Goal: Task Accomplishment & Management: Use online tool/utility

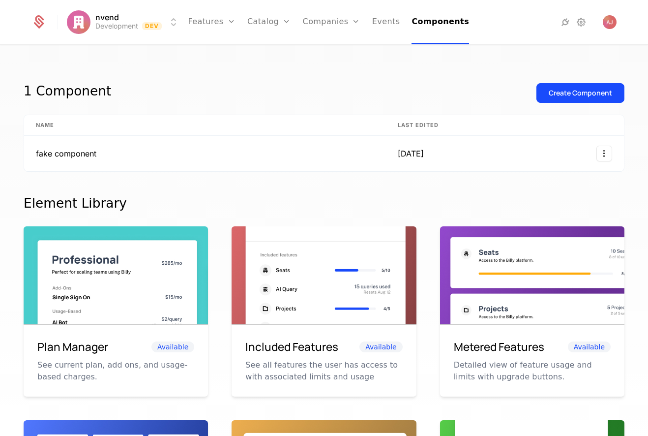
click at [569, 92] on div "Create Component" at bounding box center [580, 93] width 63 height 10
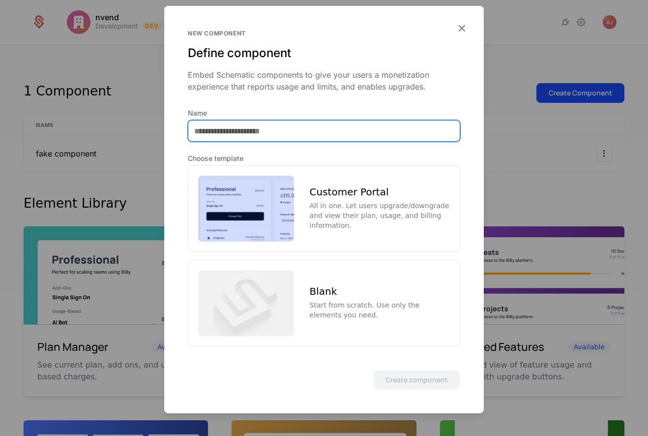
click at [307, 132] on input "Name" at bounding box center [323, 130] width 271 height 21
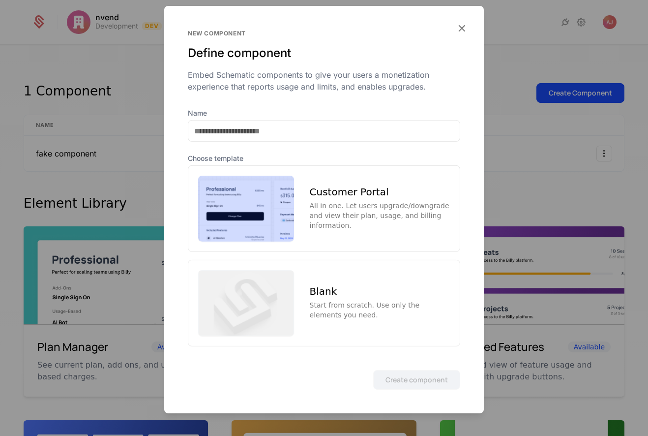
click at [460, 25] on icon "button" at bounding box center [461, 28] width 13 height 13
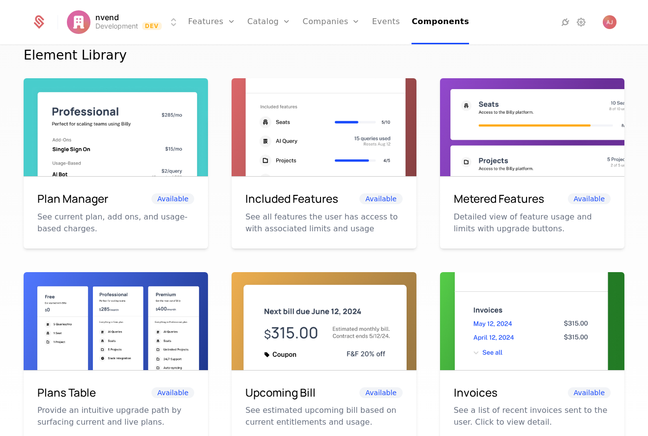
scroll to position [148, 0]
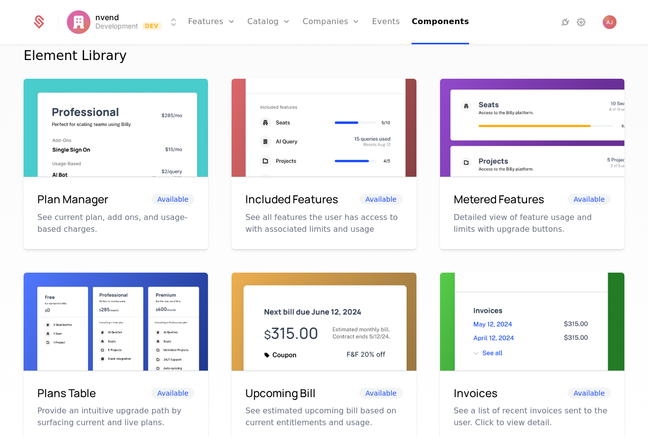
click at [541, 168] on img at bounding box center [532, 137] width 184 height 117
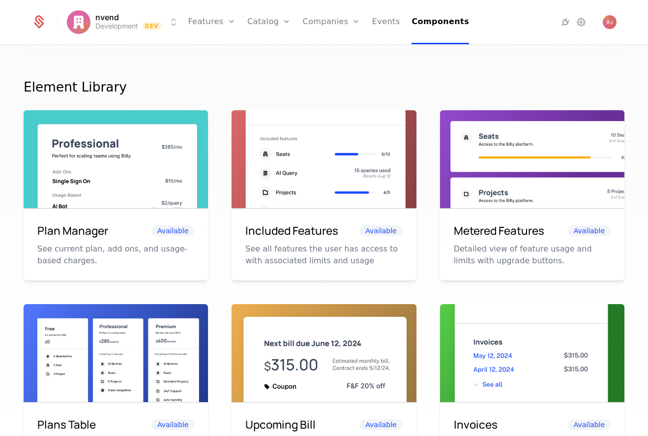
scroll to position [0, 0]
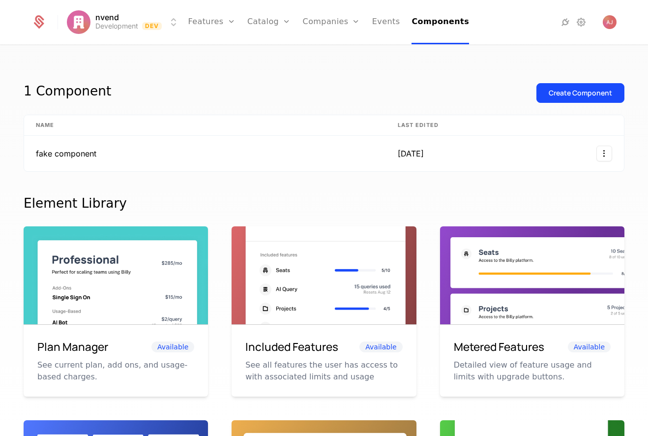
click at [567, 96] on div "Create Component" at bounding box center [580, 93] width 63 height 10
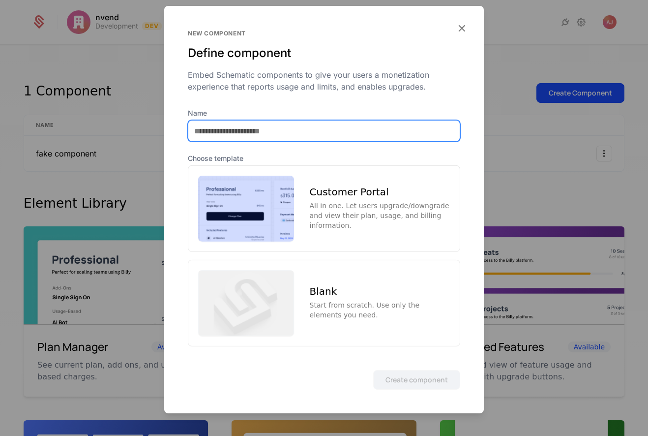
click at [318, 129] on input "Name" at bounding box center [323, 130] width 271 height 21
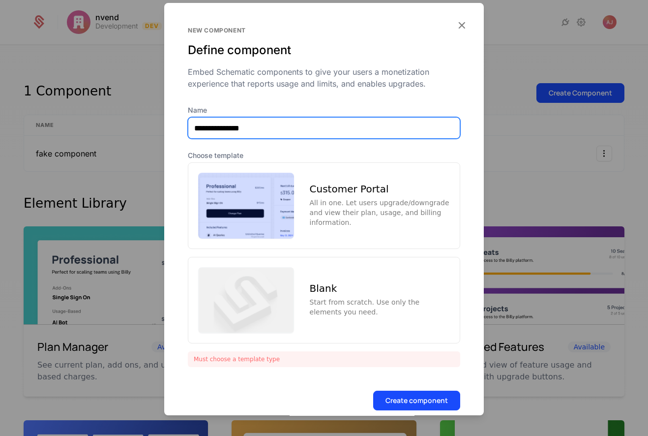
type input "**********"
click at [342, 218] on div "All in one. Let users upgrade/downgrade and view their plan, usage, and billing…" at bounding box center [380, 213] width 140 height 30
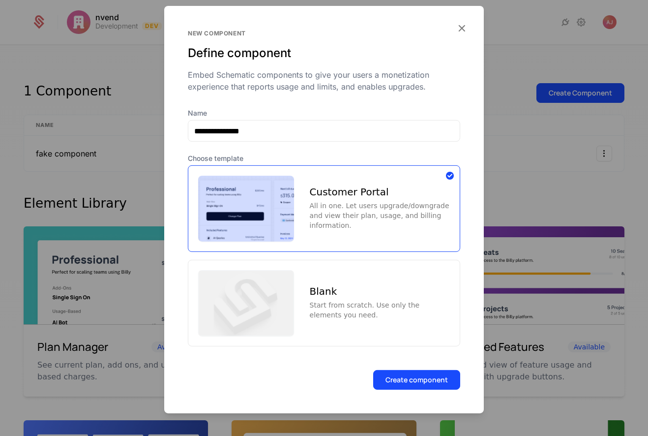
click at [420, 385] on button "Create component" at bounding box center [416, 379] width 87 height 20
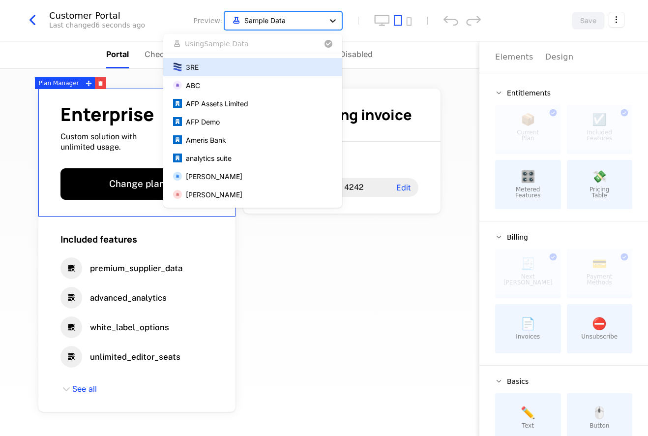
click at [332, 19] on icon at bounding box center [333, 21] width 10 height 10
click at [331, 19] on icon at bounding box center [333, 21] width 10 height 10
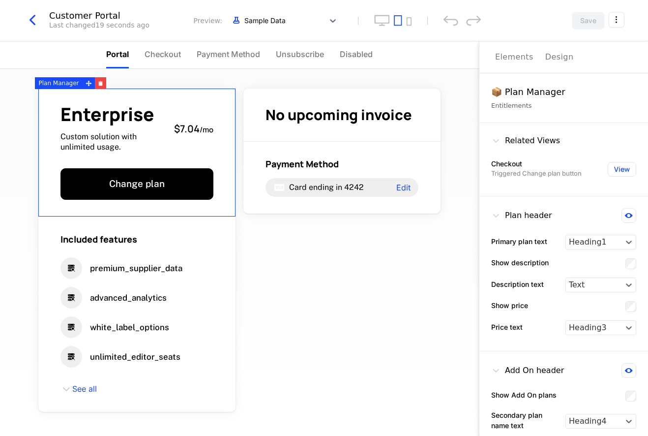
click at [126, 130] on div "Enterprise Custom solution with unlimited usage." at bounding box center [113, 128] width 106 height 47
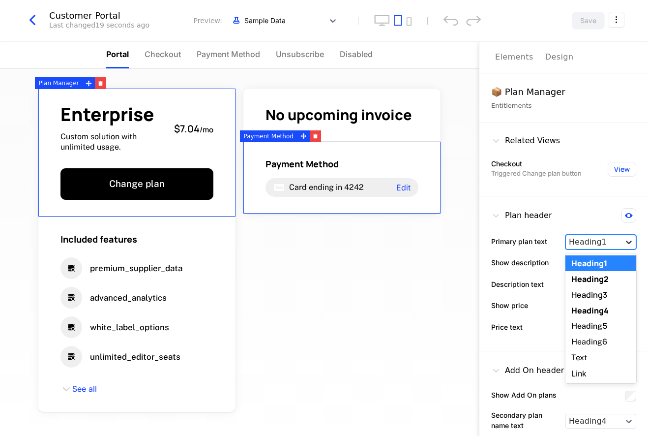
click at [628, 244] on div at bounding box center [629, 242] width 14 height 10
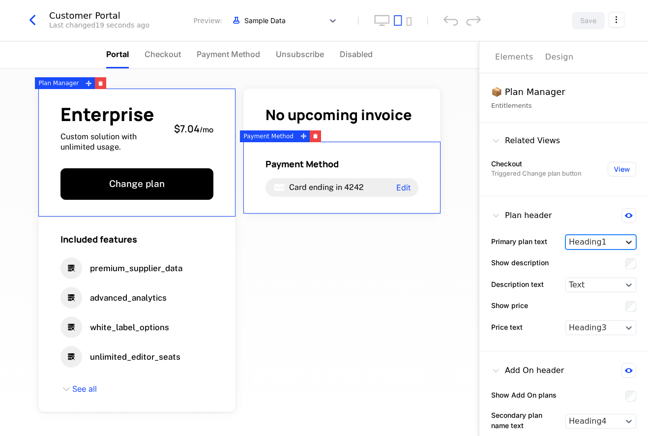
click at [626, 245] on icon at bounding box center [629, 242] width 10 height 10
click at [561, 57] on div "Design" at bounding box center [559, 57] width 29 height 12
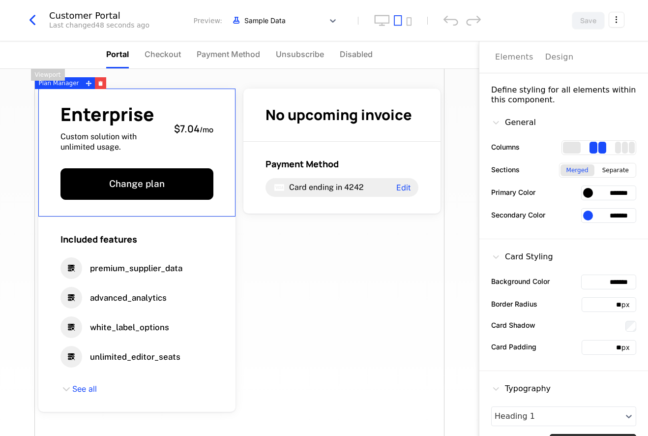
click at [572, 239] on div "Card Styling Background Color ******* Border Radius ** px Card Shadow Card Padd…" at bounding box center [563, 305] width 169 height 132
click at [165, 54] on span "Checkout" at bounding box center [163, 54] width 36 height 12
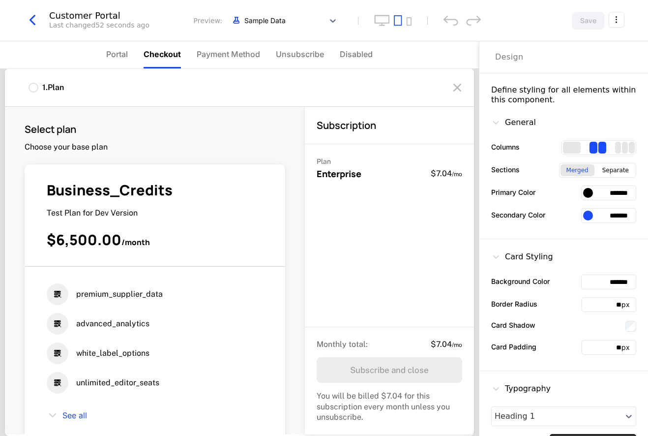
click at [241, 53] on span "Payment Method" at bounding box center [228, 54] width 63 height 12
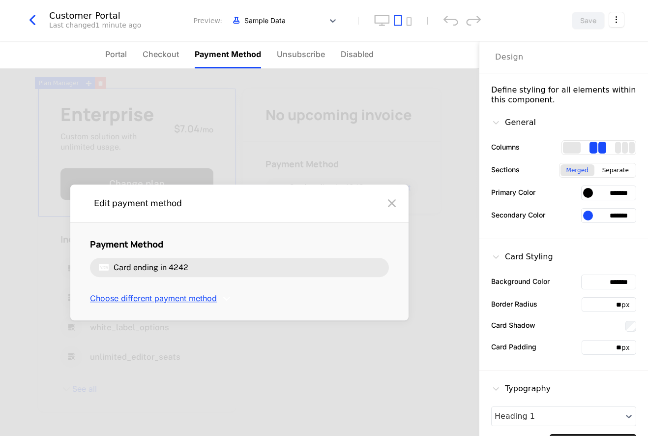
click at [167, 301] on span "Choose different payment method" at bounding box center [153, 298] width 127 height 11
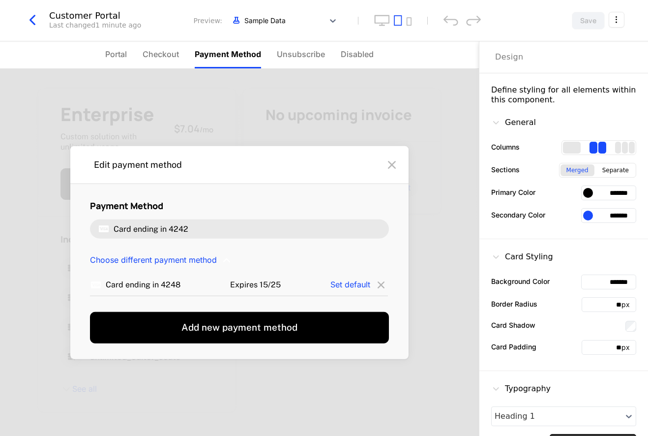
click at [300, 55] on span "Unsubscribe" at bounding box center [301, 54] width 48 height 12
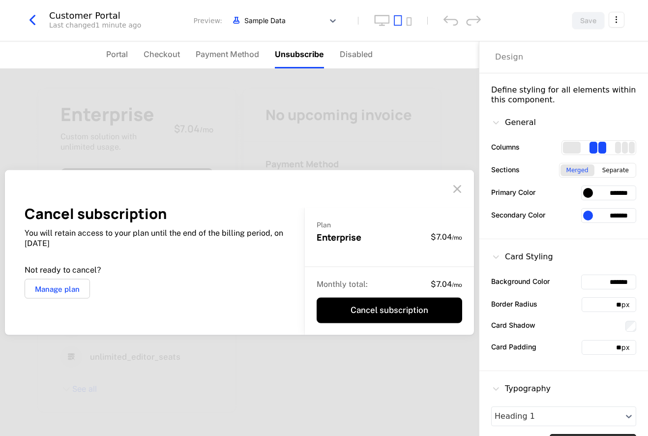
click at [352, 55] on span "Disabled" at bounding box center [356, 54] width 33 height 12
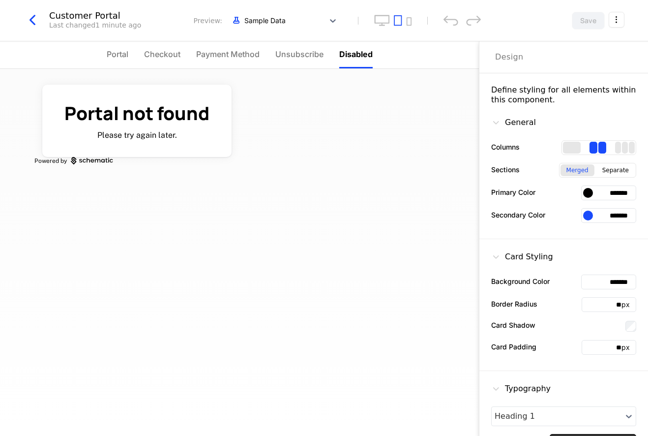
click at [118, 50] on span "Portal" at bounding box center [118, 54] width 22 height 12
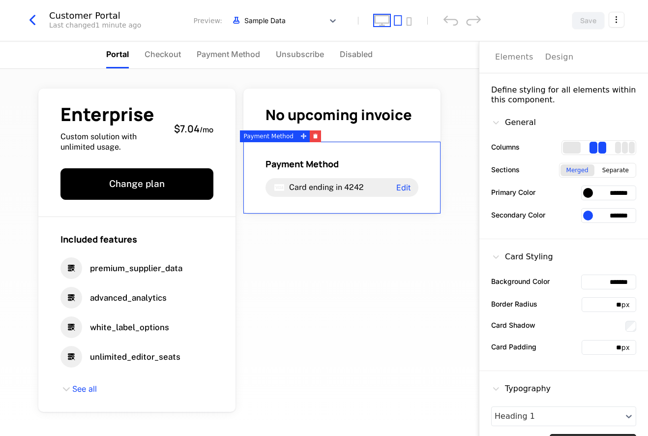
click at [381, 22] on icon "desktop" at bounding box center [382, 20] width 16 height 11
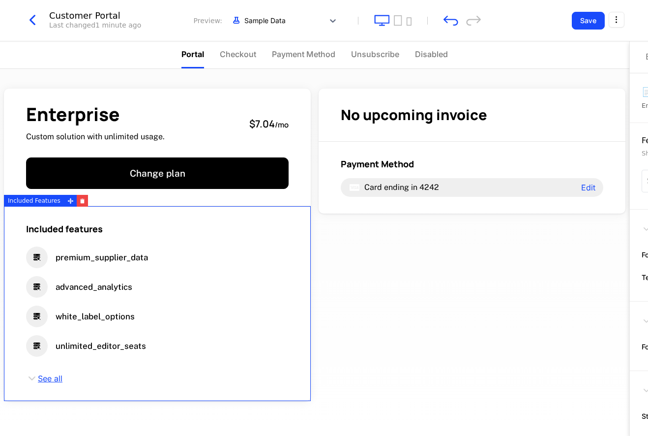
click at [52, 376] on span "See all" at bounding box center [50, 378] width 25 height 11
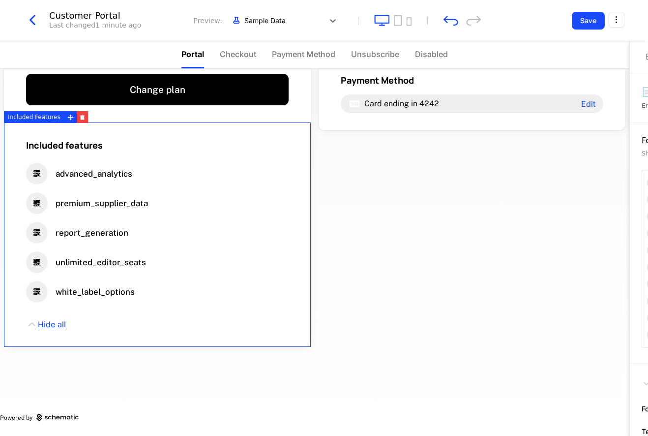
click at [60, 326] on span "Hide all" at bounding box center [52, 324] width 28 height 11
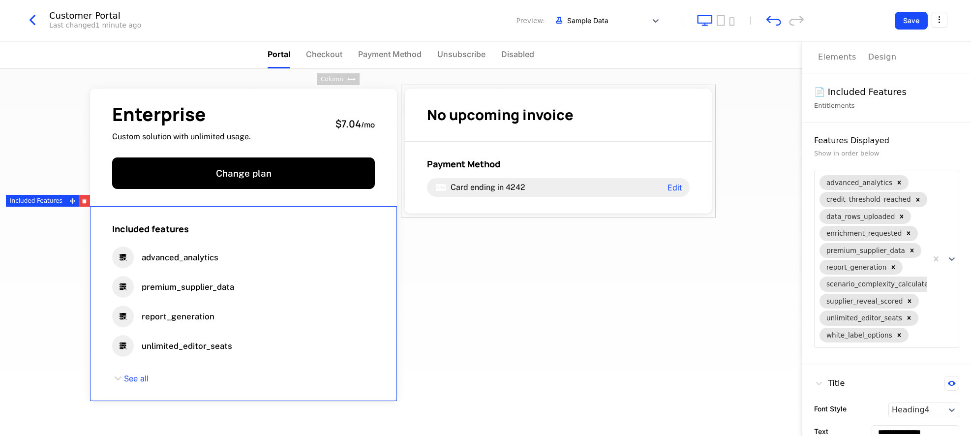
click at [648, 105] on div "Entitlements" at bounding box center [886, 106] width 145 height 10
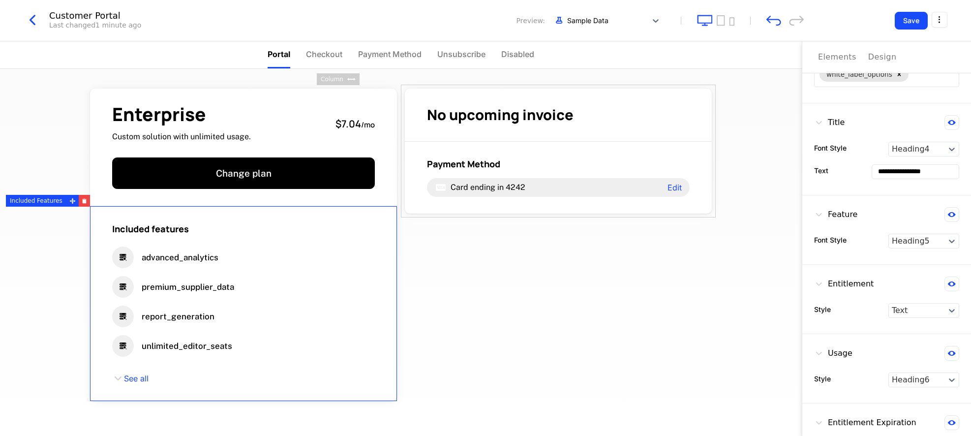
scroll to position [30, 0]
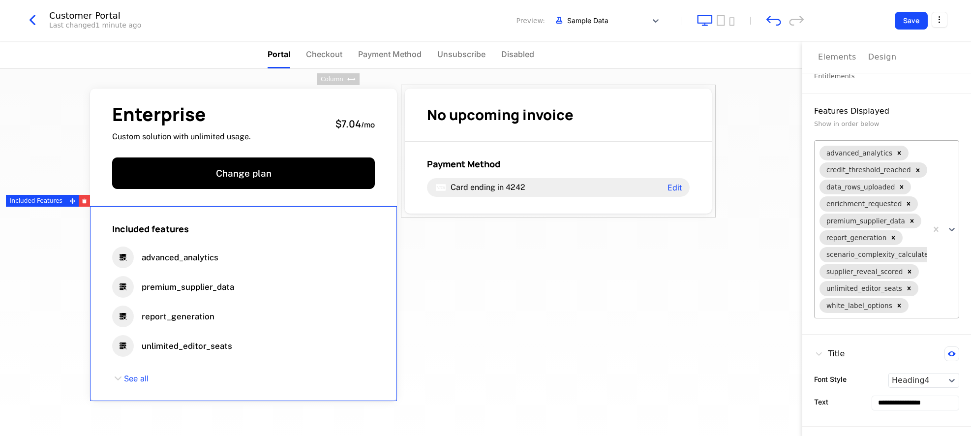
click at [648, 304] on div at bounding box center [942, 229] width 31 height 177
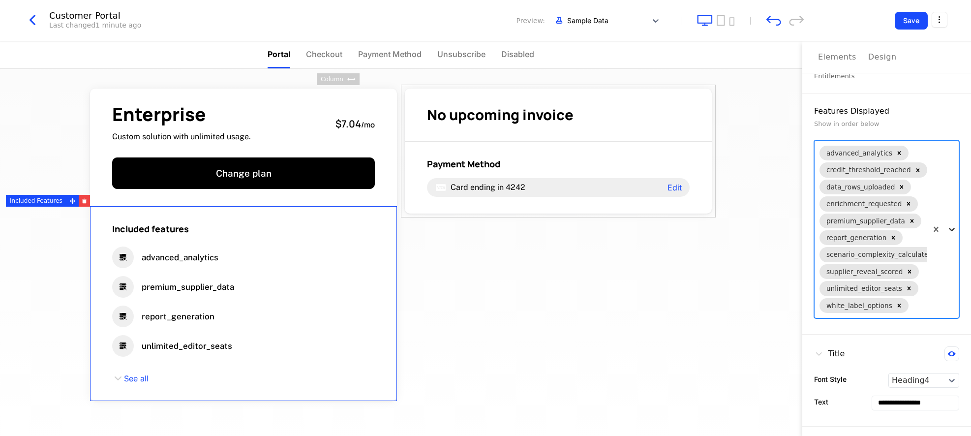
click at [648, 229] on icon at bounding box center [952, 229] width 6 height 3
click at [648, 305] on div at bounding box center [942, 229] width 31 height 177
click at [648, 227] on icon at bounding box center [952, 229] width 10 height 10
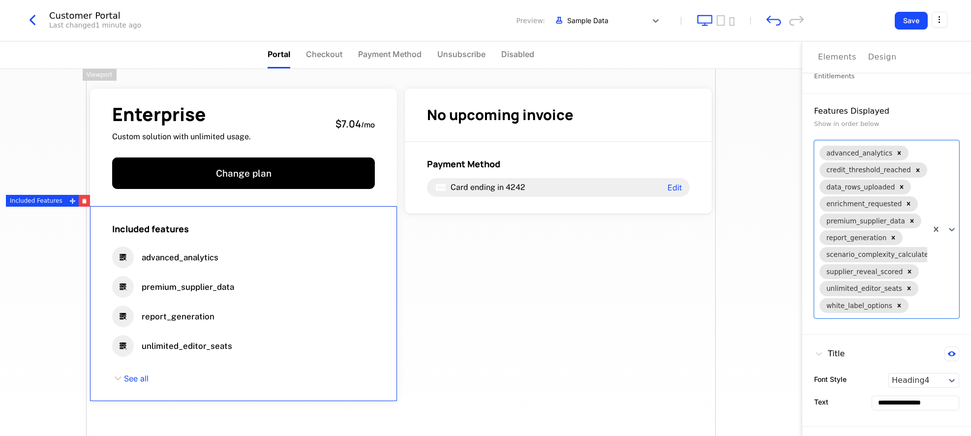
click at [328, 63] on li "Checkout" at bounding box center [324, 54] width 36 height 27
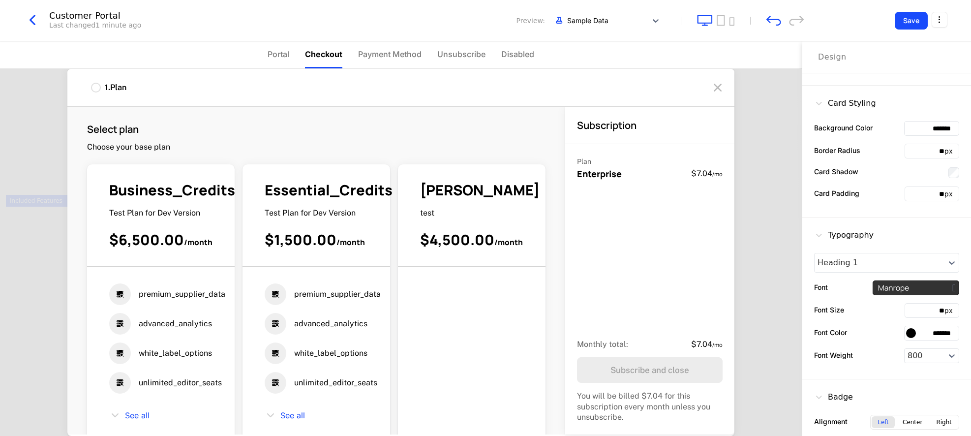
scroll to position [163, 0]
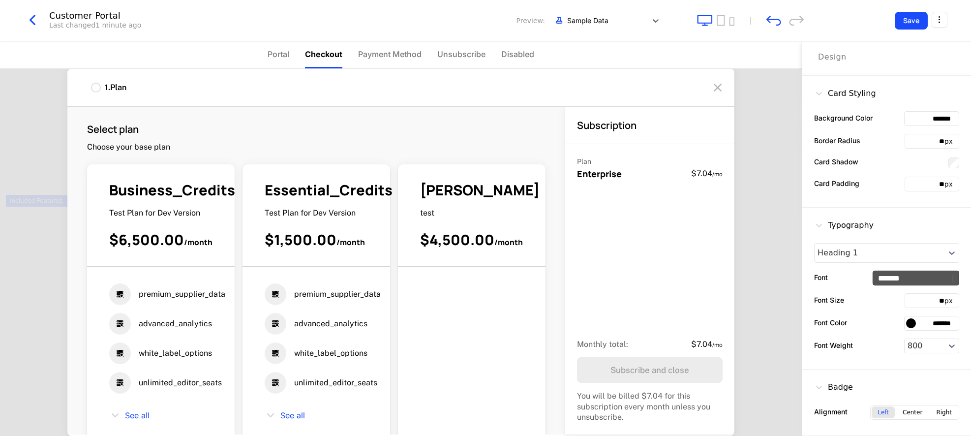
click at [648, 275] on input "*******" at bounding box center [916, 278] width 86 height 14
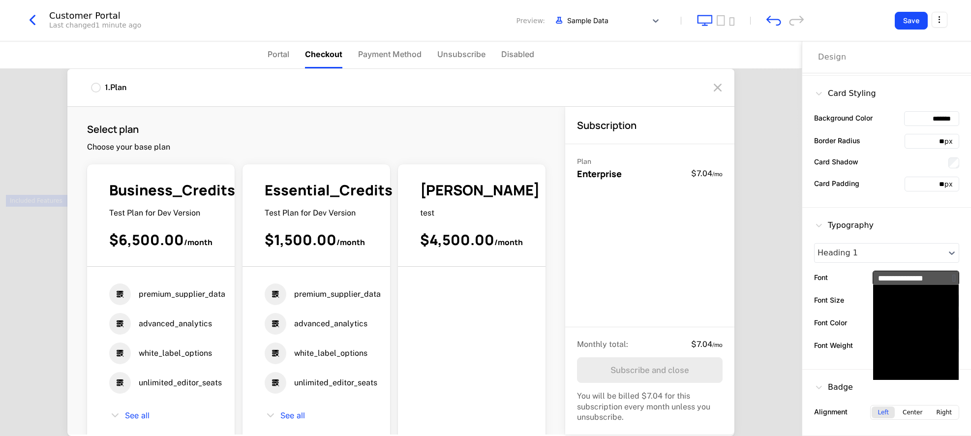
scroll to position [0, 0]
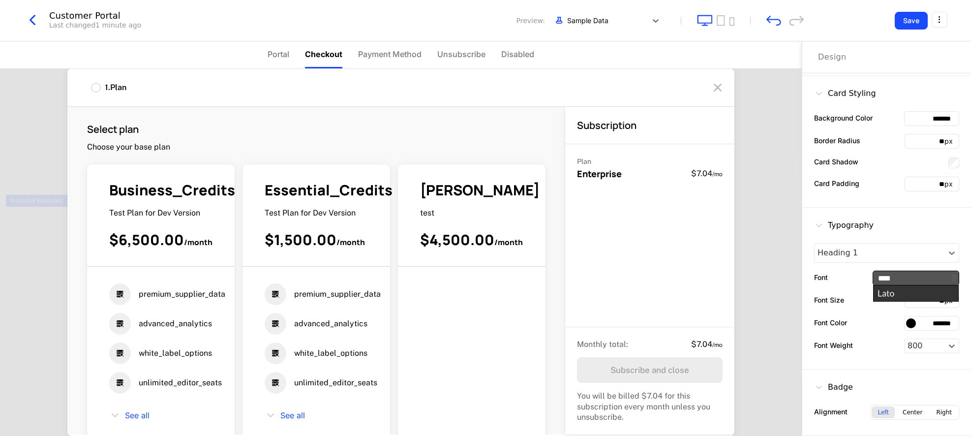
type input "****"
click at [648, 295] on div "Typography Heading 1 Font **** Font Size ** px Font Color ******* Font Weight 8…" at bounding box center [886, 289] width 169 height 162
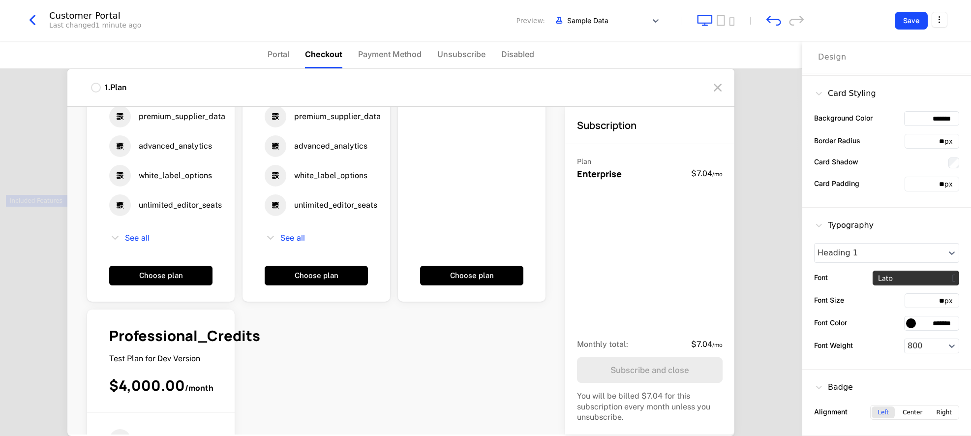
scroll to position [189, 0]
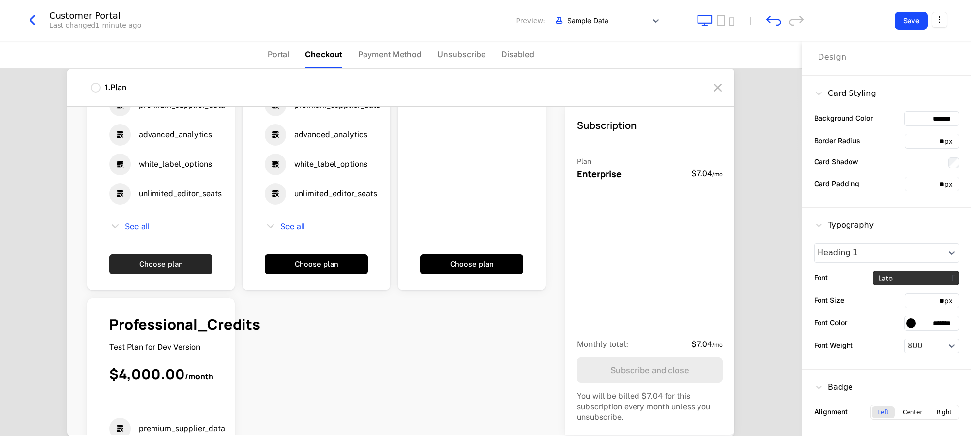
click at [210, 264] on button "Choose plan" at bounding box center [160, 264] width 103 height 20
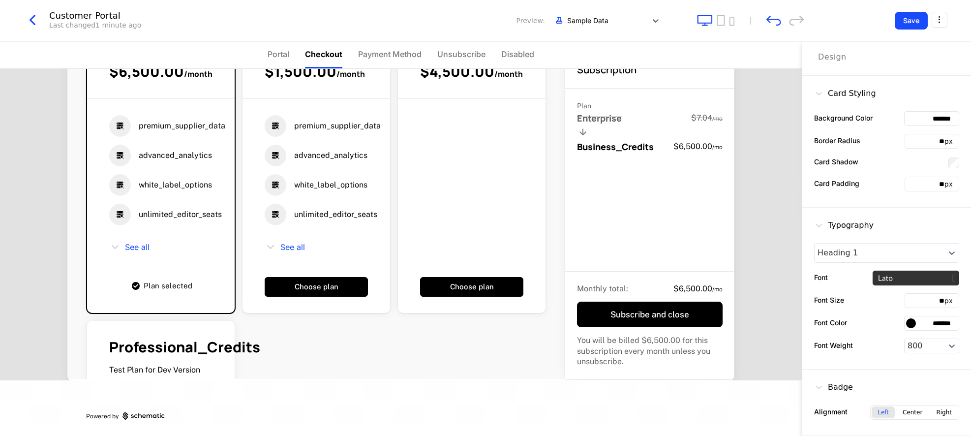
scroll to position [0, 0]
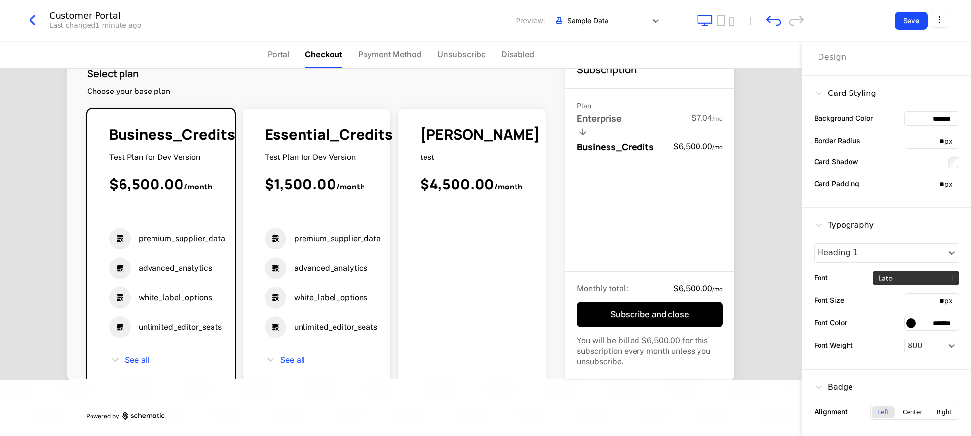
click at [394, 55] on span "Payment Method" at bounding box center [389, 54] width 63 height 12
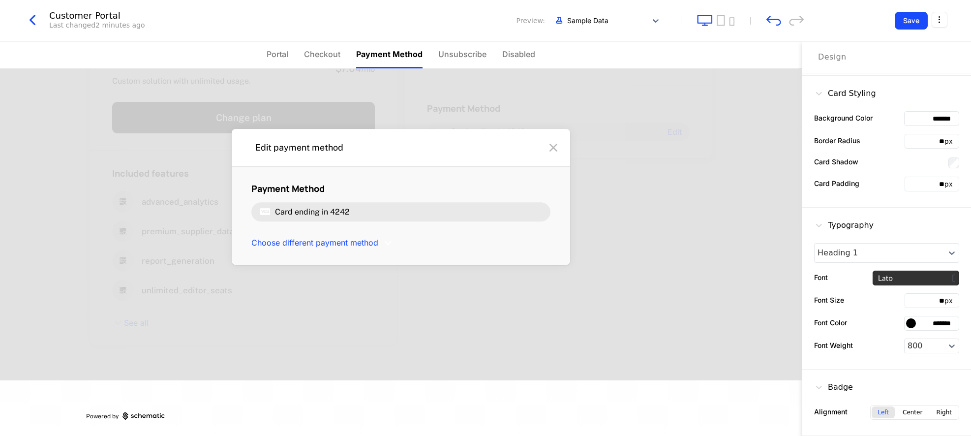
click at [466, 54] on span "Unsubscribe" at bounding box center [462, 54] width 48 height 12
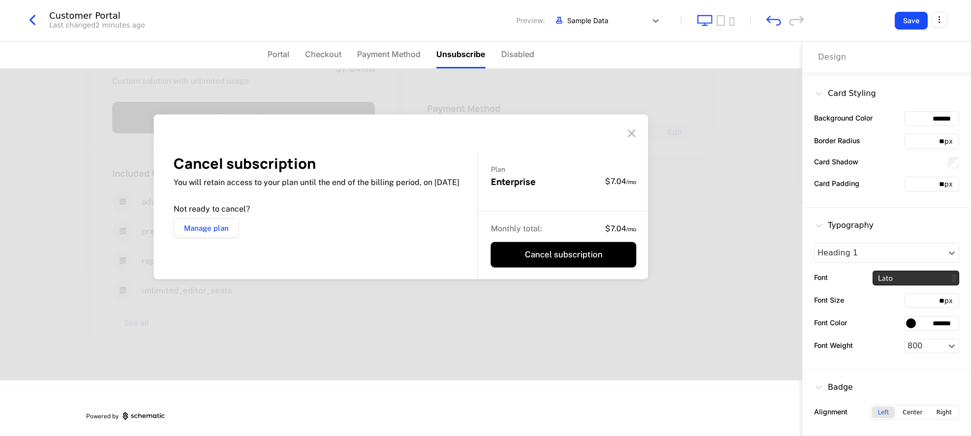
click at [194, 227] on button "Manage plan" at bounding box center [206, 228] width 65 height 20
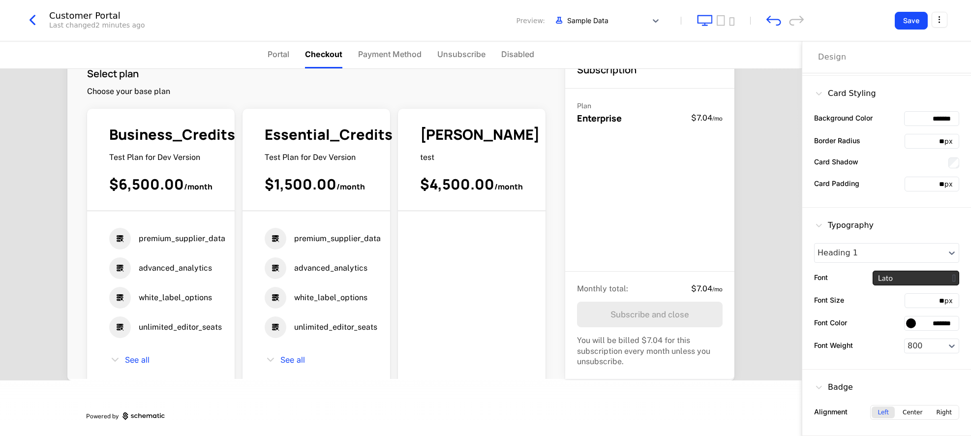
click at [519, 52] on span "Disabled" at bounding box center [517, 54] width 33 height 12
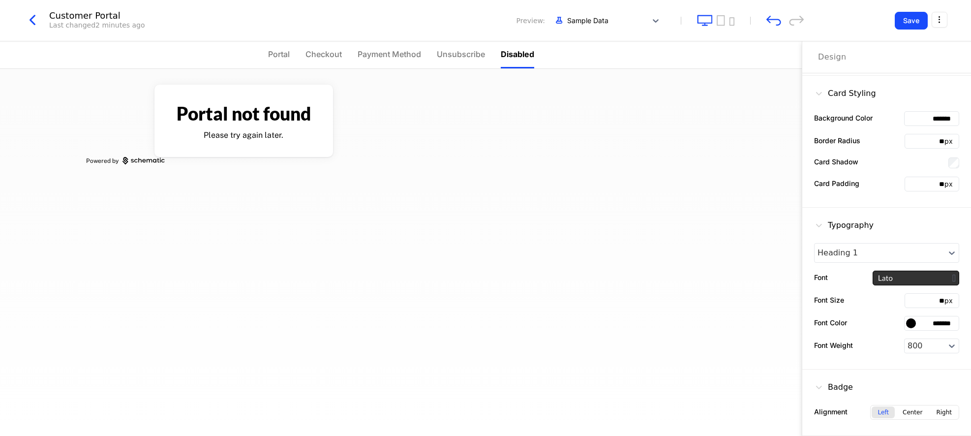
click at [473, 53] on span "Unsubscribe" at bounding box center [461, 54] width 48 height 12
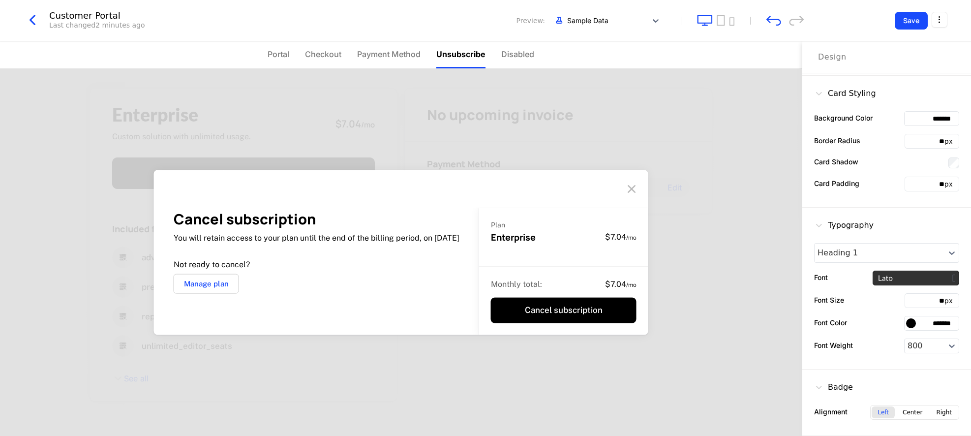
click at [390, 55] on span "Payment Method" at bounding box center [388, 54] width 63 height 12
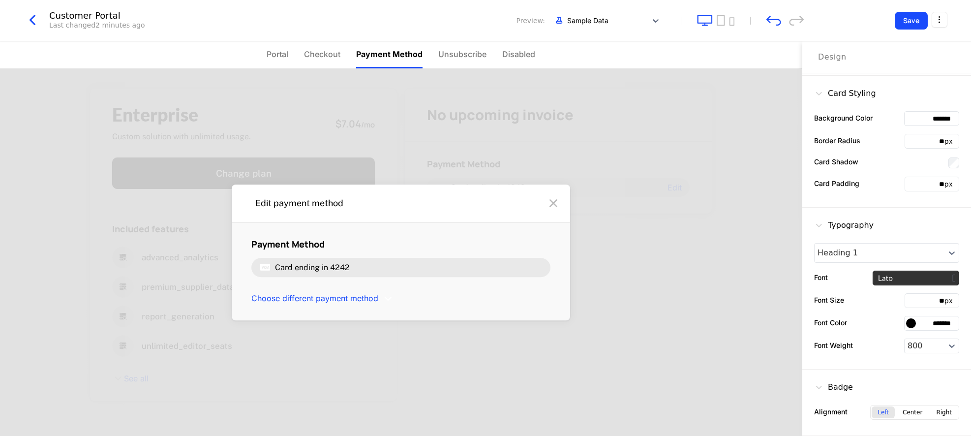
click at [278, 55] on span "Portal" at bounding box center [278, 54] width 22 height 12
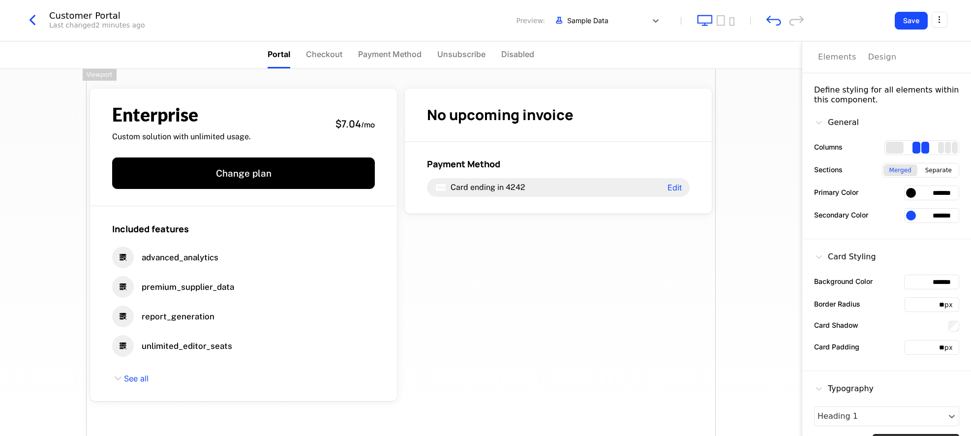
click at [648, 57] on div "Design" at bounding box center [882, 57] width 29 height 12
click at [648, 59] on div "Elements" at bounding box center [837, 57] width 38 height 12
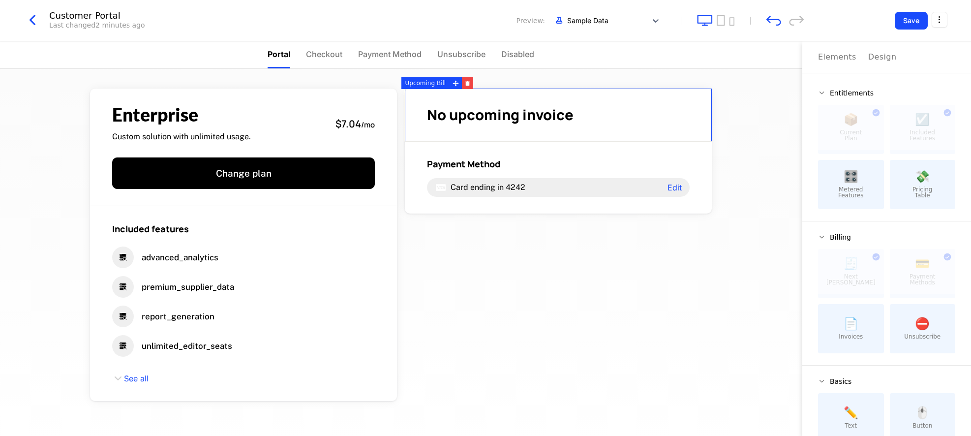
click at [648, 182] on div "🎛️ Metered Features" at bounding box center [851, 184] width 66 height 49
click at [319, 54] on span "Checkout" at bounding box center [324, 54] width 36 height 12
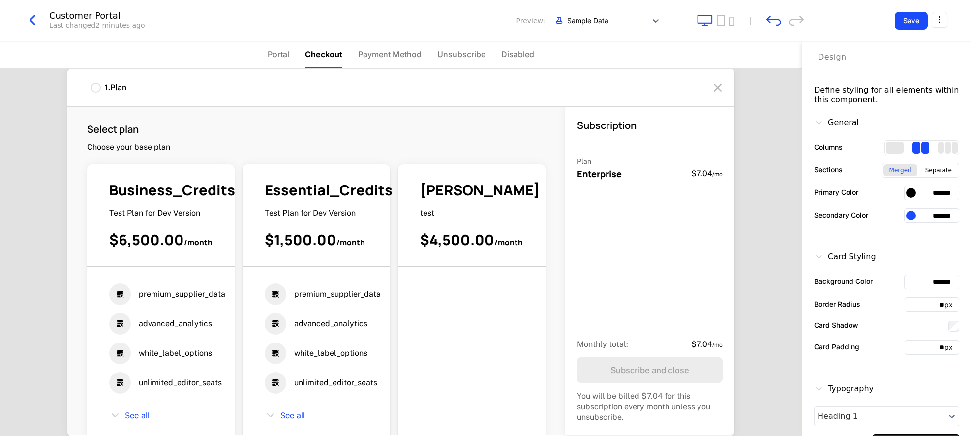
click at [286, 55] on span "Portal" at bounding box center [279, 54] width 22 height 12
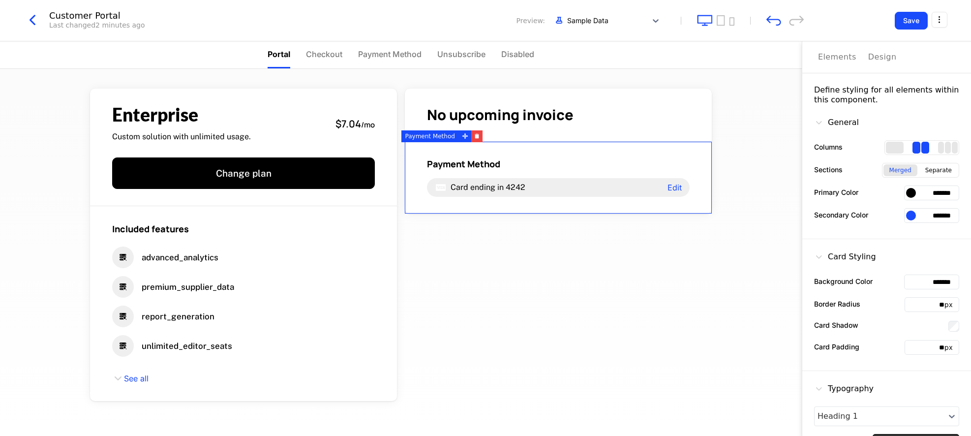
click at [648, 57] on div "Design" at bounding box center [882, 57] width 29 height 12
click at [648, 58] on div "Elements" at bounding box center [837, 57] width 38 height 12
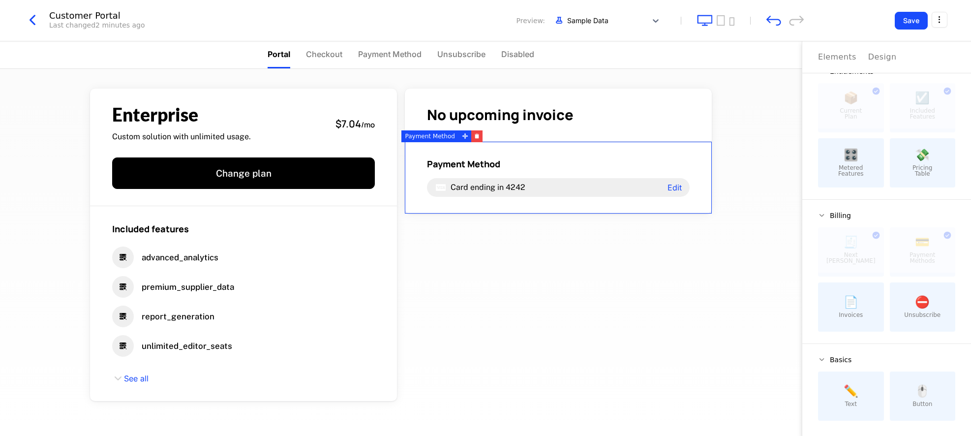
scroll to position [22, 0]
click at [33, 21] on icon "button" at bounding box center [33, 20] width 18 height 18
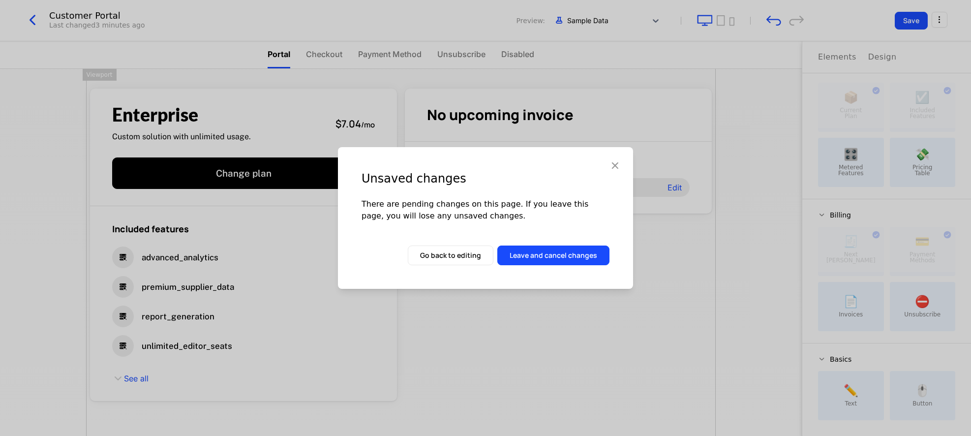
drag, startPoint x: 448, startPoint y: 260, endPoint x: 643, endPoint y: 162, distance: 218.8
click at [451, 258] on button "Go back to editing" at bounding box center [451, 255] width 86 height 20
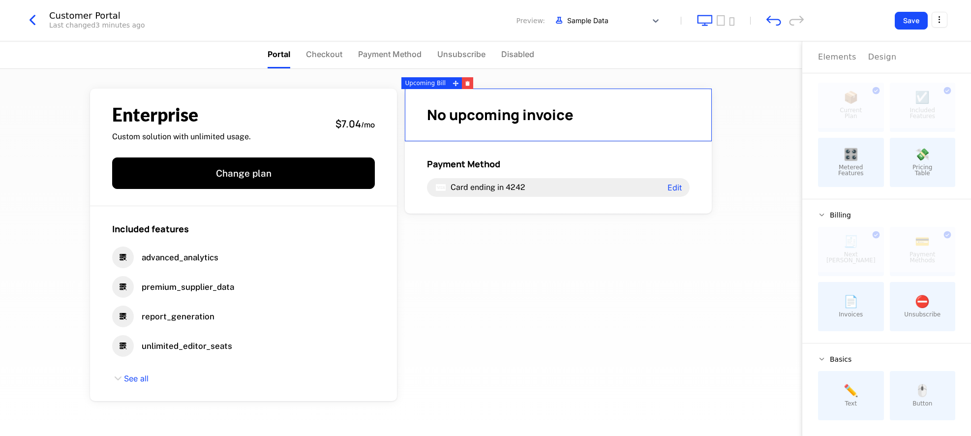
click at [648, 29] on button "Save" at bounding box center [911, 21] width 33 height 18
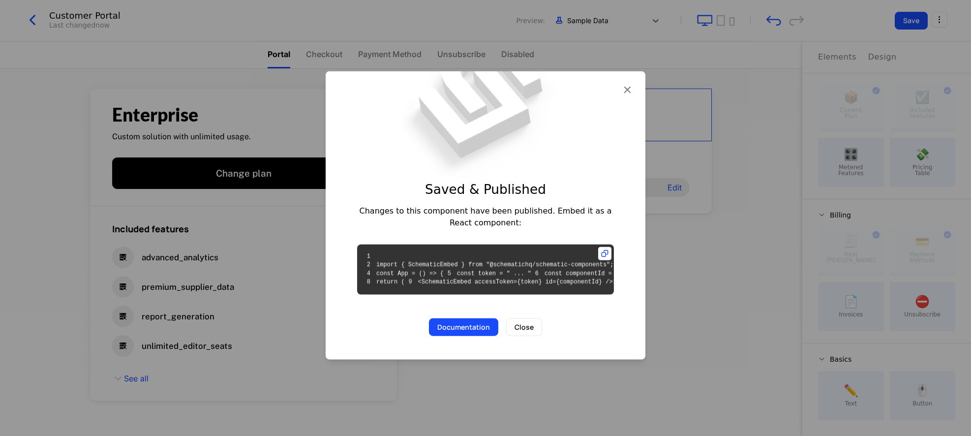
click at [529, 336] on button "Close" at bounding box center [524, 327] width 36 height 18
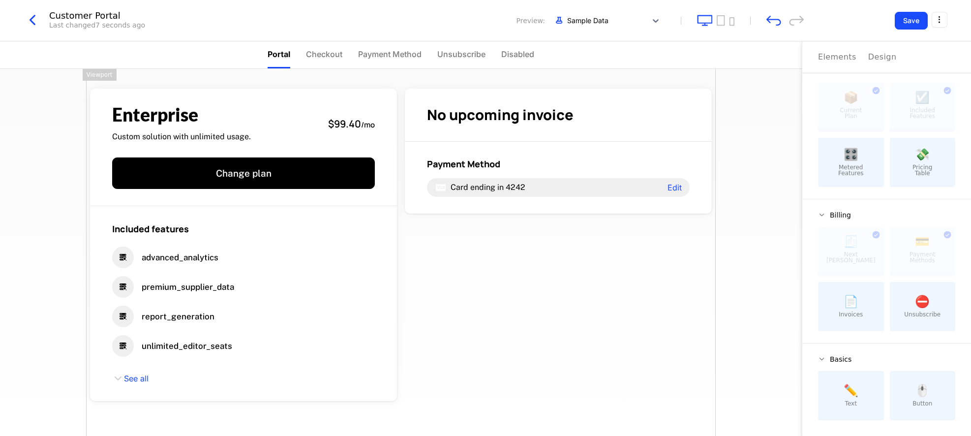
click at [30, 20] on icon "button" at bounding box center [33, 20] width 18 height 18
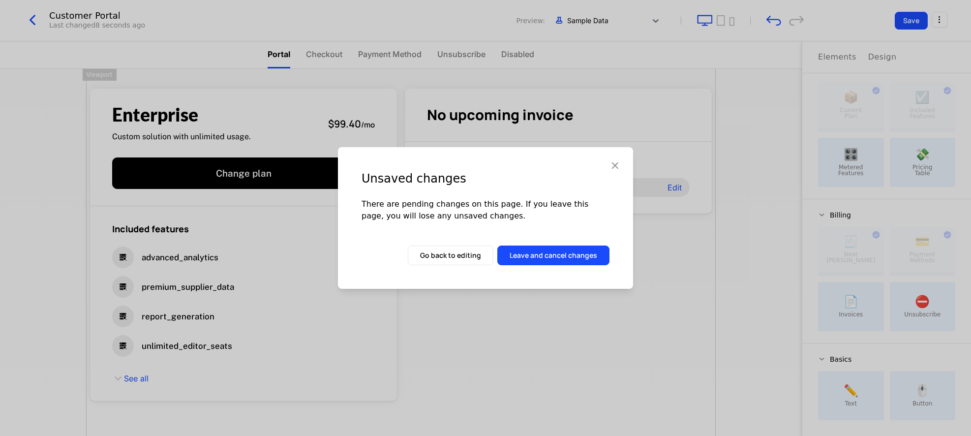
click at [527, 255] on button "Leave and cancel changes" at bounding box center [553, 255] width 112 height 20
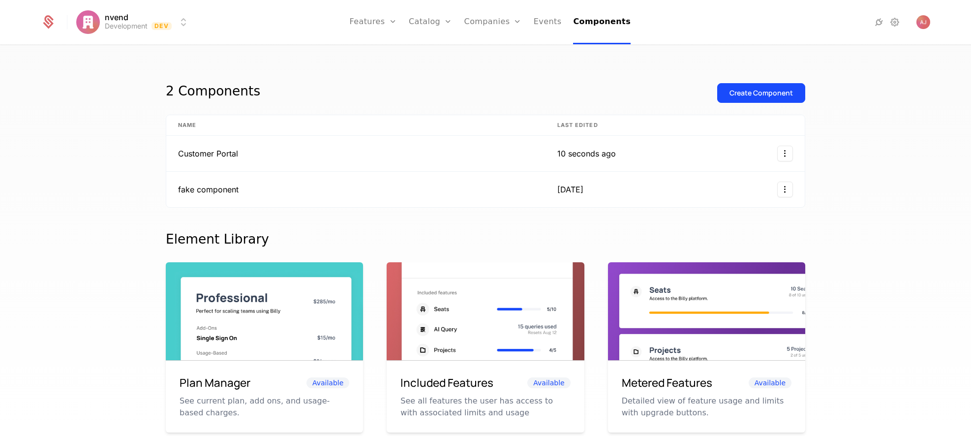
click at [648, 94] on div "Create Component" at bounding box center [760, 93] width 63 height 10
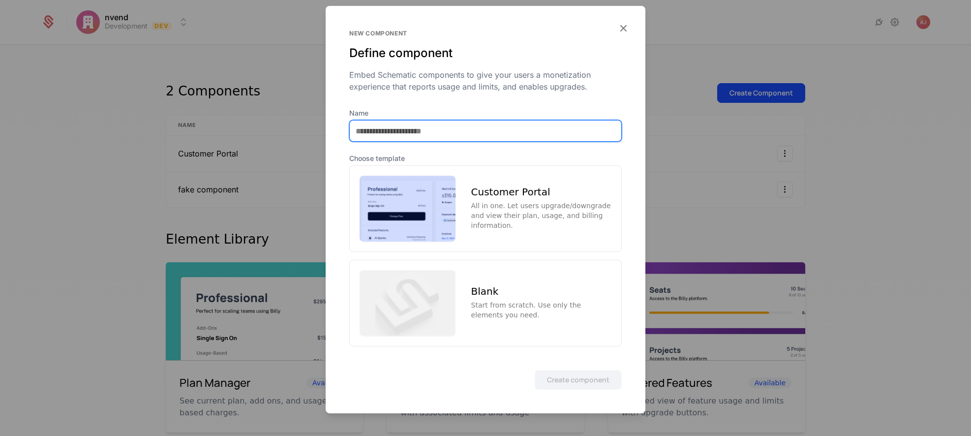
click at [466, 131] on input "Name" at bounding box center [485, 130] width 271 height 21
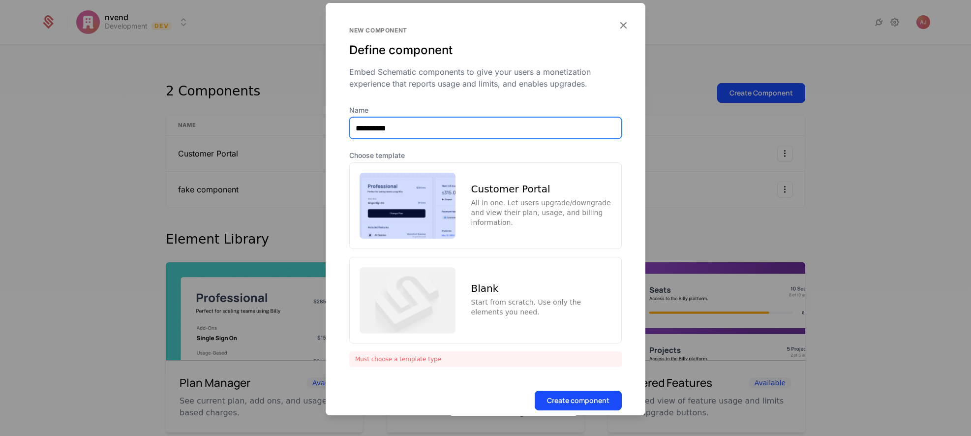
type input "**********"
click at [519, 297] on div "Start from scratch. Use only the elements you need." at bounding box center [541, 307] width 140 height 20
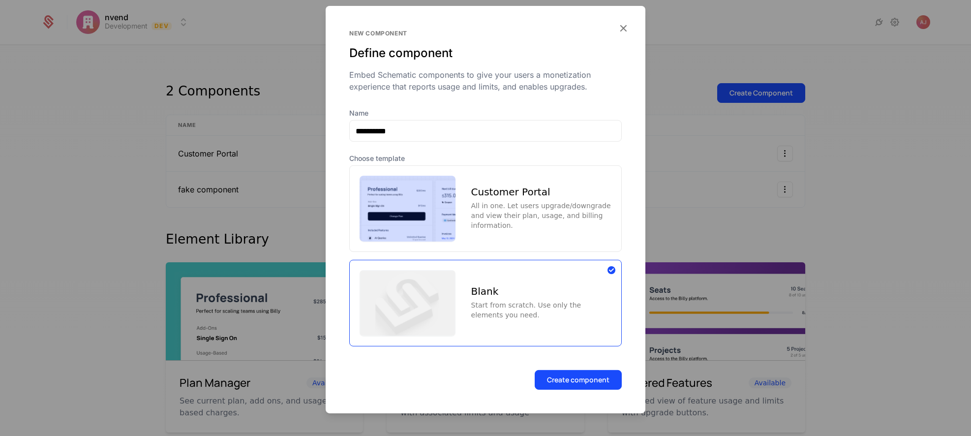
click at [581, 380] on button "Create component" at bounding box center [578, 379] width 87 height 20
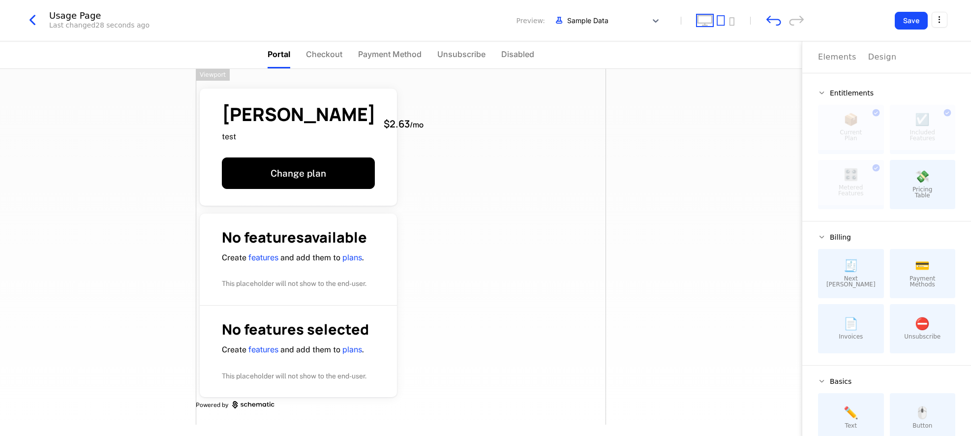
drag, startPoint x: 705, startPoint y: 21, endPoint x: 694, endPoint y: 42, distance: 23.5
click at [648, 21] on icon "desktop" at bounding box center [705, 20] width 16 height 11
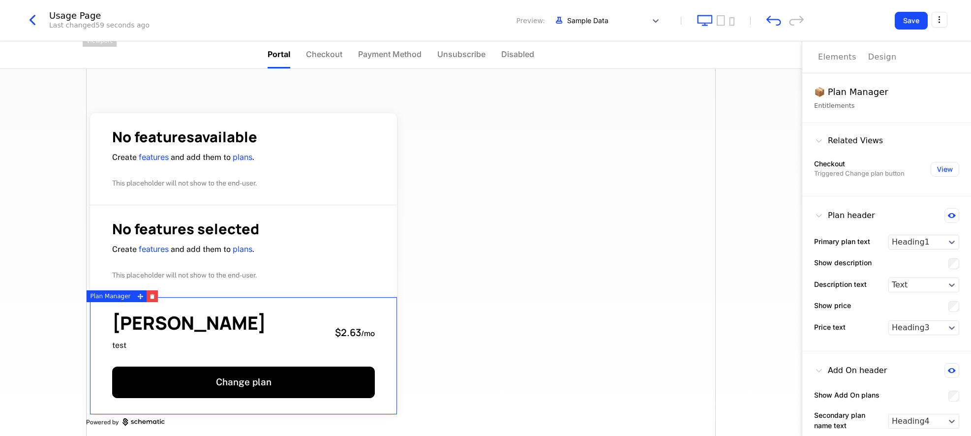
scroll to position [25, 0]
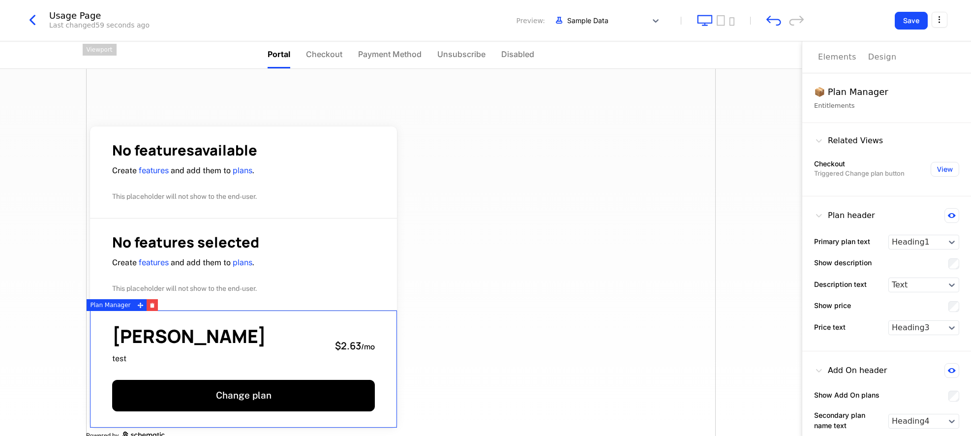
click at [648, 60] on div "Design" at bounding box center [882, 57] width 29 height 12
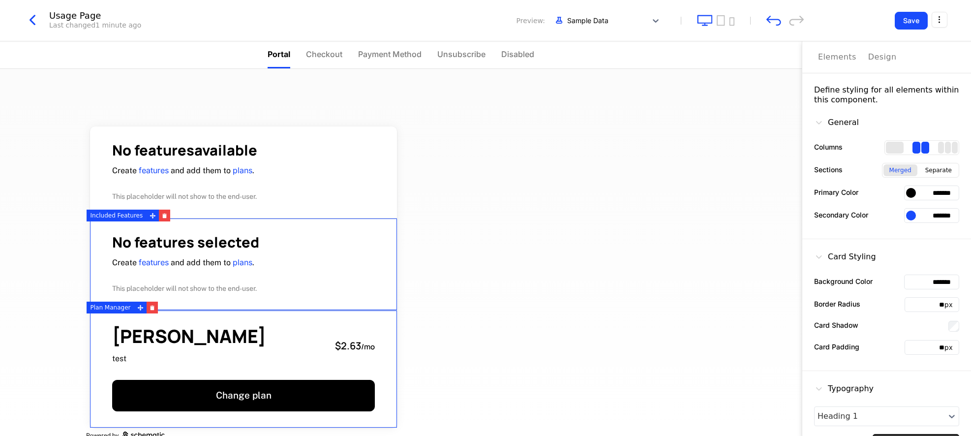
scroll to position [0, 0]
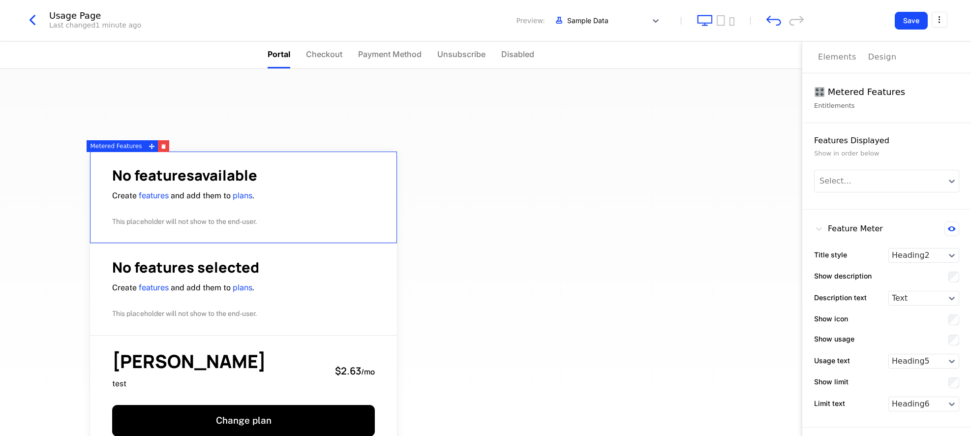
click at [240, 197] on link "plans" at bounding box center [243, 195] width 20 height 10
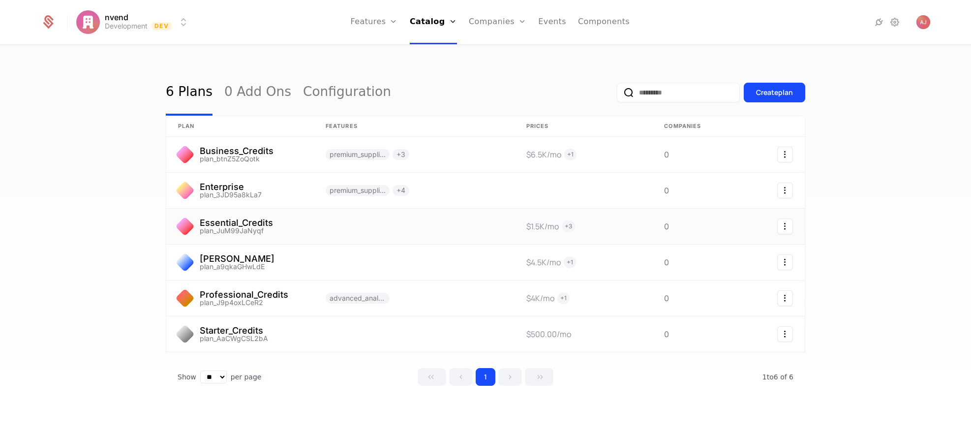
click at [758, 230] on link at bounding box center [768, 226] width 74 height 35
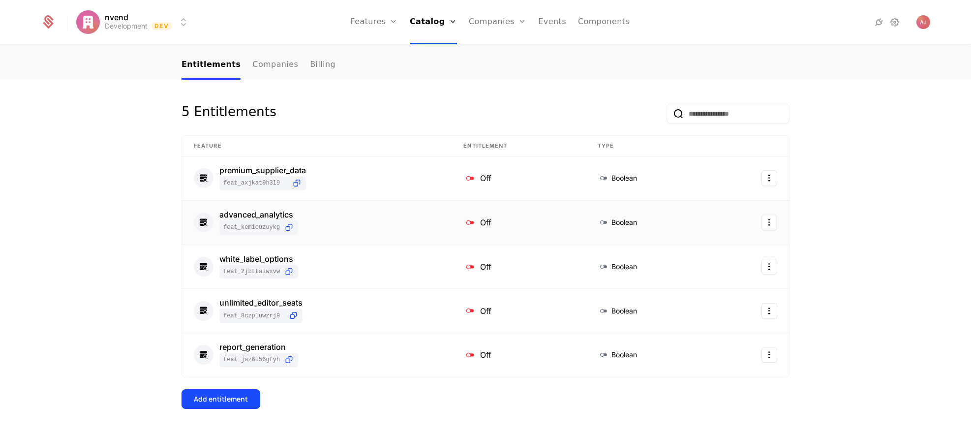
scroll to position [127, 0]
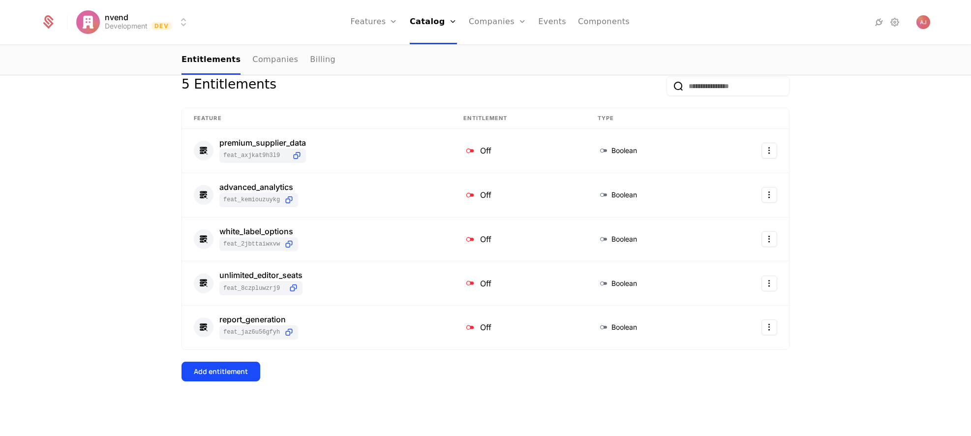
click at [383, 52] on link "Features" at bounding box center [384, 48] width 45 height 8
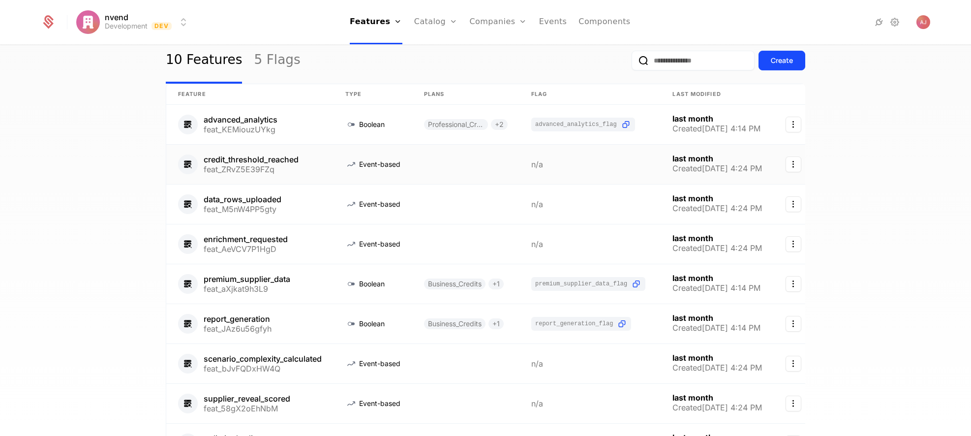
scroll to position [140, 0]
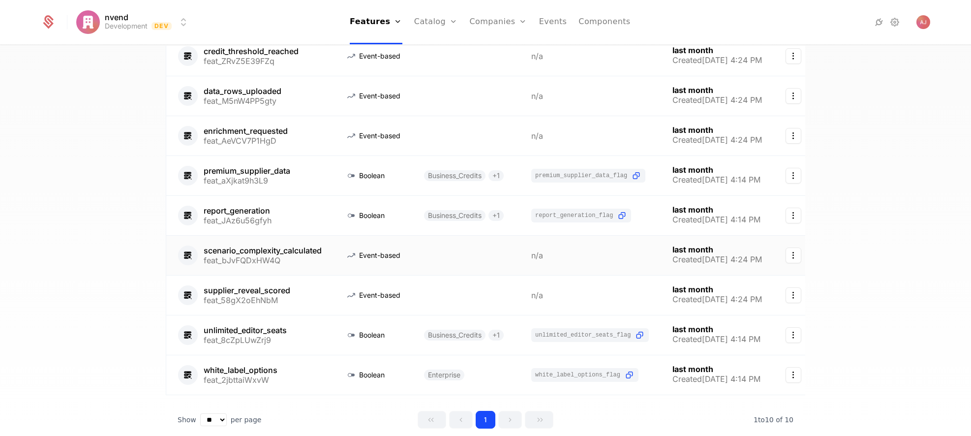
click at [451, 256] on link at bounding box center [465, 255] width 107 height 39
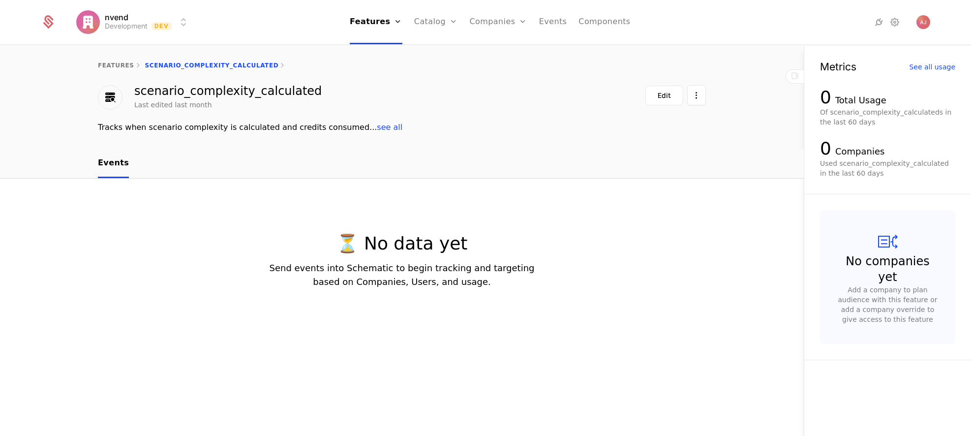
click at [671, 97] on button "Edit" at bounding box center [664, 96] width 38 height 20
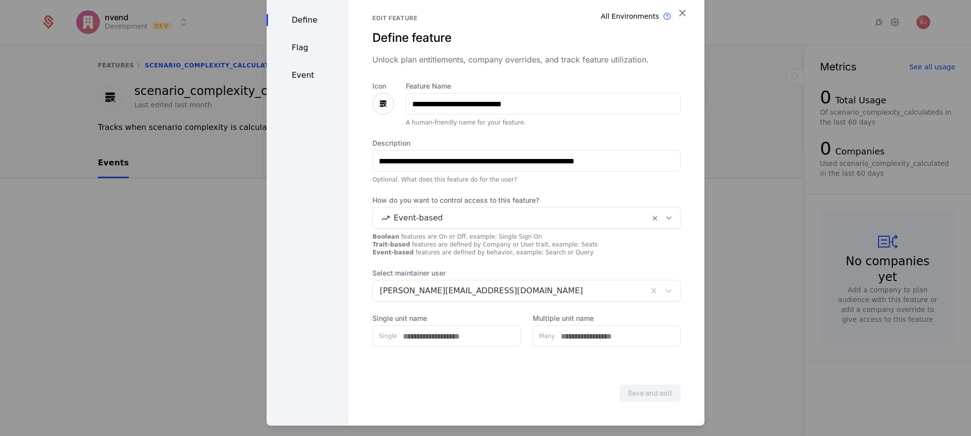
click at [301, 69] on div "Define Flag Event" at bounding box center [308, 208] width 82 height 435
click at [303, 77] on div "Event" at bounding box center [308, 75] width 82 height 12
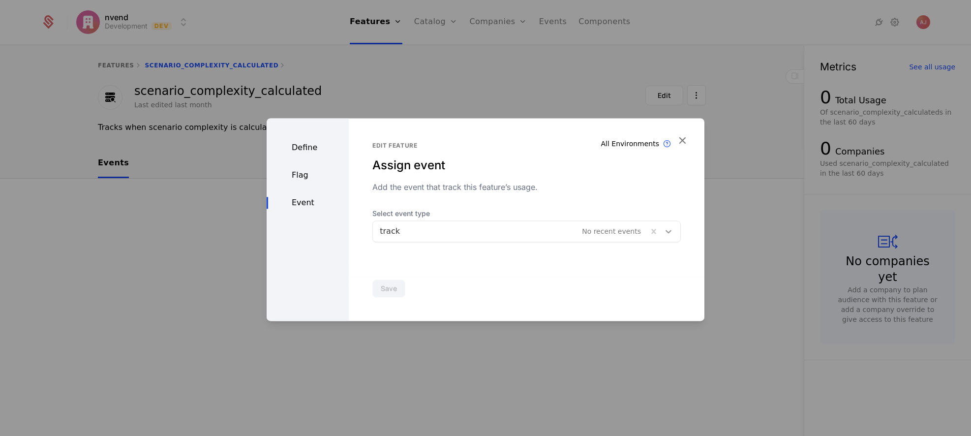
click at [665, 232] on icon at bounding box center [668, 231] width 6 height 3
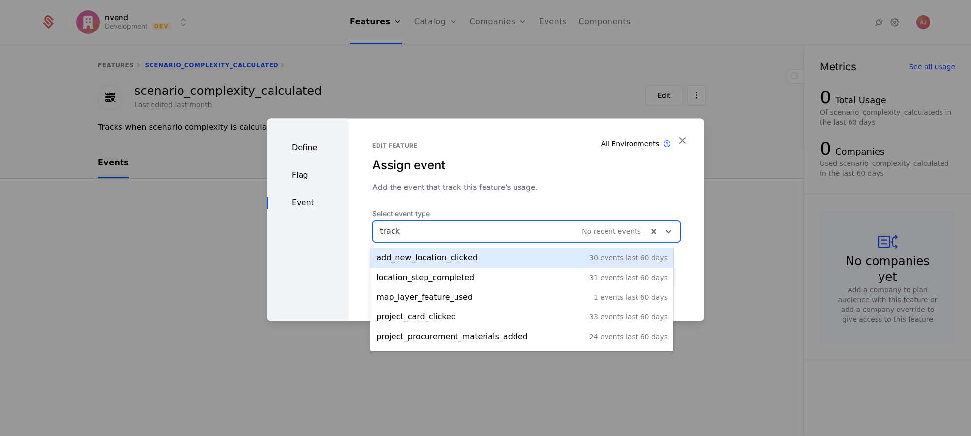
click at [674, 182] on div "Edit feature Assign event Add the event that track this feature’s usage. Select…" at bounding box center [527, 219] width 356 height 203
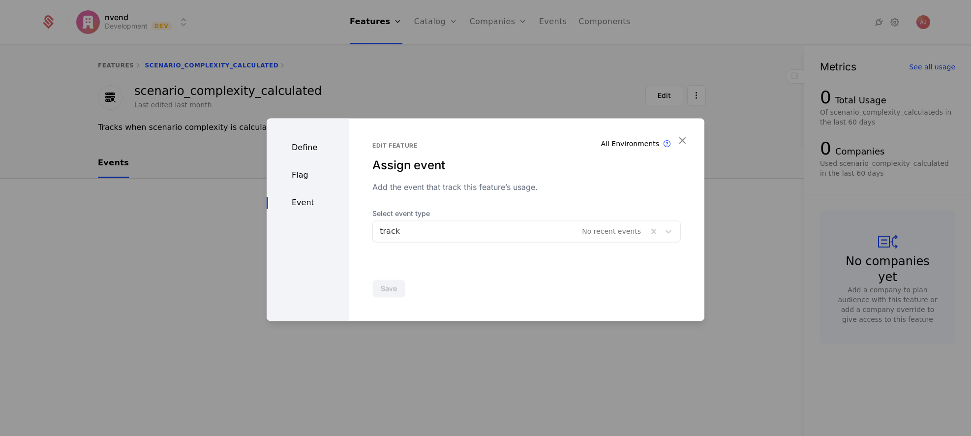
click at [285, 172] on div "Flag" at bounding box center [308, 175] width 82 height 12
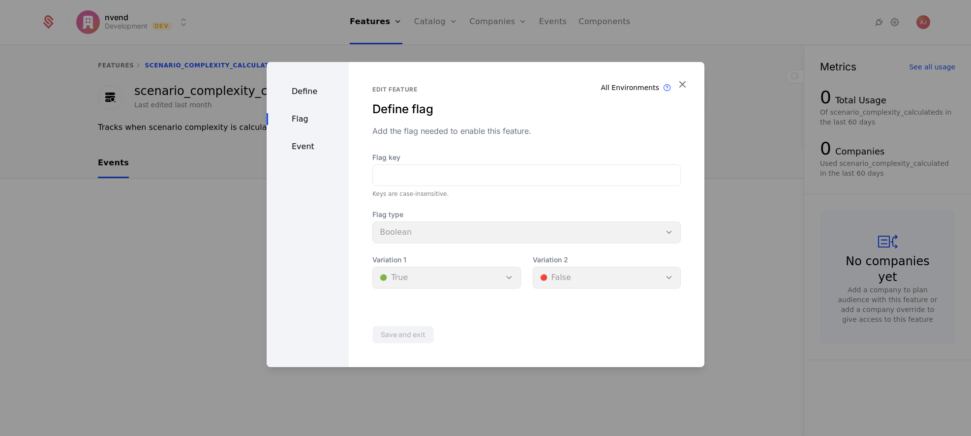
click at [303, 145] on div "Event" at bounding box center [308, 147] width 82 height 12
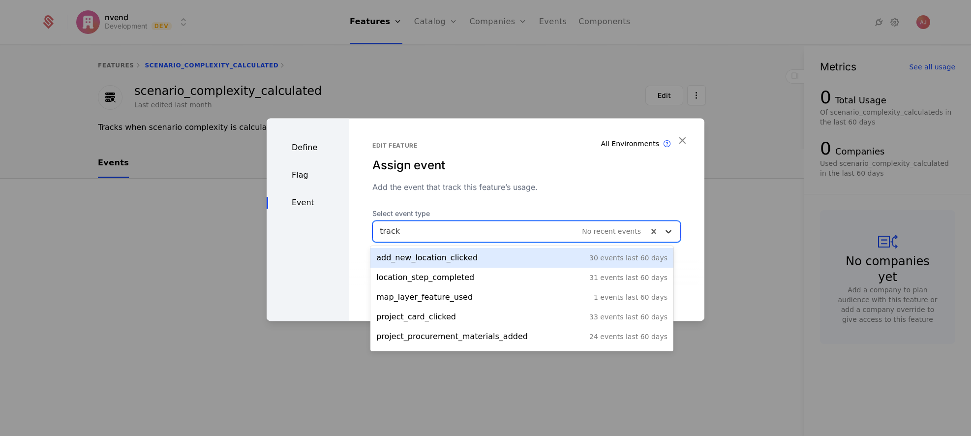
click at [665, 232] on icon at bounding box center [668, 231] width 6 height 3
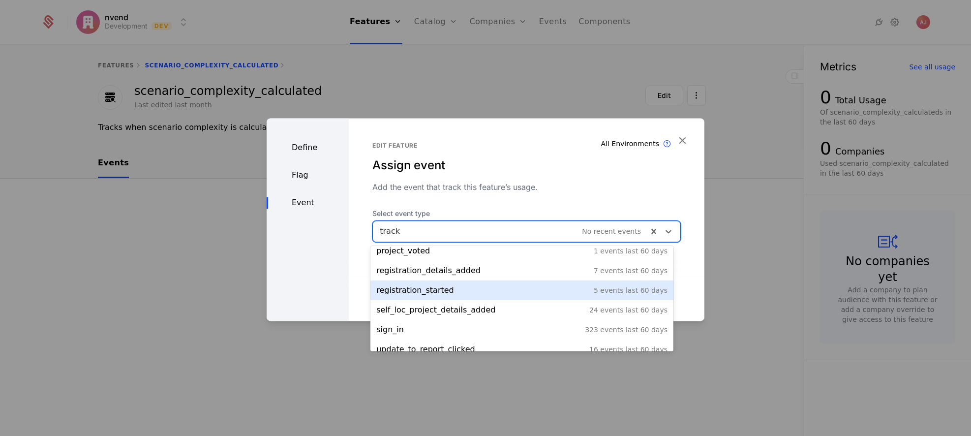
scroll to position [174, 0]
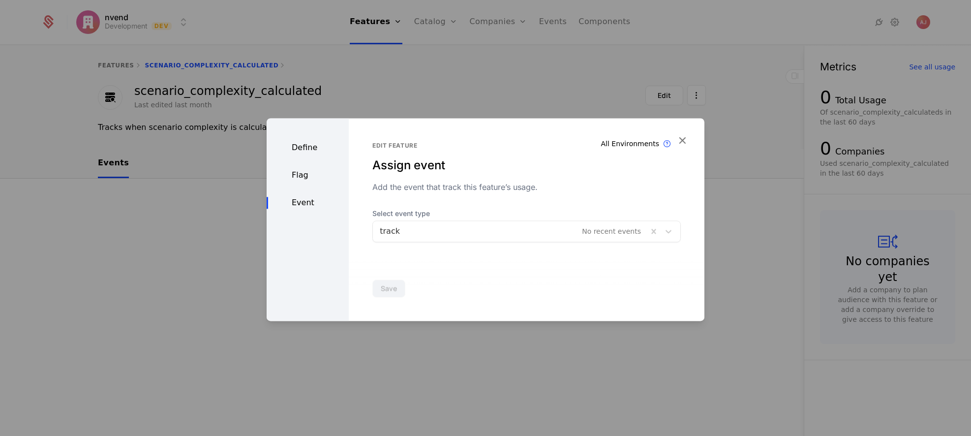
click at [548, 149] on div "Edit feature" at bounding box center [526, 146] width 308 height 8
click at [681, 141] on icon "button" at bounding box center [682, 140] width 13 height 13
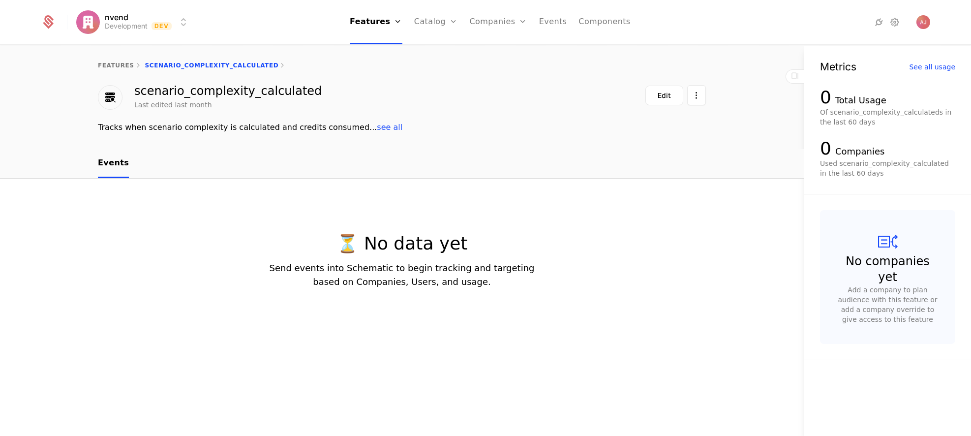
click at [115, 64] on link "features" at bounding box center [116, 65] width 36 height 7
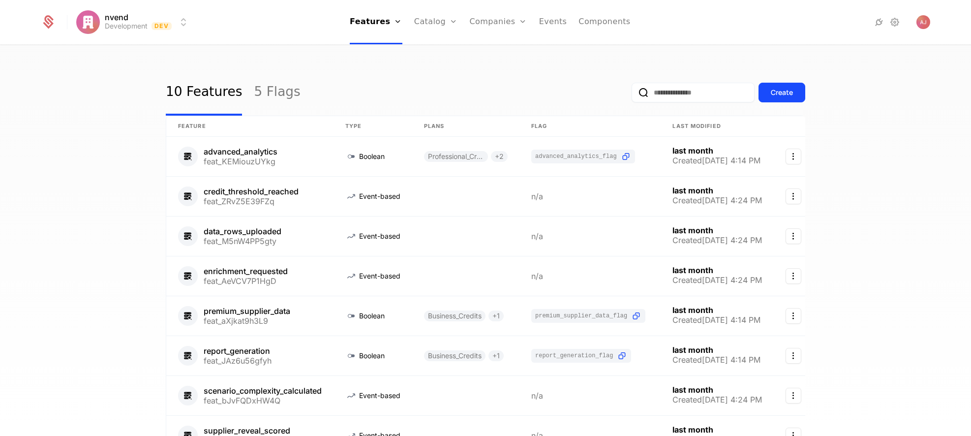
click at [786, 96] on div "Create" at bounding box center [782, 93] width 22 height 10
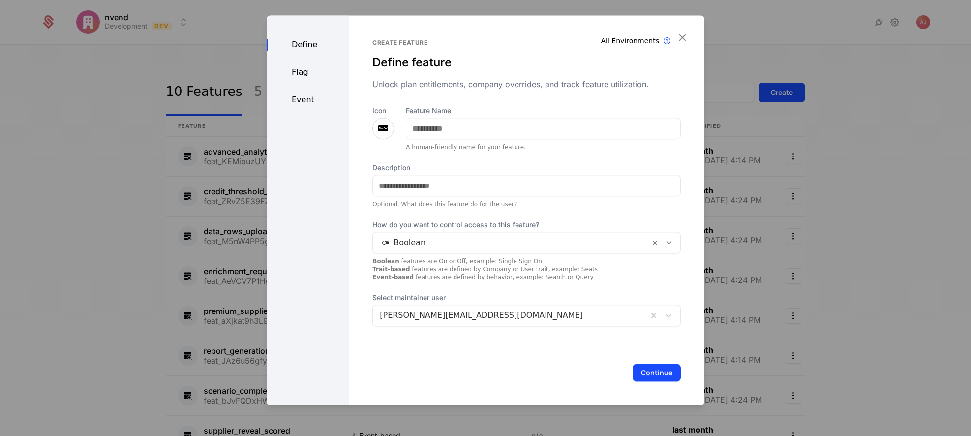
click at [305, 94] on div "Event" at bounding box center [308, 100] width 82 height 12
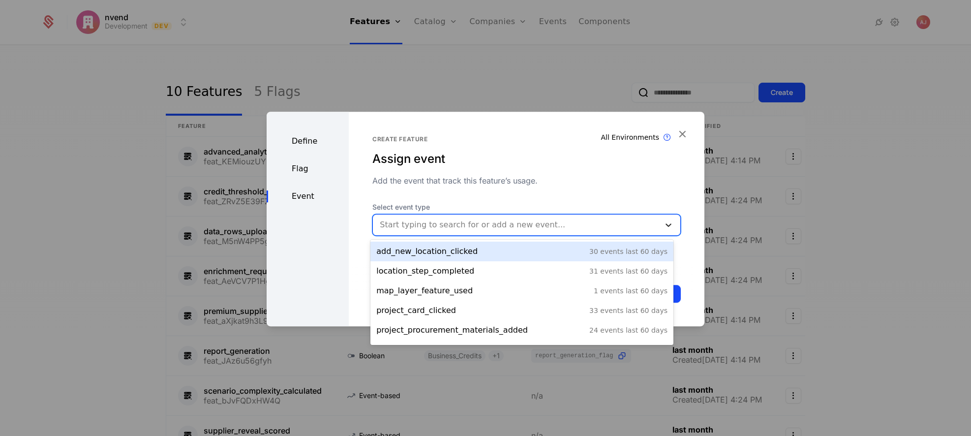
click at [665, 224] on icon at bounding box center [668, 225] width 10 height 10
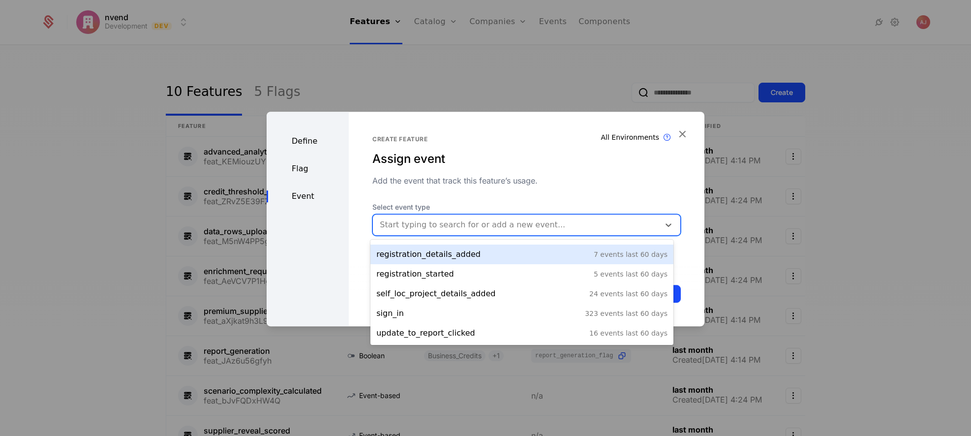
click at [522, 141] on div "Create feature" at bounding box center [526, 139] width 308 height 8
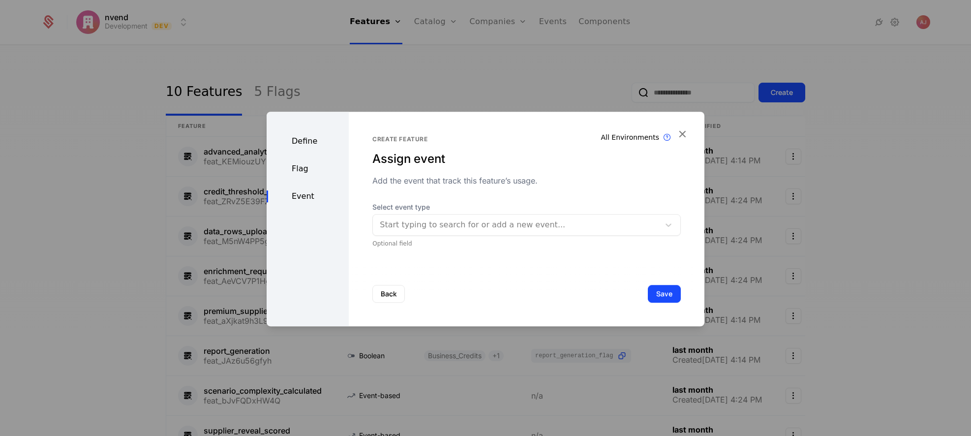
drag, startPoint x: 683, startPoint y: 136, endPoint x: 673, endPoint y: 135, distance: 10.4
click at [683, 136] on icon "button" at bounding box center [682, 133] width 13 height 13
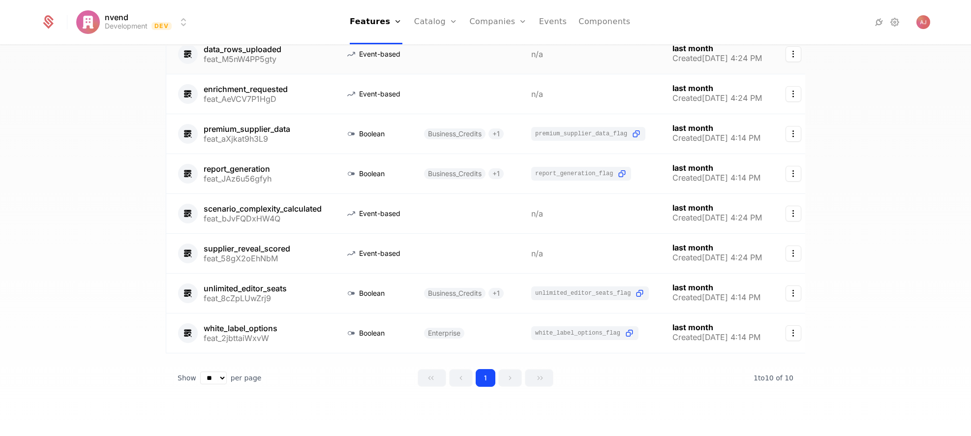
scroll to position [0, 0]
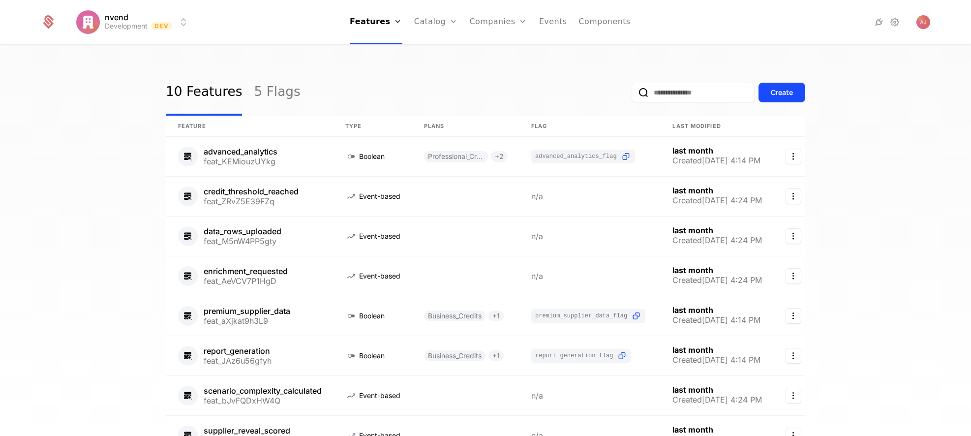
click at [554, 22] on link "Events" at bounding box center [553, 22] width 28 height 44
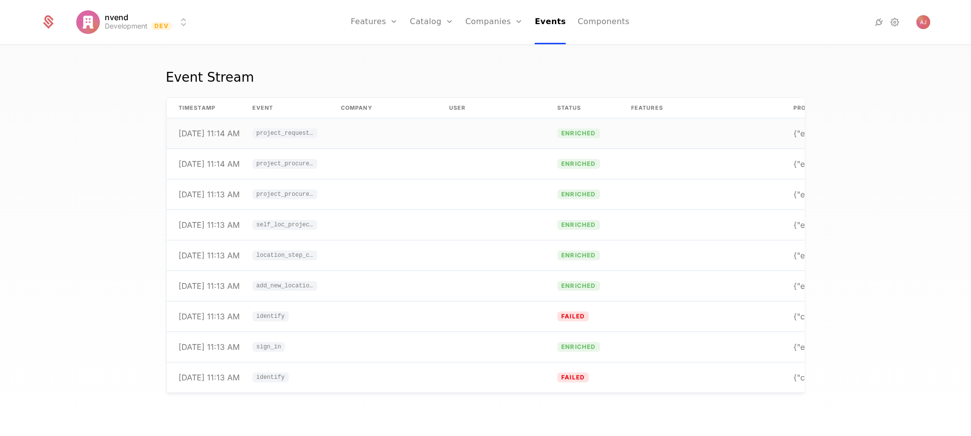
click at [281, 139] on td "project_request_submitted" at bounding box center [284, 134] width 89 height 30
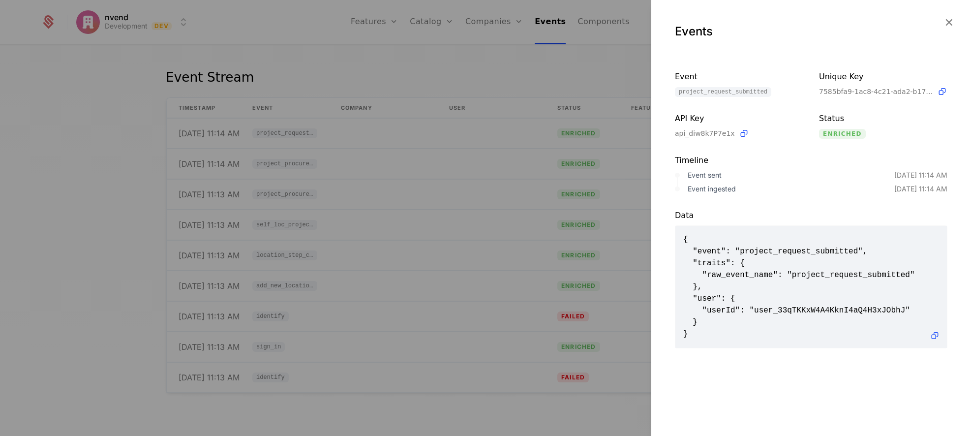
click at [948, 20] on icon "button" at bounding box center [948, 22] width 13 height 13
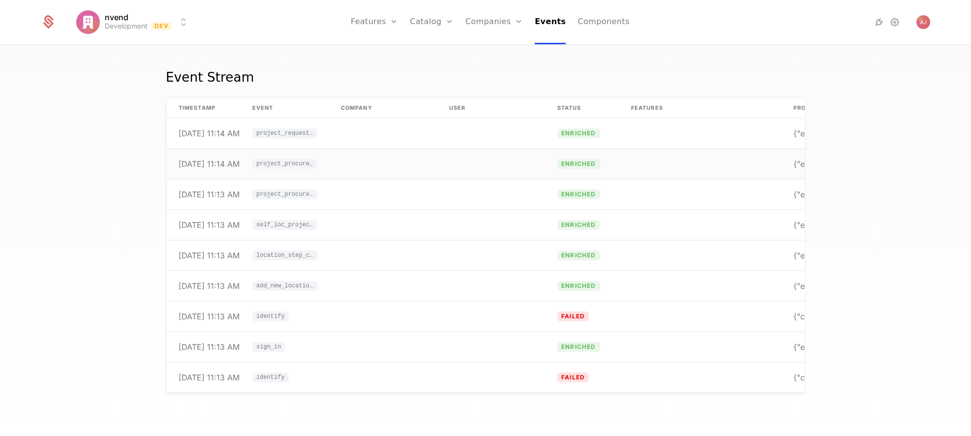
click at [310, 163] on span "project_procurement_volume_added" at bounding box center [284, 164] width 57 height 6
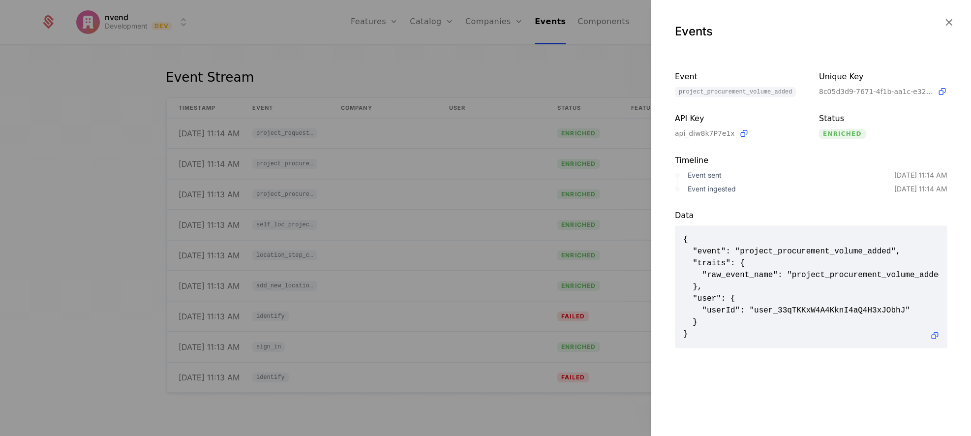
click at [949, 22] on icon "button" at bounding box center [948, 22] width 13 height 13
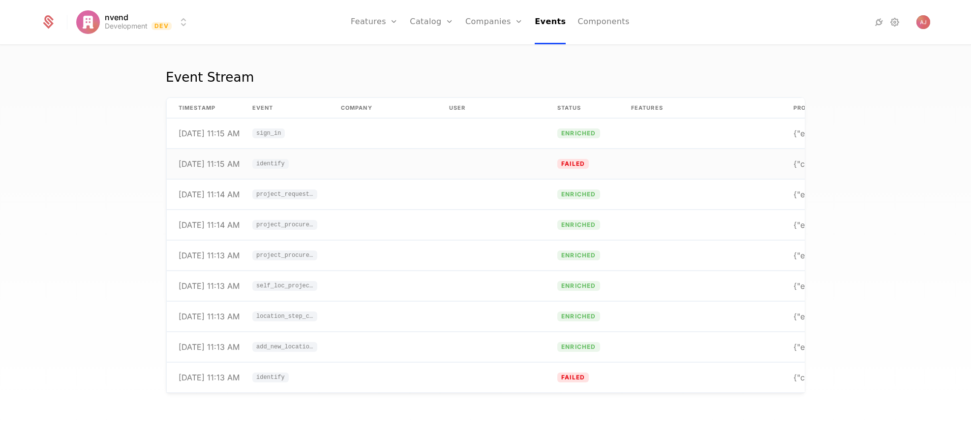
click at [267, 163] on span "identify" at bounding box center [270, 164] width 29 height 6
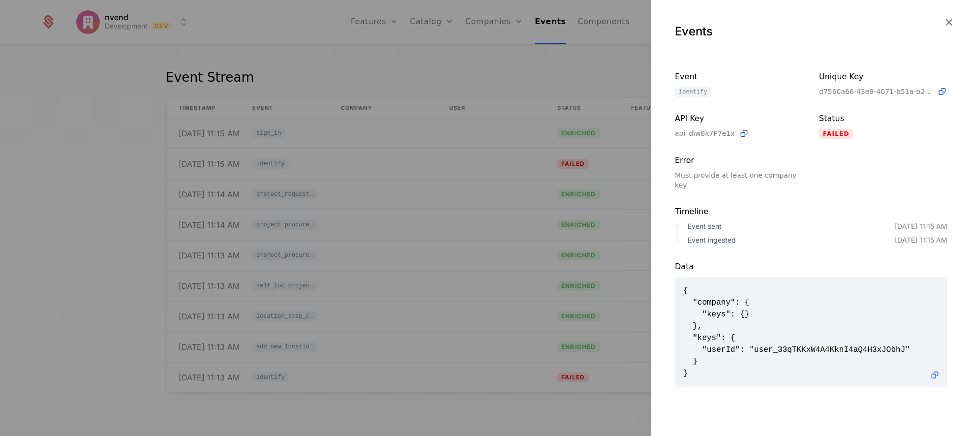
click at [947, 20] on icon "button" at bounding box center [948, 22] width 13 height 13
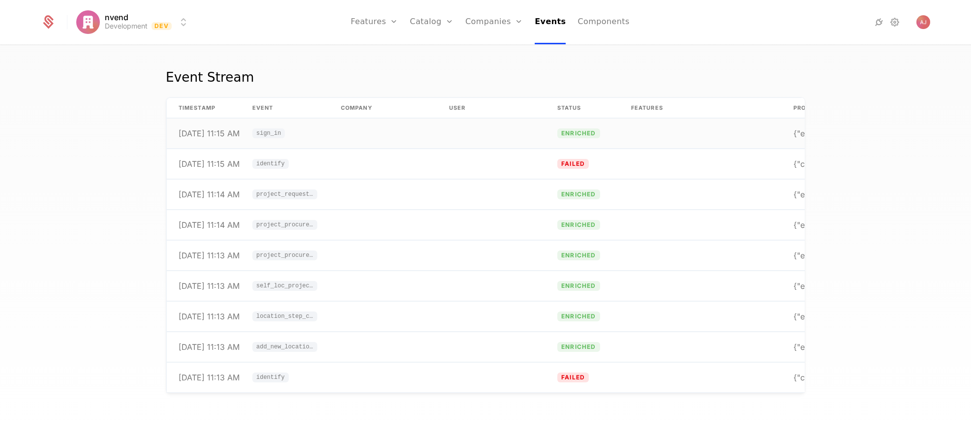
click at [269, 133] on span "sign_in" at bounding box center [268, 133] width 25 height 6
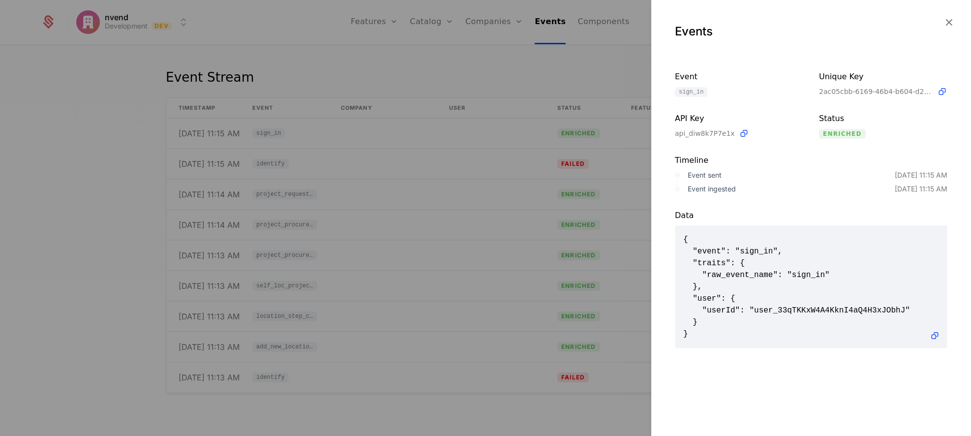
click at [949, 21] on icon "button" at bounding box center [948, 22] width 13 height 13
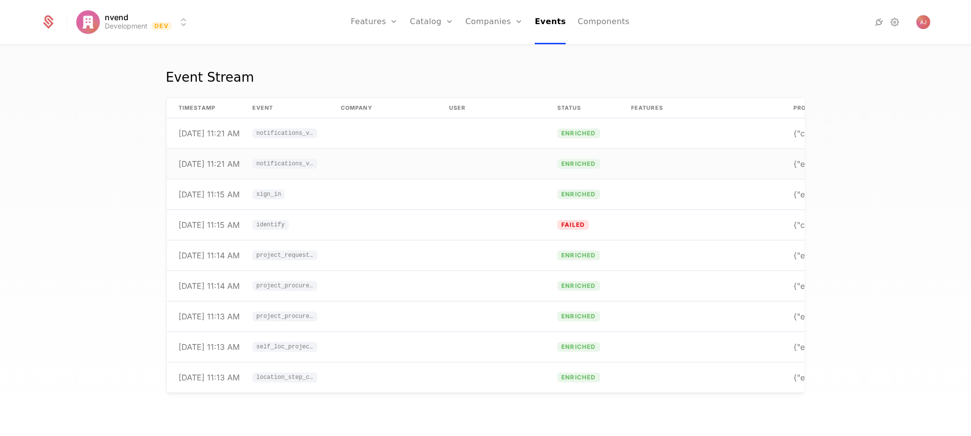
click at [289, 163] on span "notifications_viewed" at bounding box center [284, 164] width 57 height 6
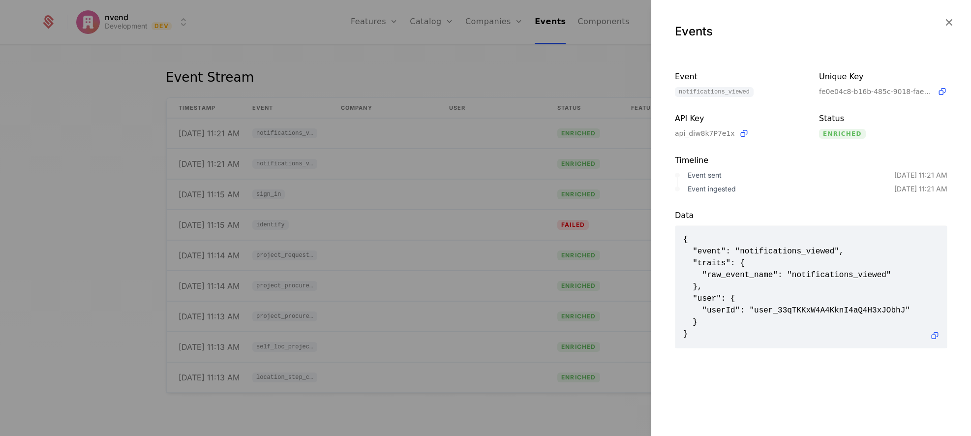
click at [276, 132] on div at bounding box center [485, 218] width 971 height 436
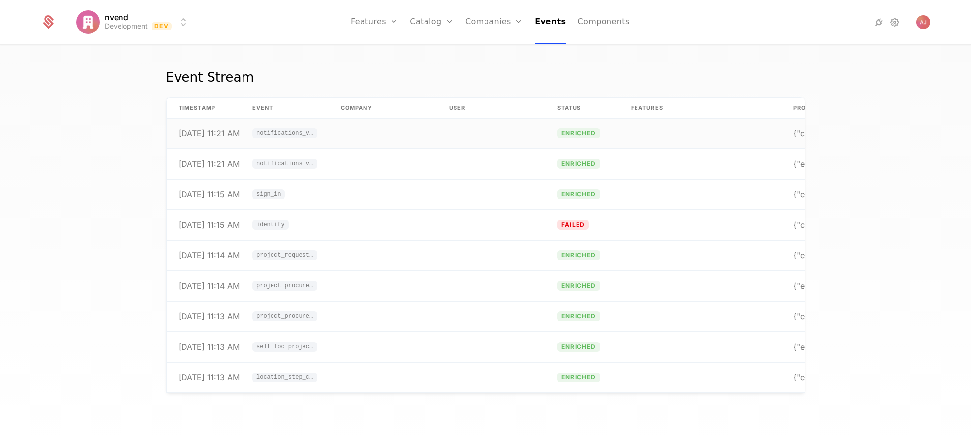
click at [277, 134] on span "notifications_viewed" at bounding box center [284, 133] width 57 height 6
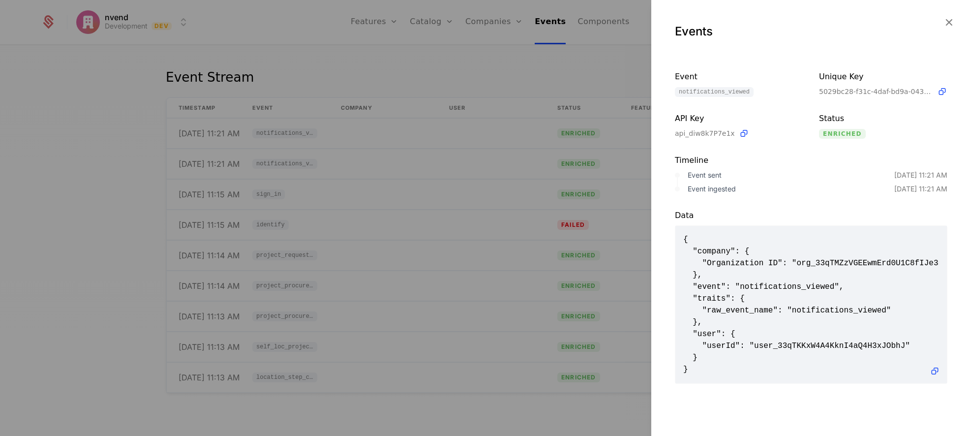
click at [956, 24] on div "Events" at bounding box center [811, 27] width 320 height 55
click at [951, 29] on div "Events" at bounding box center [811, 27] width 320 height 55
drag, startPoint x: 939, startPoint y: 21, endPoint x: 952, endPoint y: 26, distance: 13.7
click at [939, 21] on div "Events" at bounding box center [811, 27] width 320 height 55
drag, startPoint x: 950, startPoint y: 21, endPoint x: 918, endPoint y: 32, distance: 33.3
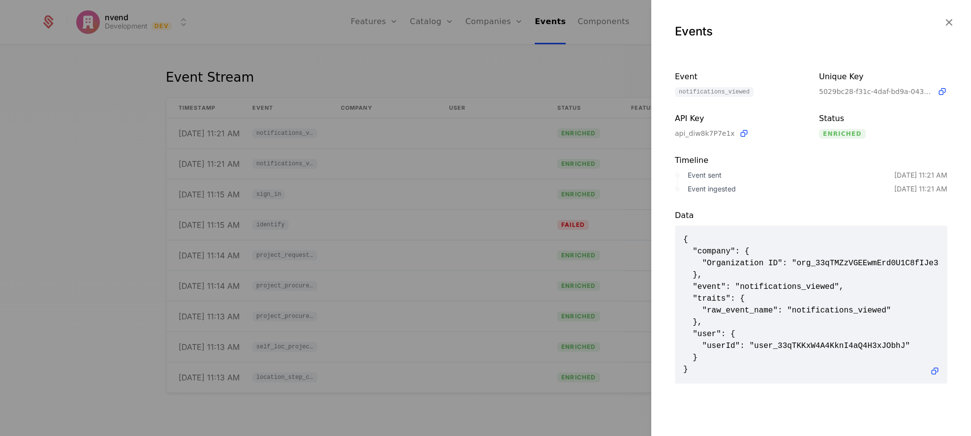
click at [949, 21] on icon "button" at bounding box center [948, 22] width 13 height 13
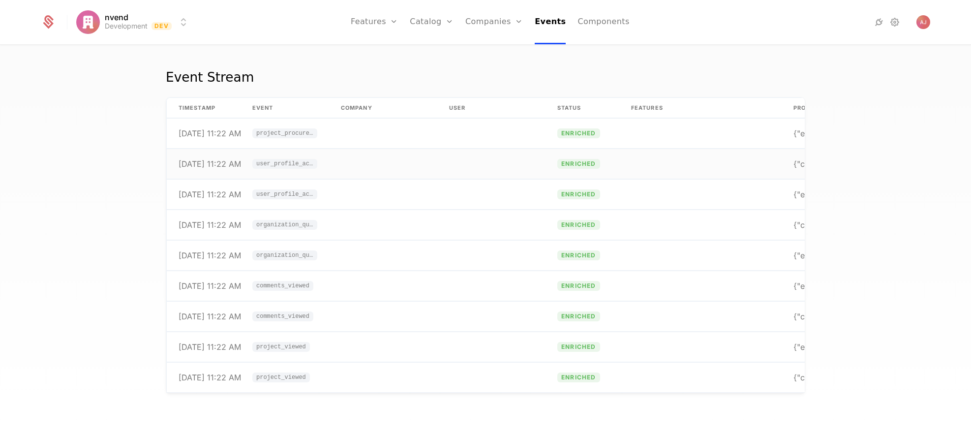
click at [289, 164] on span "user_profile_accessed" at bounding box center [284, 164] width 57 height 6
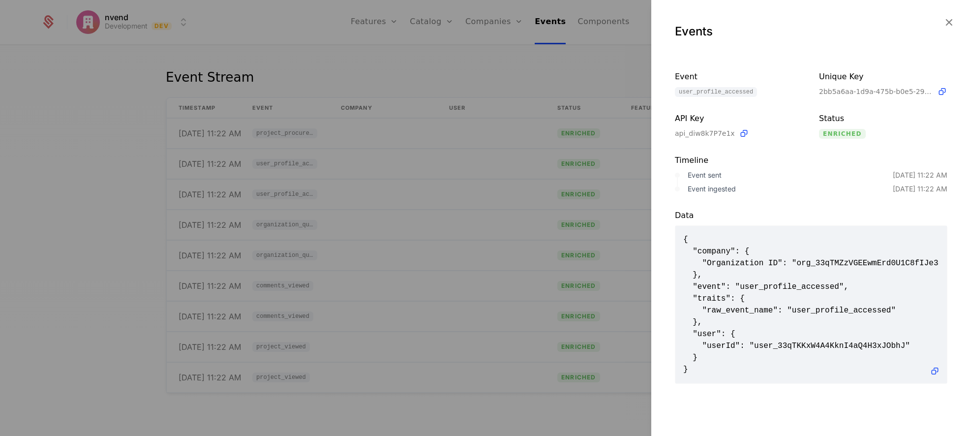
click at [950, 27] on icon "button" at bounding box center [948, 22] width 13 height 13
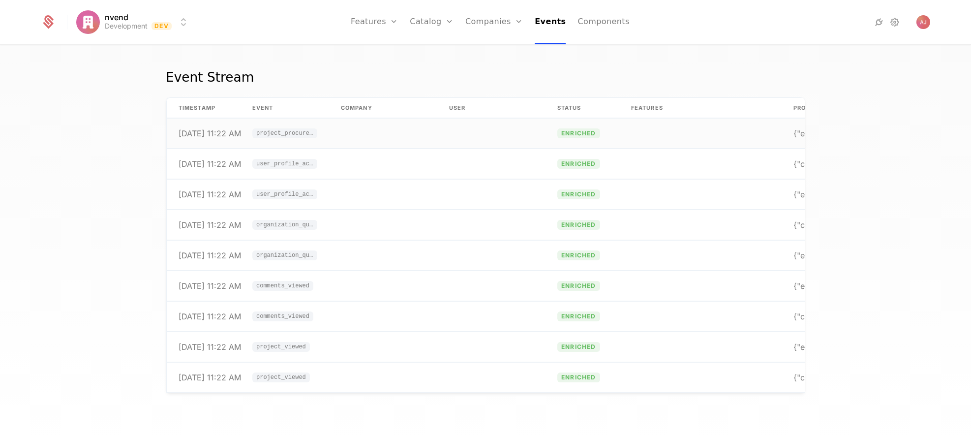
click at [289, 135] on span "project_procurement_materials_added" at bounding box center [284, 133] width 57 height 6
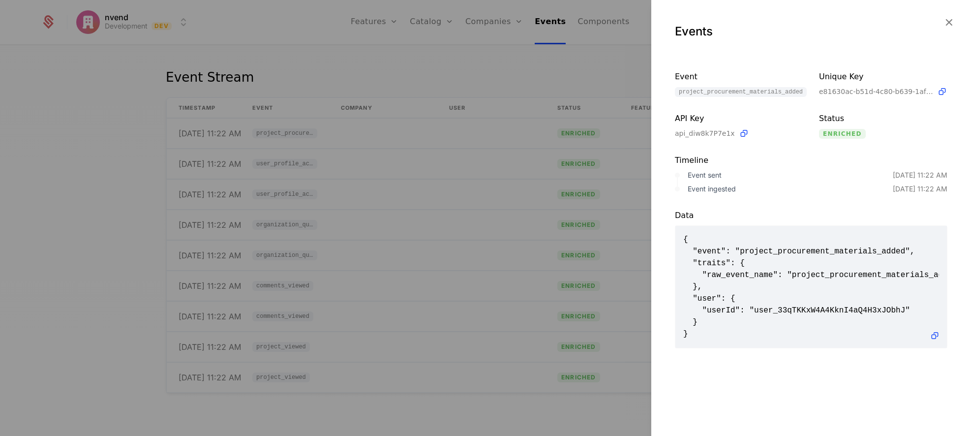
click at [950, 22] on icon "button" at bounding box center [948, 22] width 13 height 13
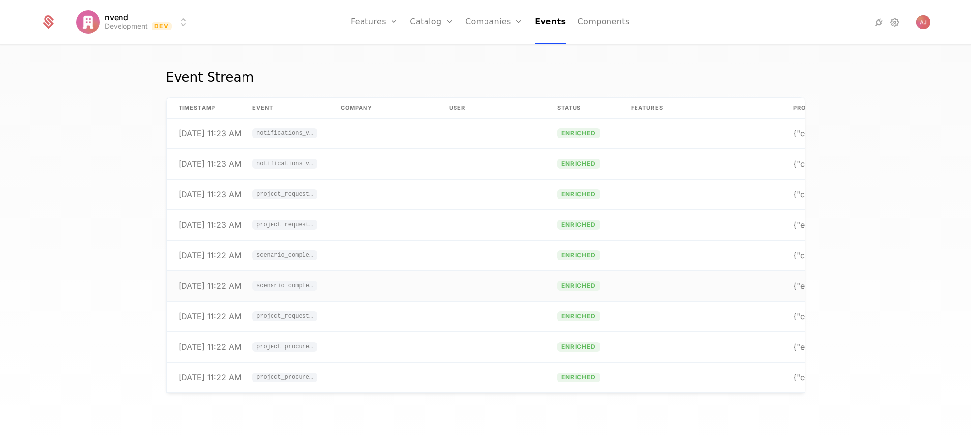
click at [284, 286] on span "scenario_complexity_calculated" at bounding box center [284, 286] width 57 height 6
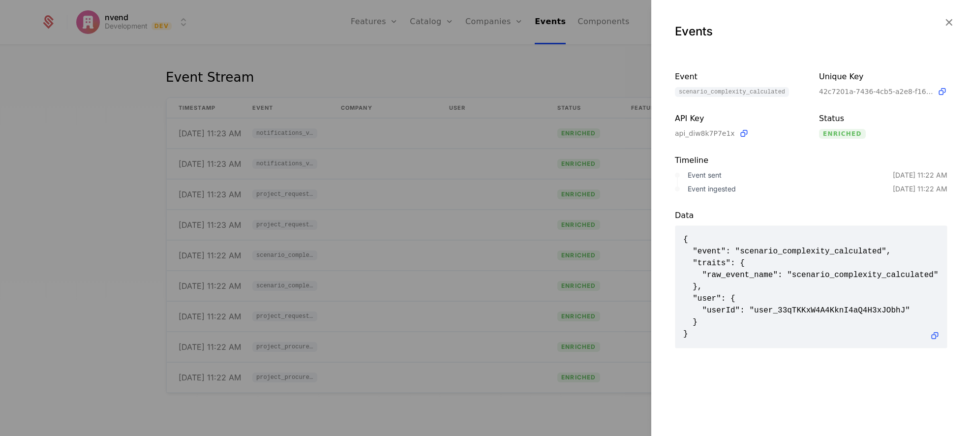
click at [365, 226] on div at bounding box center [485, 218] width 971 height 436
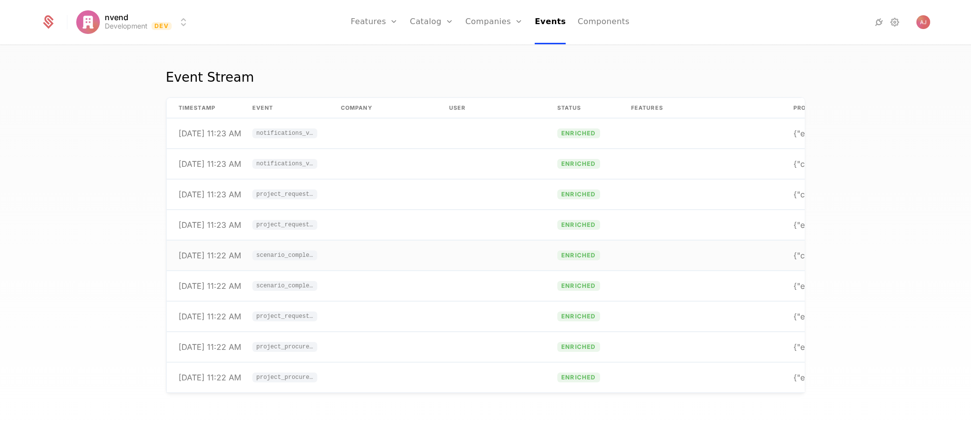
click at [291, 258] on span "scenario_complexity_calculated" at bounding box center [284, 255] width 57 height 6
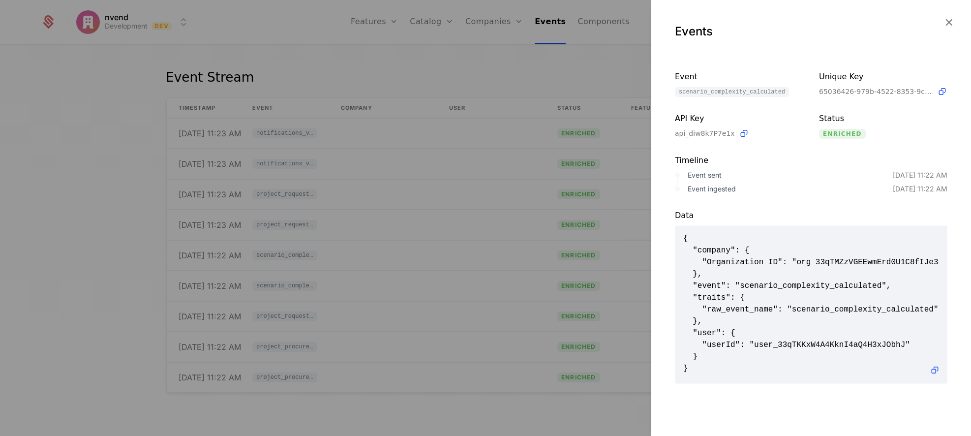
click at [334, 249] on div at bounding box center [485, 218] width 971 height 436
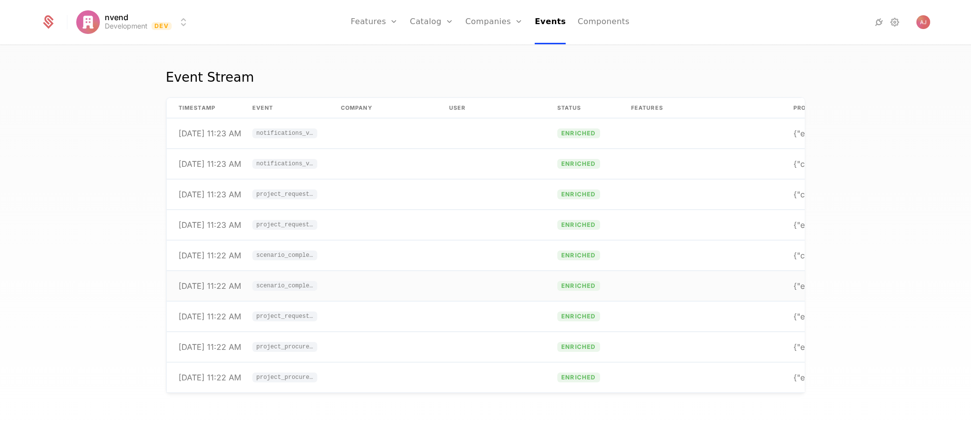
click at [286, 287] on span "scenario_complexity_calculated" at bounding box center [284, 286] width 57 height 6
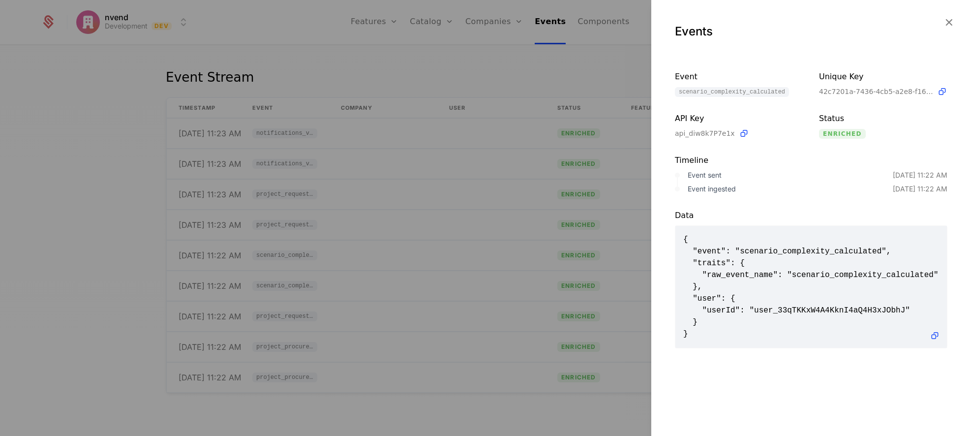
click at [363, 273] on div at bounding box center [485, 218] width 971 height 436
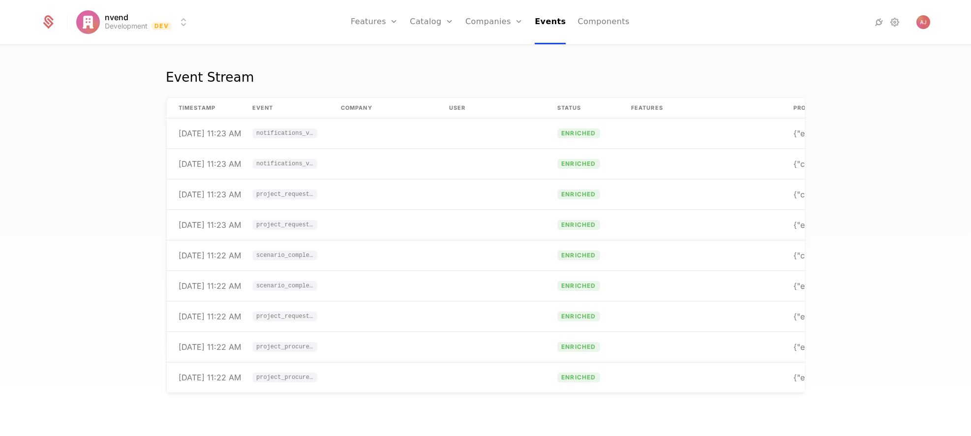
click at [384, 52] on link "Features" at bounding box center [384, 48] width 45 height 8
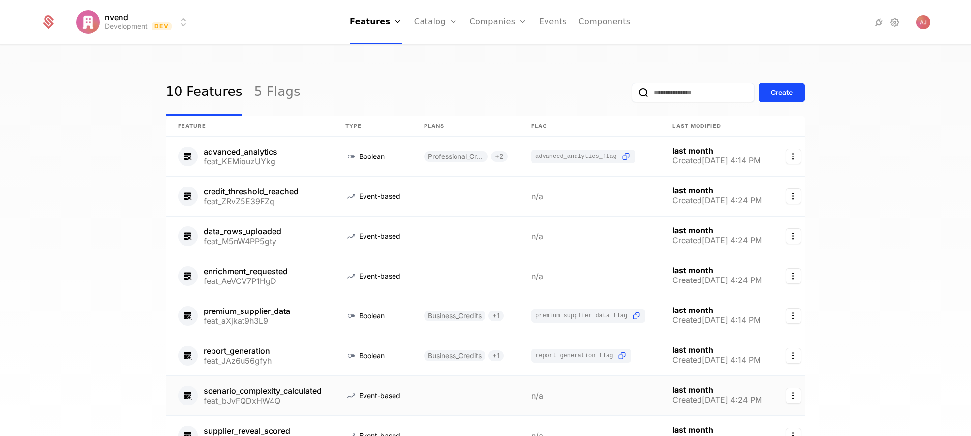
click at [790, 396] on icon "Select action" at bounding box center [793, 396] width 16 height 16
click at [596, 394] on html "nvend Development Dev Features Features Flags Catalog Plans Add Ons Configurati…" at bounding box center [485, 218] width 971 height 436
click at [395, 410] on link at bounding box center [372, 395] width 79 height 39
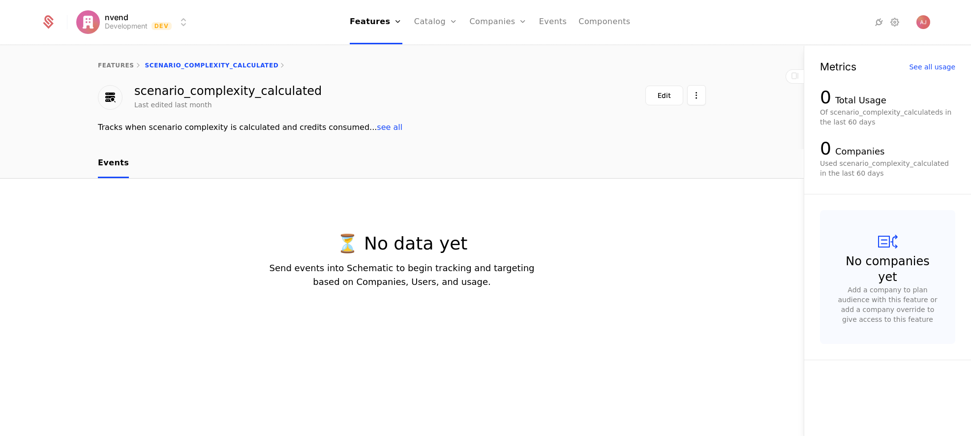
click at [112, 65] on link "features" at bounding box center [116, 65] width 36 height 7
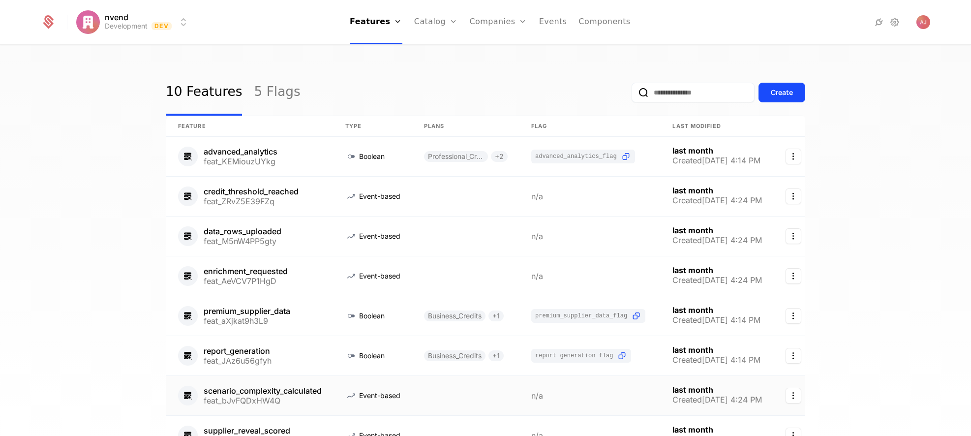
click at [329, 393] on link at bounding box center [249, 395] width 167 height 39
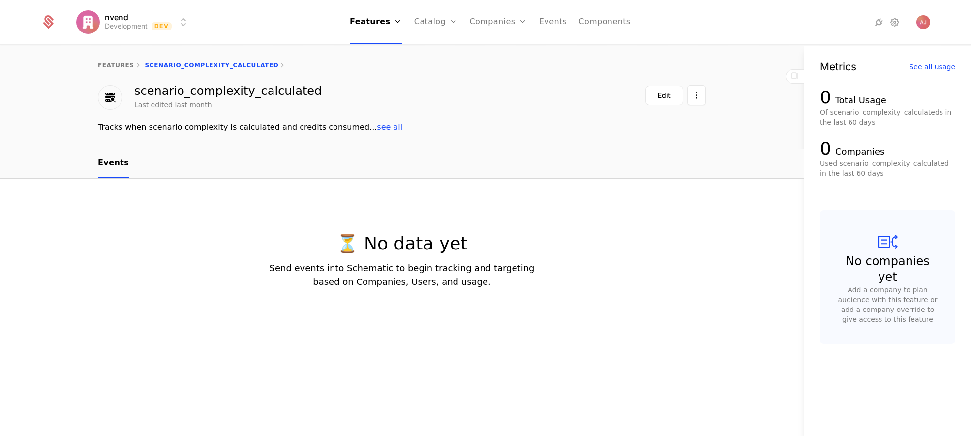
click at [675, 98] on button "Edit" at bounding box center [664, 96] width 38 height 20
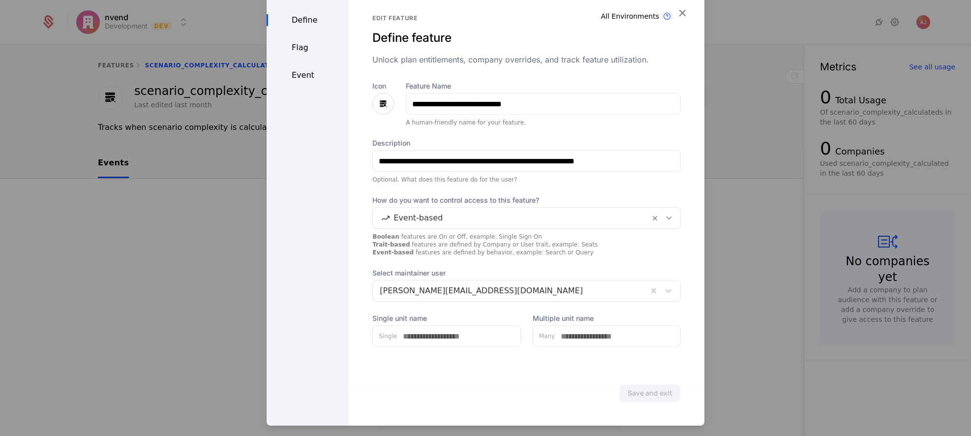
click at [306, 71] on div "Event" at bounding box center [308, 75] width 82 height 12
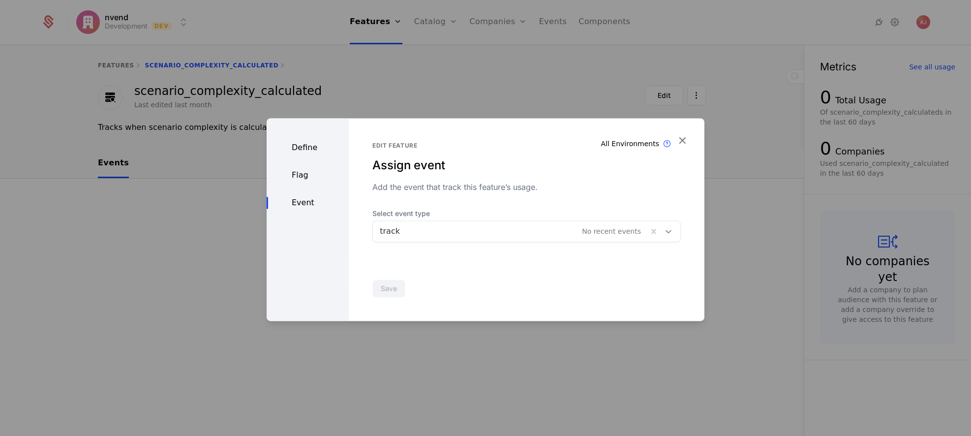
click at [663, 230] on icon at bounding box center [668, 231] width 10 height 10
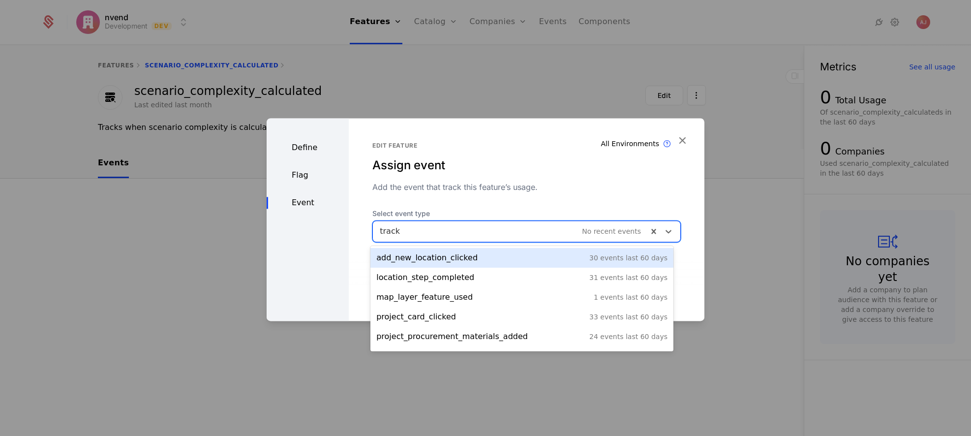
click at [607, 233] on div at bounding box center [510, 231] width 261 height 14
click at [663, 229] on icon at bounding box center [668, 231] width 10 height 10
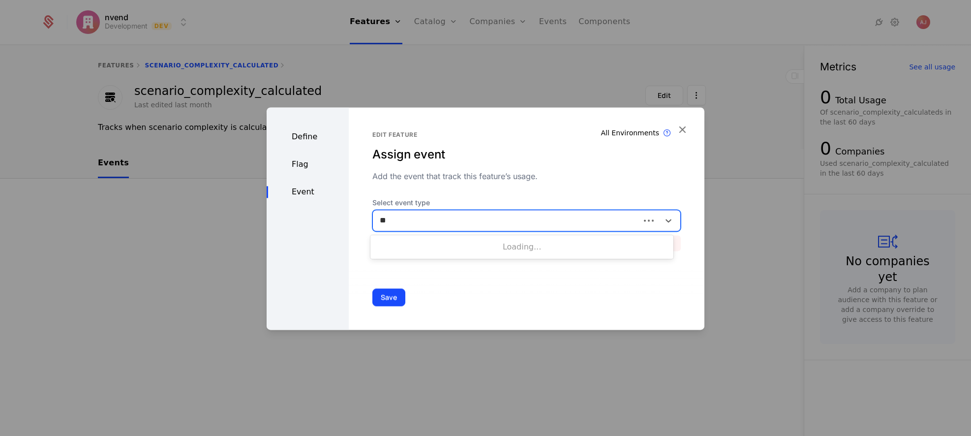
type input "*"
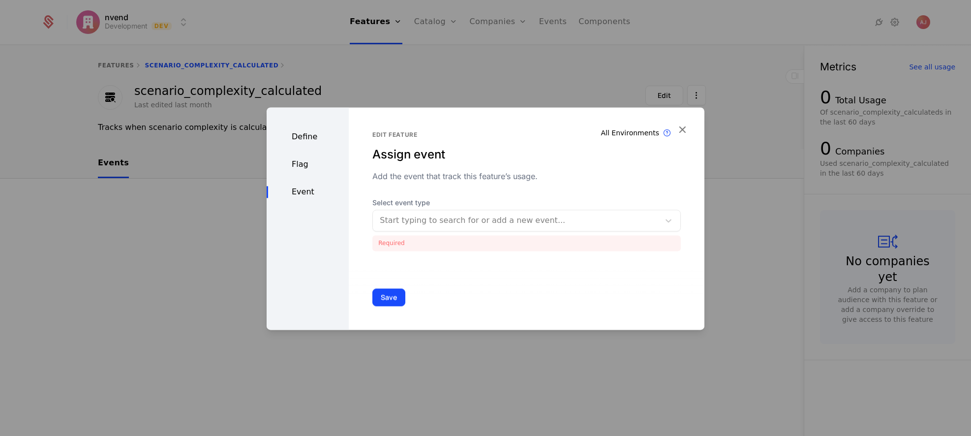
click at [588, 168] on div "Edit feature Assign event Add the event that track this feature’s usage." at bounding box center [526, 156] width 308 height 51
click at [571, 52] on div at bounding box center [485, 218] width 971 height 436
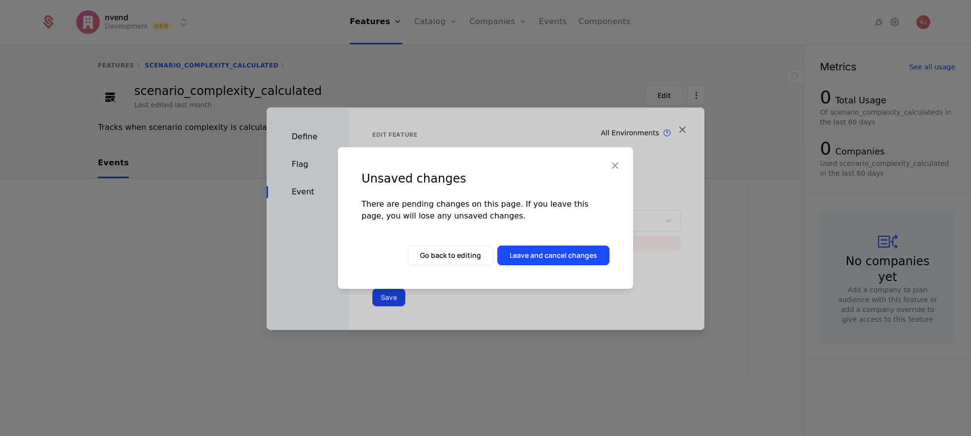
click at [535, 258] on button "Leave and cancel changes" at bounding box center [553, 255] width 112 height 20
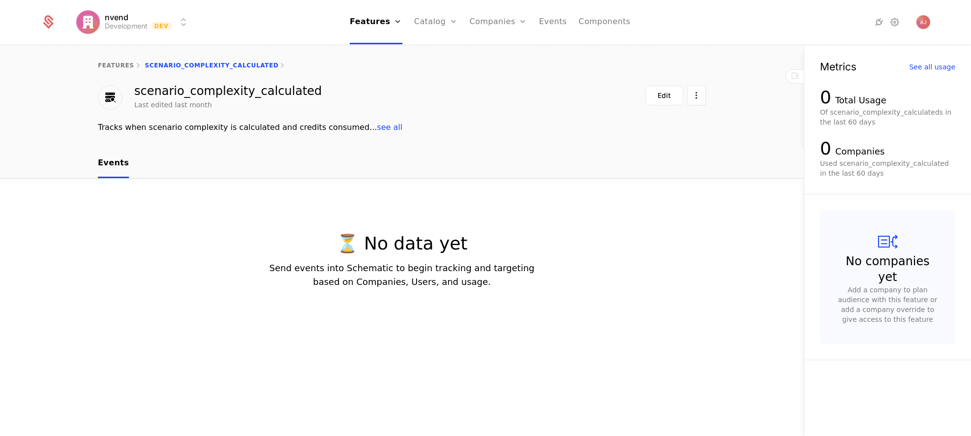
click at [558, 22] on link "Events" at bounding box center [553, 22] width 28 height 44
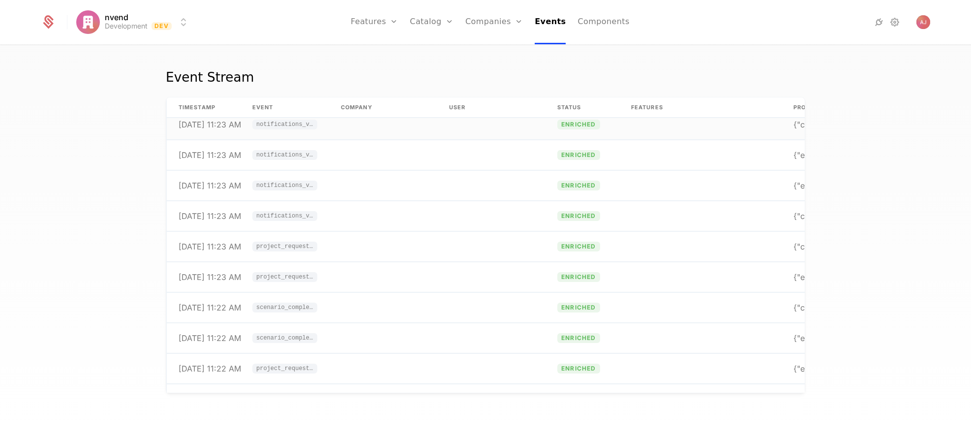
scroll to position [748, 0]
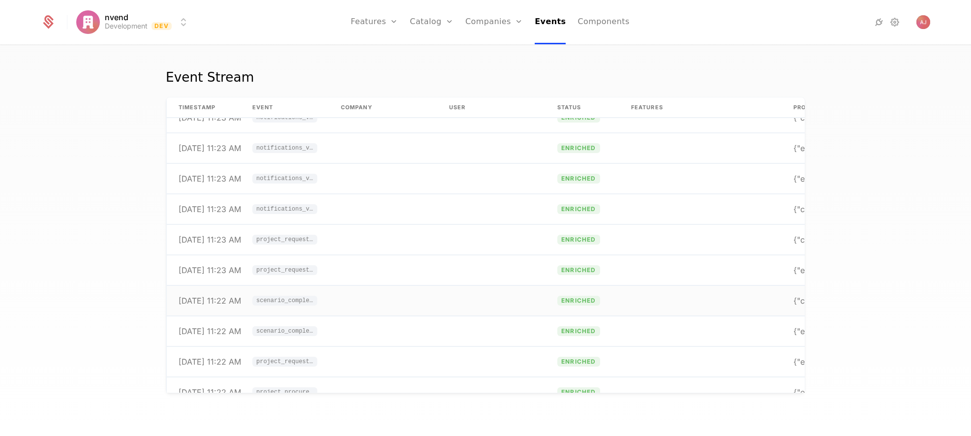
click at [285, 299] on span "scenario_complexity_calculated" at bounding box center [284, 301] width 57 height 6
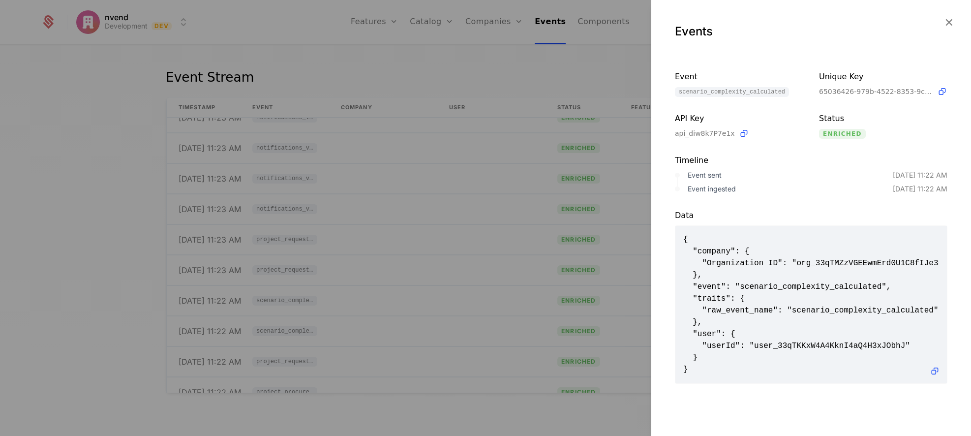
click at [715, 96] on span "scenario_complexity_calculated" at bounding box center [732, 92] width 114 height 10
click at [718, 92] on span "scenario_complexity_calculated" at bounding box center [732, 92] width 114 height 10
drag, startPoint x: 760, startPoint y: 91, endPoint x: 687, endPoint y: 92, distance: 72.8
click at [674, 93] on div "Event scenario_complexity_calculated Unique Key 65036426-979b-4522-8353-9c124ff…" at bounding box center [811, 97] width 320 height 84
copy span "scenario_complexity_calculated"
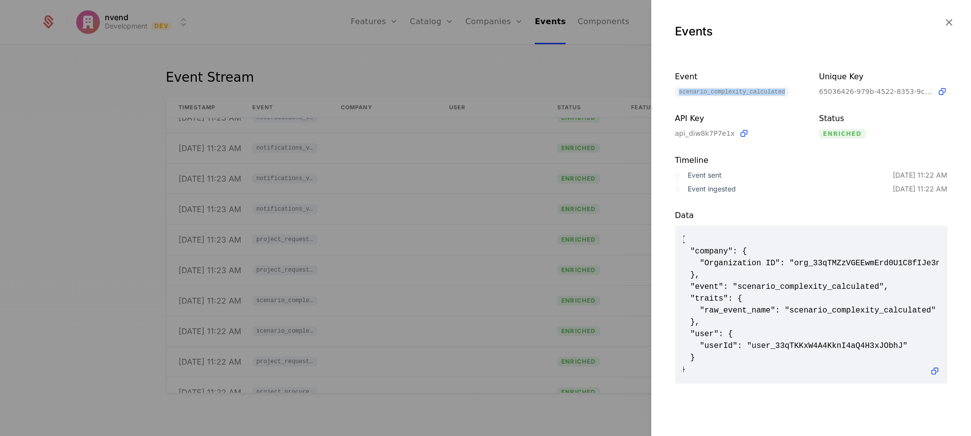
scroll to position [0, 0]
click at [452, 218] on div at bounding box center [485, 218] width 971 height 436
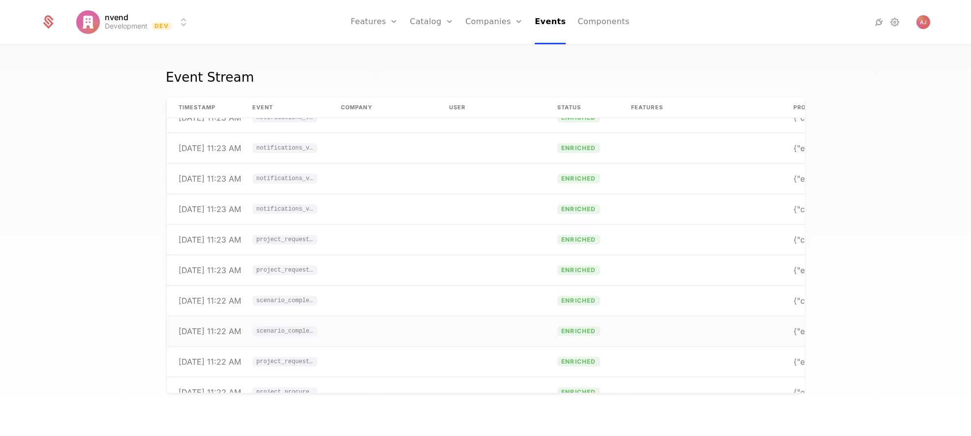
click at [299, 328] on span "scenario_complexity_calculated" at bounding box center [284, 331] width 65 height 10
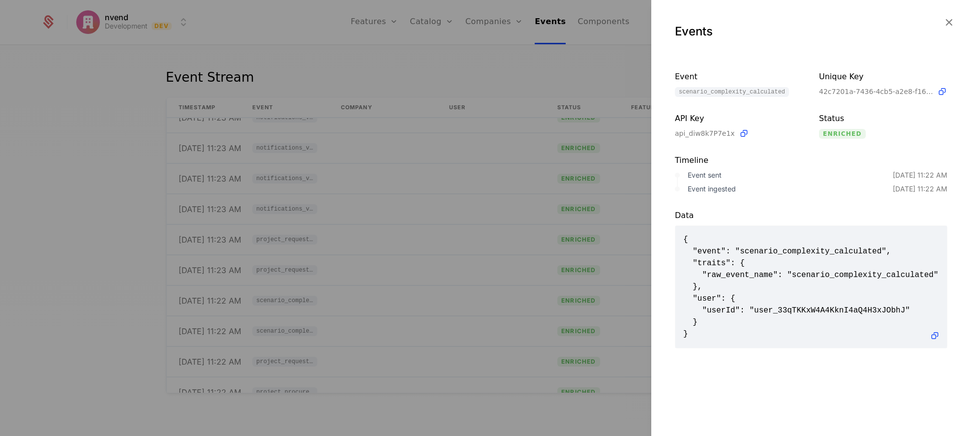
scroll to position [1, 0]
click at [312, 307] on div at bounding box center [485, 218] width 971 height 436
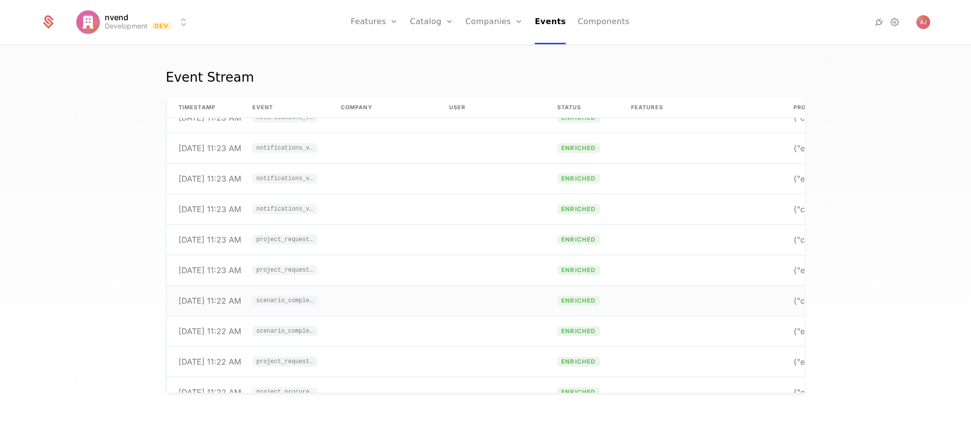
click at [291, 302] on span "scenario_complexity_calculated" at bounding box center [284, 301] width 57 height 6
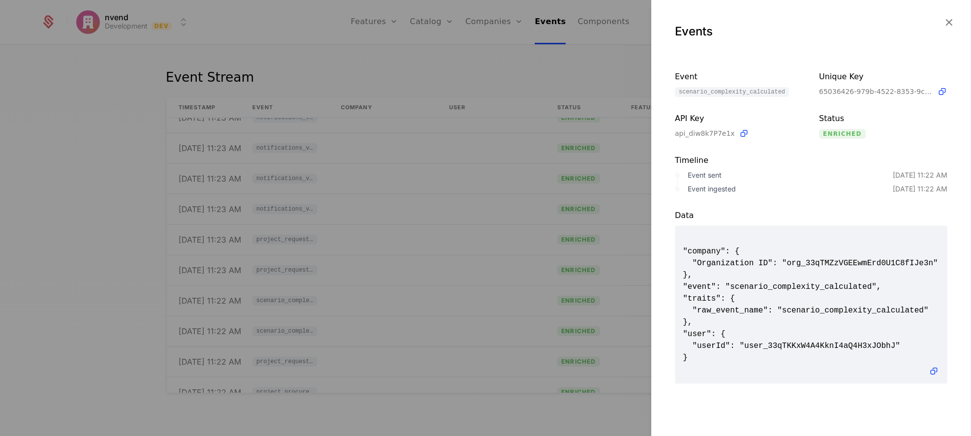
scroll to position [0, 0]
click at [452, 188] on div at bounding box center [485, 218] width 971 height 436
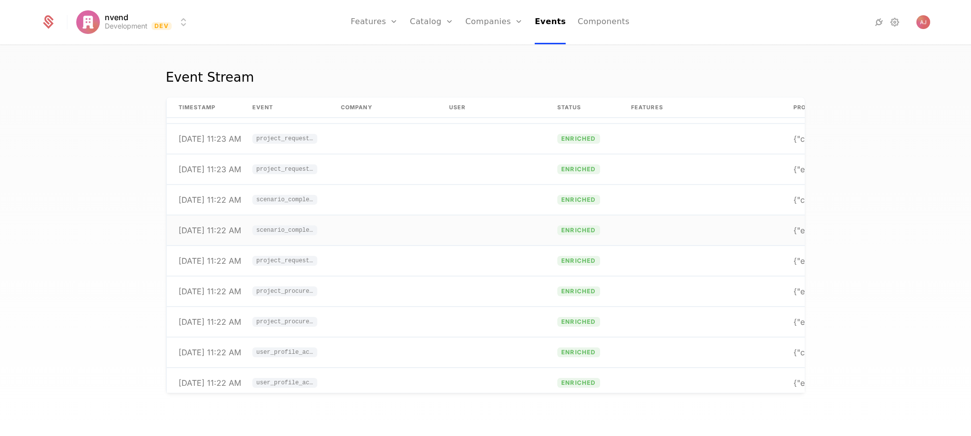
scroll to position [875, 0]
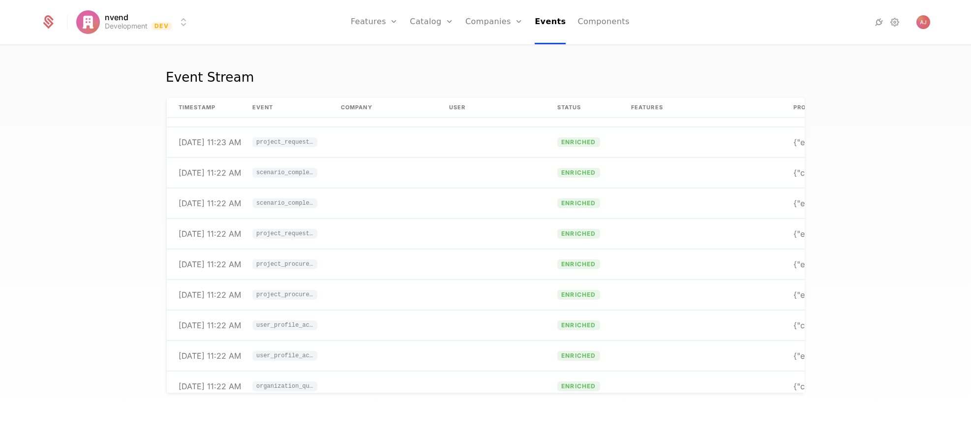
click at [383, 51] on link "Features" at bounding box center [384, 48] width 45 height 8
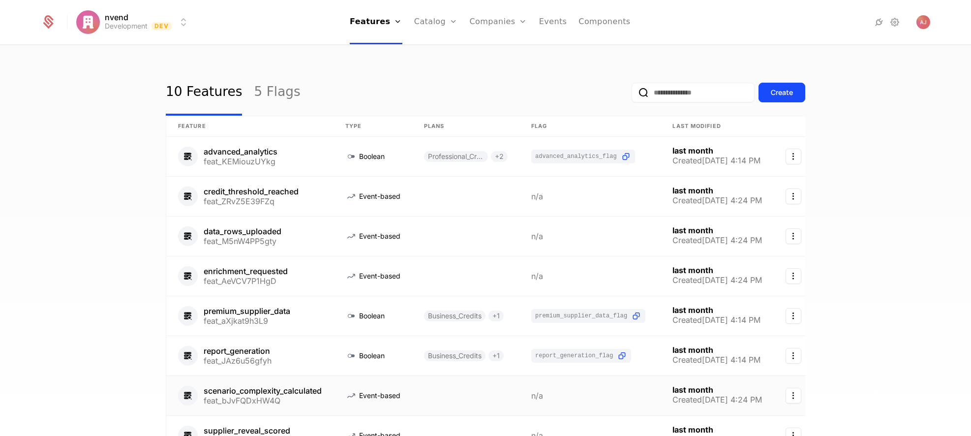
click at [795, 398] on icon "Select action" at bounding box center [793, 396] width 16 height 16
click at [653, 397] on html "nvend Development Dev Features Features Flags Catalog Plans Add Ons Configurati…" at bounding box center [485, 218] width 971 height 436
click at [596, 398] on link at bounding box center [589, 395] width 141 height 39
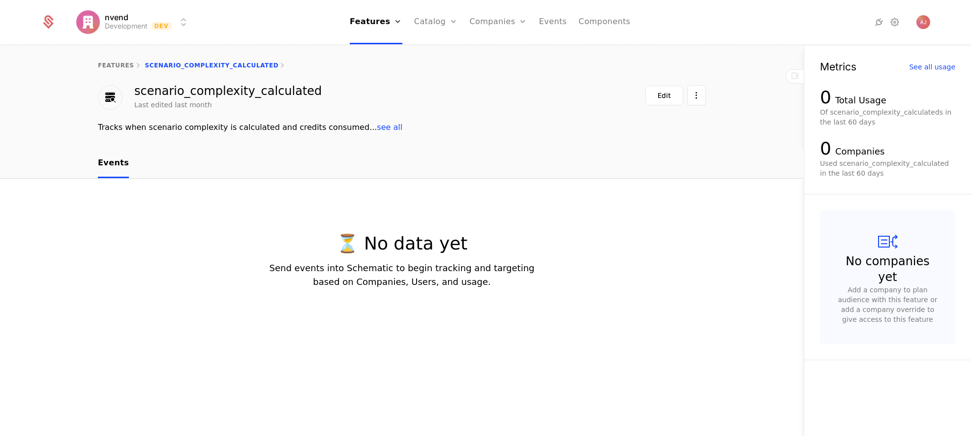
click at [673, 104] on button "Edit" at bounding box center [664, 96] width 38 height 20
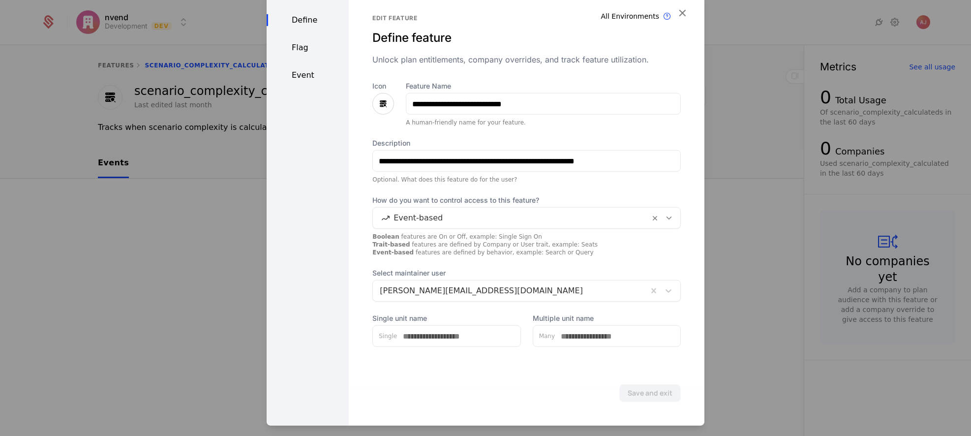
click at [542, 209] on div "Event-based" at bounding box center [526, 218] width 308 height 22
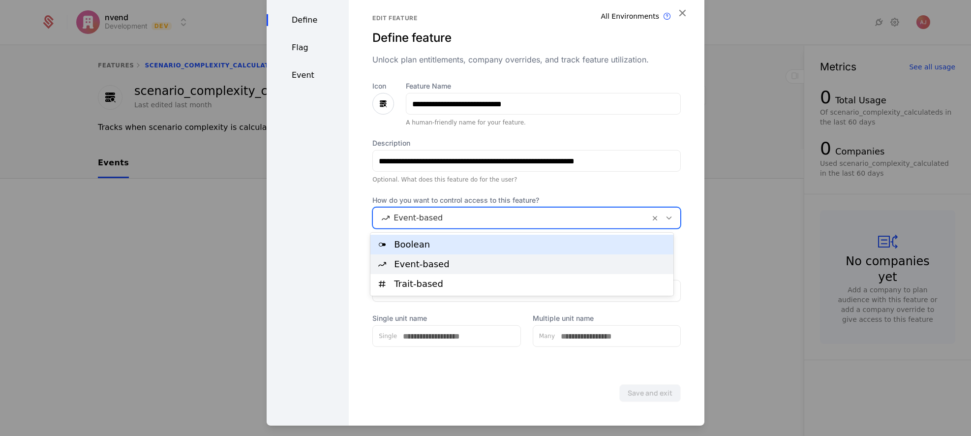
click at [627, 184] on div "**********" at bounding box center [526, 214] width 308 height 266
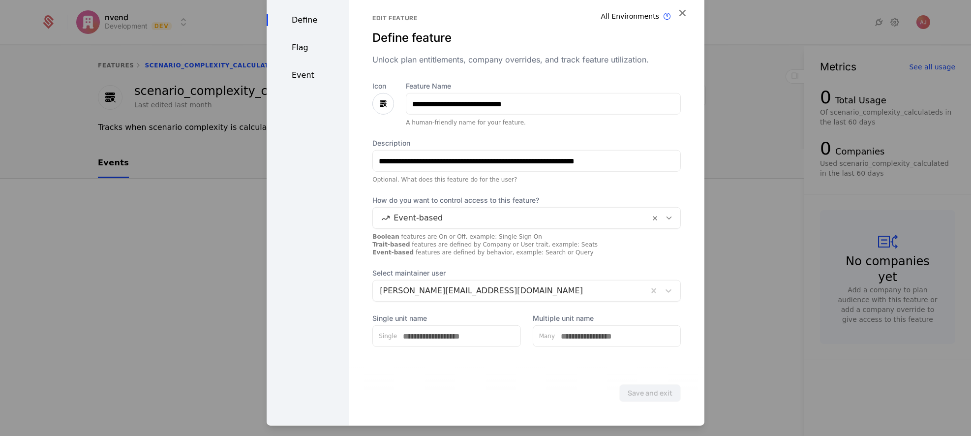
click at [302, 76] on div "Event" at bounding box center [308, 75] width 82 height 12
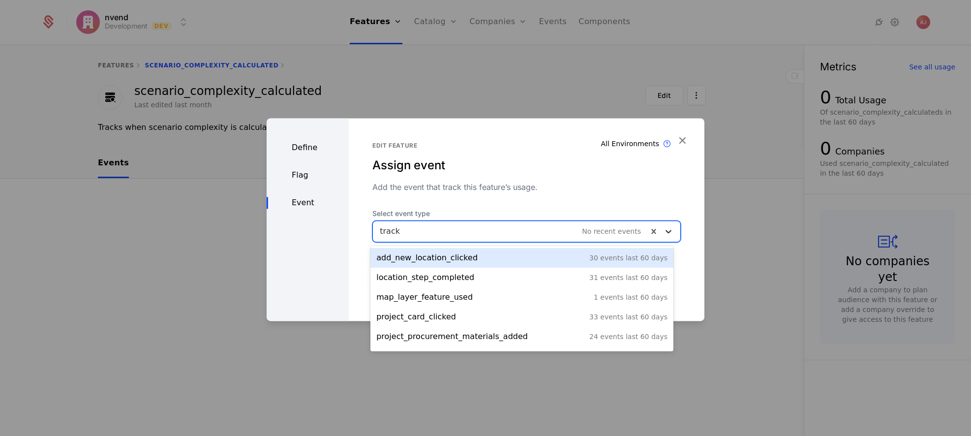
click at [665, 232] on icon at bounding box center [668, 231] width 6 height 3
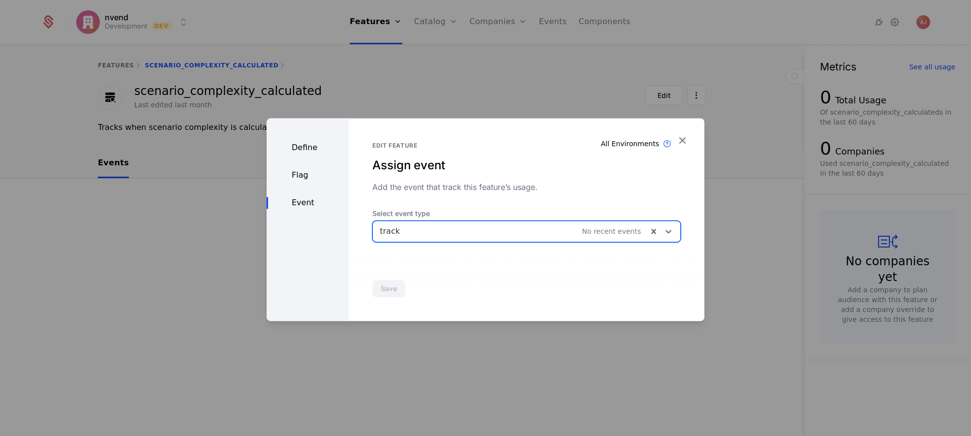
drag, startPoint x: 451, startPoint y: 226, endPoint x: 420, endPoint y: 229, distance: 31.1
click at [420, 229] on div at bounding box center [510, 231] width 261 height 14
paste input "**********"
type input "**********"
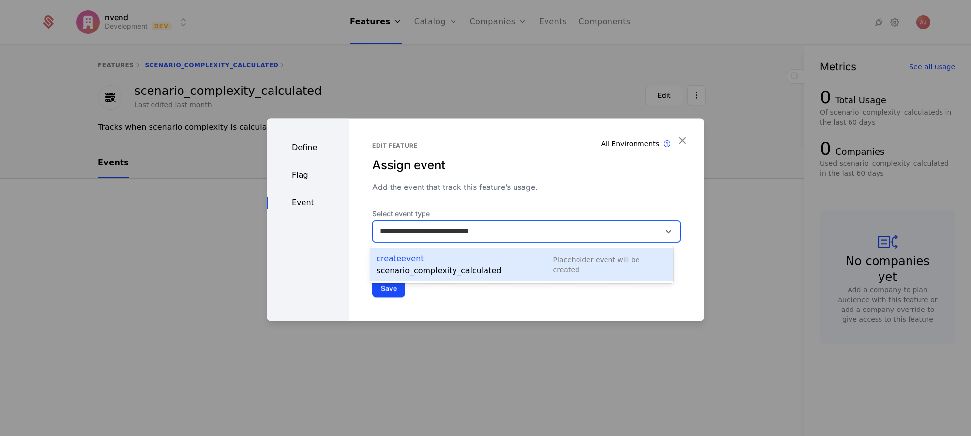
click at [477, 263] on div "Create Event : scenario_complexity_calculated" at bounding box center [464, 265] width 177 height 24
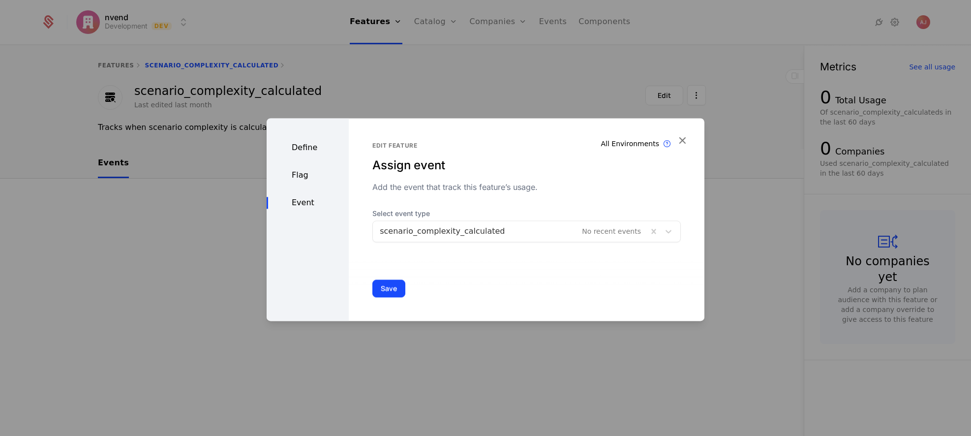
drag, startPoint x: 392, startPoint y: 289, endPoint x: 431, endPoint y: 299, distance: 40.1
click at [392, 289] on button "Save" at bounding box center [388, 288] width 33 height 18
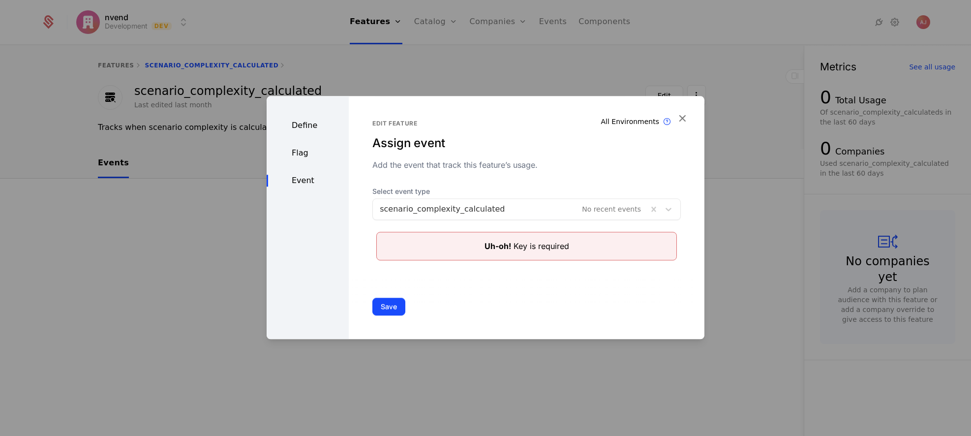
click at [526, 247] on div "Uh-oh! Key is required" at bounding box center [526, 246] width 85 height 12
click at [301, 154] on div "Flag" at bounding box center [308, 153] width 82 height 12
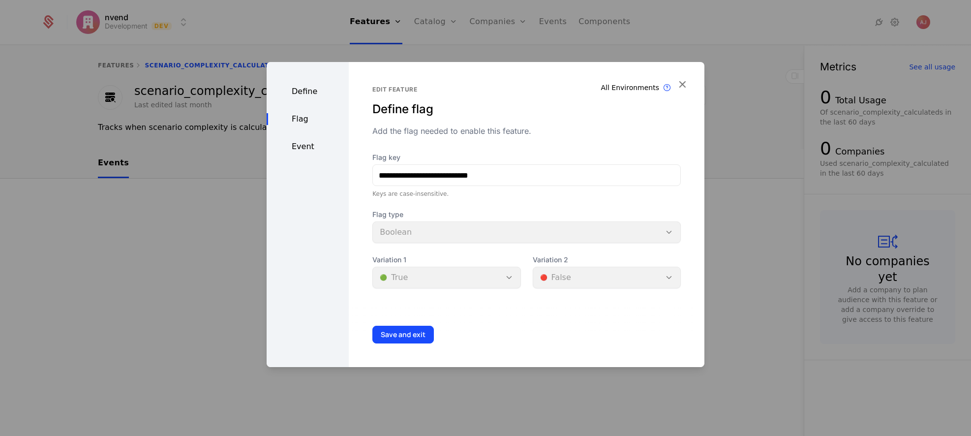
click at [298, 88] on div "Define" at bounding box center [308, 92] width 82 height 12
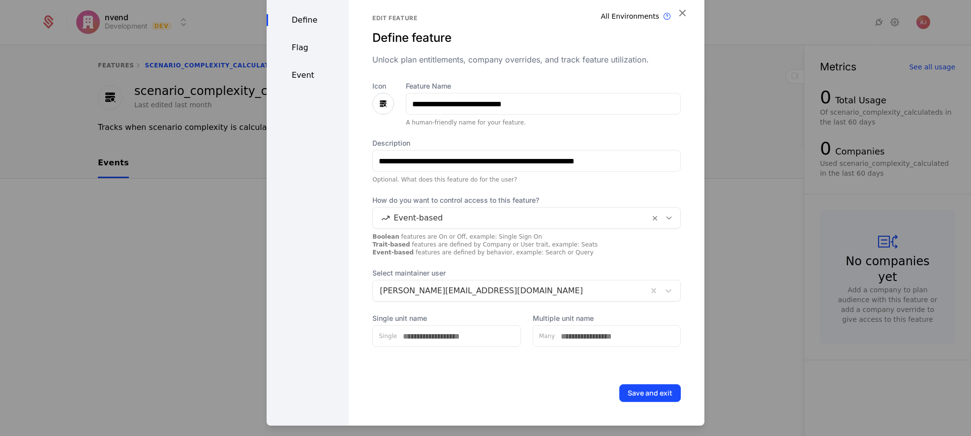
click at [308, 80] on div "Event" at bounding box center [308, 75] width 82 height 12
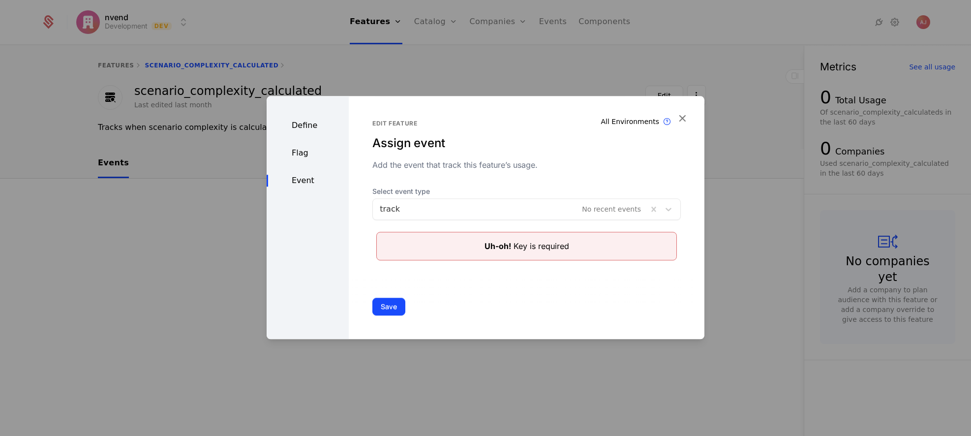
click at [543, 245] on div "Uh-oh! Key is required" at bounding box center [526, 246] width 85 height 12
click at [614, 210] on div at bounding box center [510, 209] width 261 height 14
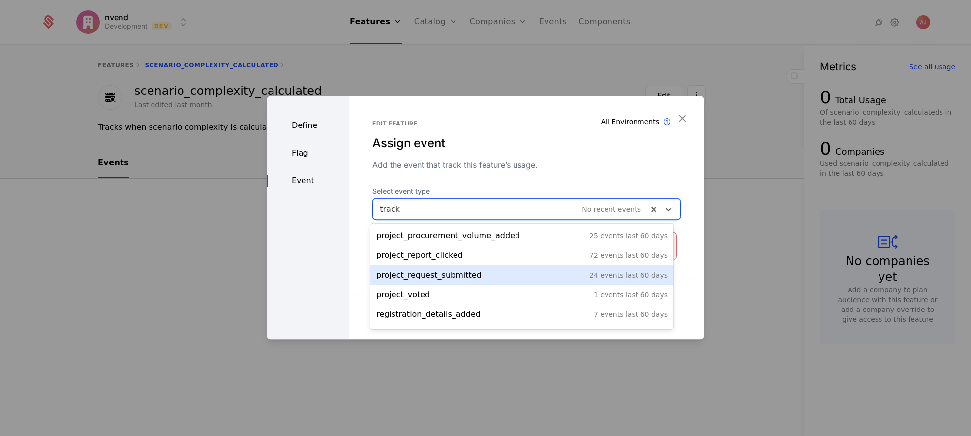
scroll to position [174, 0]
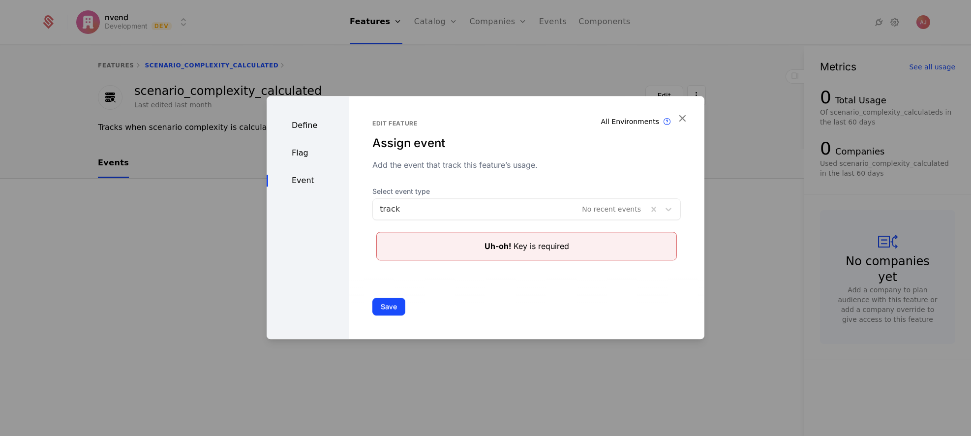
click at [696, 259] on div "Edit feature Assign event Add the event that track this feature’s usage. Select…" at bounding box center [527, 217] width 356 height 243
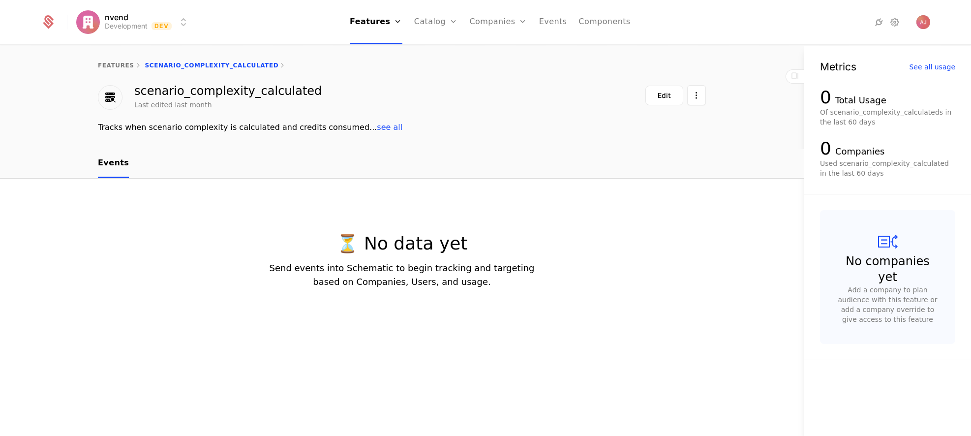
click at [669, 100] on button "Edit" at bounding box center [664, 96] width 38 height 20
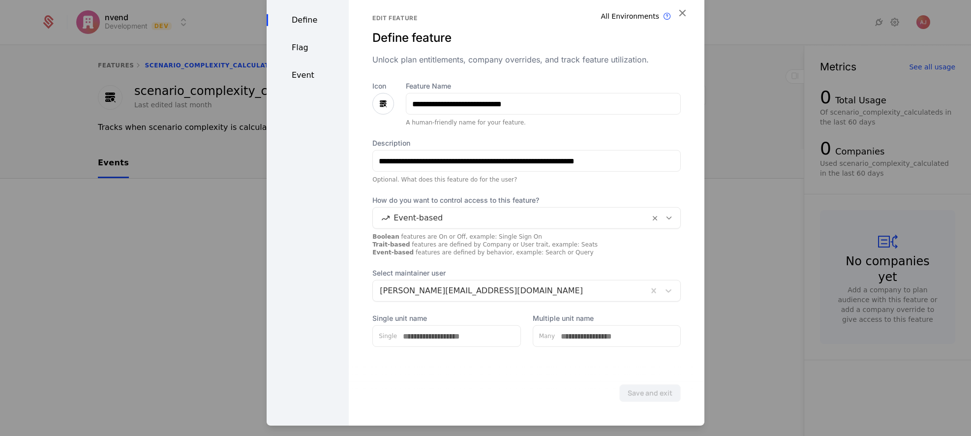
click at [304, 74] on div "Event" at bounding box center [308, 75] width 82 height 12
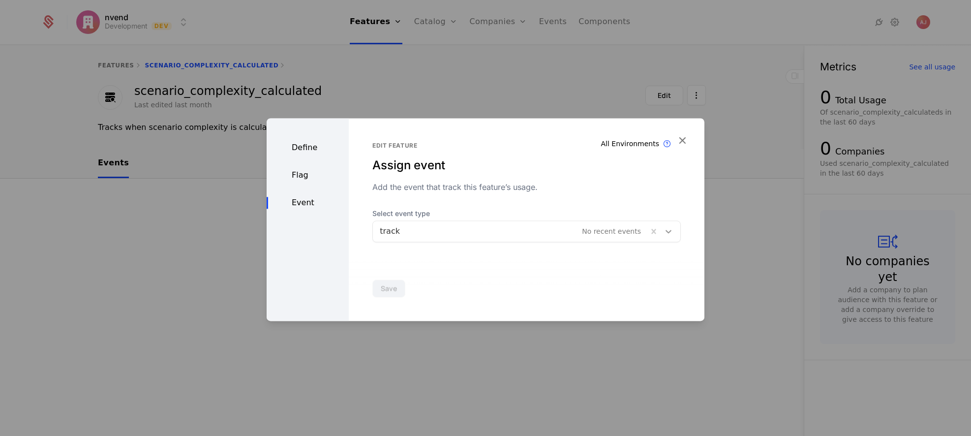
click at [663, 233] on icon at bounding box center [668, 231] width 10 height 10
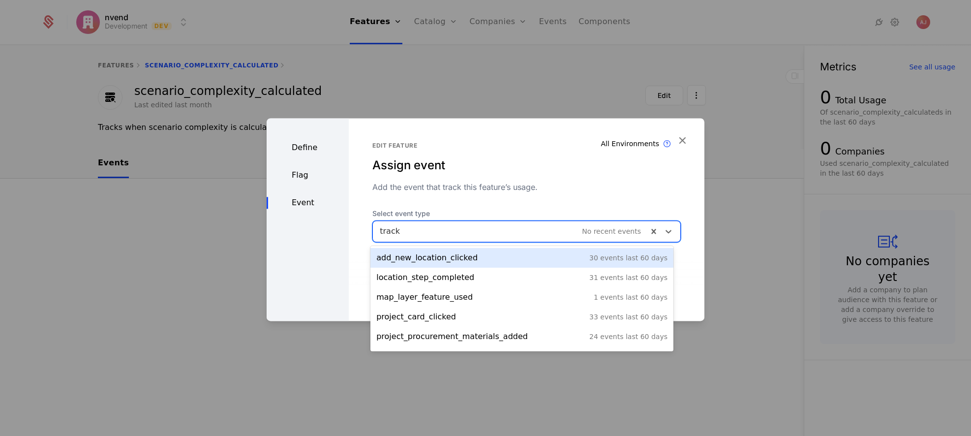
click at [582, 196] on div "Edit feature Assign event Add the event that track this feature’s usage. Select…" at bounding box center [526, 192] width 308 height 100
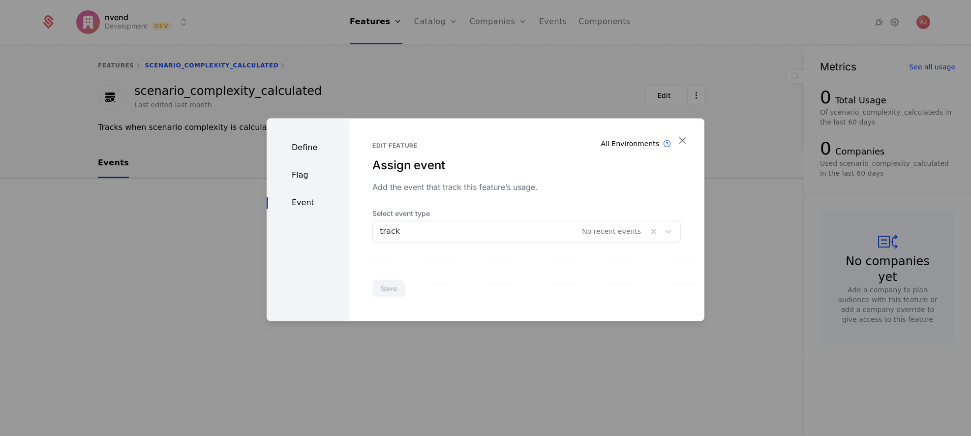
click at [313, 181] on div "Define Flag Event" at bounding box center [308, 219] width 82 height 203
click at [303, 171] on div "Flag" at bounding box center [308, 175] width 82 height 12
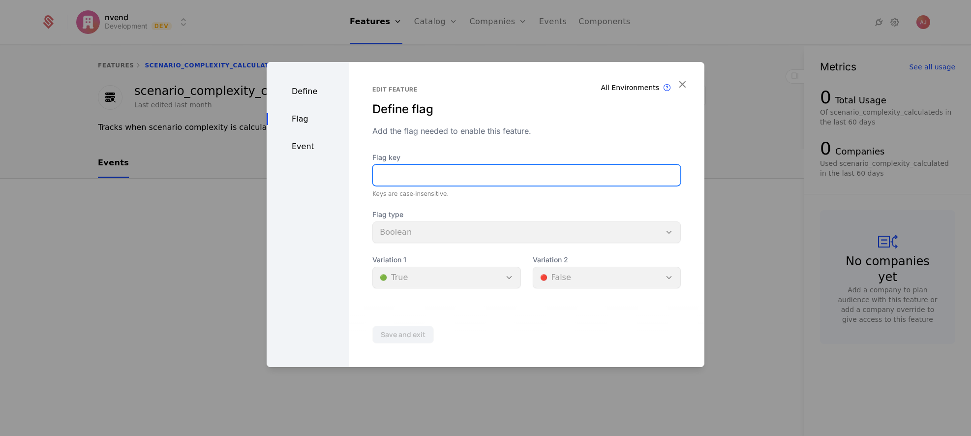
click at [462, 175] on input "Flag key" at bounding box center [526, 175] width 307 height 21
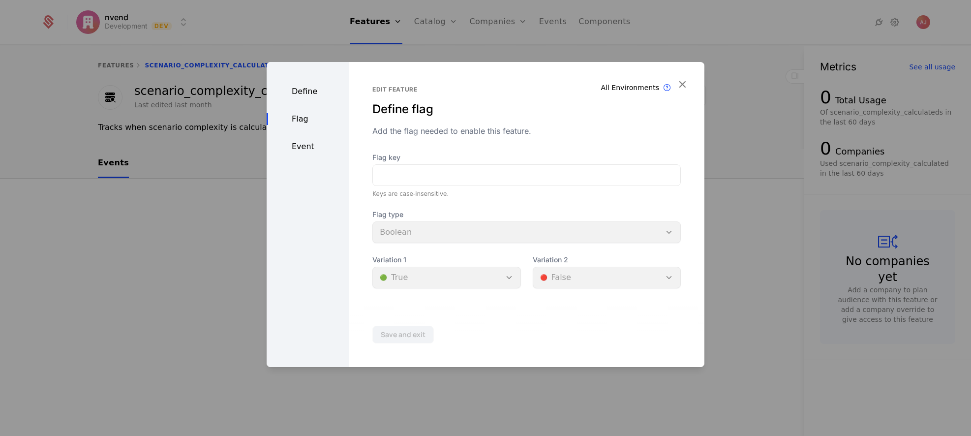
click at [509, 148] on div "Edit feature Define flag Add the flag needed to enable this feature. Flag key K…" at bounding box center [526, 187] width 308 height 203
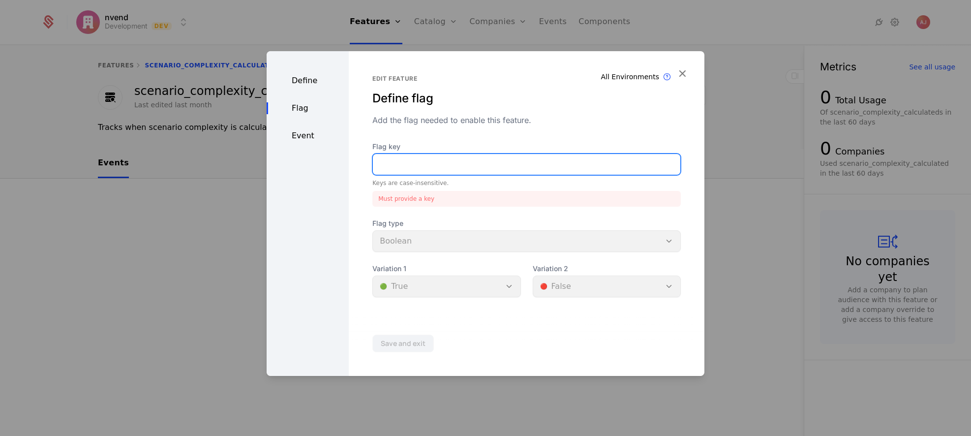
click at [467, 171] on input "Flag key" at bounding box center [526, 164] width 307 height 21
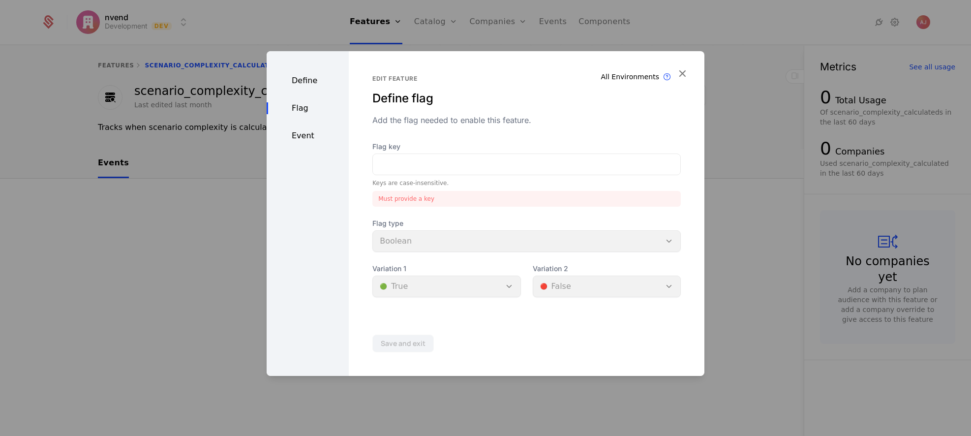
click at [581, 360] on div "Save and exit" at bounding box center [527, 343] width 356 height 65
click at [451, 244] on div "Flag type Boolean" at bounding box center [526, 234] width 308 height 33
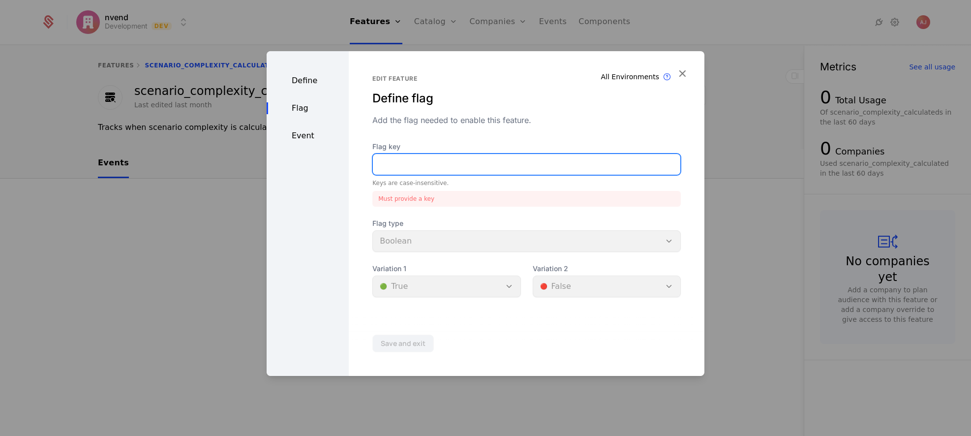
click at [443, 166] on input "Flag key" at bounding box center [526, 164] width 307 height 21
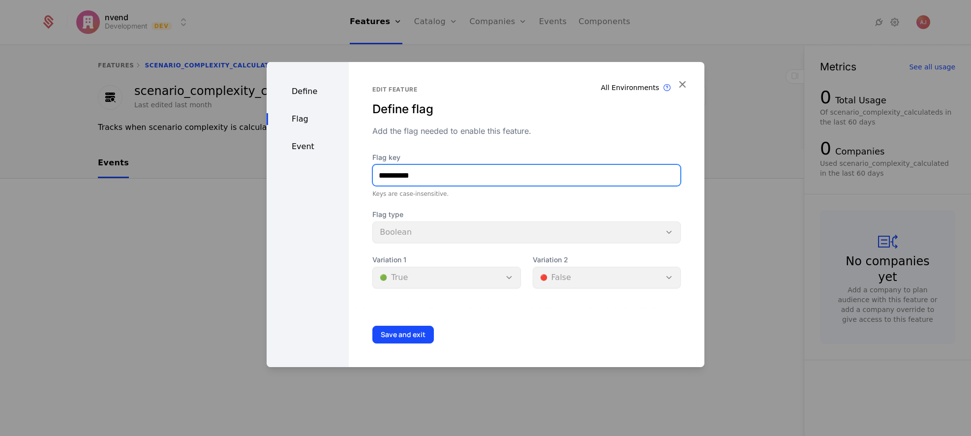
type input "**********"
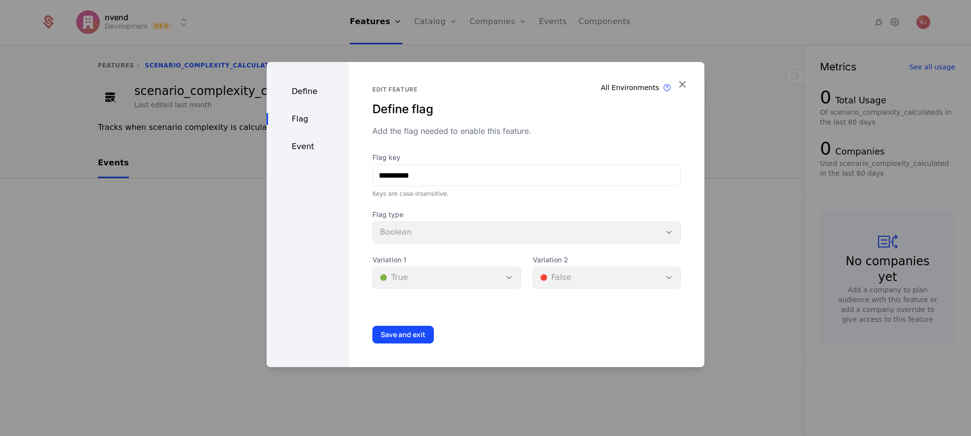
click at [455, 210] on span "Flag type" at bounding box center [526, 214] width 308 height 10
click at [435, 236] on div "Flag type Boolean" at bounding box center [526, 225] width 308 height 33
click at [301, 90] on div "Define" at bounding box center [308, 92] width 82 height 12
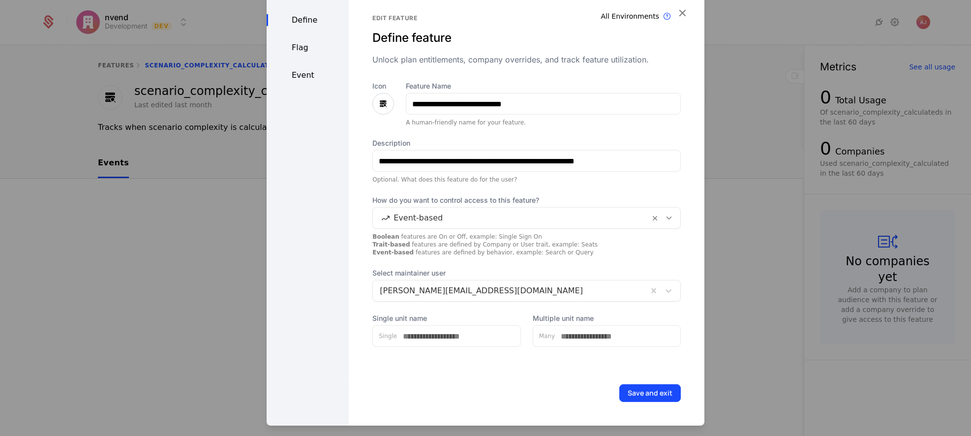
click at [300, 53] on div "Flag" at bounding box center [308, 48] width 82 height 12
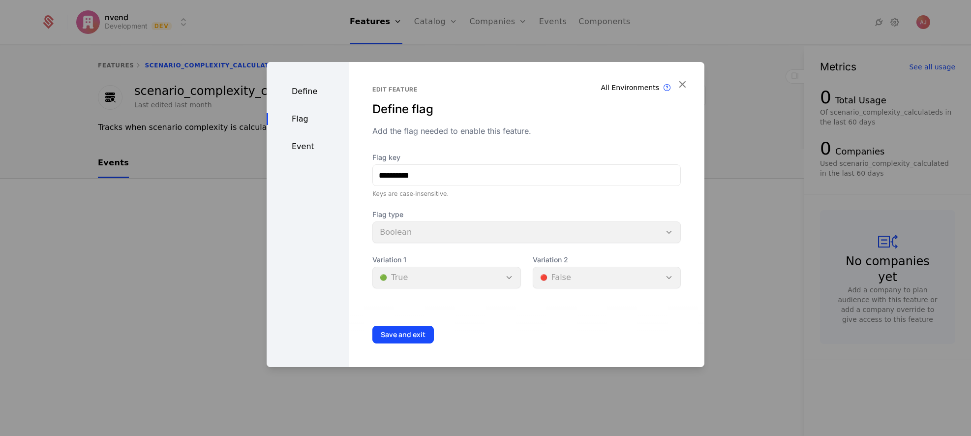
click at [306, 146] on div "Event" at bounding box center [308, 147] width 82 height 12
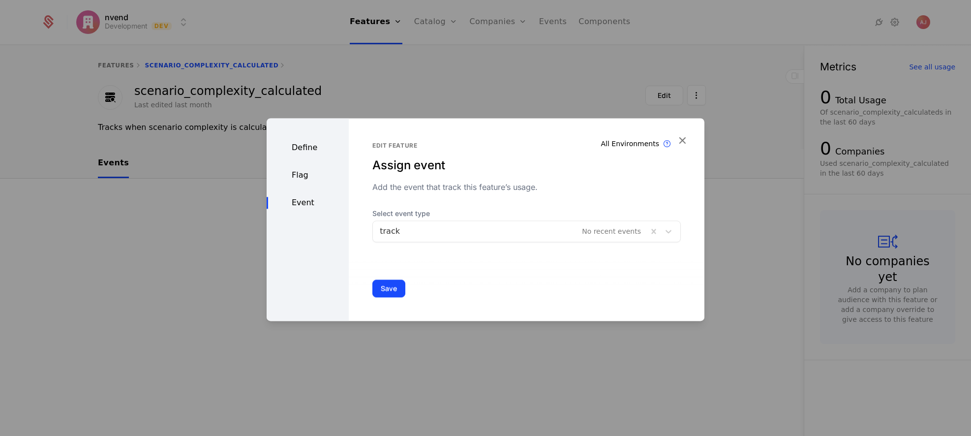
click at [458, 237] on div at bounding box center [510, 231] width 261 height 14
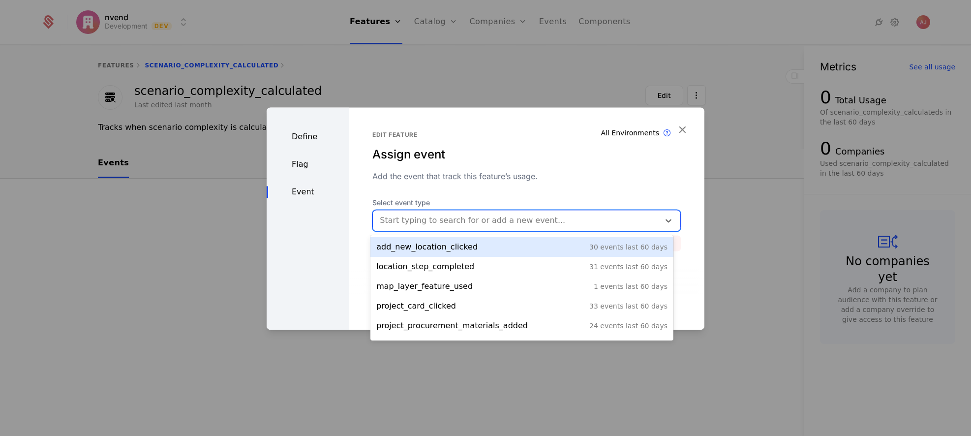
paste input "**********"
type input "**********"
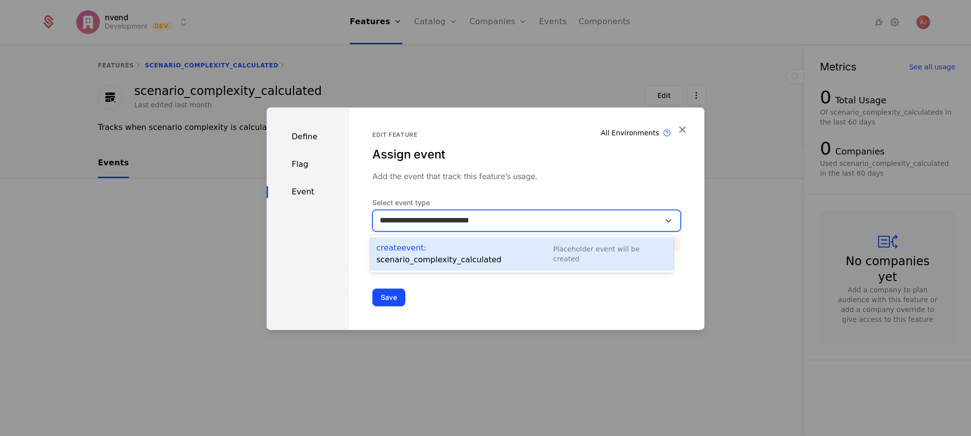
click at [443, 248] on div "Create Event : scenario_complexity_calculated" at bounding box center [464, 254] width 177 height 24
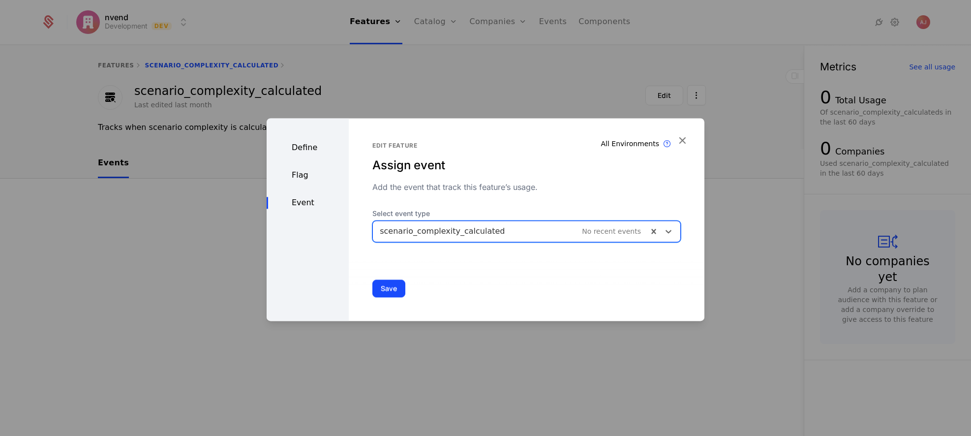
click at [391, 289] on button "Save" at bounding box center [388, 288] width 33 height 18
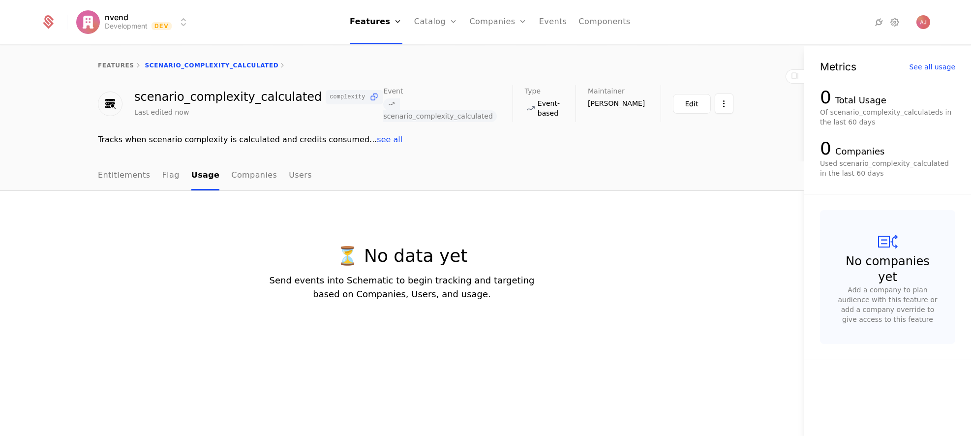
click at [113, 175] on link "Entitlements" at bounding box center [124, 175] width 53 height 29
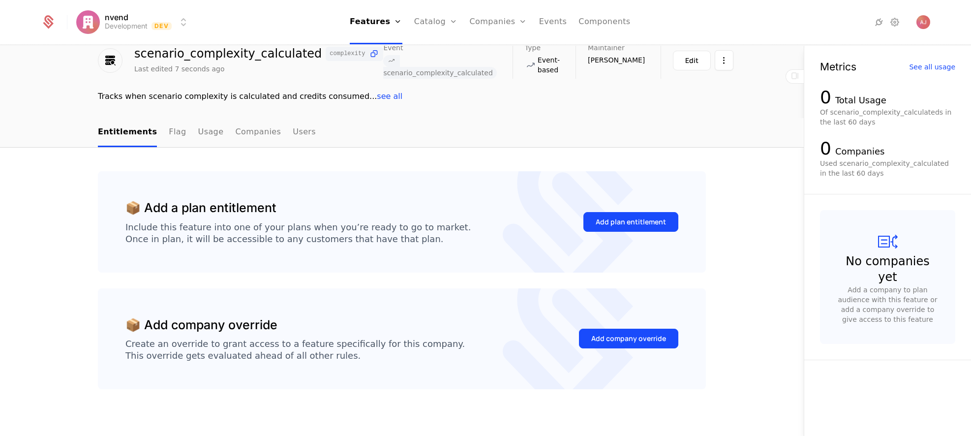
scroll to position [52, 0]
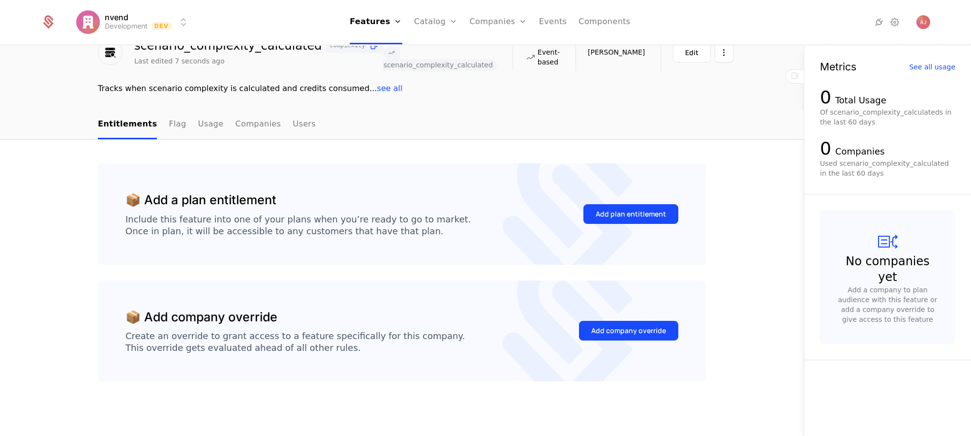
click at [623, 213] on div "Add plan entitlement" at bounding box center [631, 214] width 70 height 10
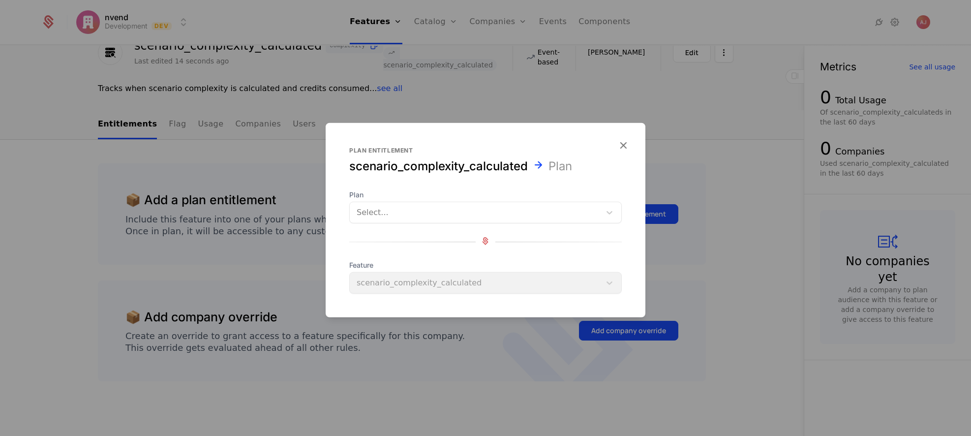
click at [500, 209] on div at bounding box center [475, 213] width 237 height 14
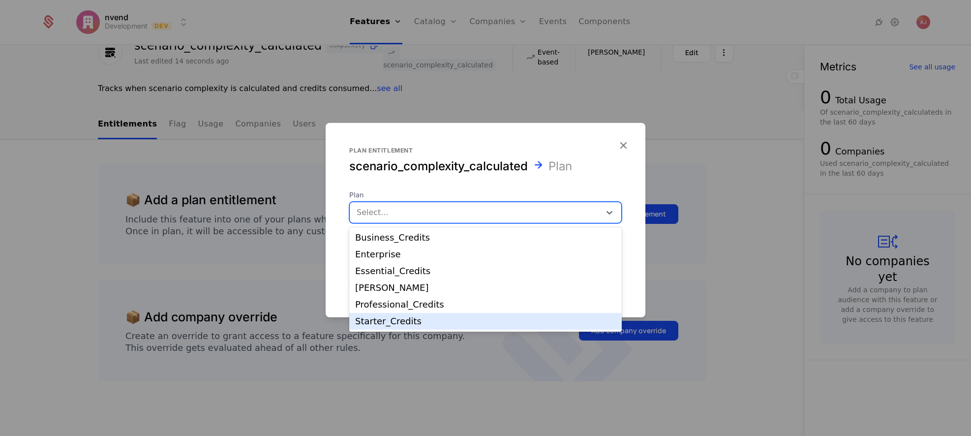
click at [415, 322] on div "Starter_Credits" at bounding box center [485, 321] width 261 height 9
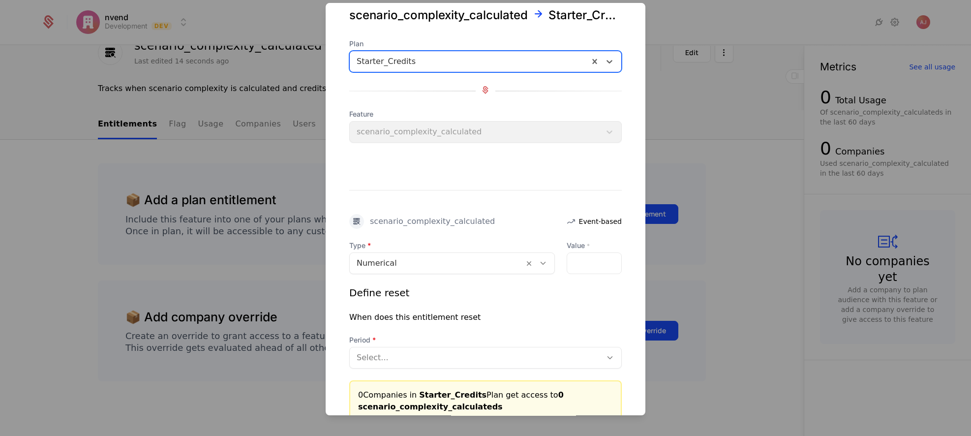
scroll to position [39, 0]
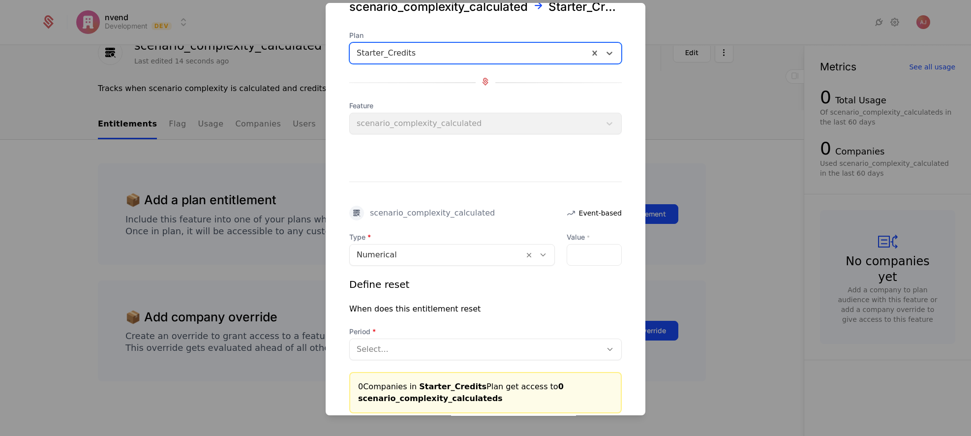
click at [539, 255] on icon at bounding box center [543, 254] width 9 height 9
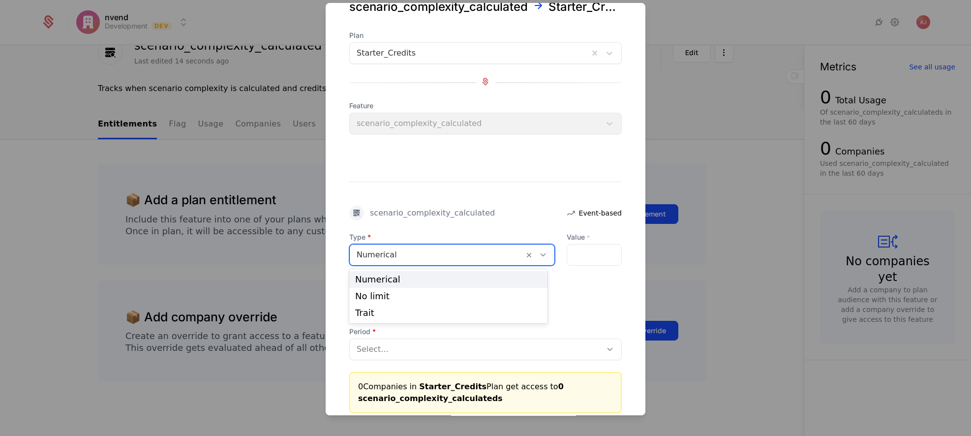
click at [539, 254] on icon at bounding box center [543, 254] width 9 height 9
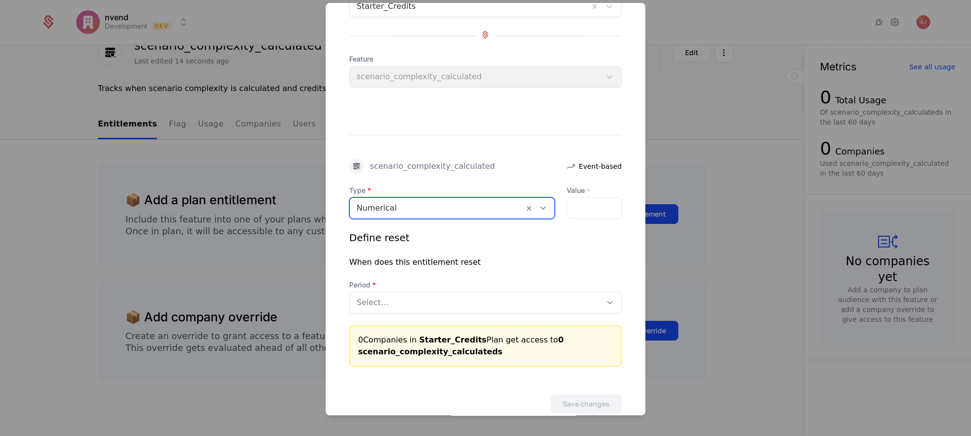
scroll to position [89, 0]
click at [569, 298] on div at bounding box center [476, 300] width 238 height 14
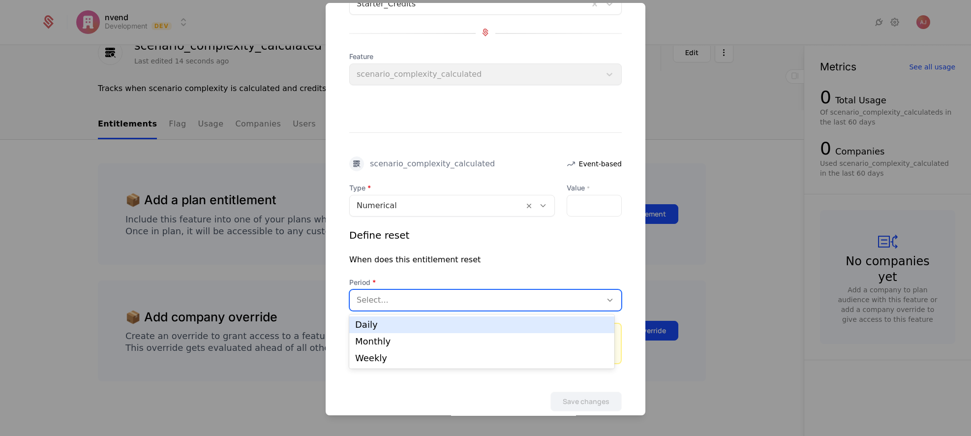
click at [557, 270] on div "Define reset When does this entitlement reset Period Daily, 1 of 3. 3 results a…" at bounding box center [485, 269] width 272 height 83
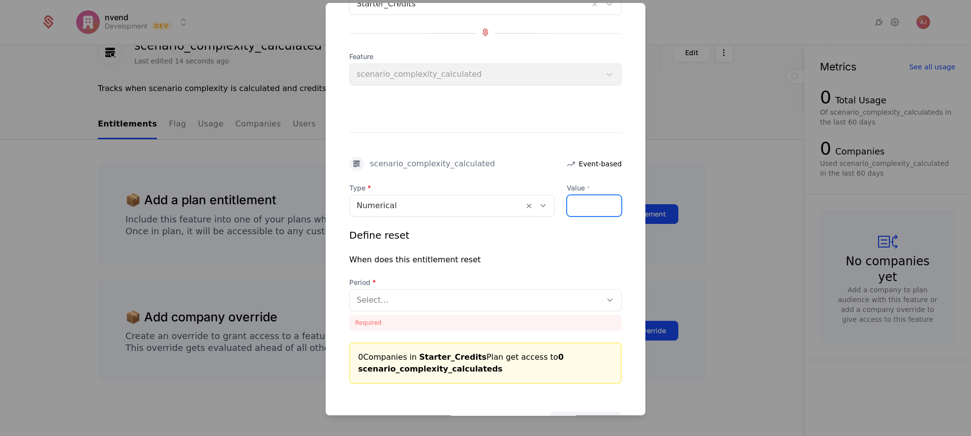
click at [585, 208] on input "Value *" at bounding box center [594, 205] width 54 height 21
click at [539, 206] on icon at bounding box center [543, 205] width 9 height 9
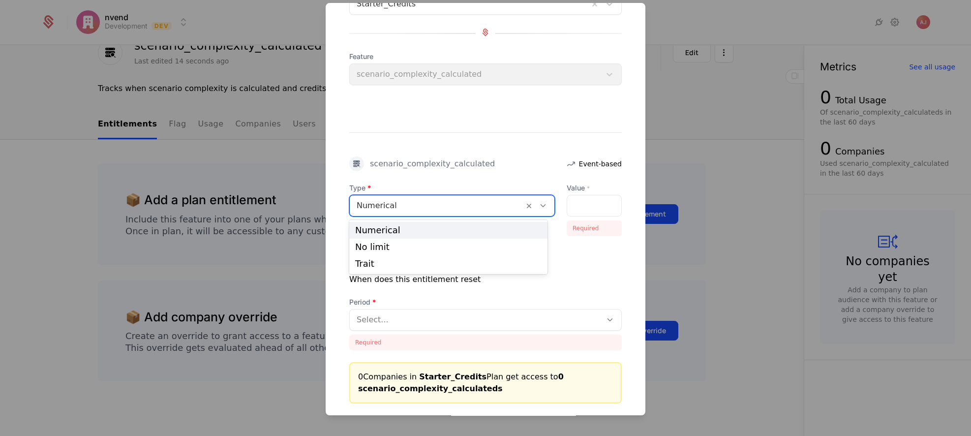
click at [539, 206] on icon at bounding box center [543, 205] width 9 height 9
click at [530, 323] on div at bounding box center [476, 320] width 238 height 14
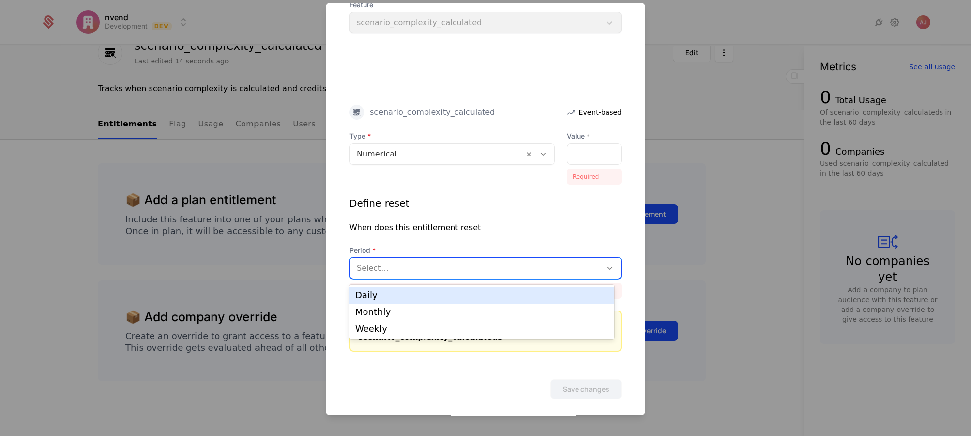
scroll to position [137, 0]
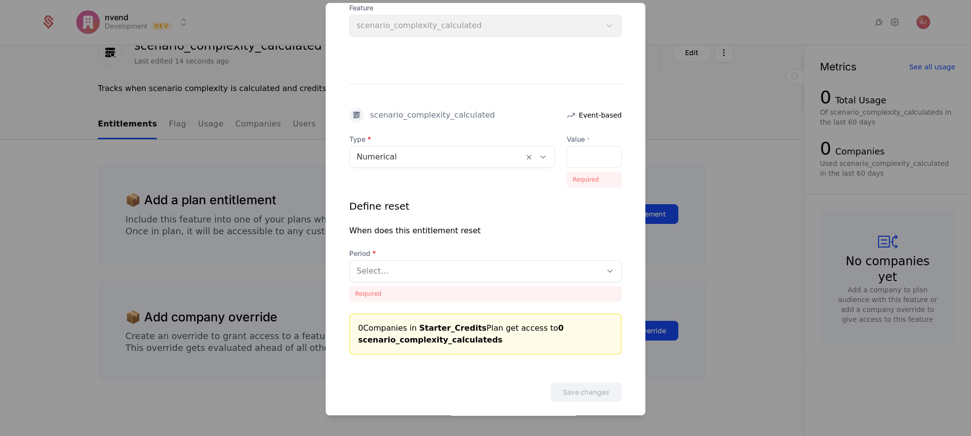
click at [529, 245] on div "Define reset When does this entitlement reset Period Select... Required" at bounding box center [485, 250] width 272 height 102
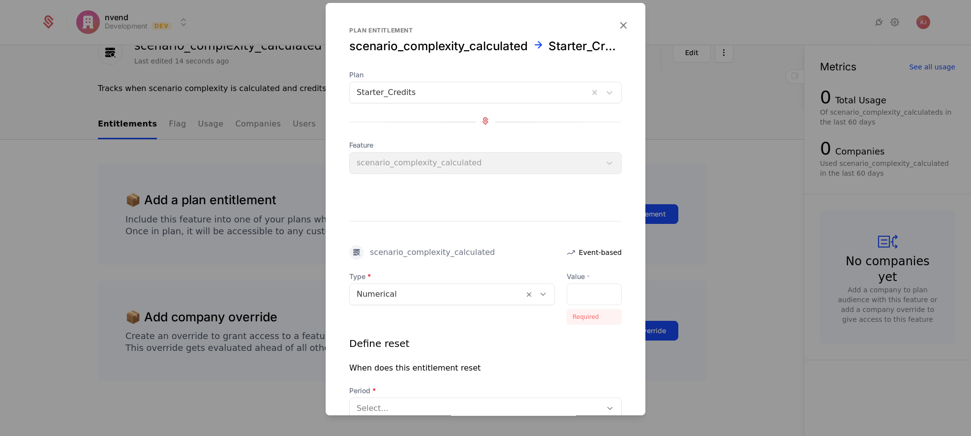
click at [617, 25] on icon "button" at bounding box center [623, 25] width 13 height 13
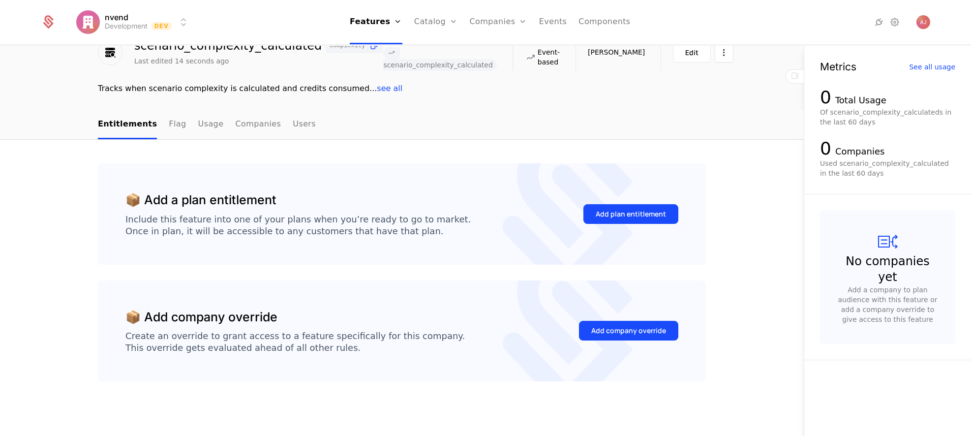
click at [212, 126] on ul "Entitlements Flag Usage Companies Users" at bounding box center [207, 124] width 218 height 29
click at [198, 125] on link "Usage" at bounding box center [211, 124] width 26 height 29
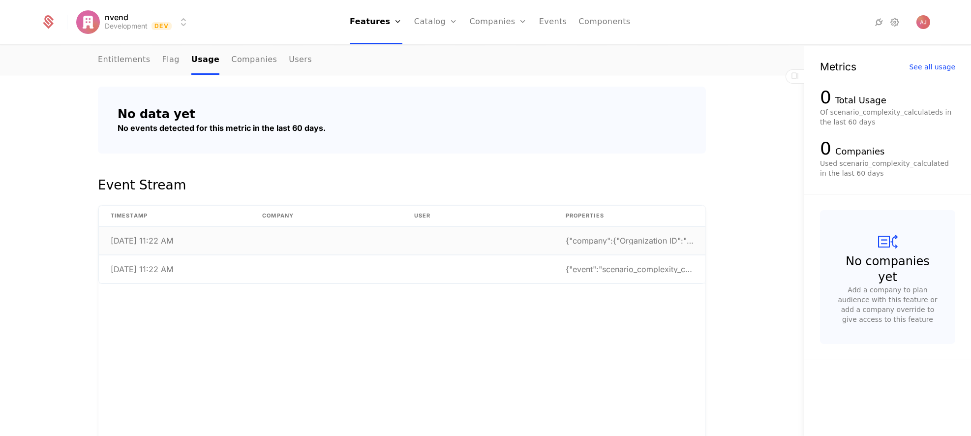
scroll to position [209, 0]
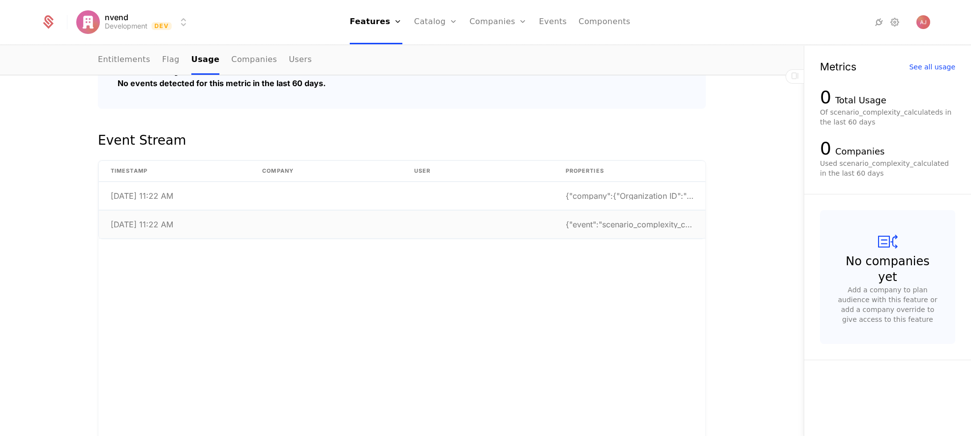
click at [323, 225] on td at bounding box center [325, 224] width 151 height 28
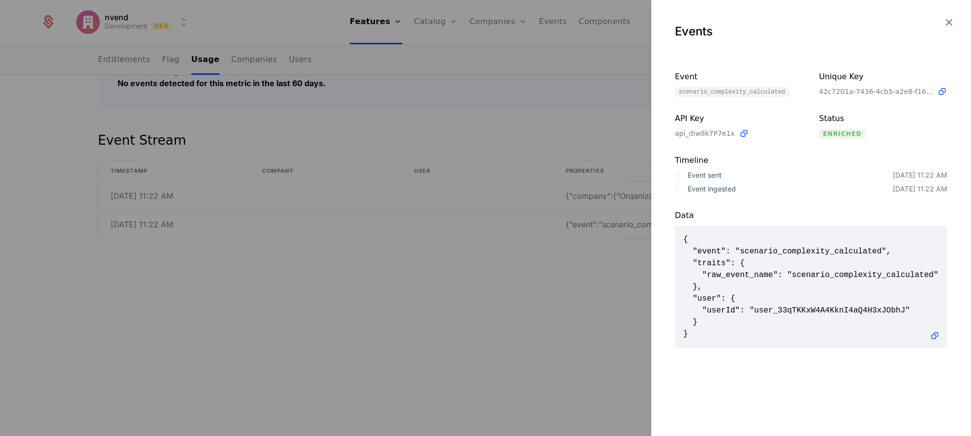
click at [950, 21] on icon "button" at bounding box center [948, 22] width 13 height 13
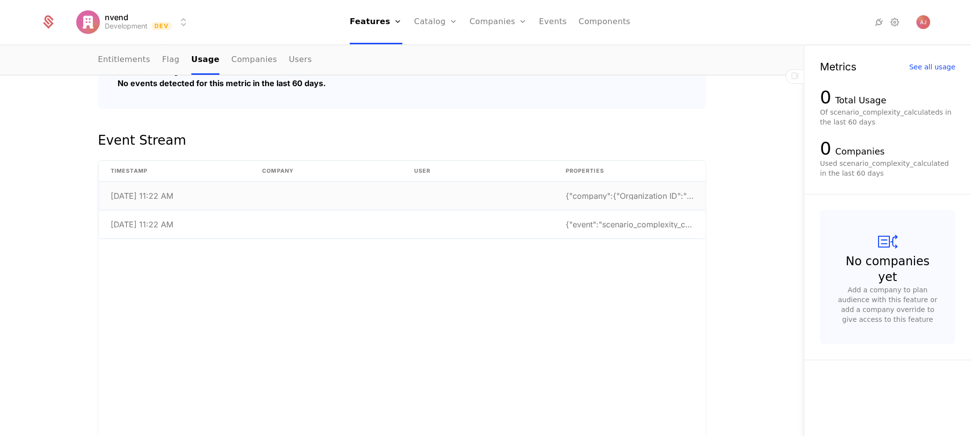
click at [610, 195] on div "{"company":{"Organization ID":"org_33qTMZzVGEEwmEr" at bounding box center [630, 196] width 128 height 8
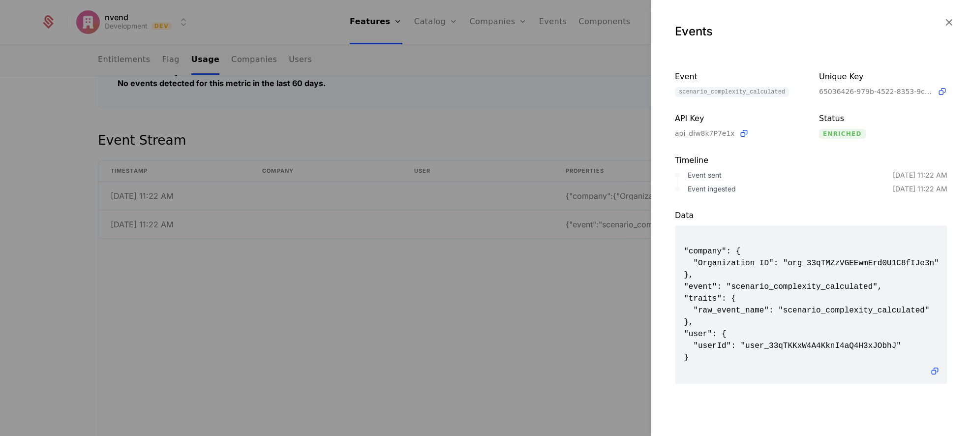
scroll to position [0, 0]
click at [501, 323] on div at bounding box center [485, 218] width 971 height 436
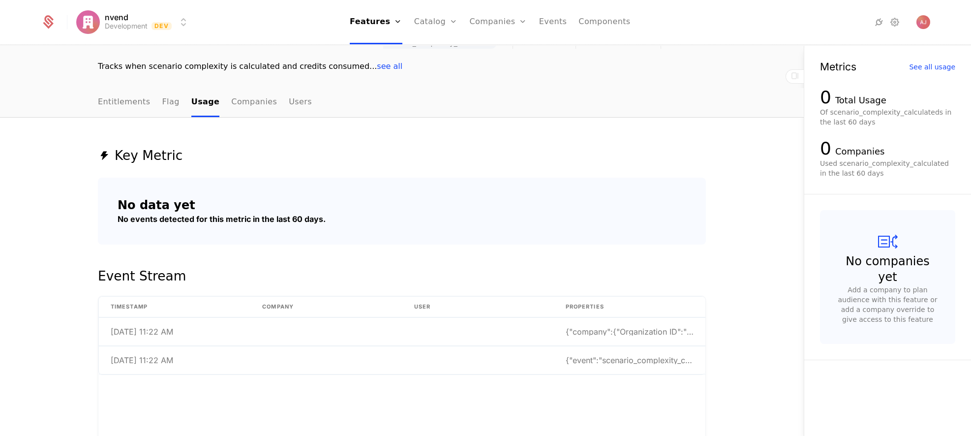
scroll to position [71, 0]
click at [163, 103] on link "Flag" at bounding box center [170, 104] width 17 height 29
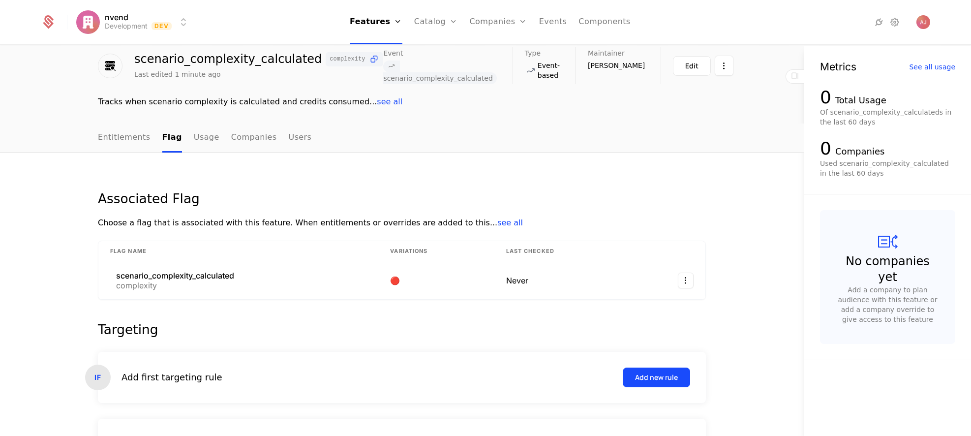
scroll to position [11, 0]
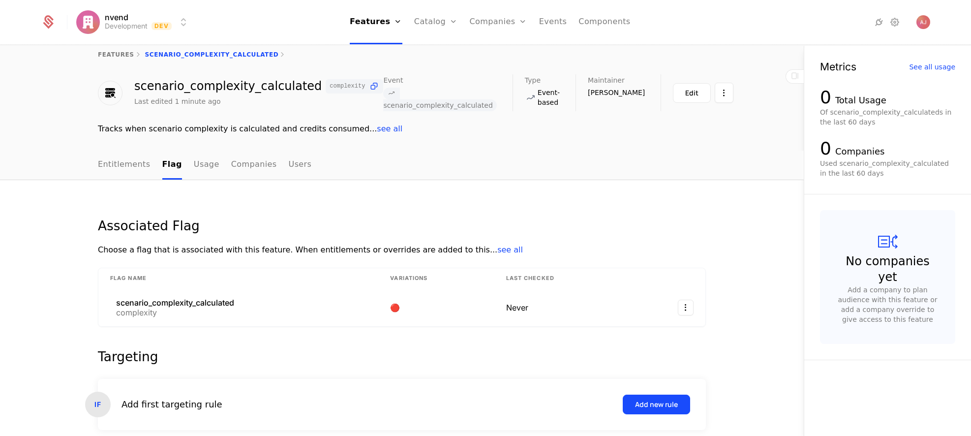
click at [497, 248] on span "see all" at bounding box center [510, 249] width 26 height 9
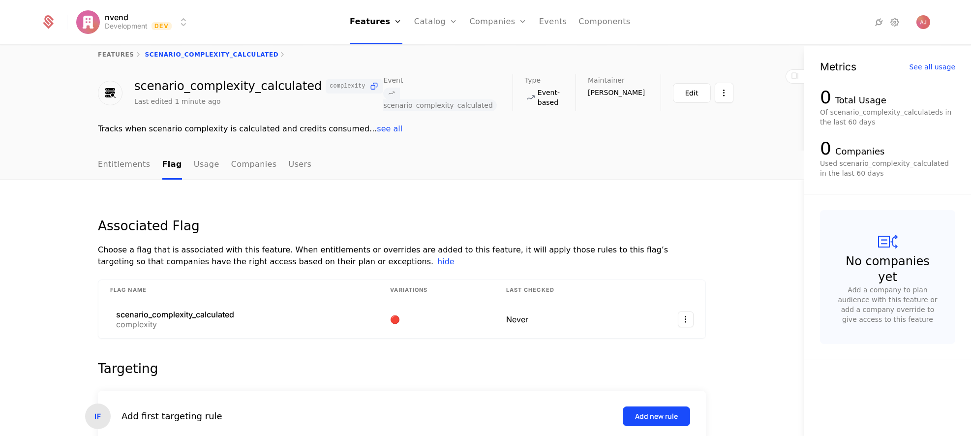
click at [448, 323] on td "🔴" at bounding box center [436, 318] width 116 height 37
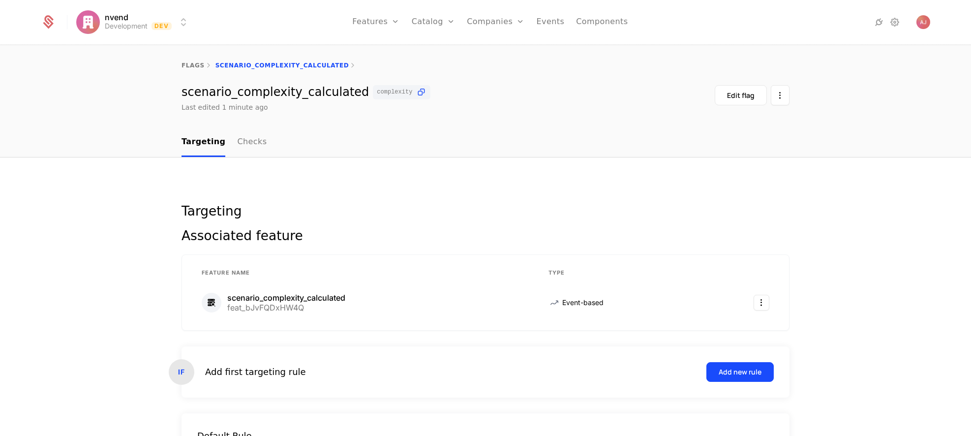
click at [487, 303] on div "scenario_complexity_calculated feat_bJvFQDxHW4Q" at bounding box center [363, 303] width 323 height 20
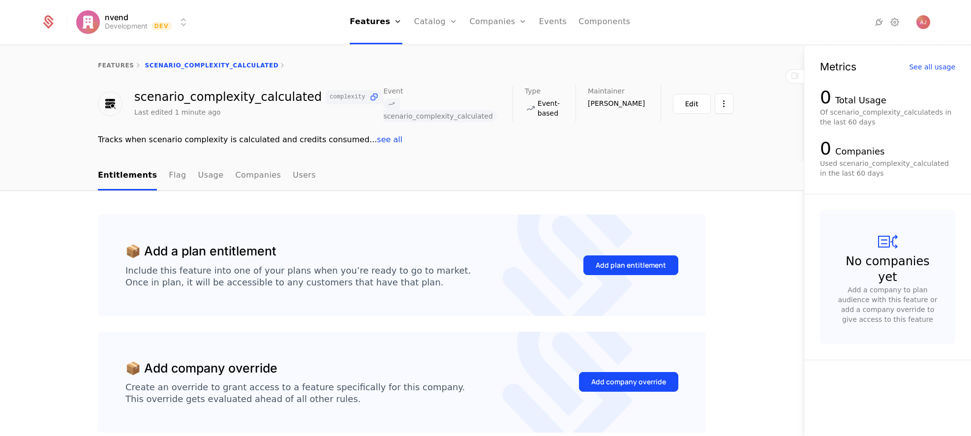
click at [169, 175] on link "Flag" at bounding box center [177, 175] width 17 height 29
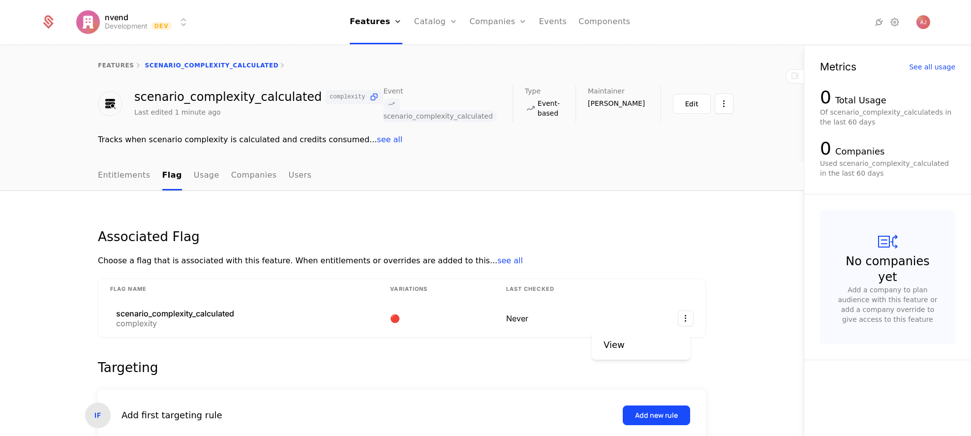
click at [683, 317] on html "nvend Development Dev Features Features Flags Catalog Plans Add Ons Configurati…" at bounding box center [485, 218] width 971 height 436
click at [640, 344] on div "View" at bounding box center [640, 345] width 75 height 14
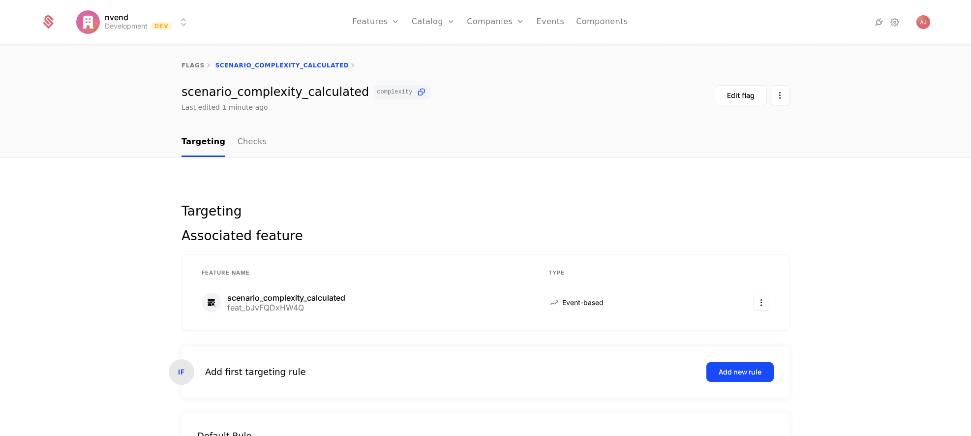
click at [239, 142] on link "Checks" at bounding box center [252, 142] width 30 height 29
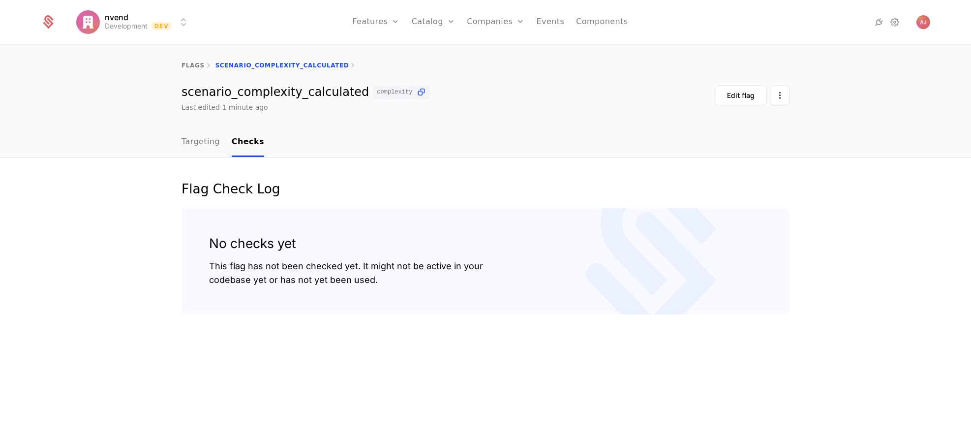
click at [195, 141] on link "Targeting" at bounding box center [200, 142] width 38 height 29
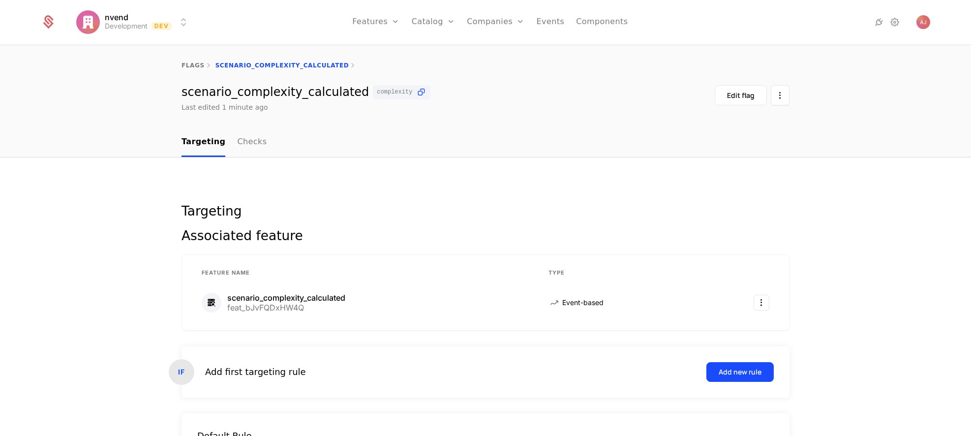
click at [736, 95] on div "Edit flag" at bounding box center [741, 95] width 28 height 10
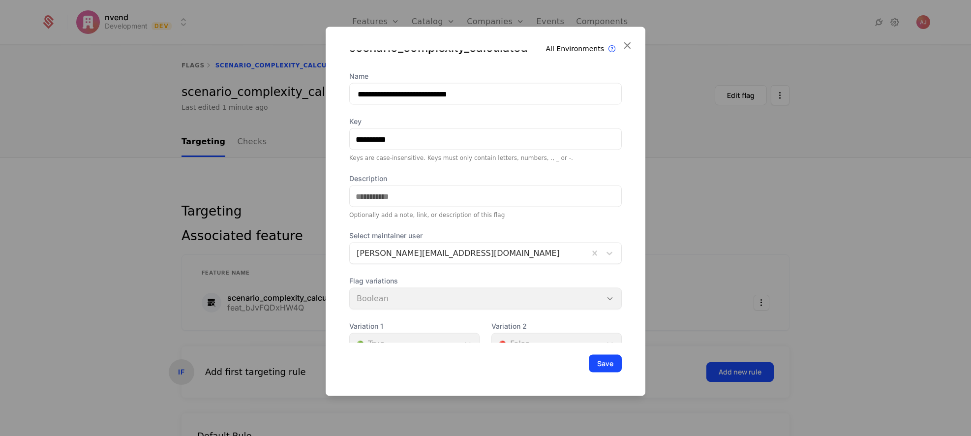
scroll to position [34, 0]
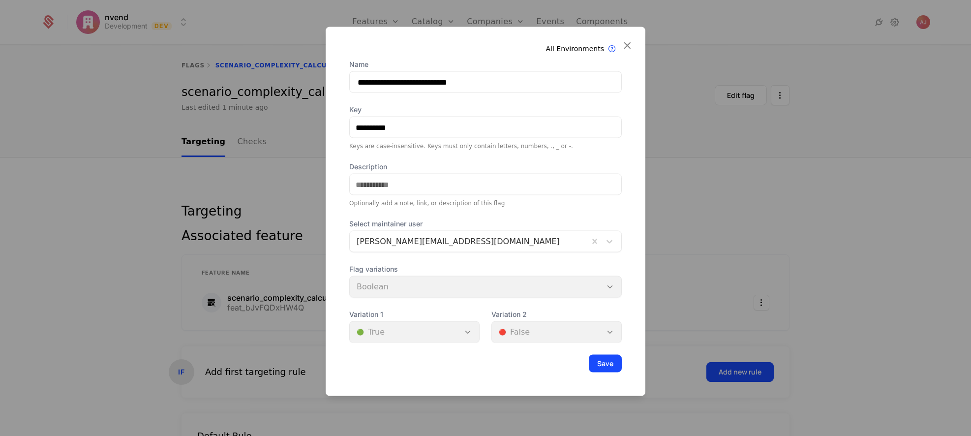
click at [553, 285] on div "Flag variations Boolean" at bounding box center [485, 280] width 272 height 33
click at [595, 286] on div "Flag variations Boolean" at bounding box center [485, 280] width 272 height 33
click at [462, 333] on div "Variation 1 🟢 True" at bounding box center [414, 325] width 130 height 33
click at [539, 331] on div "Variation 2 🔴 False" at bounding box center [556, 325] width 130 height 33
click at [580, 331] on div "Variation 2 🔴 False" at bounding box center [556, 325] width 130 height 33
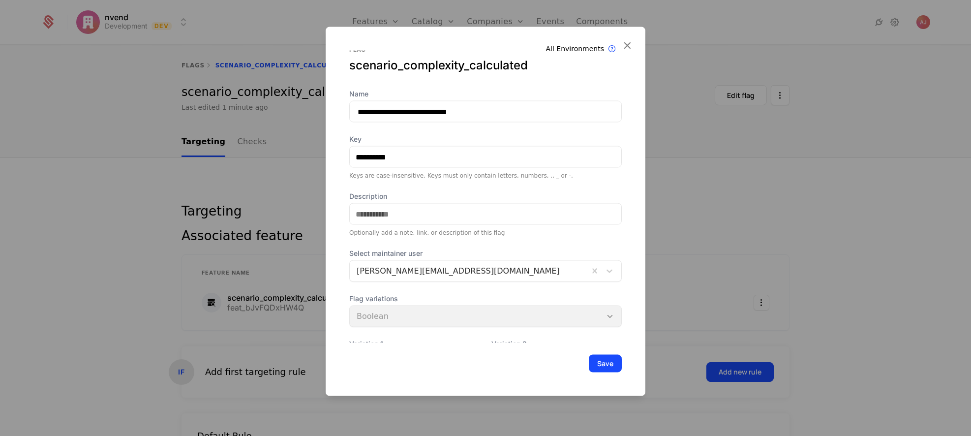
scroll to position [0, 0]
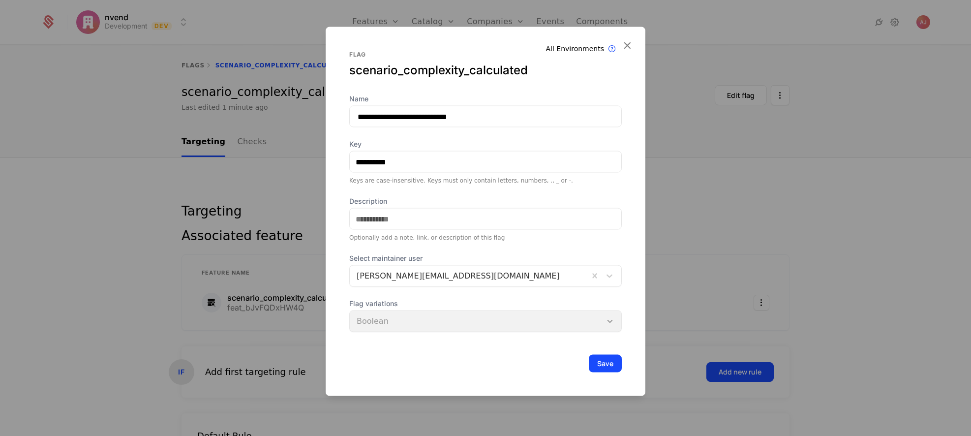
click at [606, 363] on button "Save" at bounding box center [605, 364] width 33 height 18
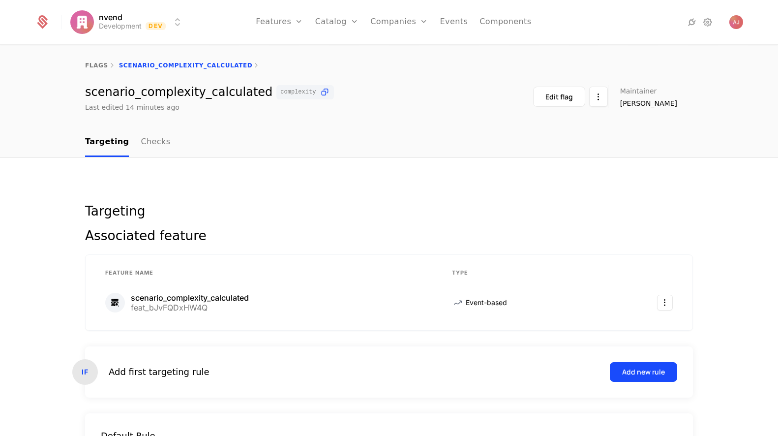
click at [239, 308] on div "feat_bJvFQDxHW4Q" at bounding box center [190, 307] width 118 height 8
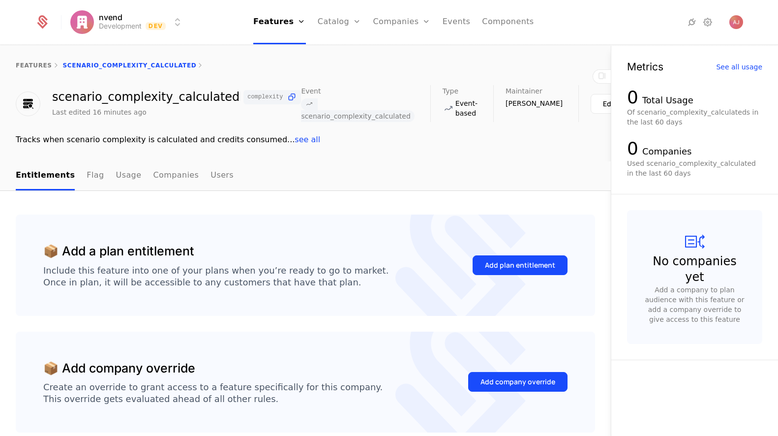
click at [91, 178] on link "Flag" at bounding box center [95, 175] width 17 height 29
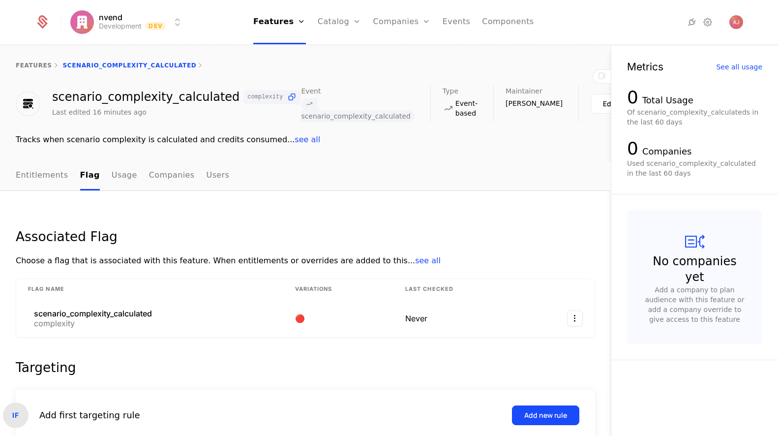
click at [113, 179] on link "Usage" at bounding box center [125, 175] width 26 height 29
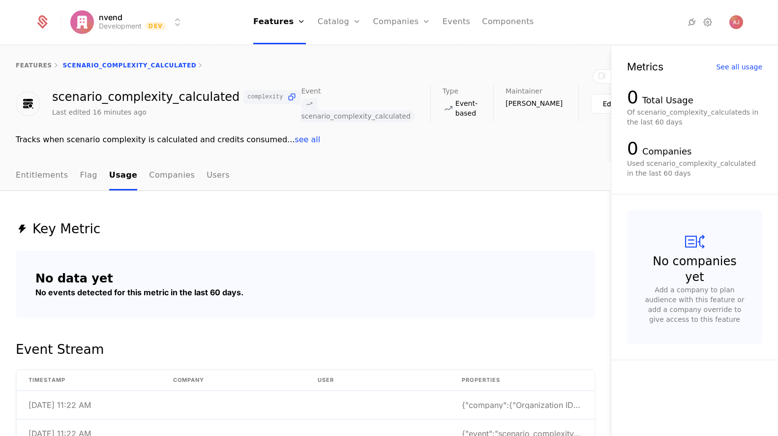
click at [459, 20] on link "Events" at bounding box center [457, 22] width 28 height 44
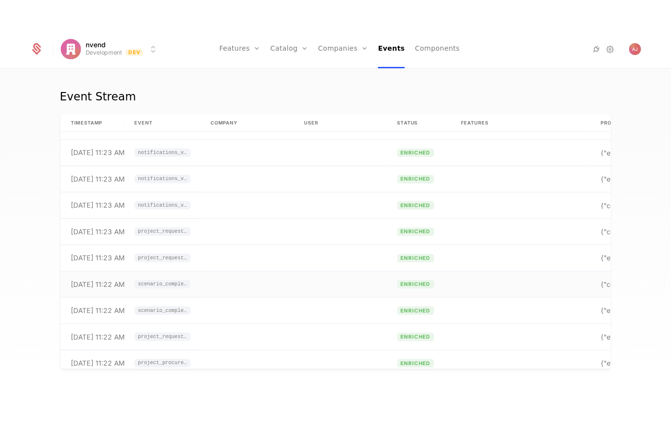
scroll to position [7012, 0]
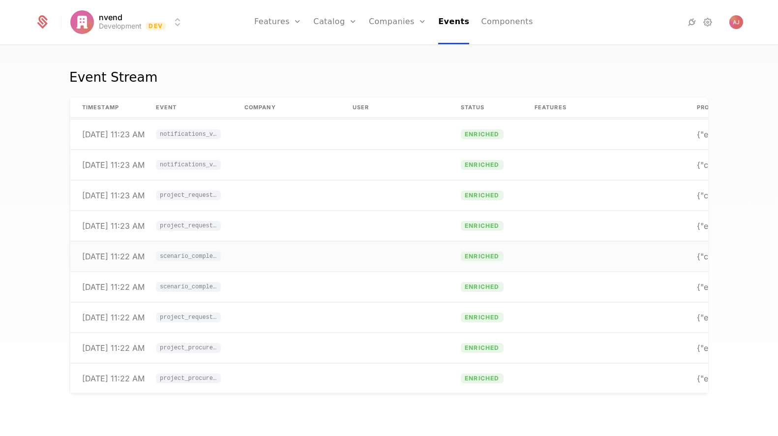
click at [189, 260] on span "scenario_complexity_calculated" at bounding box center [188, 256] width 65 height 10
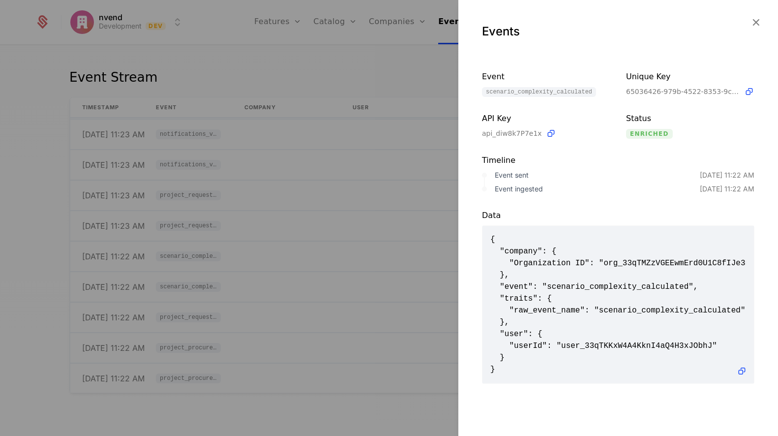
drag, startPoint x: 507, startPoint y: 371, endPoint x: 566, endPoint y: 372, distance: 59.0
click at [497, 367] on span "{ "company": { "Organization ID": "org_33qTMZzVGEEwmErd0U1C8fIJe3n" }, "event":…" at bounding box center [618, 305] width 256 height 142
click at [737, 376] on icon at bounding box center [742, 371] width 10 height 10
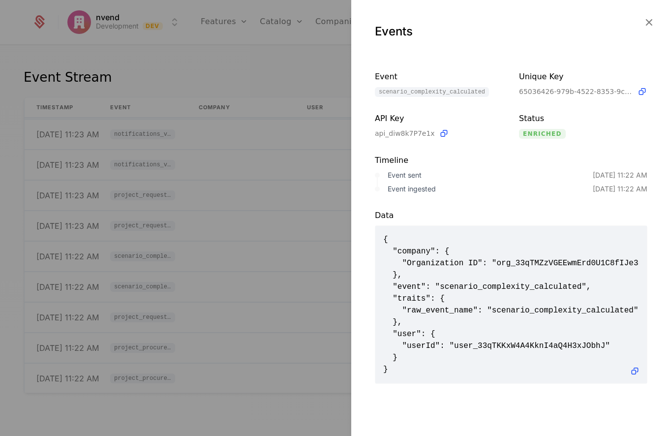
click at [251, 57] on div at bounding box center [335, 218] width 671 height 436
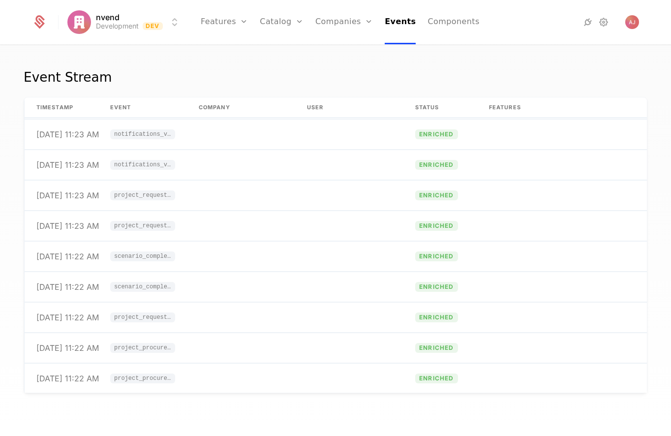
click at [586, 23] on icon at bounding box center [588, 22] width 12 height 12
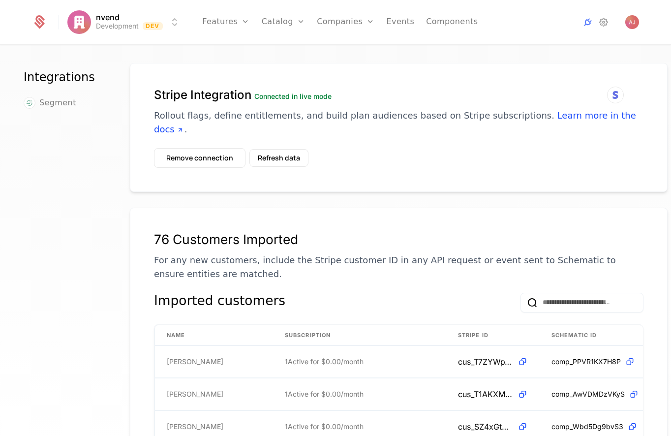
scroll to position [10, 0]
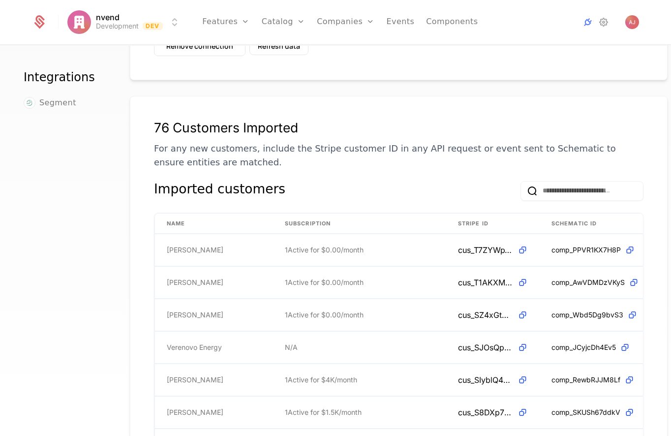
click at [55, 104] on span "Segment" at bounding box center [57, 103] width 37 height 12
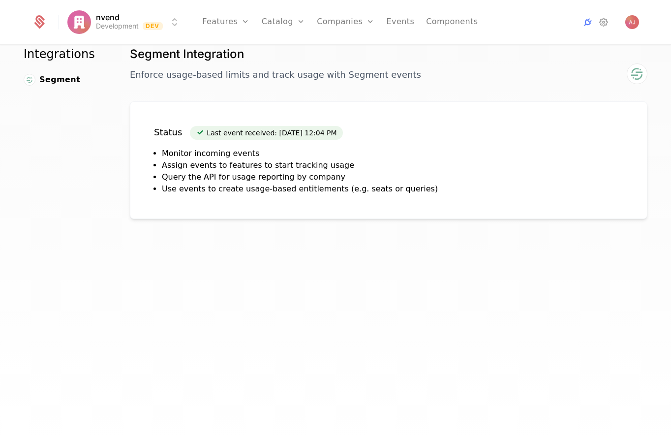
click at [359, 142] on div "Status Last event received: [DATE] 12:04 PM Monitor incoming events Assign even…" at bounding box center [296, 159] width 284 height 69
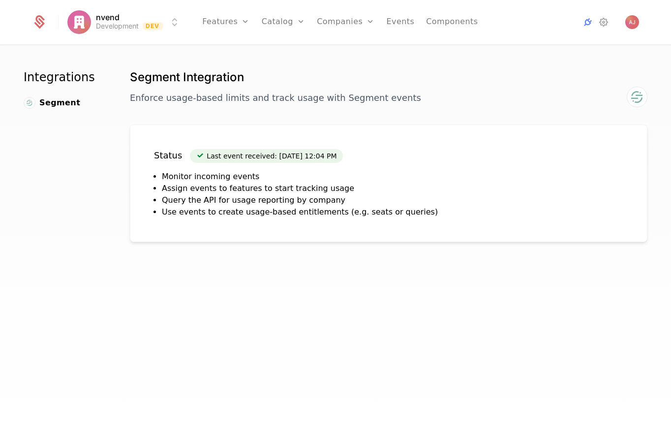
click at [601, 24] on icon at bounding box center [604, 22] width 12 height 12
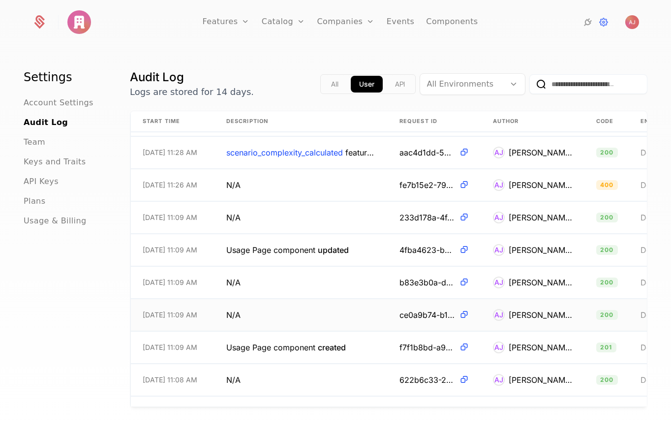
scroll to position [364, 0]
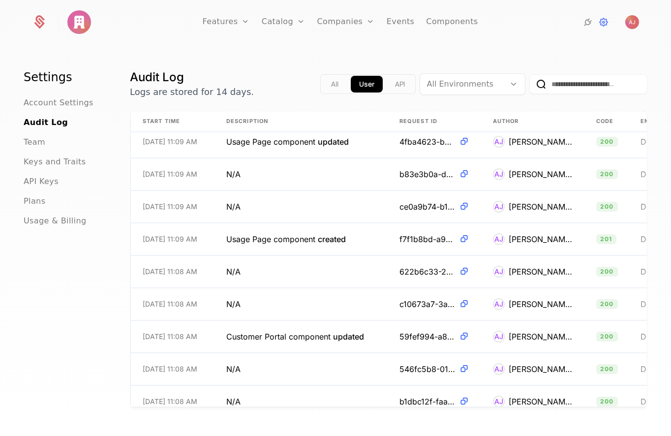
click at [51, 222] on span "Usage & Billing" at bounding box center [55, 221] width 63 height 12
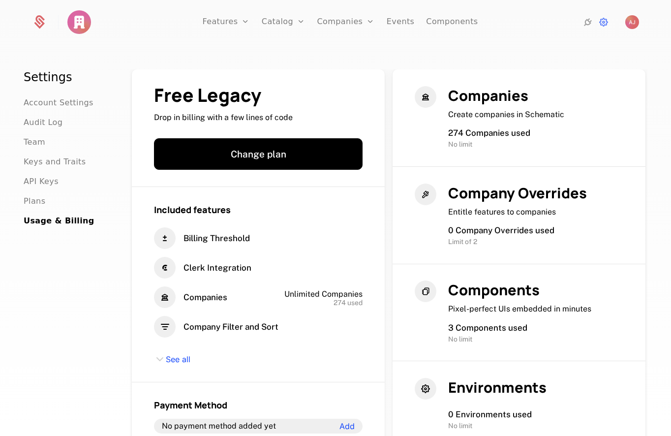
click at [35, 180] on span "API Keys" at bounding box center [41, 182] width 35 height 12
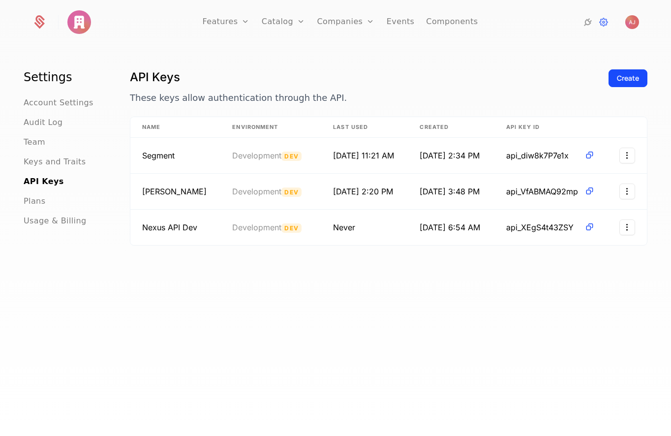
click at [31, 201] on span "Plans" at bounding box center [35, 201] width 22 height 12
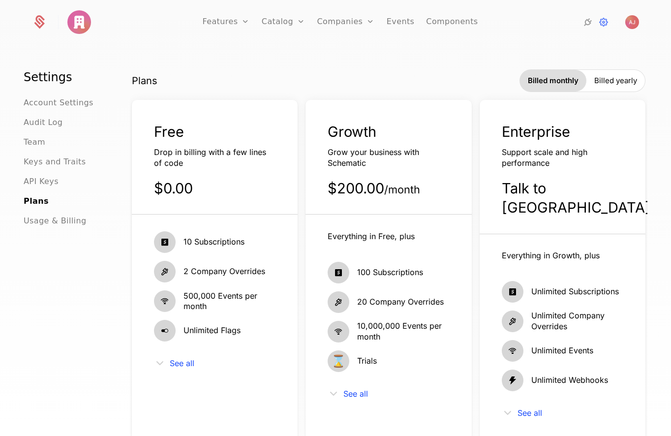
click at [35, 144] on span "Team" at bounding box center [35, 142] width 22 height 12
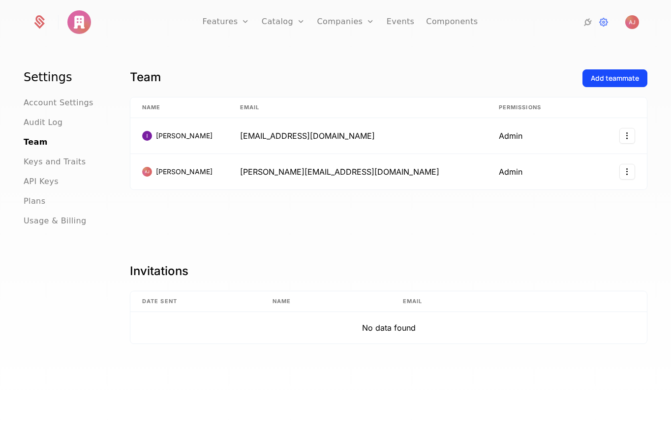
click at [37, 123] on span "Audit Log" at bounding box center [43, 123] width 39 height 12
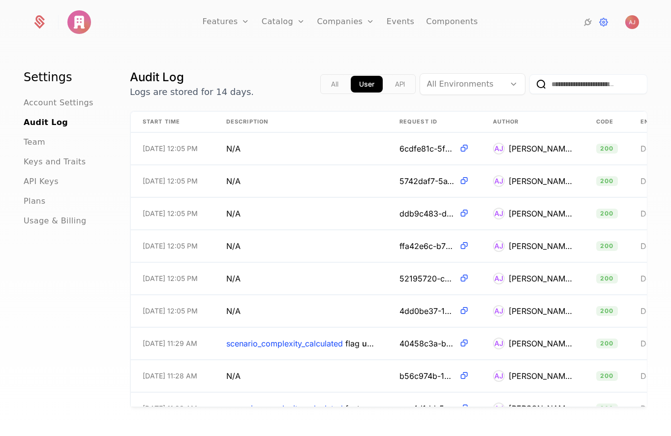
click at [38, 105] on span "Account Settings" at bounding box center [59, 103] width 70 height 12
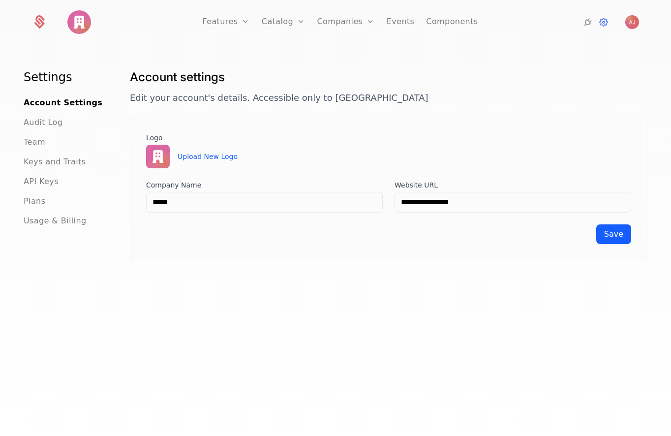
click at [406, 24] on link "Events" at bounding box center [401, 22] width 28 height 44
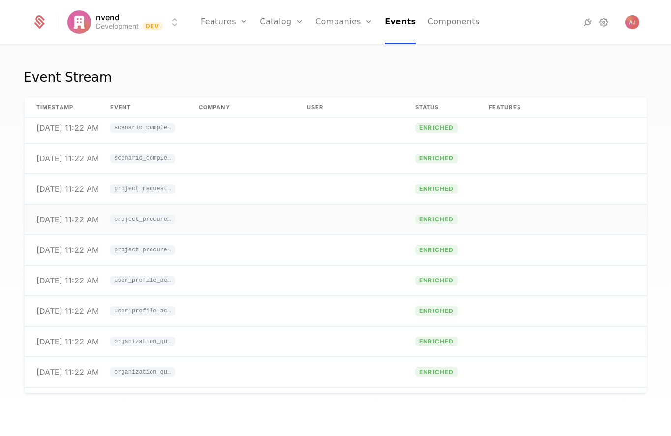
scroll to position [14595, 0]
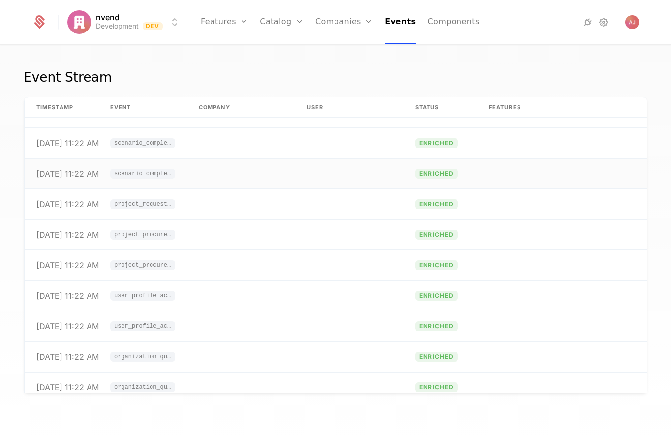
click at [147, 171] on span "scenario_complexity_calculated" at bounding box center [142, 174] width 57 height 6
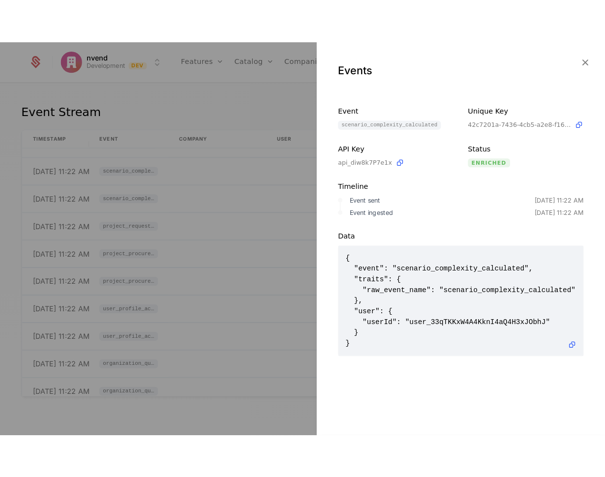
scroll to position [0, 0]
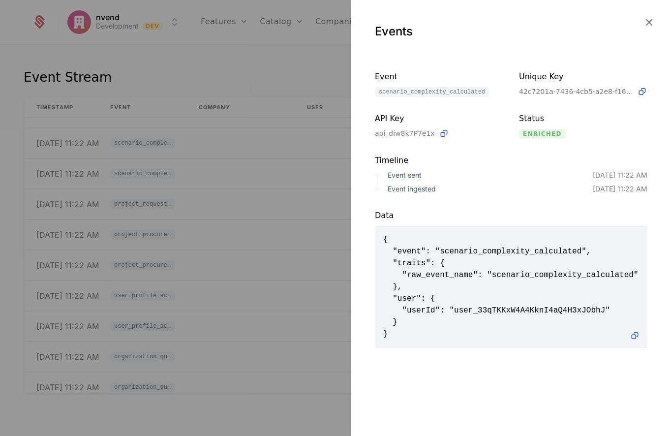
click at [629, 341] on icon at bounding box center [634, 335] width 10 height 10
click at [177, 93] on div at bounding box center [335, 218] width 671 height 436
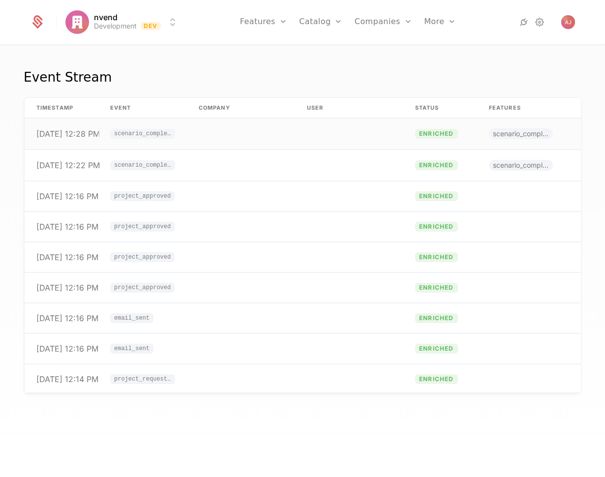
click at [138, 135] on span "scenario_complexity_calculated" at bounding box center [142, 134] width 57 height 6
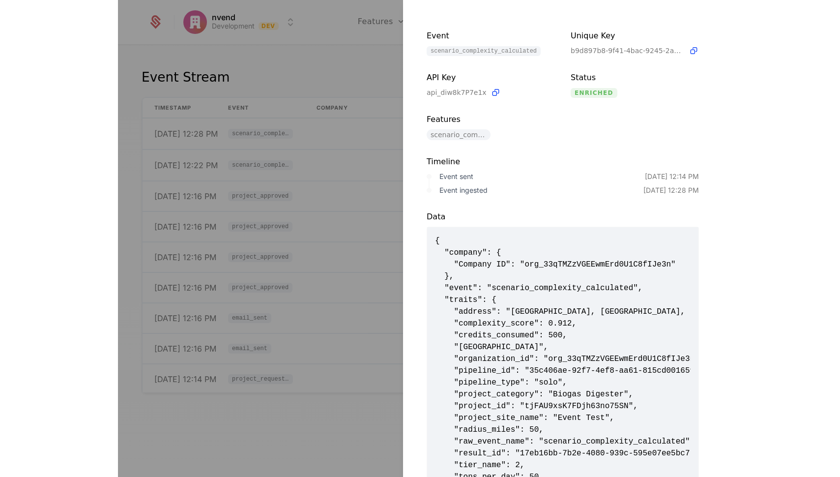
scroll to position [164, 0]
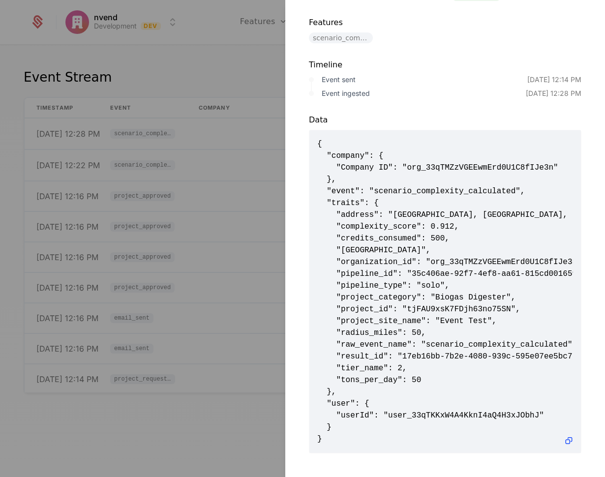
click at [564, 437] on icon at bounding box center [569, 441] width 10 height 10
click at [150, 65] on div at bounding box center [302, 238] width 605 height 477
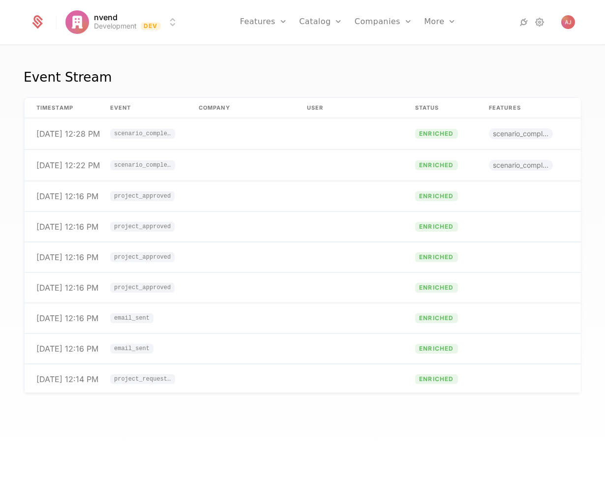
click at [272, 51] on link "Features" at bounding box center [274, 48] width 45 height 8
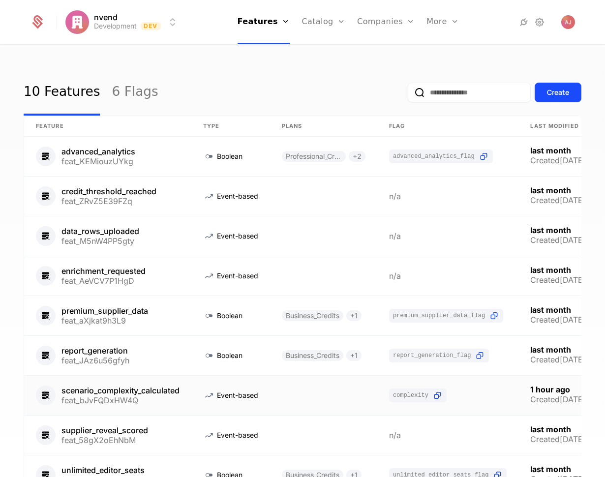
click at [475, 398] on link at bounding box center [447, 395] width 141 height 39
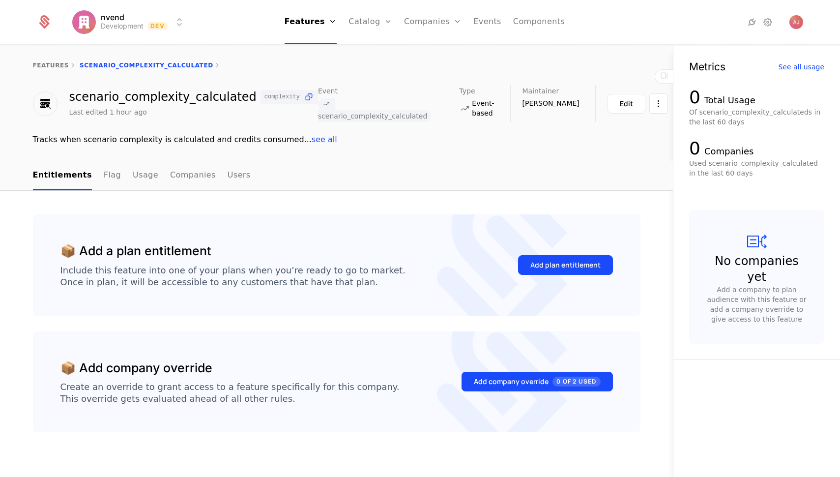
click at [604, 101] on div "Edit" at bounding box center [626, 104] width 13 height 10
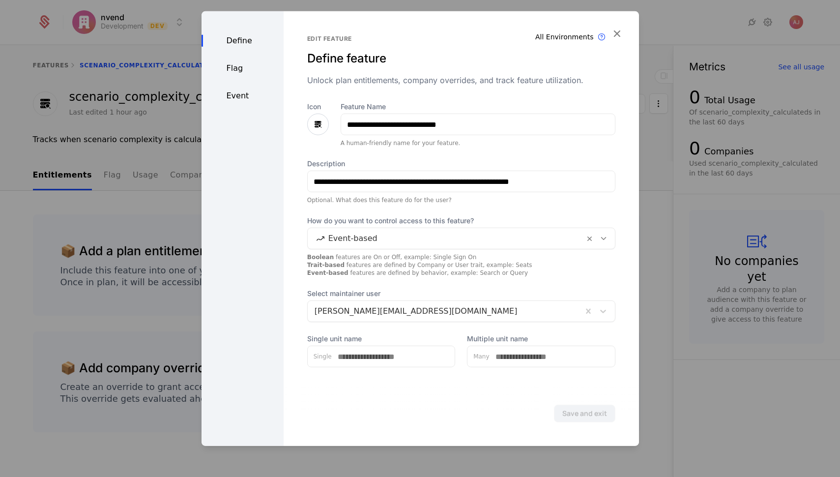
click at [238, 99] on div "Event" at bounding box center [243, 96] width 82 height 12
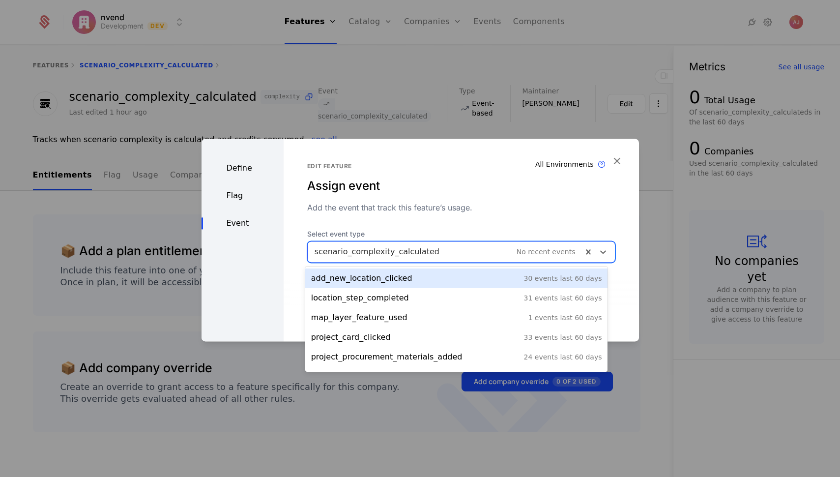
drag, startPoint x: 478, startPoint y: 254, endPoint x: 487, endPoint y: 255, distance: 9.5
click at [478, 254] on div at bounding box center [445, 252] width 261 height 14
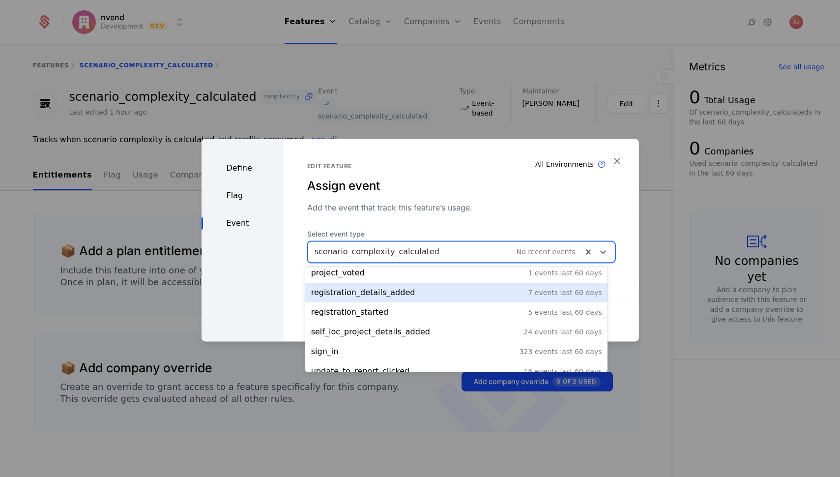
scroll to position [174, 0]
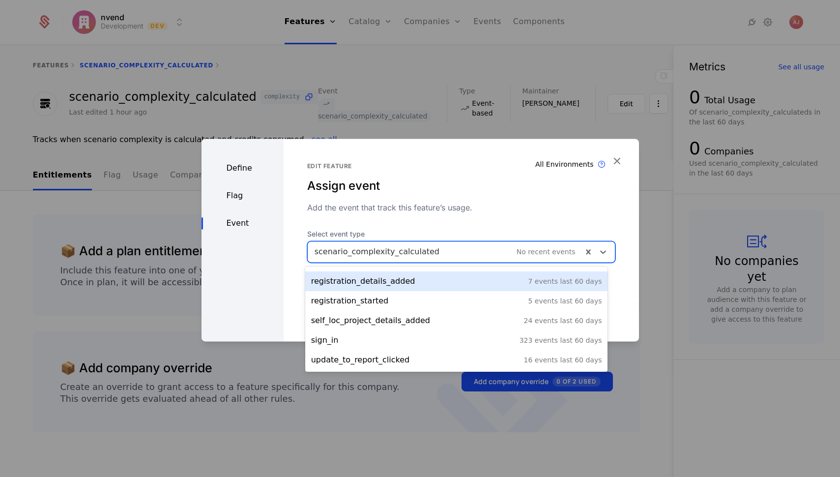
click at [454, 244] on div "scenario_complexity_calculated No recent events" at bounding box center [445, 252] width 275 height 18
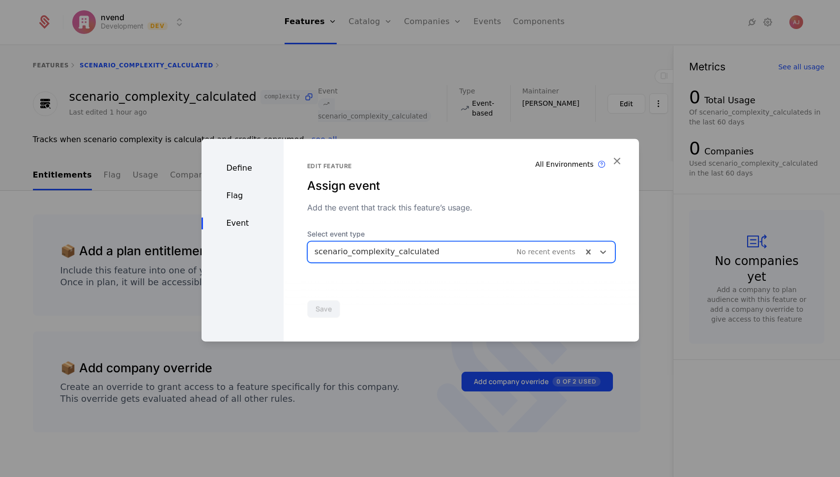
drag, startPoint x: 452, startPoint y: 253, endPoint x: 448, endPoint y: 254, distance: 5.0
click at [452, 253] on div at bounding box center [445, 252] width 261 height 14
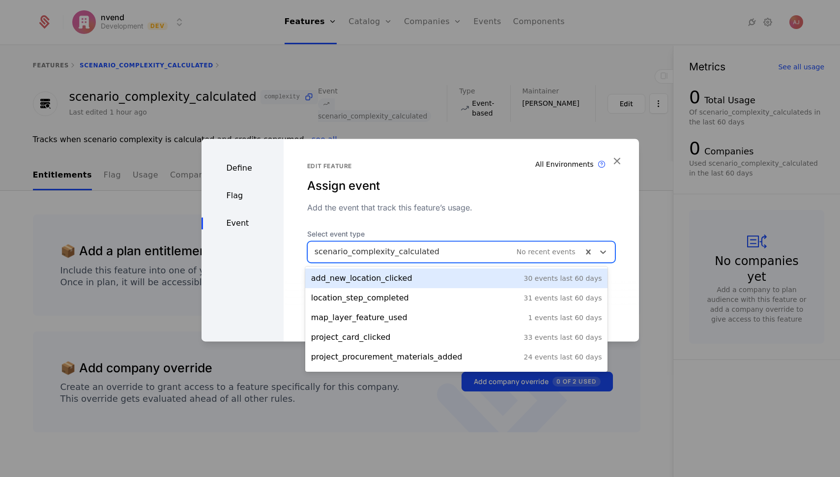
click at [446, 253] on div at bounding box center [445, 252] width 261 height 14
drag, startPoint x: 449, startPoint y: 250, endPoint x: 471, endPoint y: 248, distance: 21.2
click at [471, 248] on div at bounding box center [445, 252] width 261 height 14
click at [459, 248] on div at bounding box center [445, 252] width 261 height 14
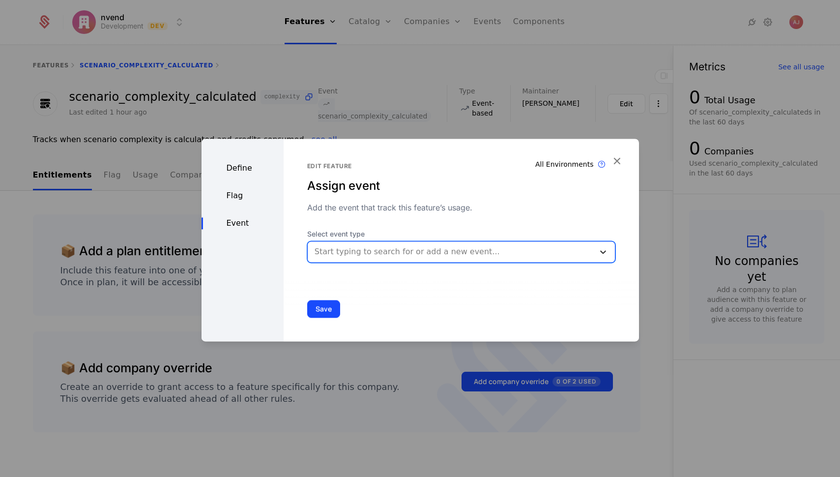
click at [599, 250] on icon at bounding box center [604, 252] width 10 height 10
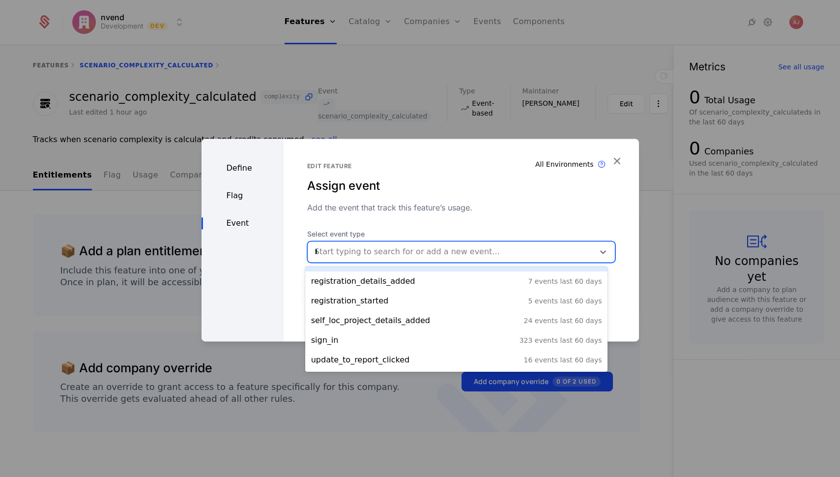
scroll to position [0, 0]
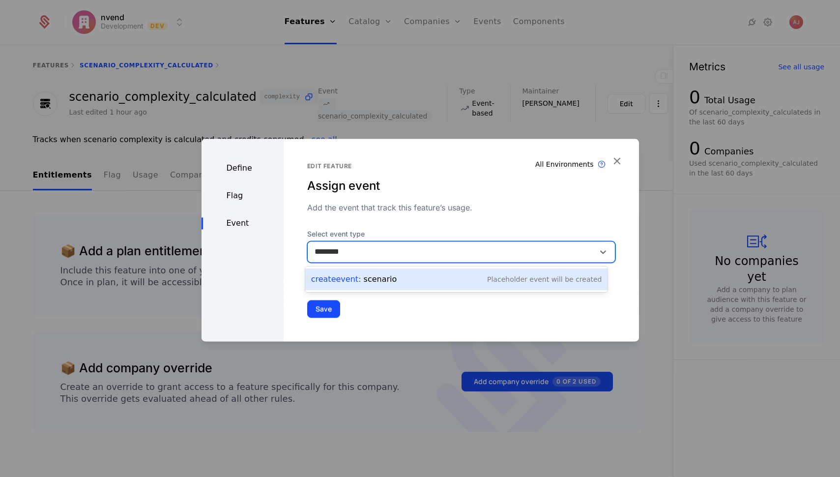
type input "********"
click at [535, 225] on div "Edit feature Assign event Add the event that track this feature’s usage. Select…" at bounding box center [461, 212] width 308 height 100
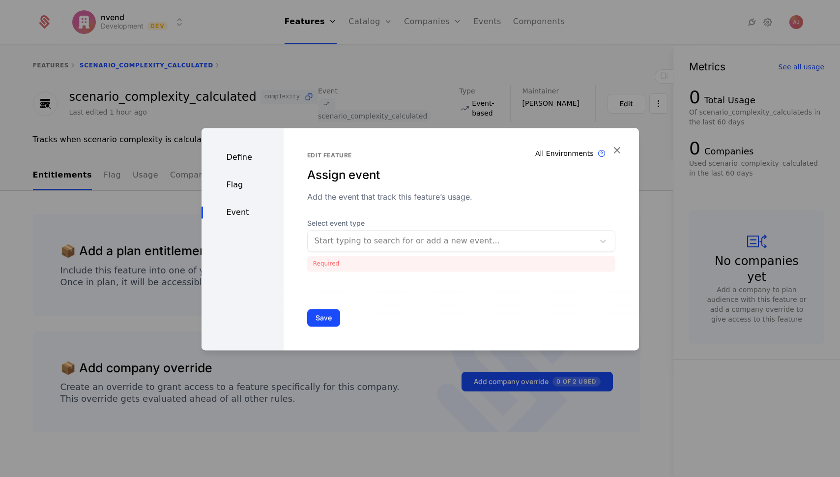
click at [246, 193] on div "Define Flag Event" at bounding box center [243, 239] width 82 height 222
click at [235, 185] on div "Flag" at bounding box center [243, 185] width 82 height 12
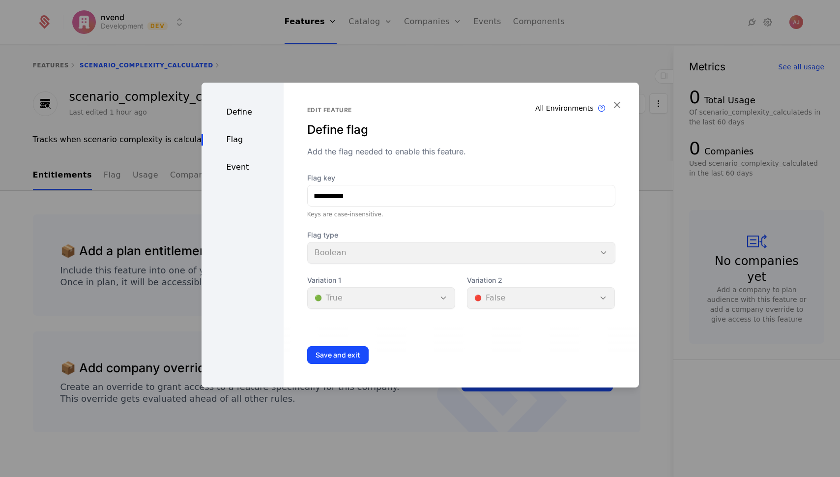
click at [235, 110] on div "Define" at bounding box center [243, 112] width 82 height 12
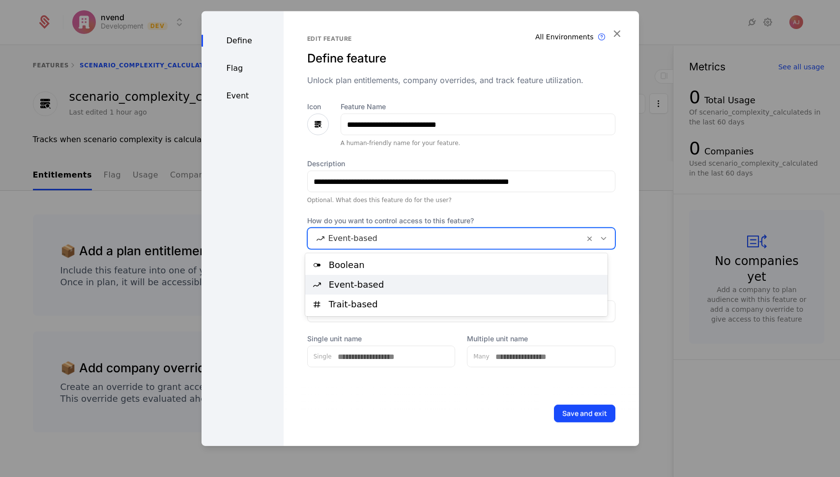
click at [599, 237] on icon at bounding box center [603, 238] width 9 height 9
click at [333, 288] on div "Event-based" at bounding box center [465, 284] width 273 height 9
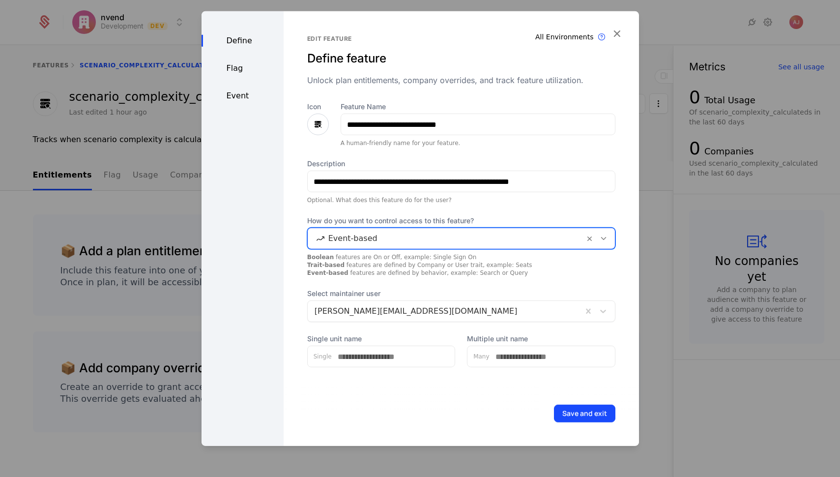
click at [239, 94] on div "Event" at bounding box center [243, 96] width 82 height 12
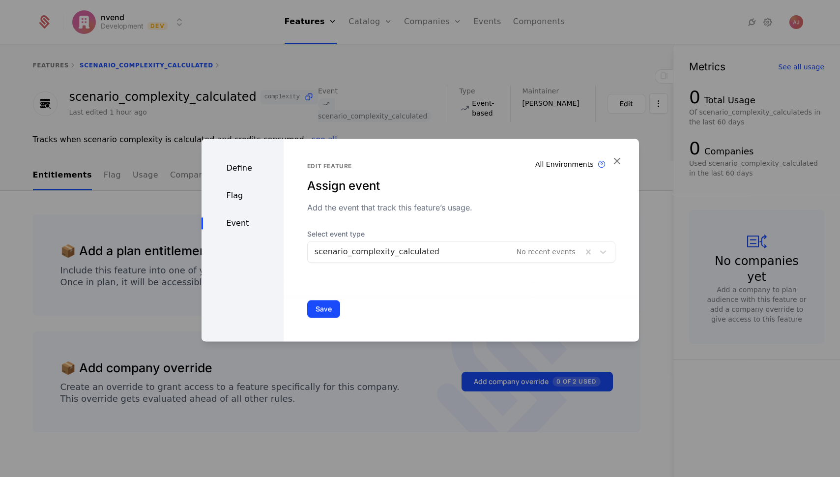
click at [325, 311] on button "Save" at bounding box center [323, 309] width 33 height 18
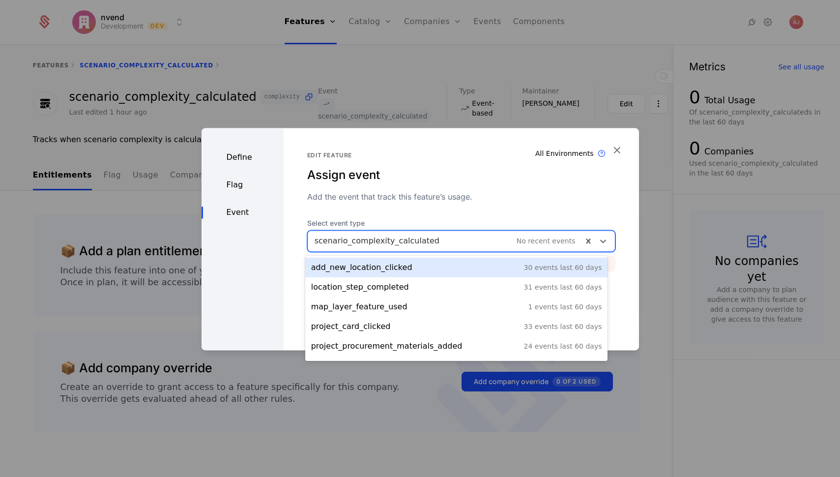
click at [533, 241] on div at bounding box center [445, 241] width 261 height 14
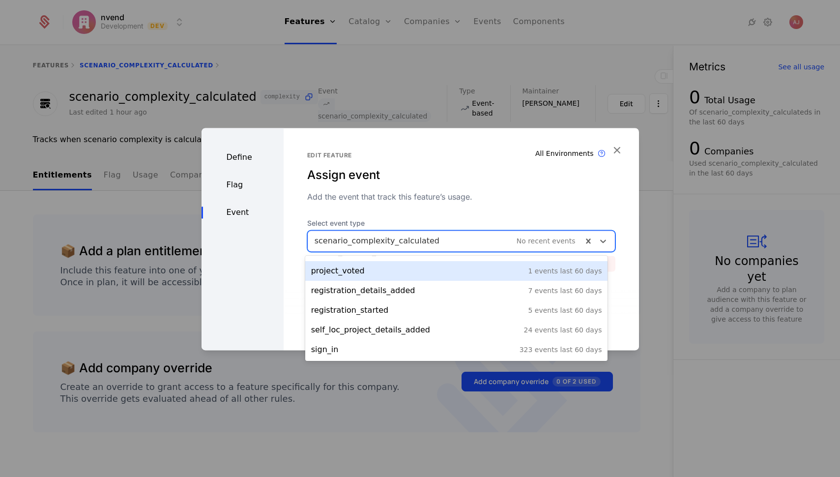
scroll to position [174, 0]
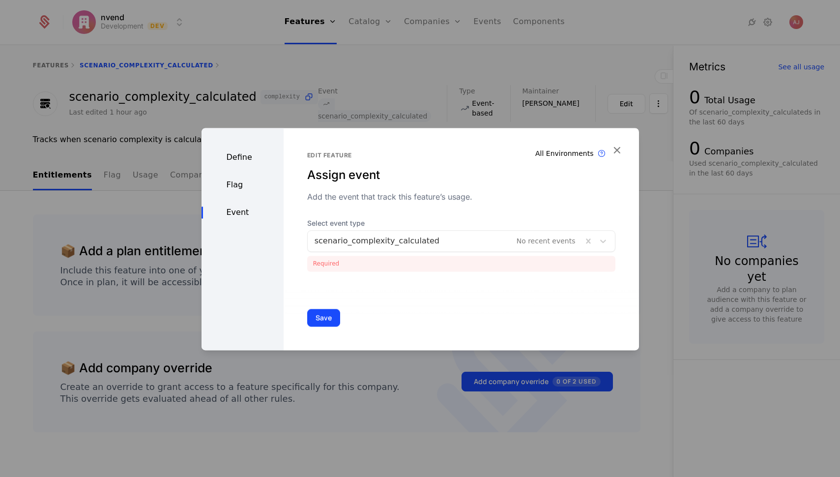
click at [508, 182] on div "Assign event" at bounding box center [461, 175] width 308 height 16
click at [604, 152] on icon "button" at bounding box center [617, 150] width 13 height 13
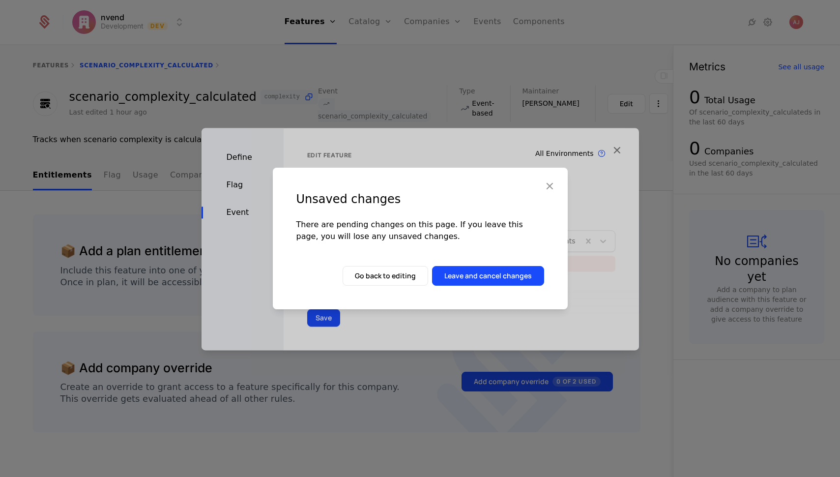
click at [487, 280] on button "Leave and cancel changes" at bounding box center [488, 276] width 112 height 20
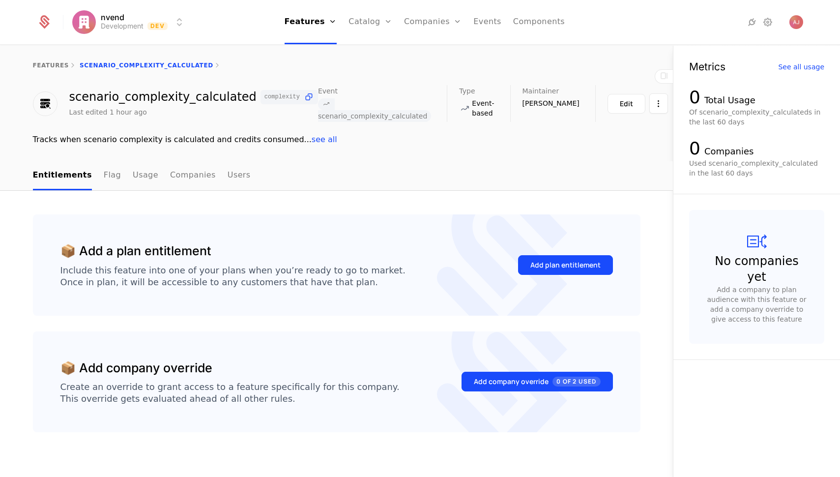
click at [486, 19] on link "Events" at bounding box center [488, 22] width 28 height 44
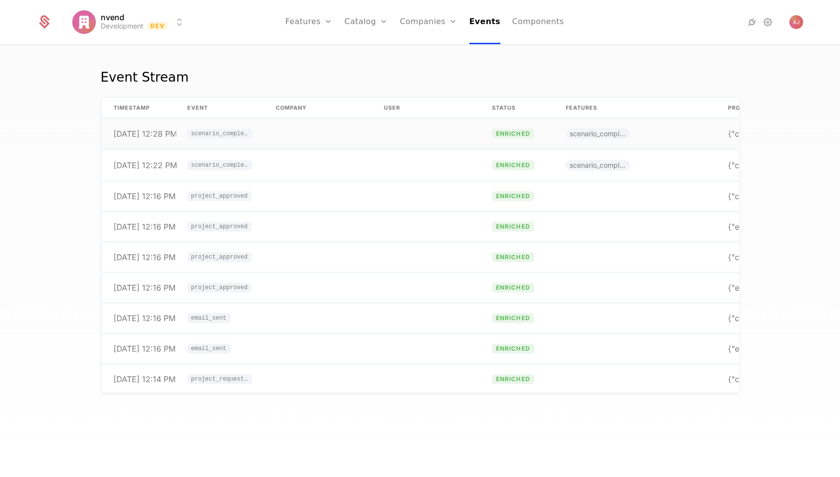
click at [292, 137] on td at bounding box center [318, 134] width 108 height 31
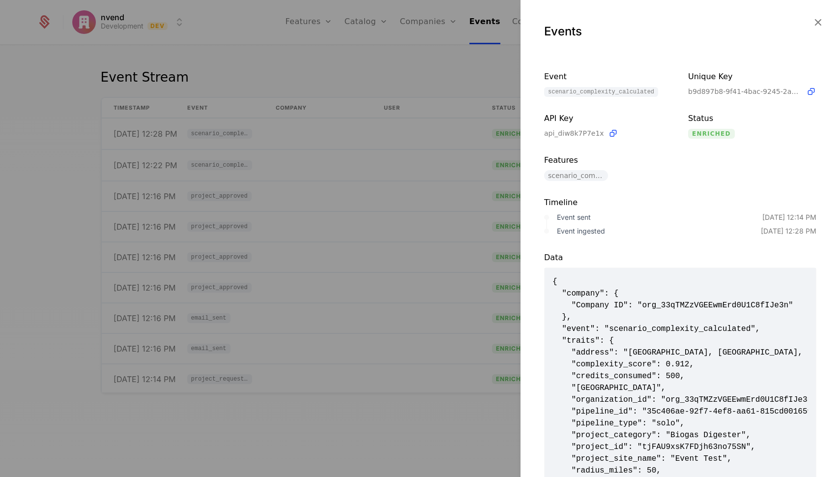
drag, startPoint x: 611, startPoint y: 134, endPoint x: 711, endPoint y: 136, distance: 99.9
click at [604, 137] on div "Event scenario_complexity_calculated Unique Key b9d897b8-9f41-4bac-9245-2a711d0…" at bounding box center [680, 126] width 272 height 110
click at [604, 91] on icon at bounding box center [812, 92] width 10 height 10
click at [282, 65] on div at bounding box center [420, 238] width 840 height 477
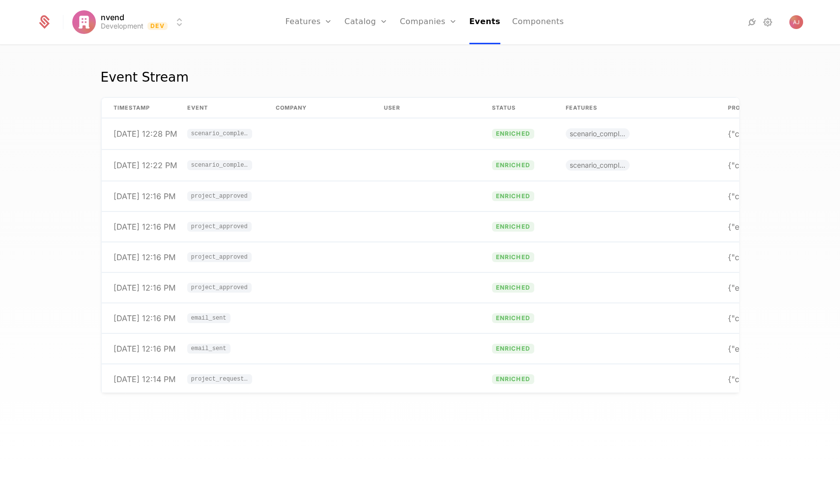
click at [321, 52] on link "Features" at bounding box center [319, 48] width 45 height 8
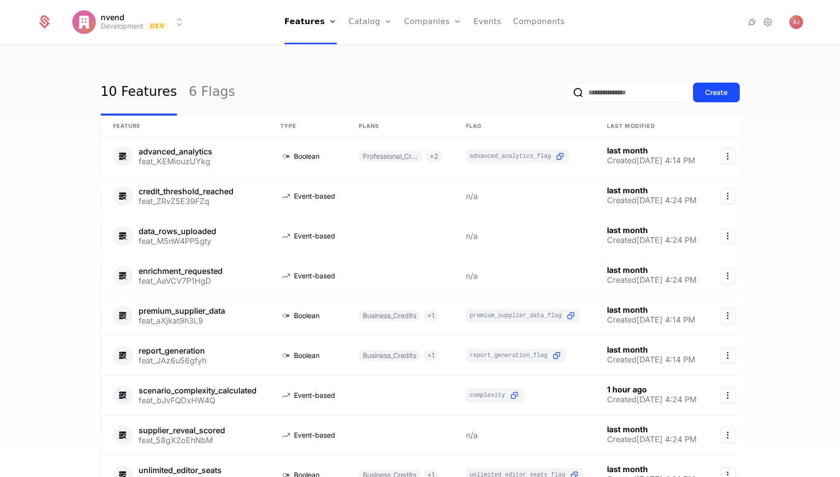
click at [604, 94] on div "Create" at bounding box center [717, 93] width 22 height 10
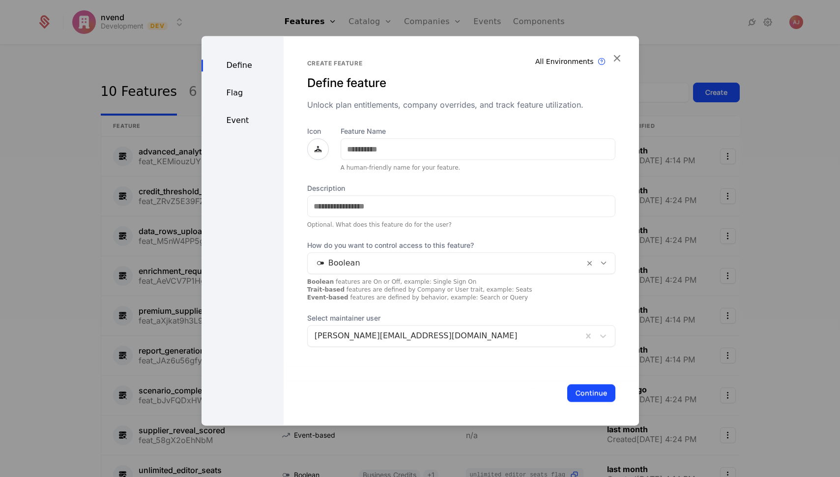
click at [227, 121] on div "Event" at bounding box center [243, 121] width 82 height 12
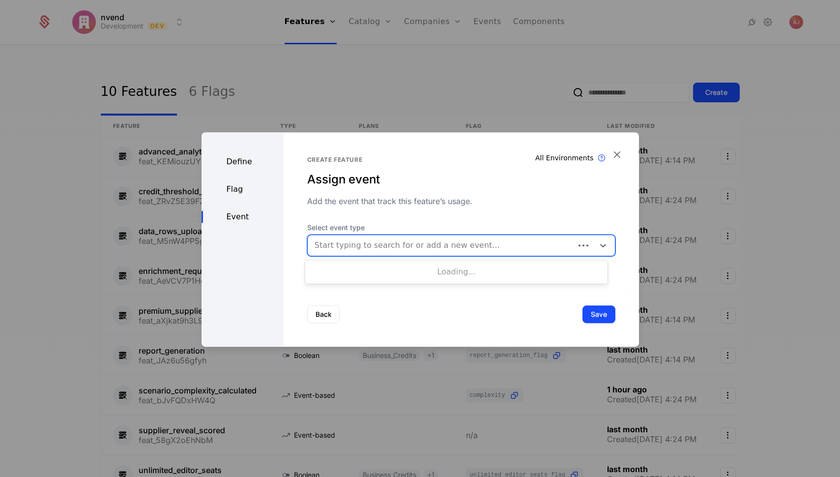
click at [500, 245] on div at bounding box center [441, 246] width 253 height 14
type input "*"
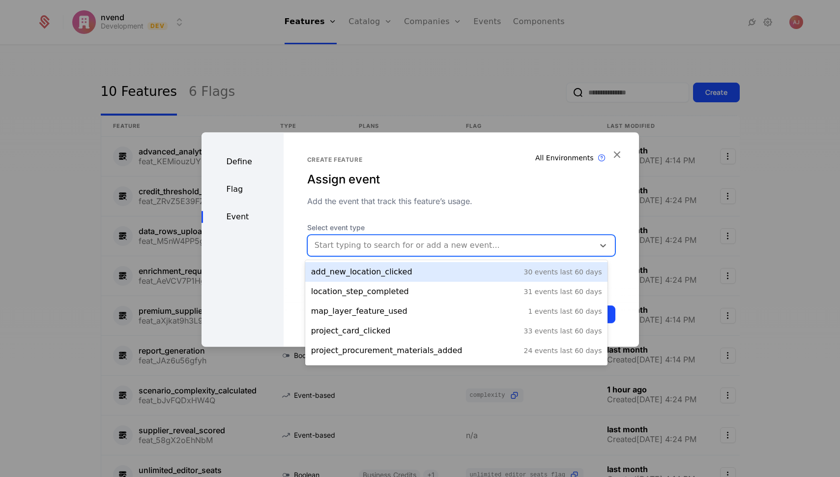
click at [604, 151] on icon "button" at bounding box center [617, 154] width 13 height 13
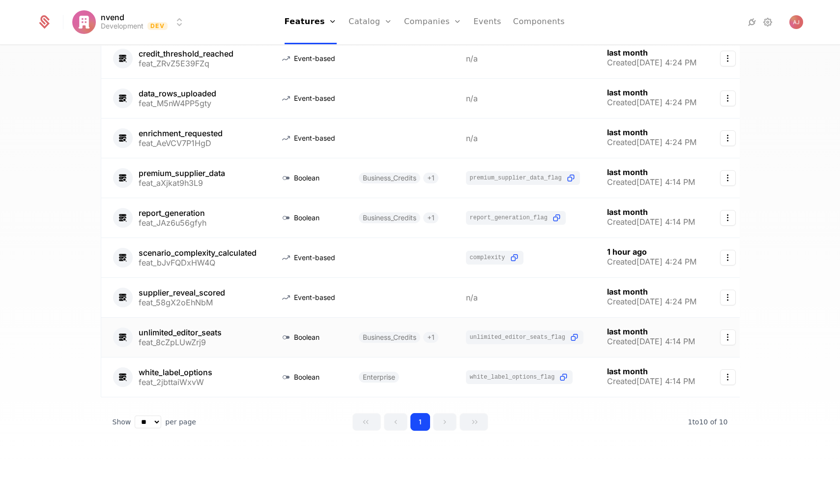
scroll to position [148, 0]
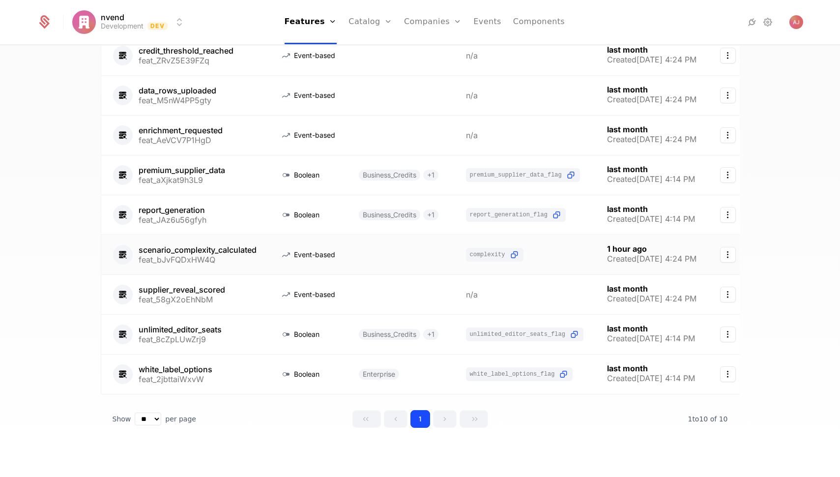
click at [383, 248] on link at bounding box center [400, 254] width 107 height 39
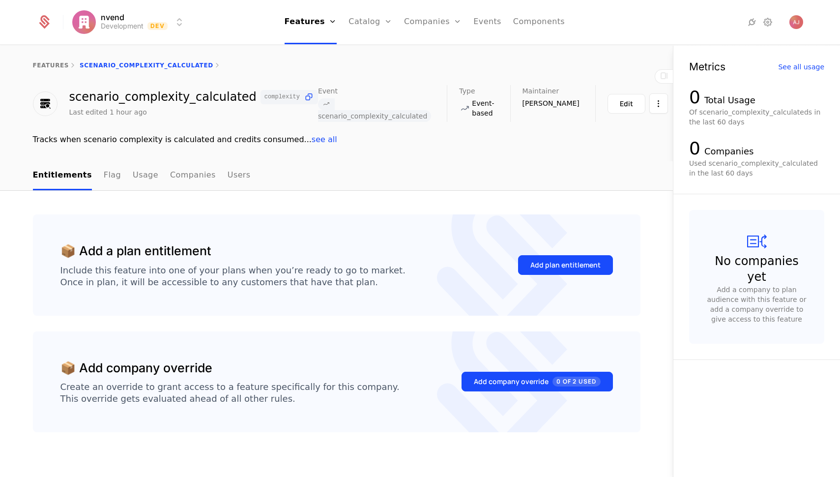
click at [104, 176] on link "Flag" at bounding box center [112, 175] width 17 height 29
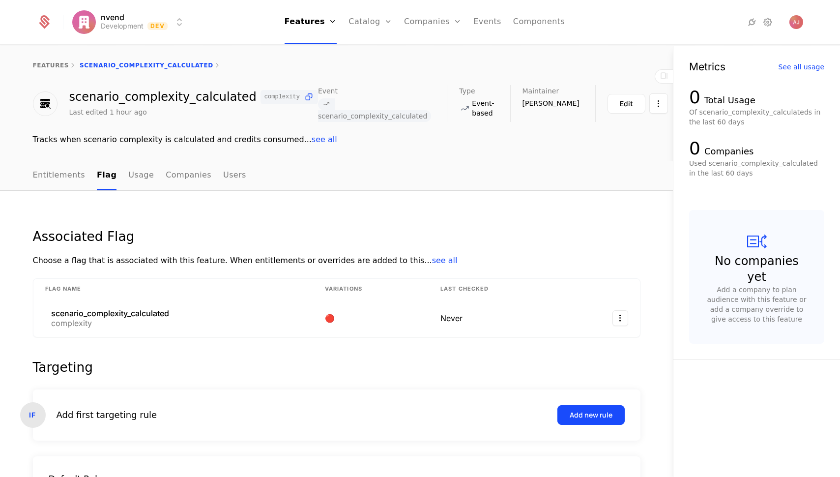
click at [133, 177] on link "Usage" at bounding box center [141, 175] width 26 height 29
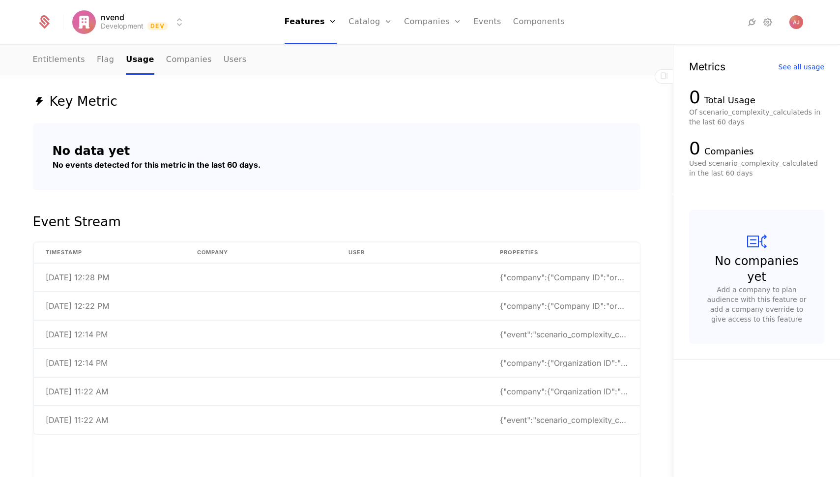
scroll to position [148, 0]
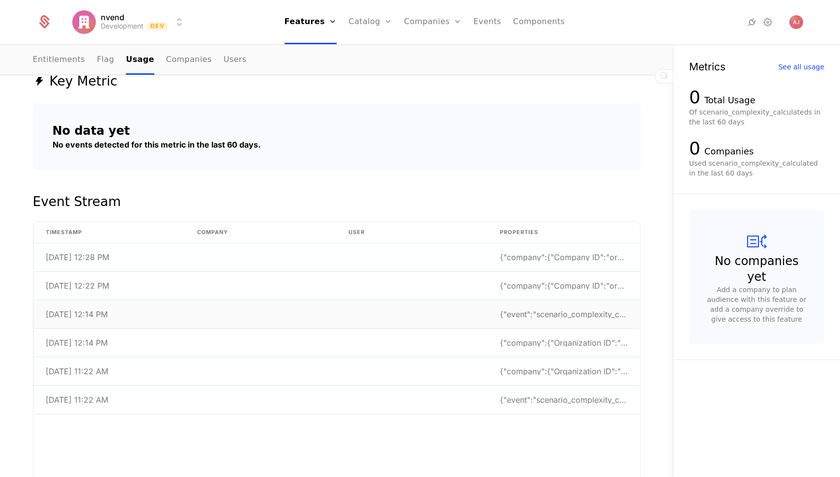
click at [193, 316] on td at bounding box center [260, 314] width 151 height 28
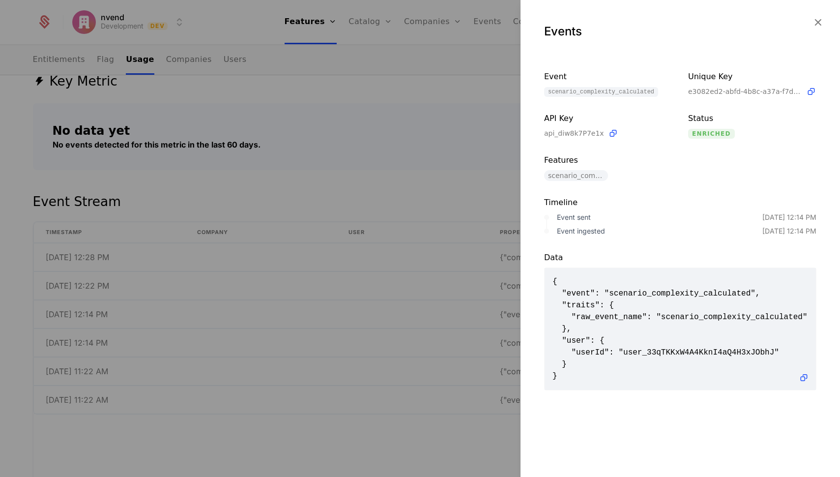
drag, startPoint x: 822, startPoint y: 22, endPoint x: 665, endPoint y: 116, distance: 183.3
click at [604, 23] on icon "button" at bounding box center [818, 22] width 13 height 13
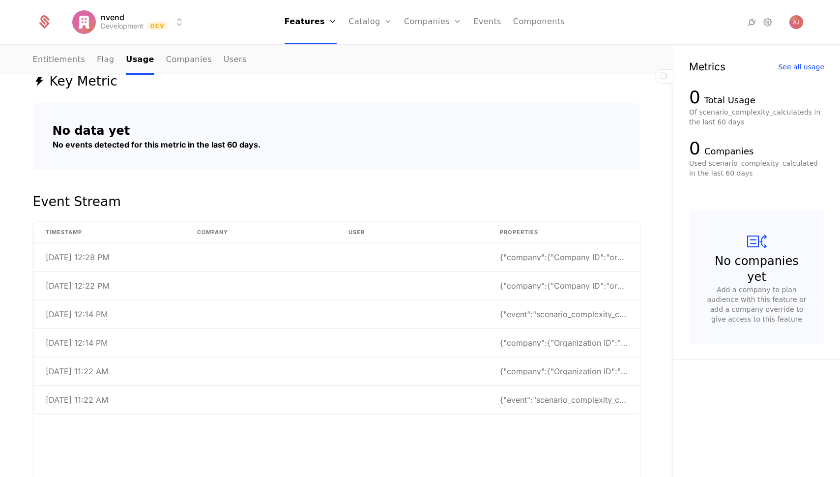
scroll to position [0, 0]
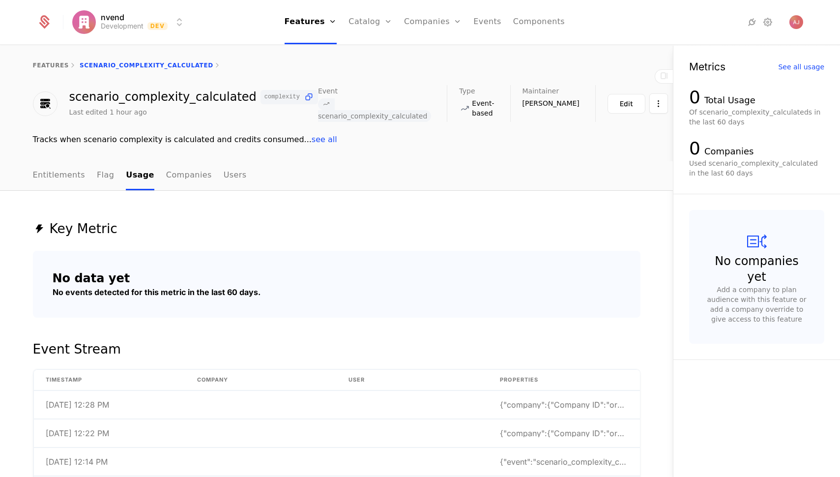
click at [325, 52] on link "Features" at bounding box center [319, 48] width 45 height 8
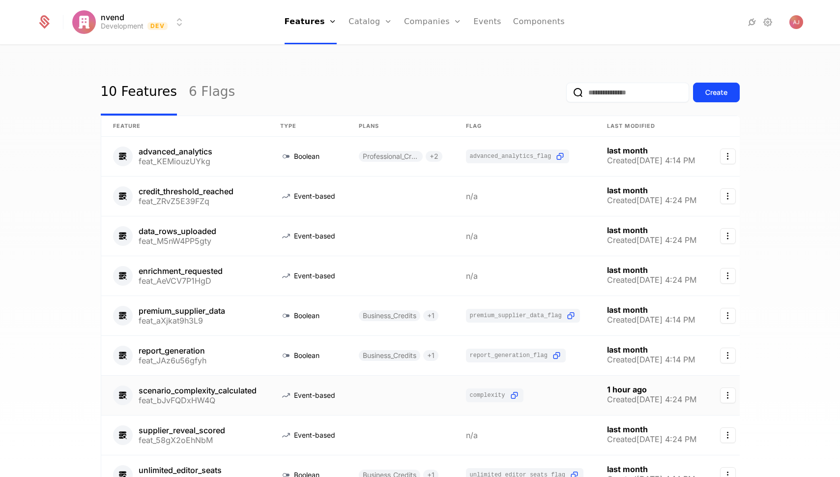
click at [398, 397] on link at bounding box center [400, 395] width 107 height 39
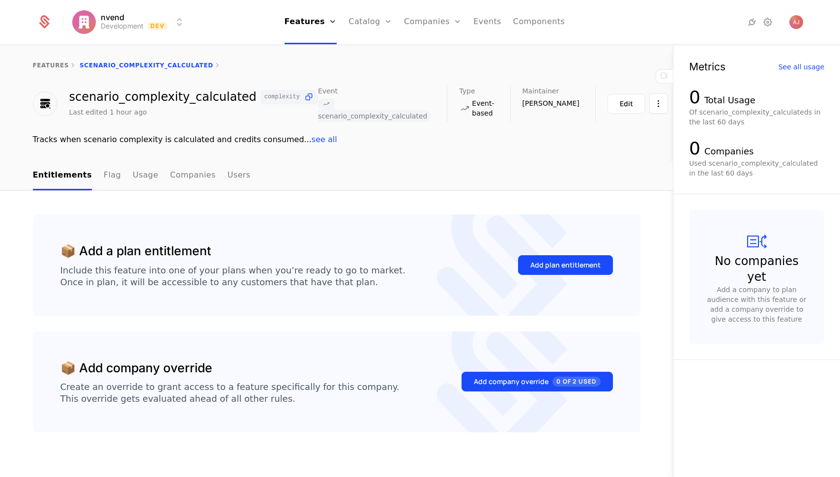
click at [604, 104] on div "Edit" at bounding box center [626, 104] width 13 height 10
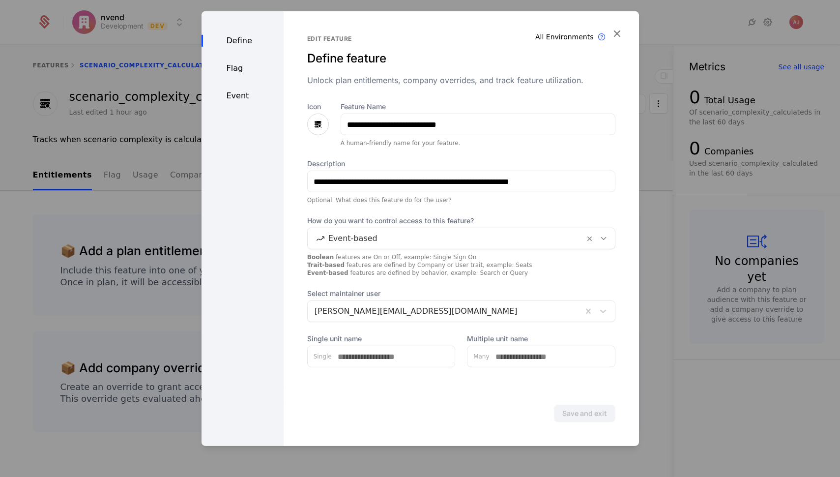
drag, startPoint x: 241, startPoint y: 96, endPoint x: 246, endPoint y: 102, distance: 7.7
click at [240, 96] on div "Event" at bounding box center [243, 96] width 82 height 12
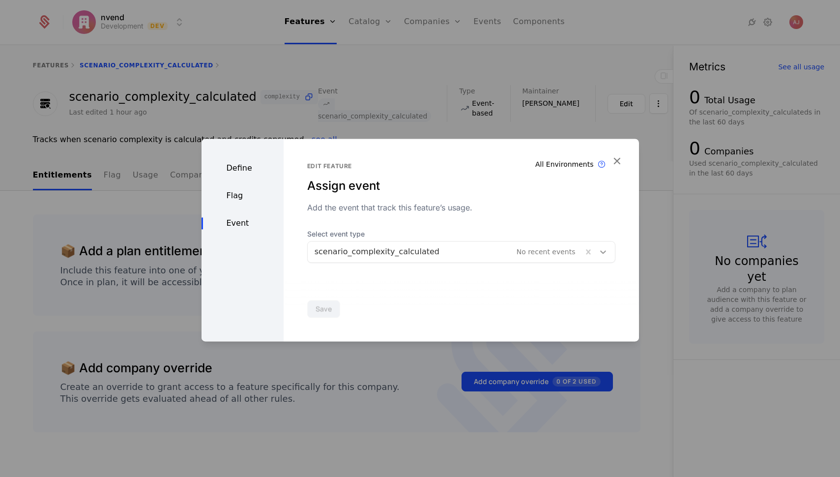
click at [599, 251] on icon at bounding box center [604, 252] width 10 height 10
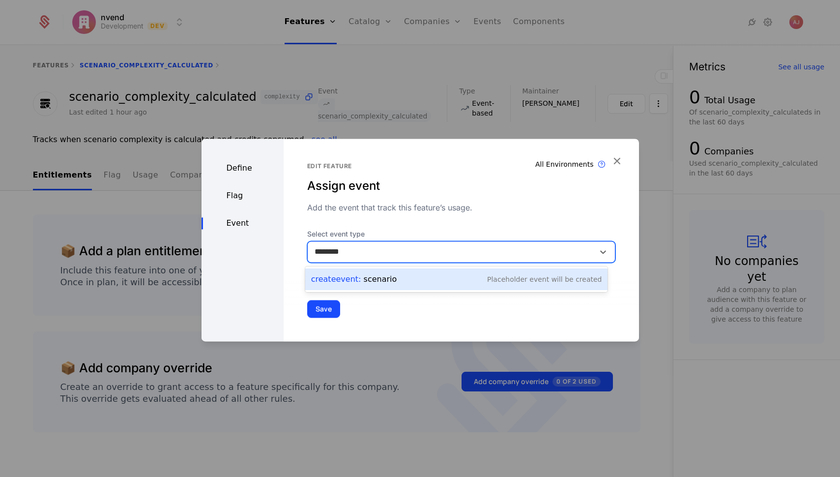
type input "********"
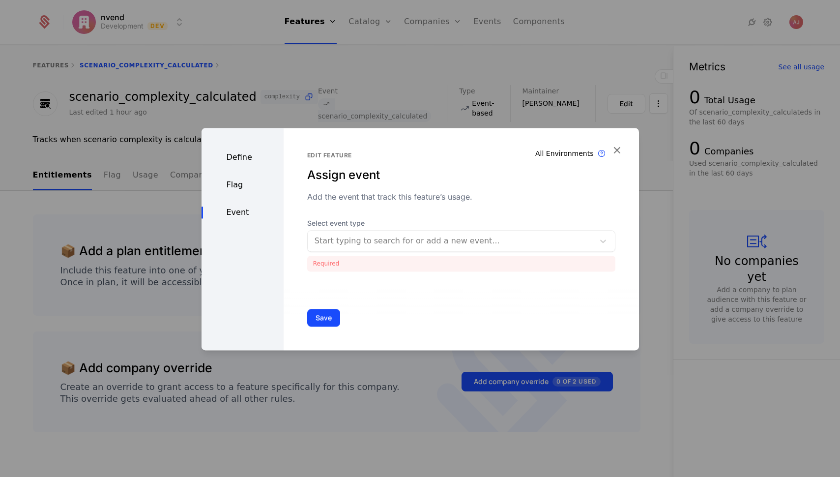
click at [536, 318] on div "Save" at bounding box center [462, 317] width 356 height 65
click at [604, 150] on icon "button" at bounding box center [617, 150] width 13 height 13
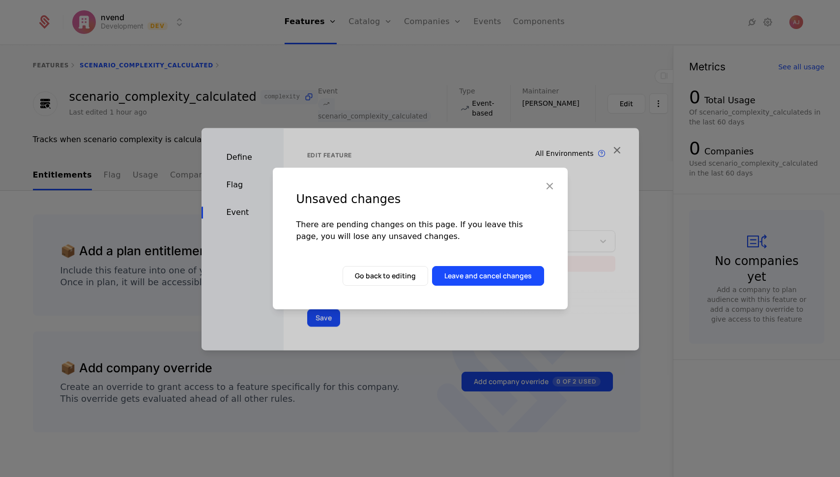
click at [547, 185] on icon "button" at bounding box center [549, 186] width 13 height 13
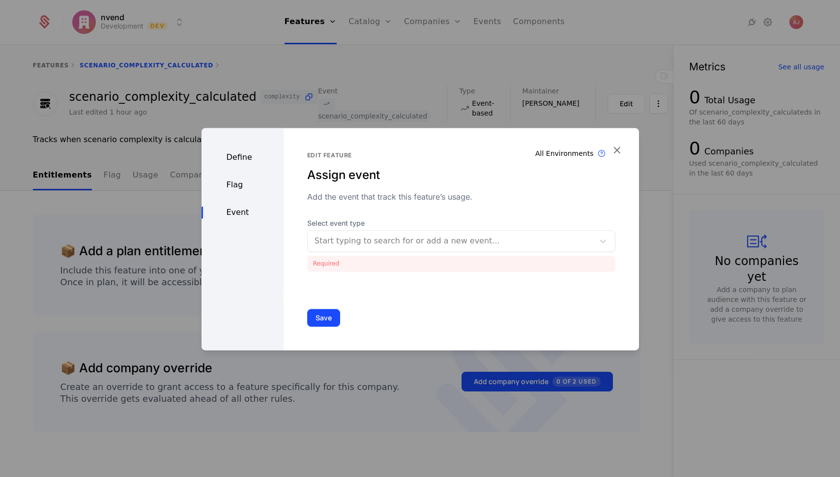
click at [604, 150] on icon "button" at bounding box center [617, 150] width 13 height 13
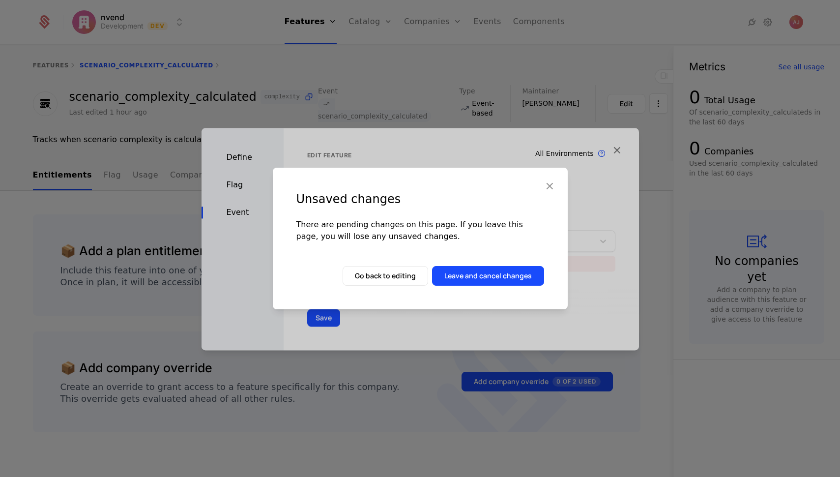
click at [525, 280] on button "Leave and cancel changes" at bounding box center [488, 276] width 112 height 20
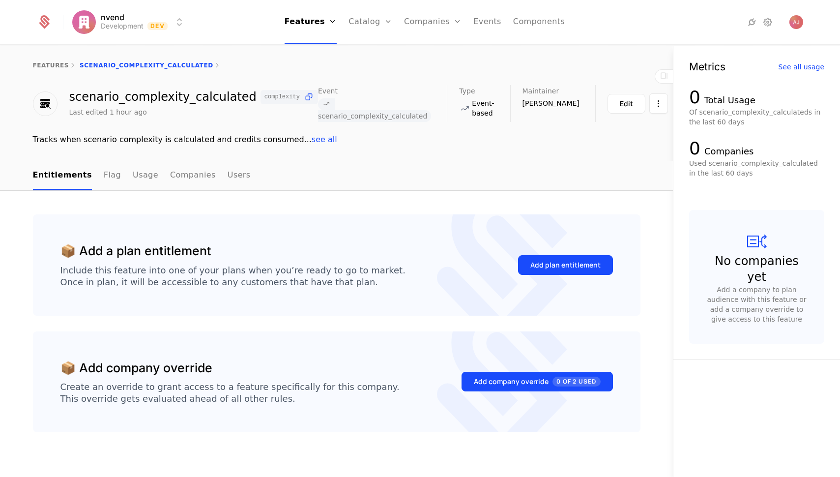
click at [482, 18] on link "Events" at bounding box center [488, 22] width 28 height 44
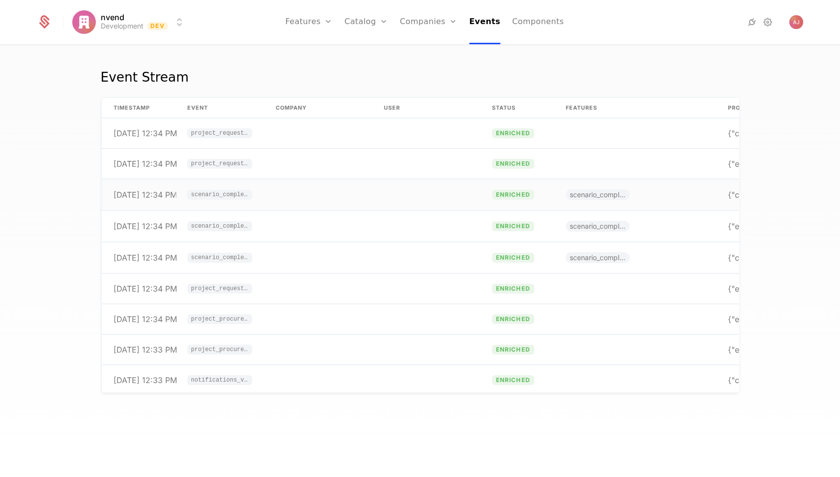
click at [233, 196] on span "scenario_complexity_calculated" at bounding box center [219, 195] width 57 height 6
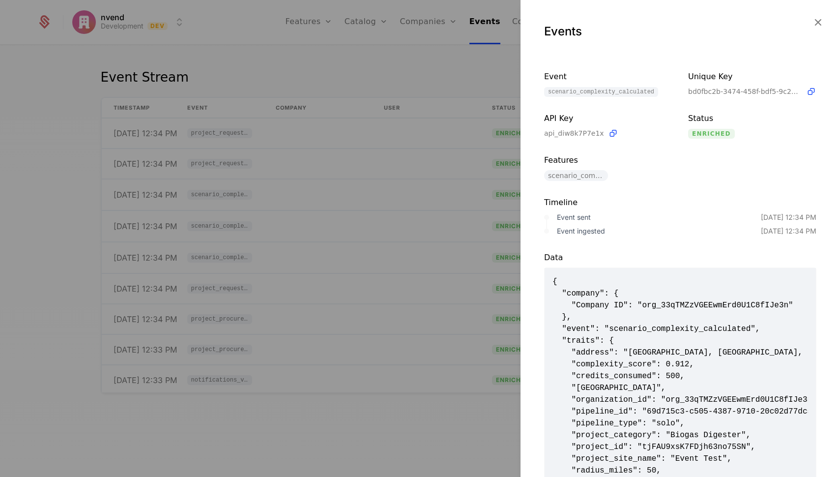
click at [577, 178] on span "scenario_complexity_calculated" at bounding box center [576, 175] width 64 height 11
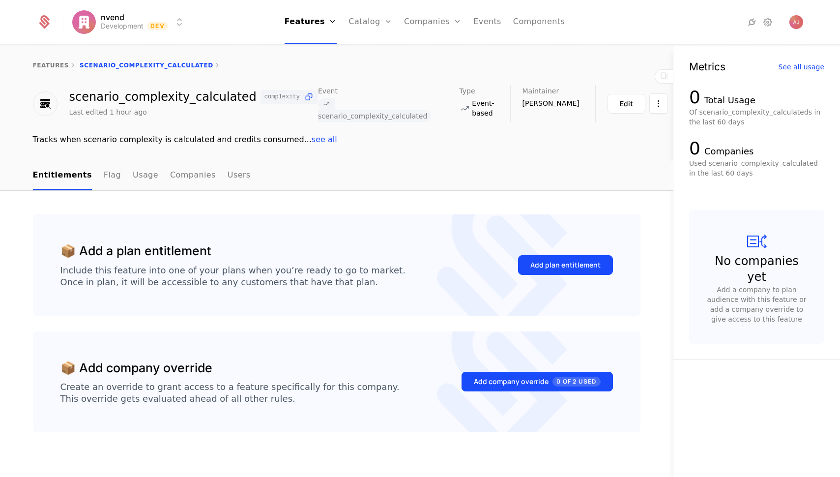
click at [608, 103] on button "Edit" at bounding box center [627, 104] width 38 height 20
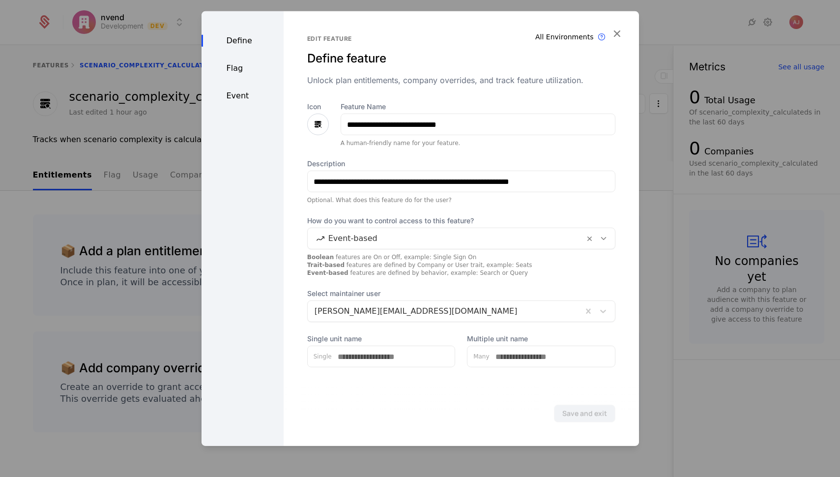
click at [232, 93] on div "Event" at bounding box center [243, 96] width 82 height 12
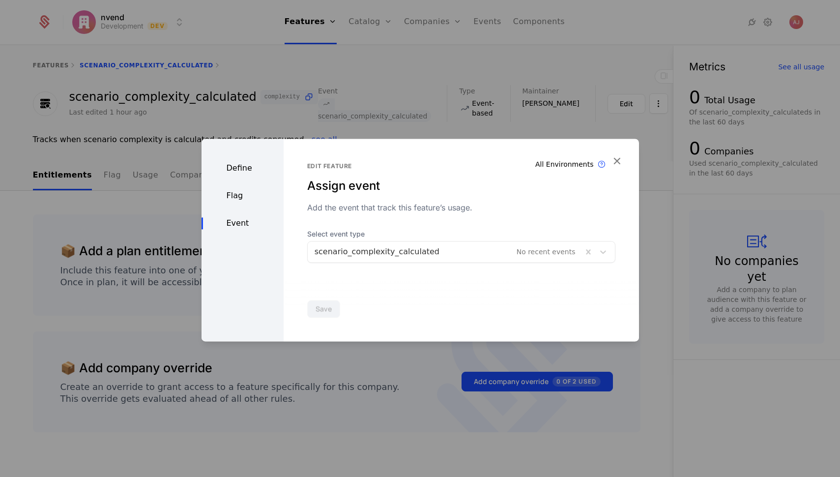
click at [622, 159] on icon "button" at bounding box center [617, 160] width 13 height 13
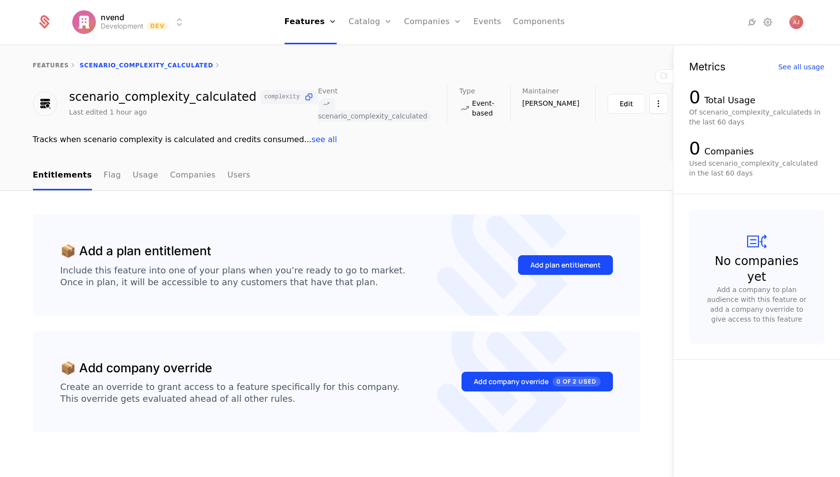
click at [133, 176] on link "Usage" at bounding box center [146, 175] width 26 height 29
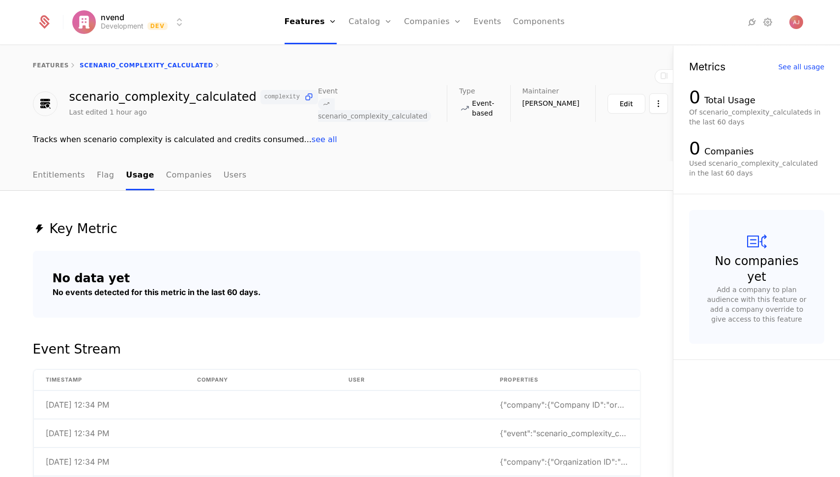
click at [100, 180] on link "Flag" at bounding box center [105, 175] width 17 height 29
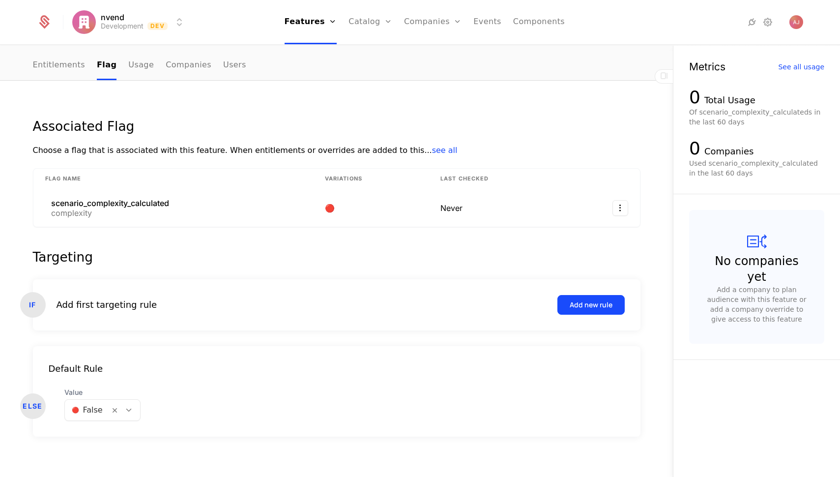
scroll to position [117, 0]
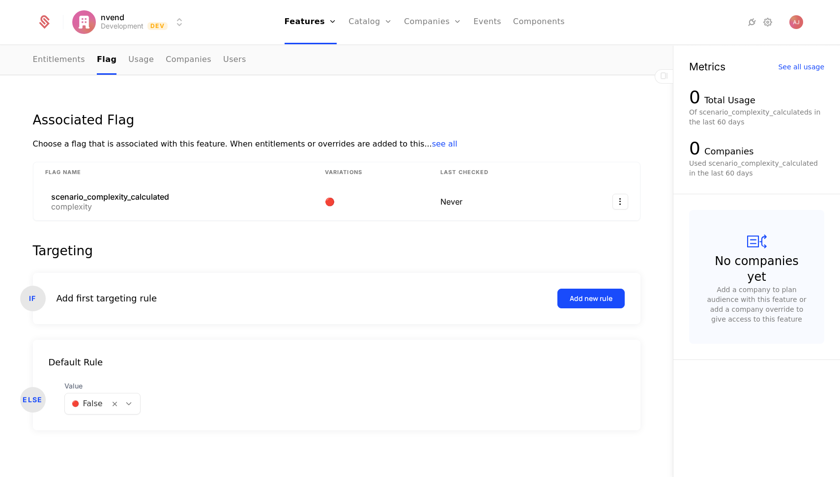
click at [432, 142] on span "see all" at bounding box center [445, 143] width 26 height 9
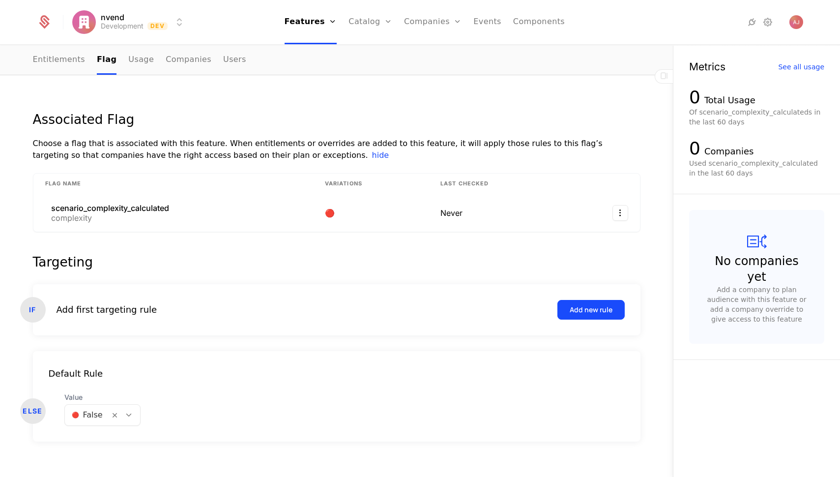
click at [57, 65] on link "Entitlements" at bounding box center [59, 60] width 53 height 29
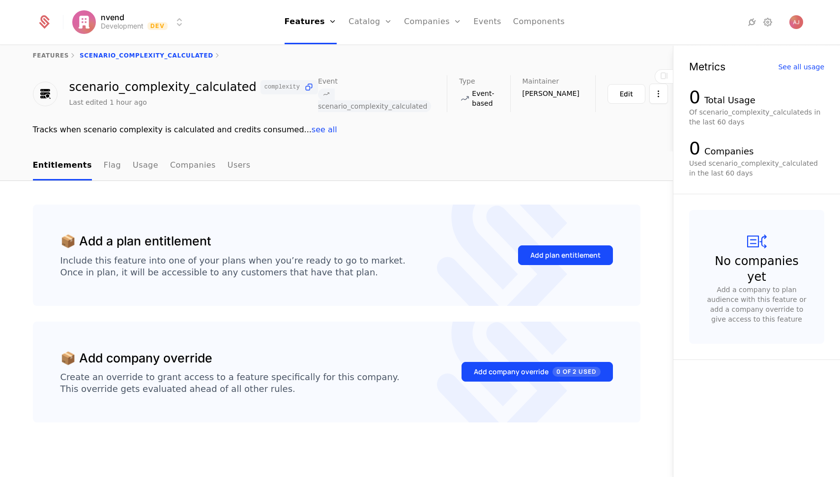
scroll to position [10, 0]
click at [561, 252] on div "Add plan entitlement" at bounding box center [566, 255] width 70 height 10
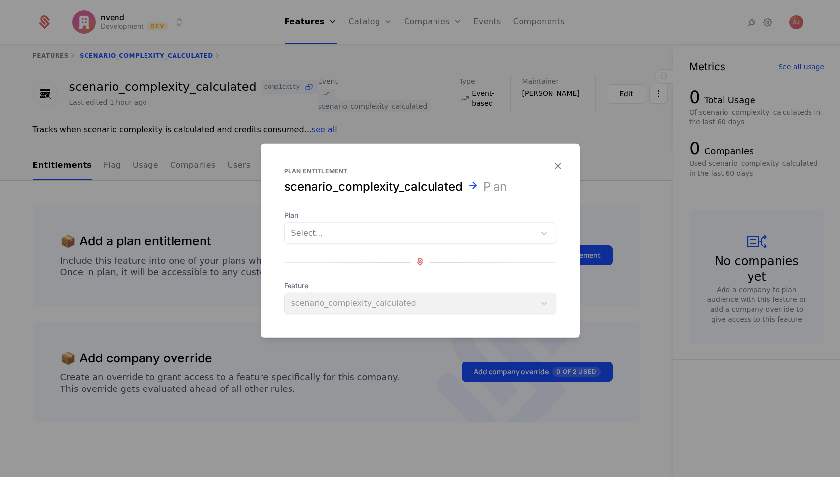
click at [445, 236] on div at bounding box center [410, 233] width 237 height 14
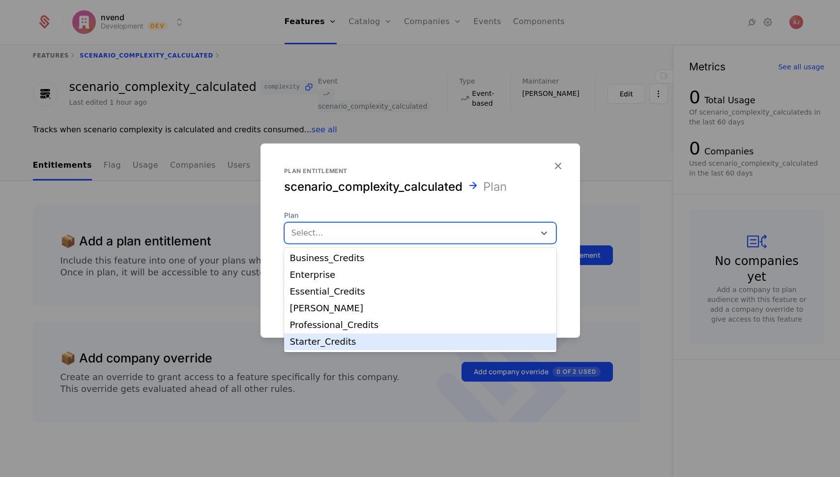
click at [359, 340] on div "Starter_Credits" at bounding box center [420, 341] width 261 height 9
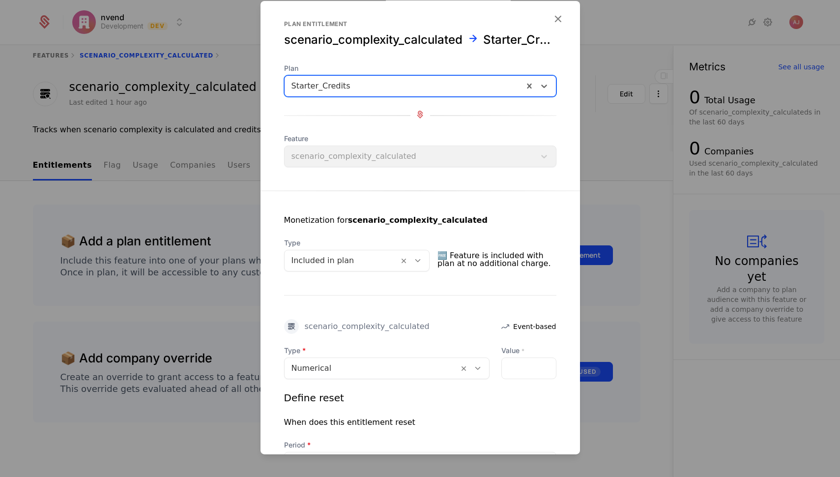
scroll to position [10, 0]
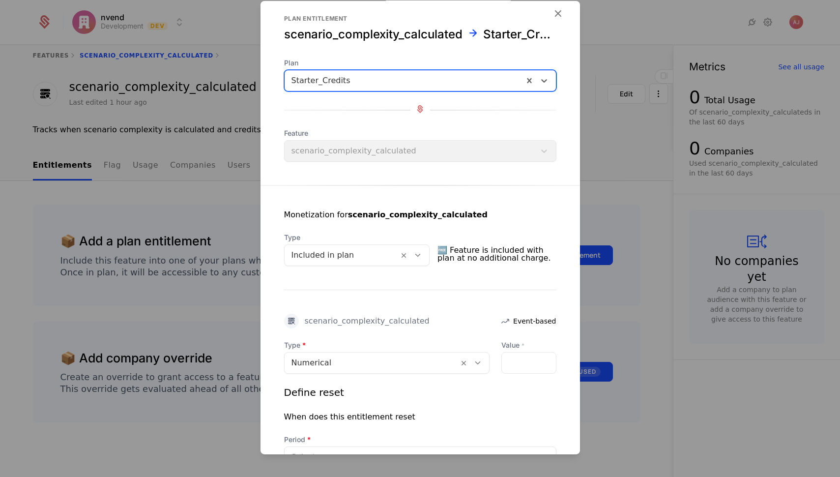
click at [419, 254] on icon at bounding box center [418, 255] width 9 height 9
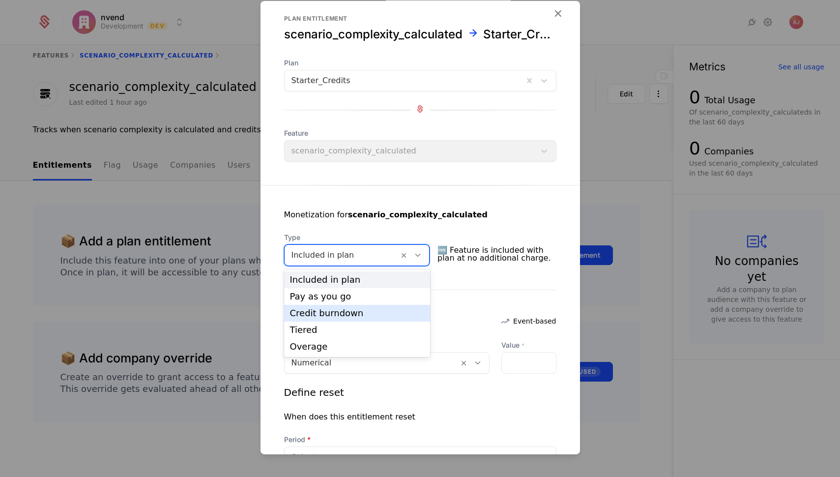
click at [319, 314] on div "Credit burndown" at bounding box center [357, 313] width 135 height 9
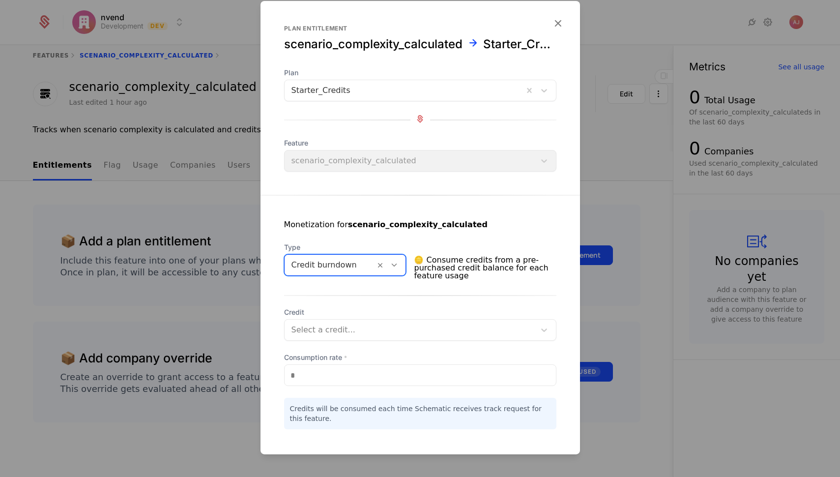
click at [382, 331] on div at bounding box center [410, 330] width 237 height 14
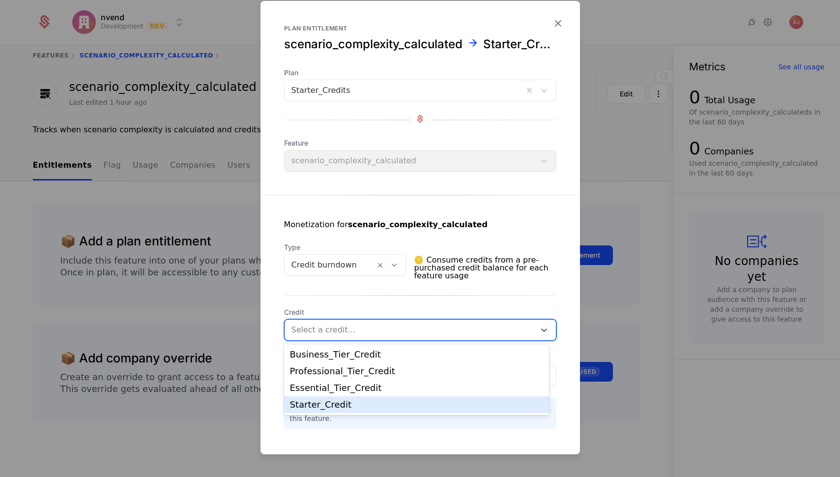
click at [349, 405] on div "Starter_Credit" at bounding box center [416, 404] width 253 height 9
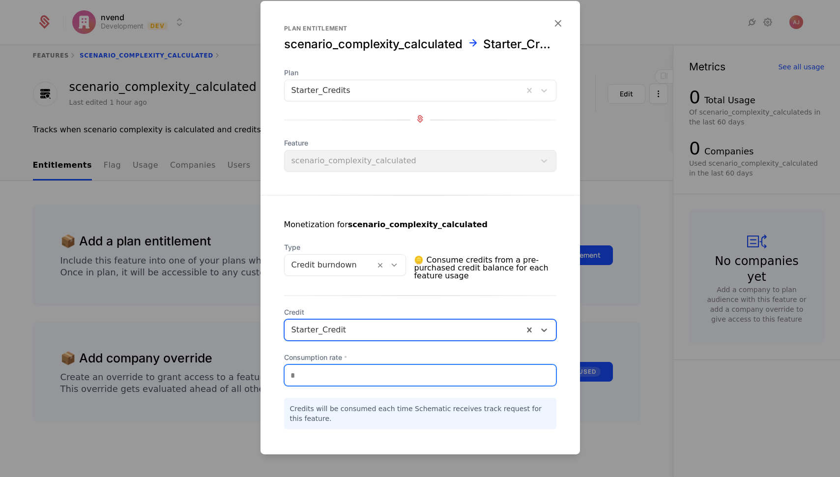
click at [352, 369] on input "*" at bounding box center [420, 375] width 271 height 21
click at [479, 377] on input "*" at bounding box center [420, 375] width 271 height 21
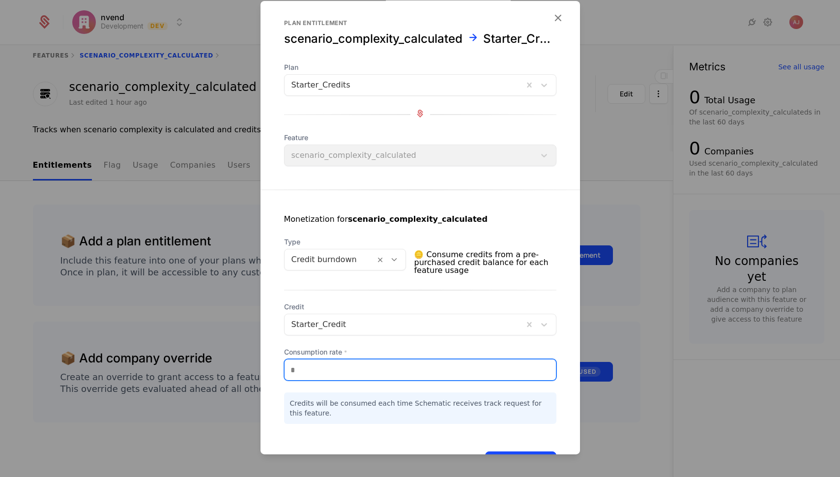
scroll to position [10, 0]
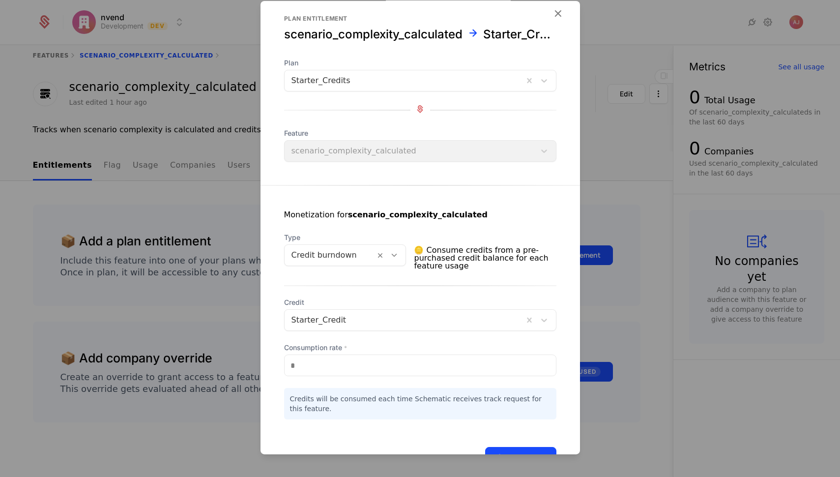
click at [552, 16] on icon "button" at bounding box center [558, 13] width 13 height 13
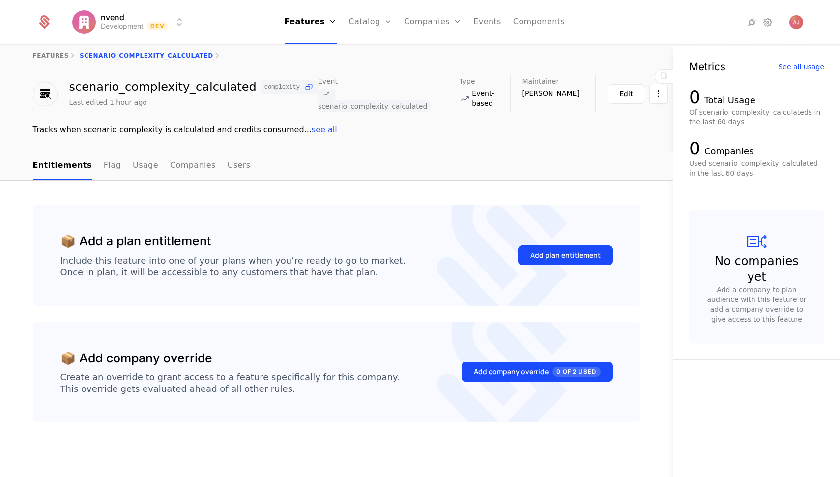
click at [318, 50] on link "Features" at bounding box center [319, 48] width 45 height 8
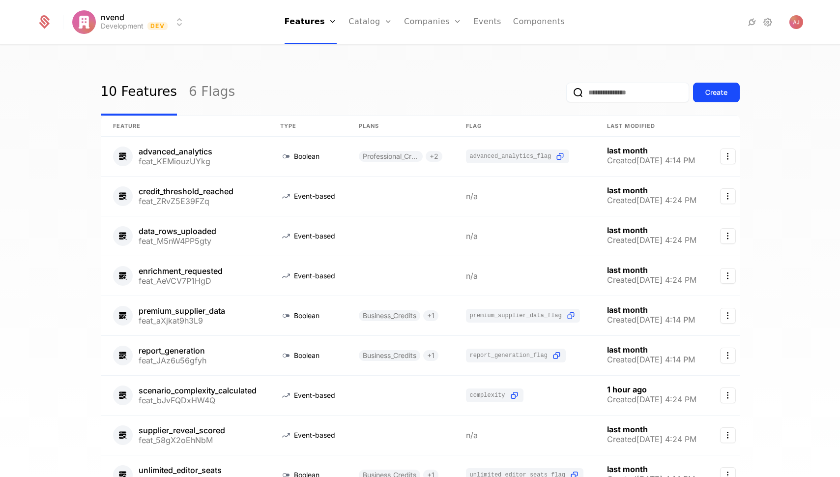
click at [721, 91] on div "Create" at bounding box center [717, 93] width 22 height 10
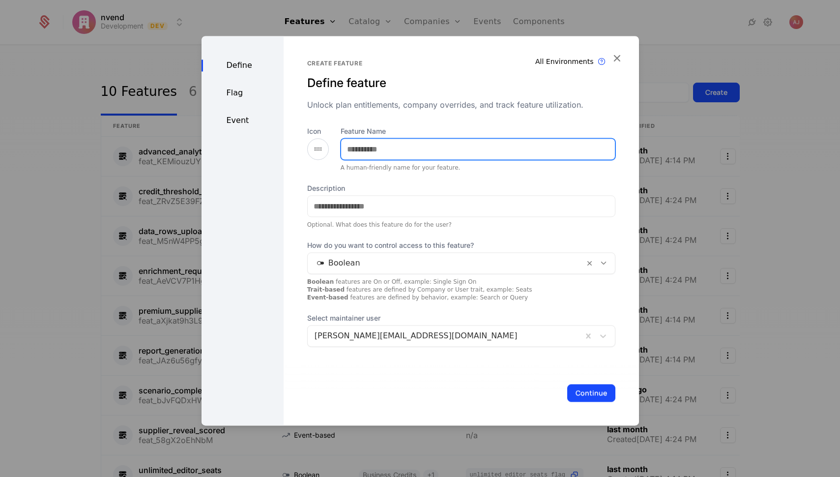
click at [402, 150] on input "Feature Name" at bounding box center [478, 149] width 274 height 21
type input "*"
type input "**********"
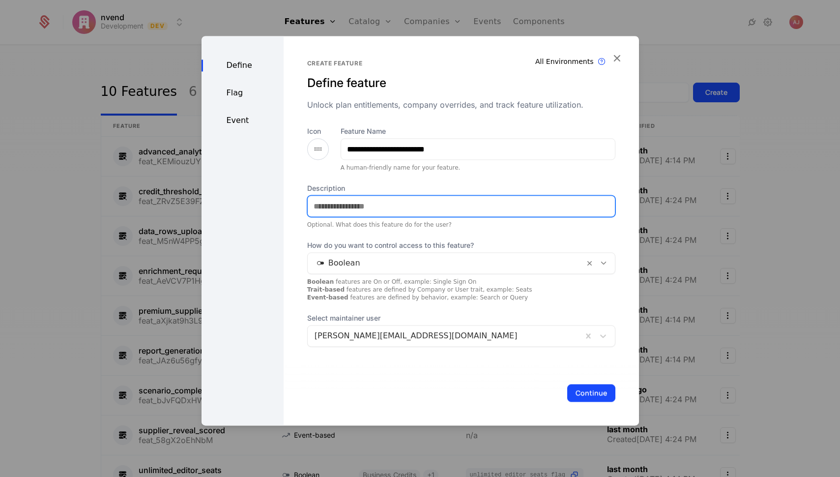
click at [414, 204] on input "Description" at bounding box center [461, 206] width 307 height 21
type input "**********"
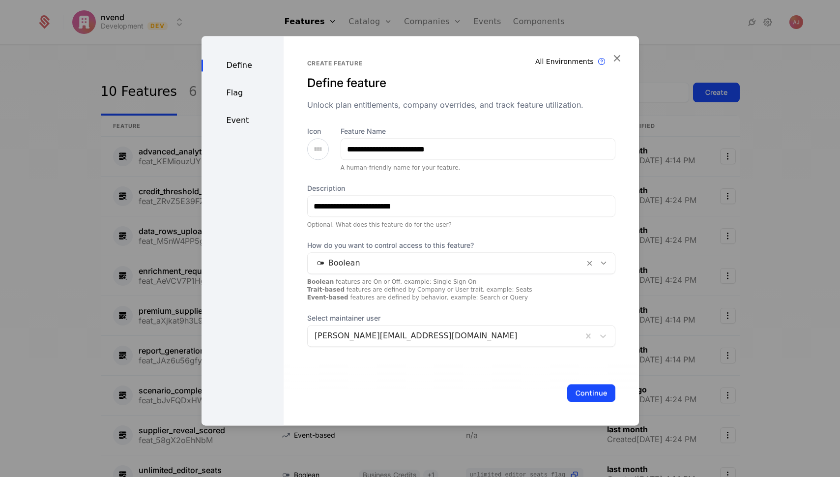
click at [241, 92] on div "Flag" at bounding box center [243, 93] width 82 height 12
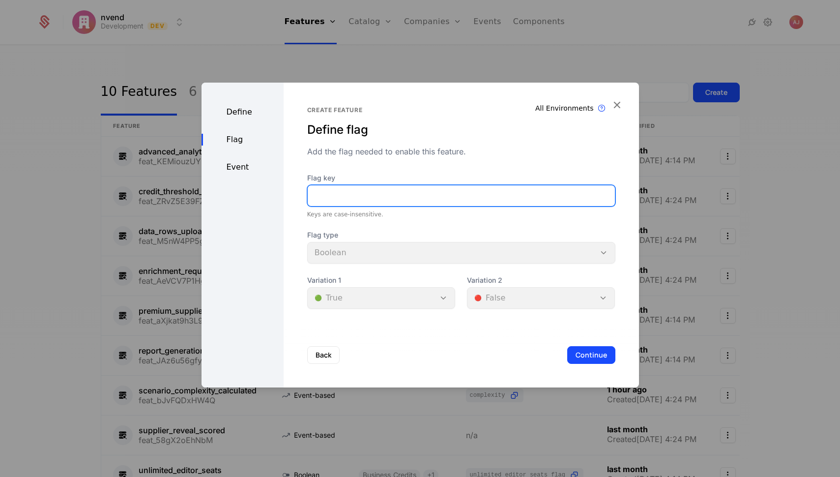
click at [411, 196] on input "Flag key" at bounding box center [461, 195] width 307 height 21
type input "**********"
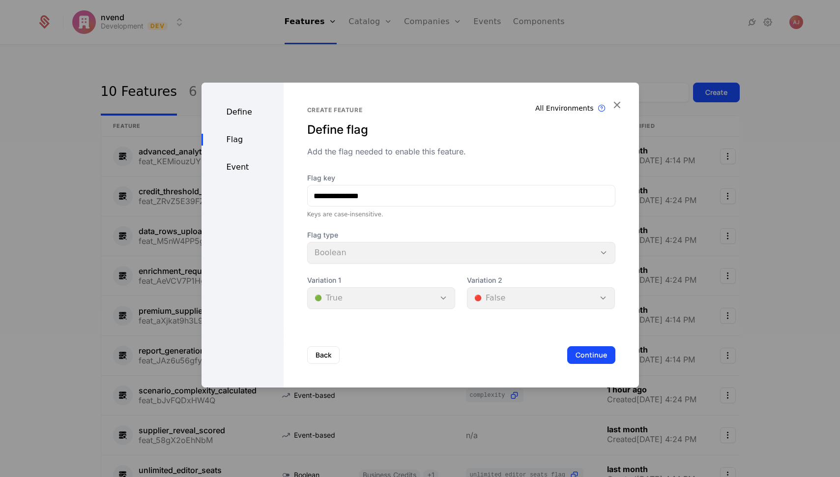
click at [241, 170] on div "Event" at bounding box center [243, 167] width 82 height 12
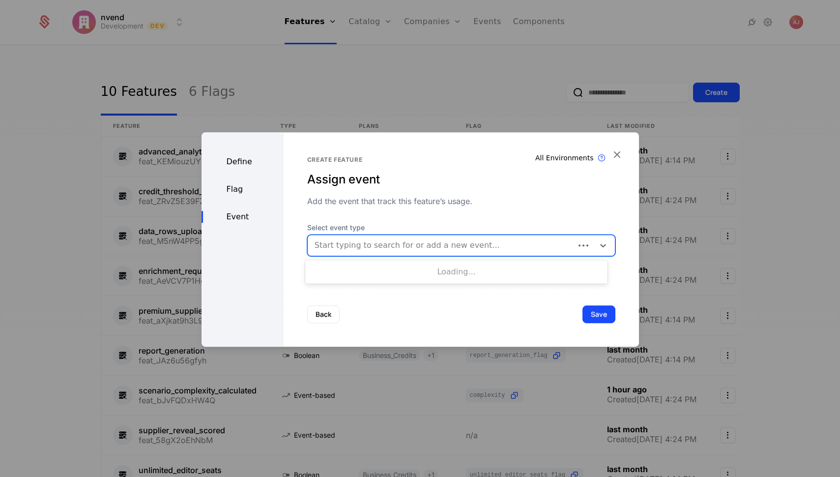
click at [499, 236] on div "Start typing to search for or add a new event..." at bounding box center [461, 246] width 308 height 22
click at [498, 245] on div at bounding box center [441, 246] width 253 height 14
type input "*"
type input "**********"
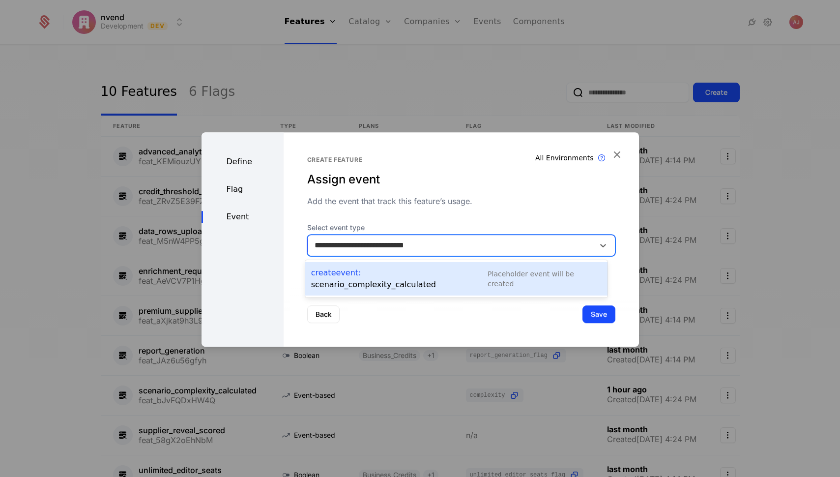
click at [389, 273] on div "Create Event : scenario_complexity_calculated" at bounding box center [399, 279] width 177 height 24
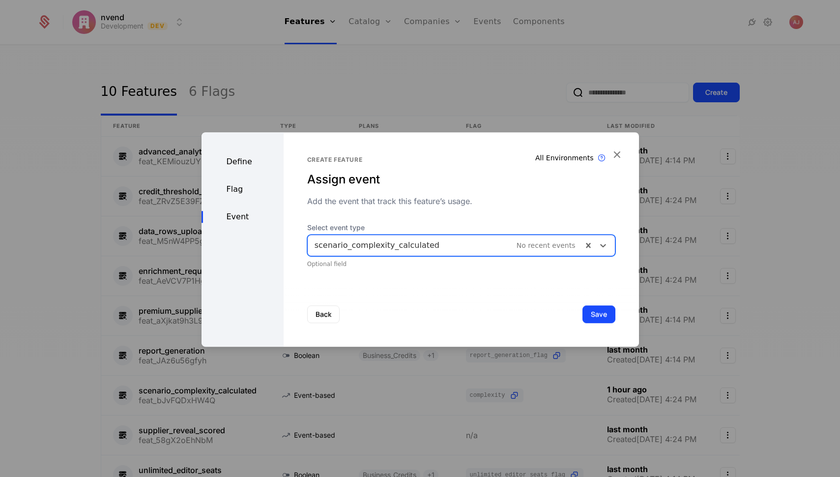
click at [557, 250] on div at bounding box center [445, 246] width 261 height 14
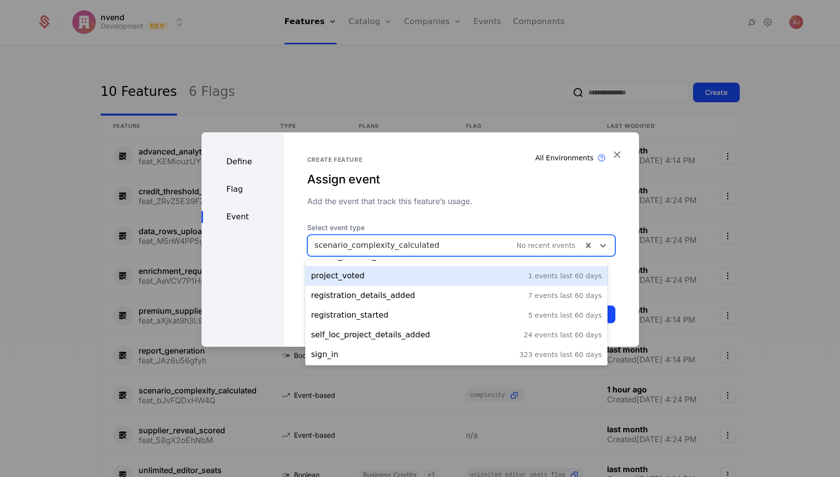
scroll to position [174, 0]
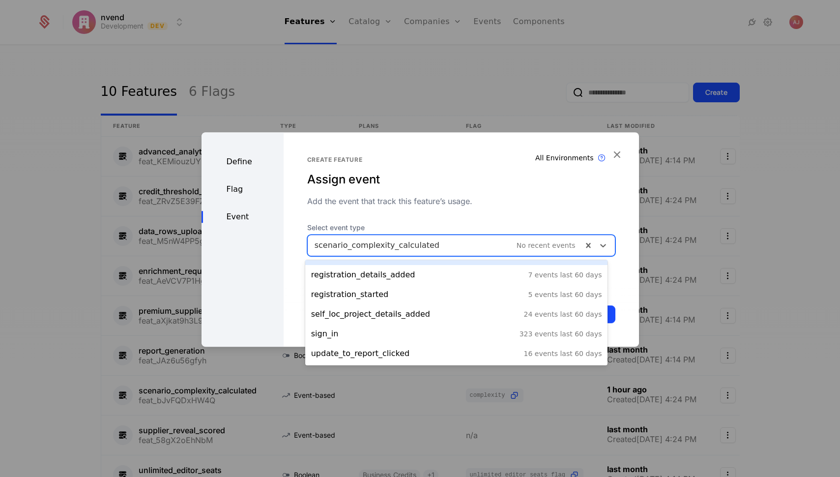
click at [503, 204] on div "Add the event that track this feature’s usage." at bounding box center [461, 201] width 308 height 12
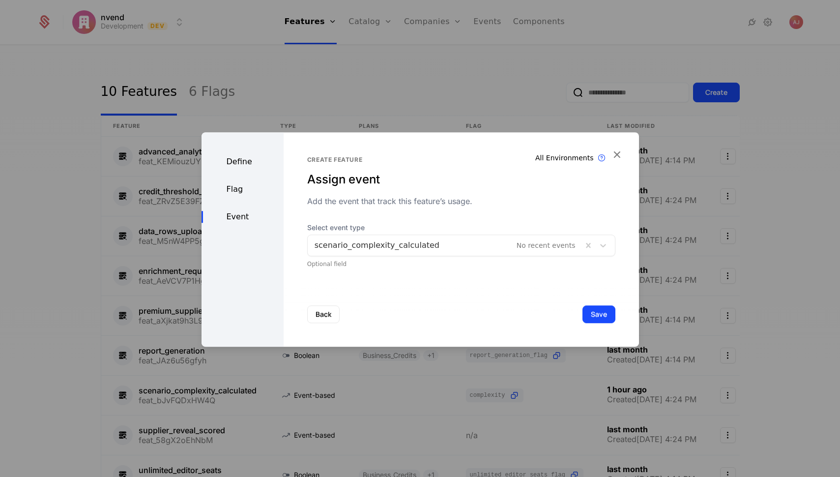
click at [592, 324] on div "Back Save" at bounding box center [462, 314] width 356 height 65
click at [591, 316] on button "Save" at bounding box center [599, 314] width 33 height 18
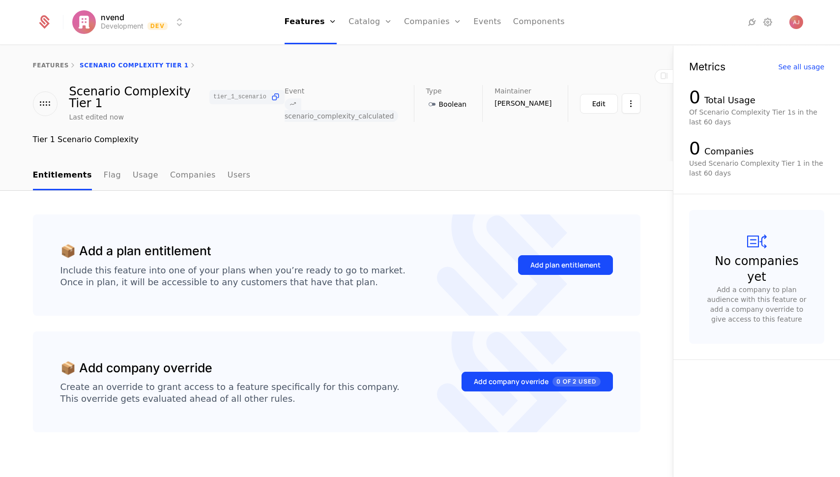
click at [471, 25] on ul "Features Features Flags Catalog Plans Add Ons Credits Configuration Companies C…" at bounding box center [425, 22] width 281 height 44
click at [482, 24] on link "Events" at bounding box center [488, 22] width 28 height 44
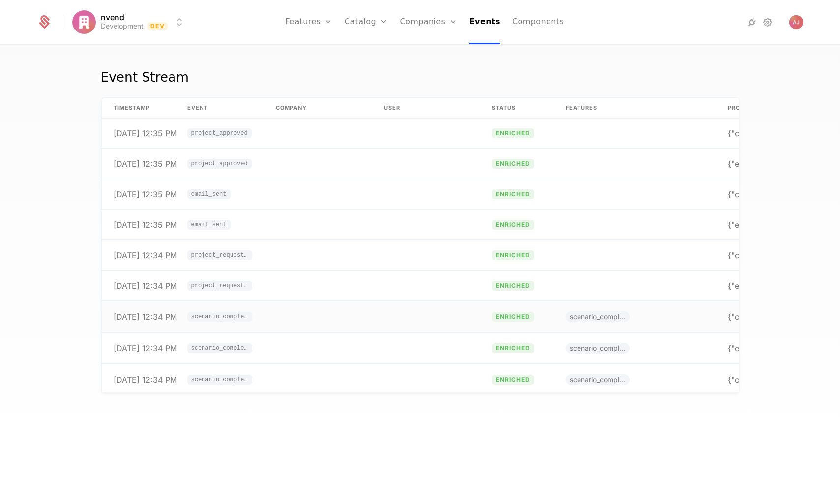
click at [220, 315] on span "scenario_complexity_calculated" at bounding box center [219, 317] width 57 height 6
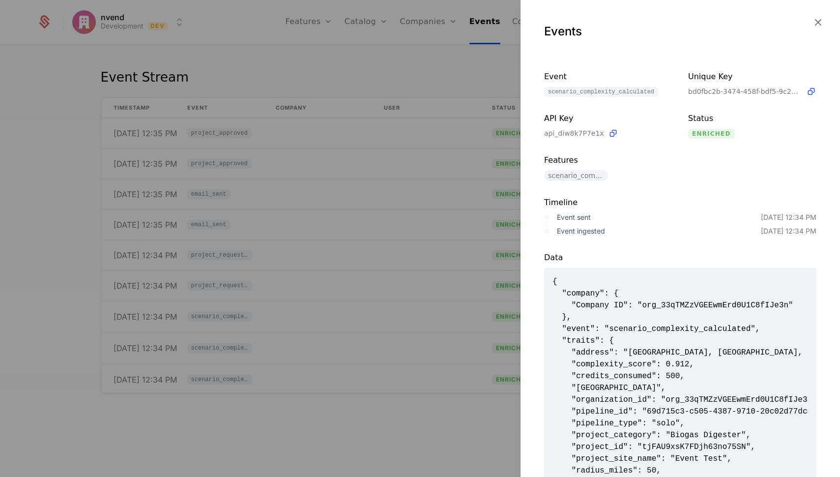
click at [596, 178] on span "scenario_complexity_calculated" at bounding box center [576, 175] width 64 height 11
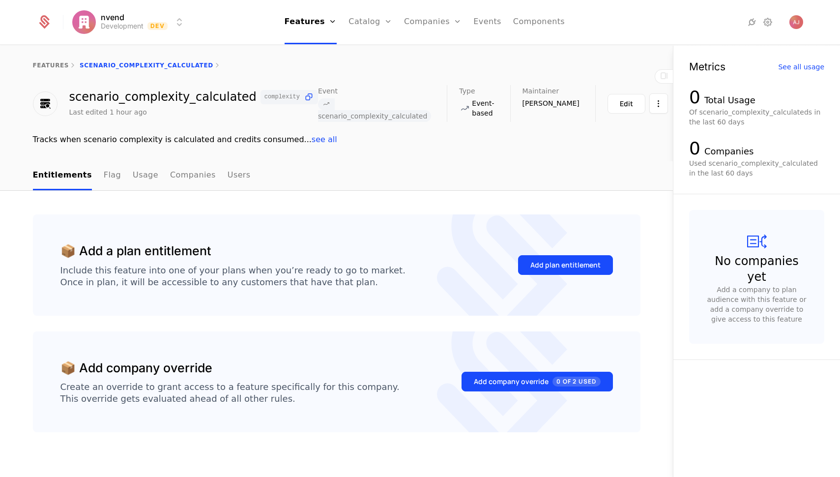
click at [608, 103] on button "Edit" at bounding box center [627, 104] width 38 height 20
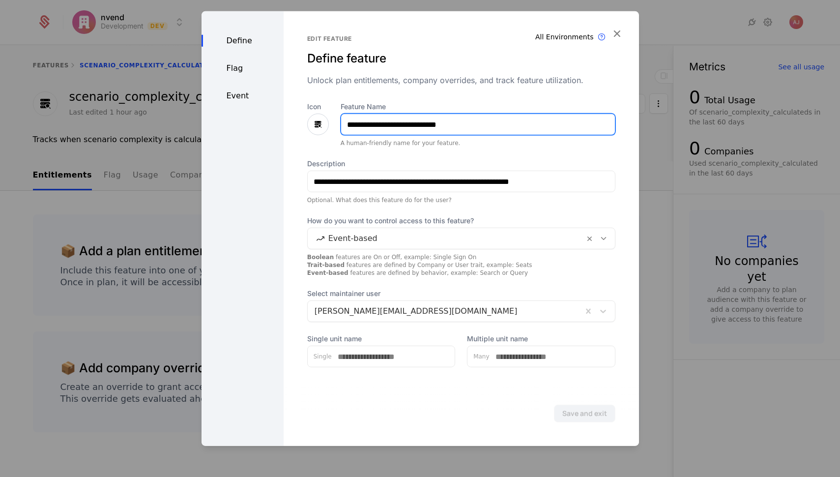
click at [486, 125] on input "**********" at bounding box center [478, 124] width 274 height 21
drag, startPoint x: 471, startPoint y: 124, endPoint x: 312, endPoint y: 117, distance: 158.5
click at [341, 117] on input "**********" at bounding box center [478, 124] width 274 height 21
type input "**********"
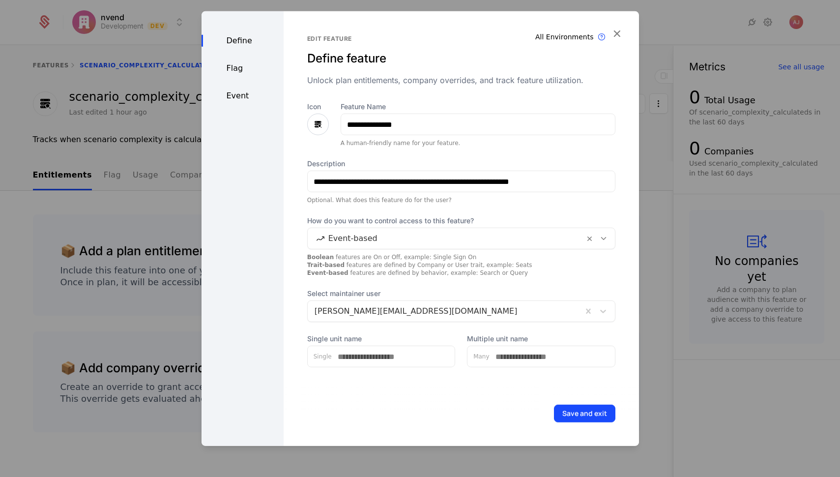
click at [240, 99] on div "Event" at bounding box center [243, 96] width 82 height 12
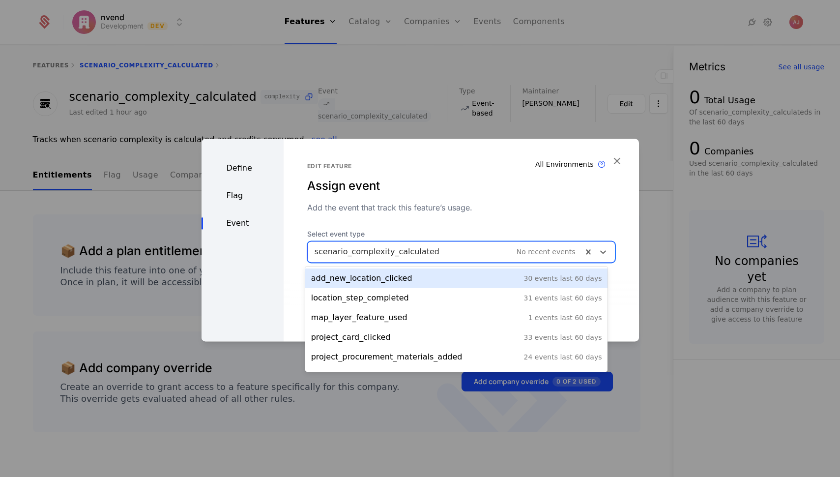
click at [435, 252] on div at bounding box center [445, 252] width 261 height 14
click at [458, 221] on div "Edit feature Assign event Add the event that track this feature’s usage. Select…" at bounding box center [461, 212] width 308 height 100
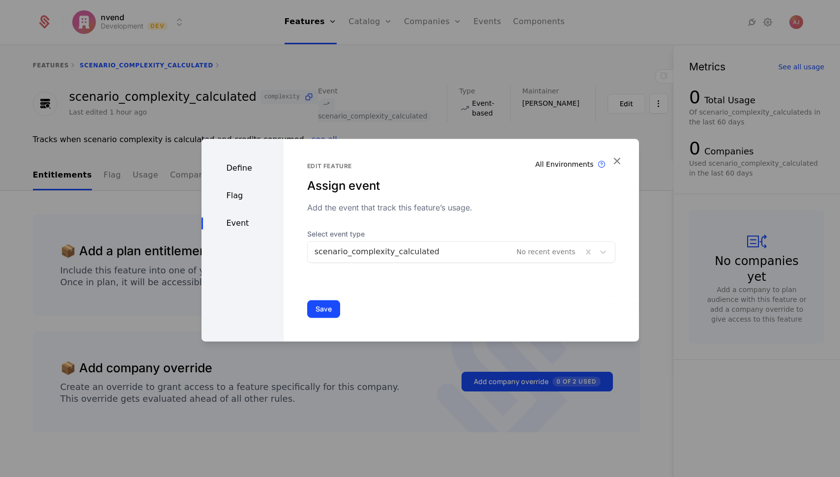
click at [326, 309] on button "Save" at bounding box center [323, 309] width 33 height 18
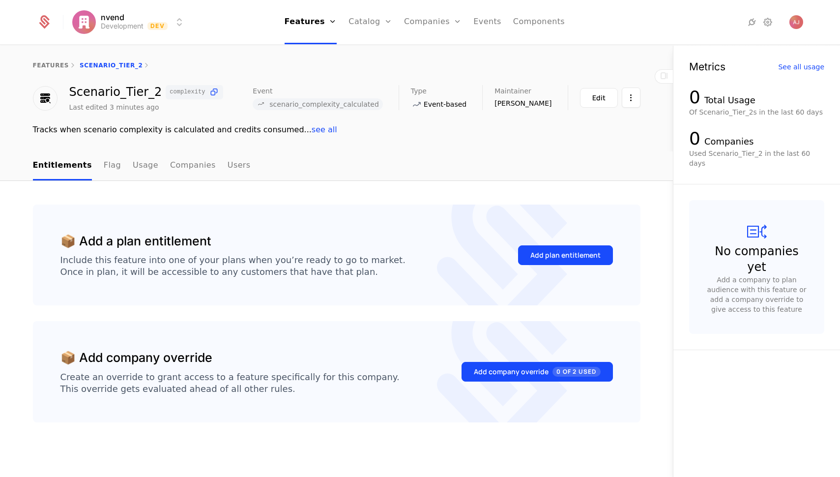
click at [317, 52] on link "Features" at bounding box center [319, 48] width 45 height 8
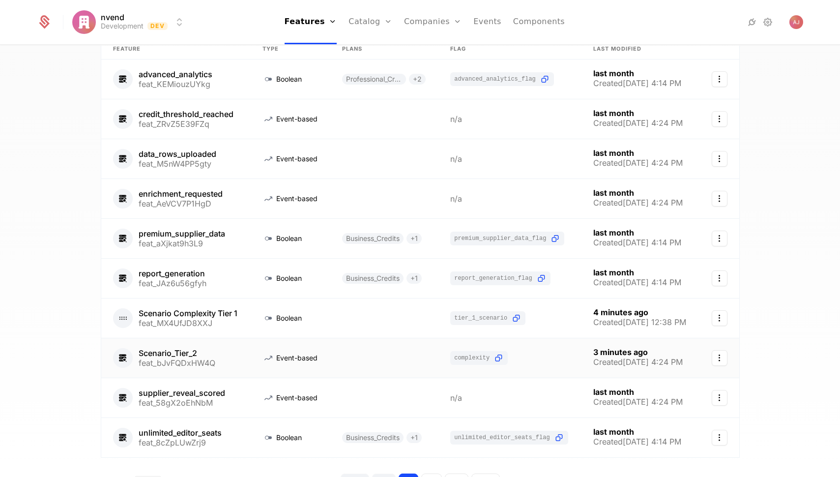
scroll to position [79, 0]
click at [354, 357] on link at bounding box center [384, 356] width 108 height 39
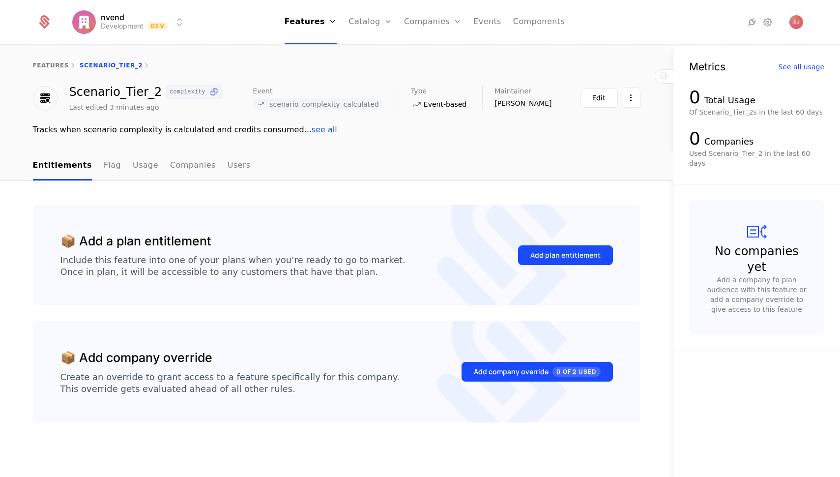
click at [136, 169] on link "Usage" at bounding box center [146, 165] width 26 height 29
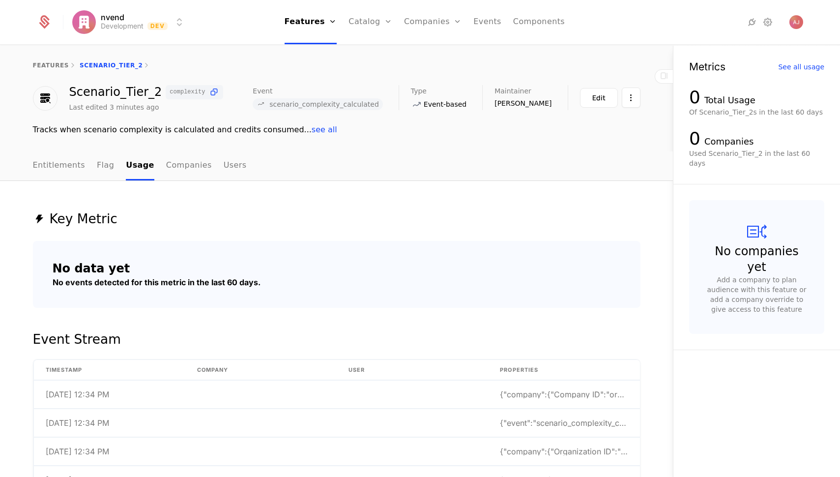
click at [57, 165] on link "Entitlements" at bounding box center [59, 165] width 53 height 29
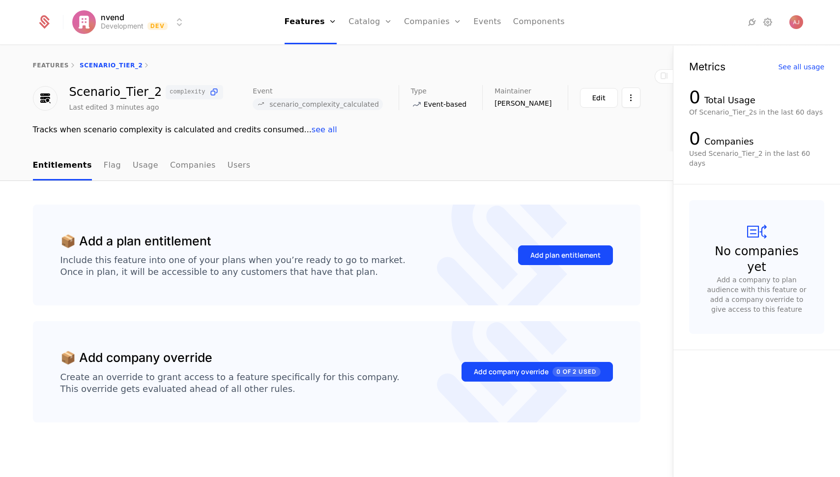
click at [597, 97] on div "Edit" at bounding box center [599, 98] width 13 height 10
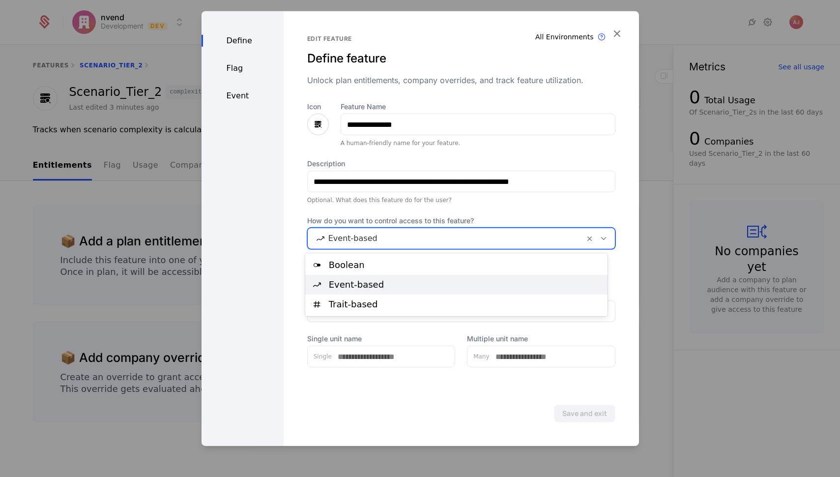
click at [453, 241] on div at bounding box center [446, 239] width 263 height 14
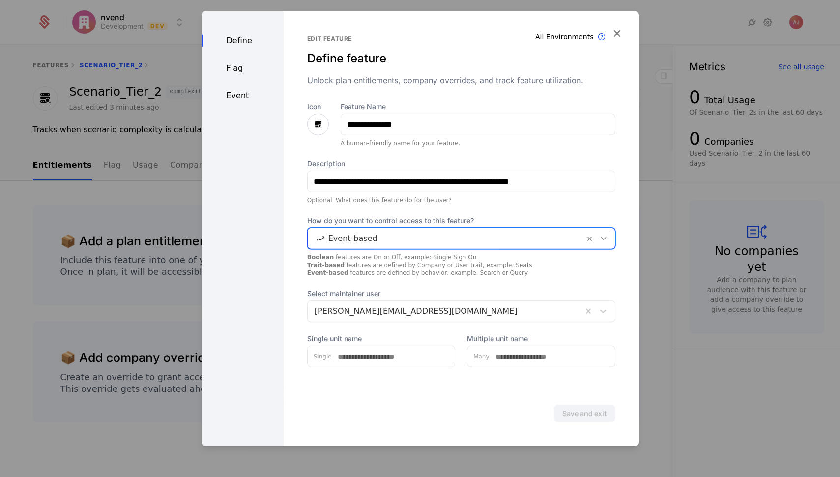
drag, startPoint x: 455, startPoint y: 239, endPoint x: 469, endPoint y: 233, distance: 14.7
click at [455, 239] on div at bounding box center [446, 239] width 263 height 14
click at [243, 73] on div "Flag" at bounding box center [243, 68] width 82 height 12
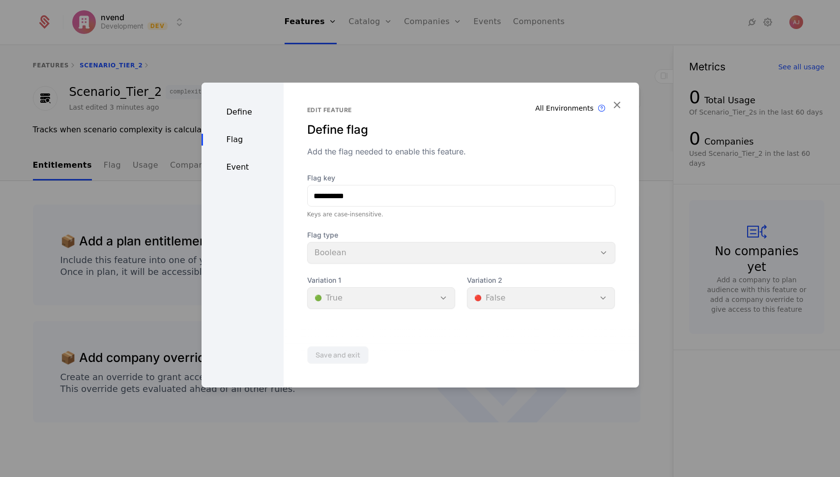
click at [441, 260] on div "Flag type Boolean" at bounding box center [461, 246] width 308 height 33
click at [598, 250] on div "Flag type Boolean" at bounding box center [461, 246] width 308 height 33
click at [218, 164] on div "Event" at bounding box center [243, 167] width 82 height 12
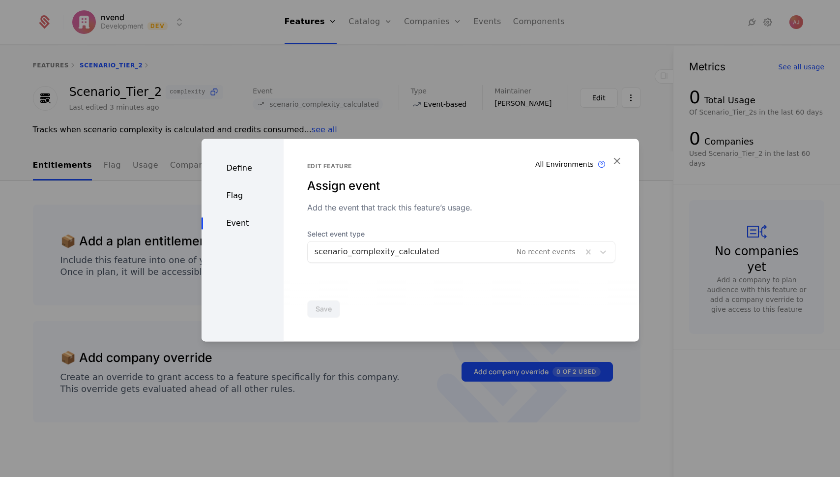
click at [483, 121] on div at bounding box center [420, 238] width 840 height 477
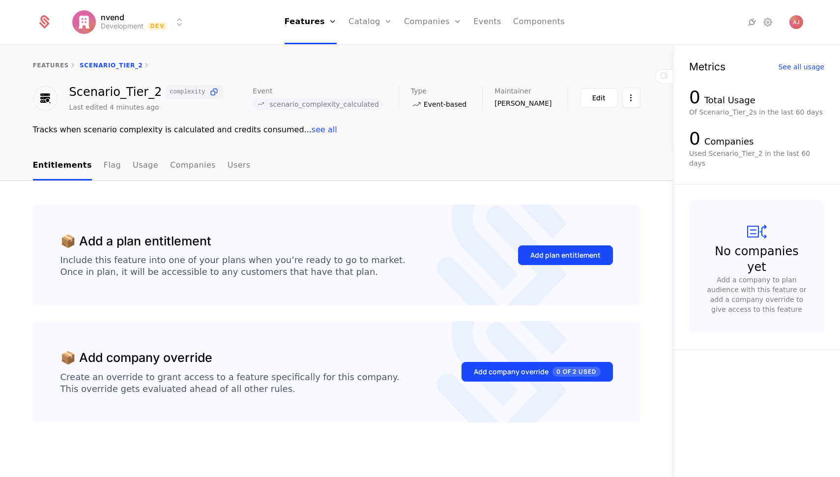
click at [137, 168] on link "Usage" at bounding box center [146, 165] width 26 height 29
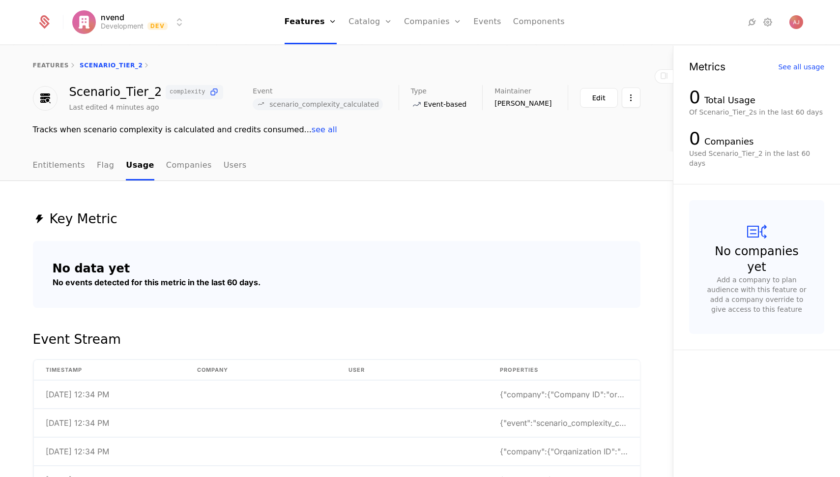
click at [97, 163] on link "Flag" at bounding box center [105, 165] width 17 height 29
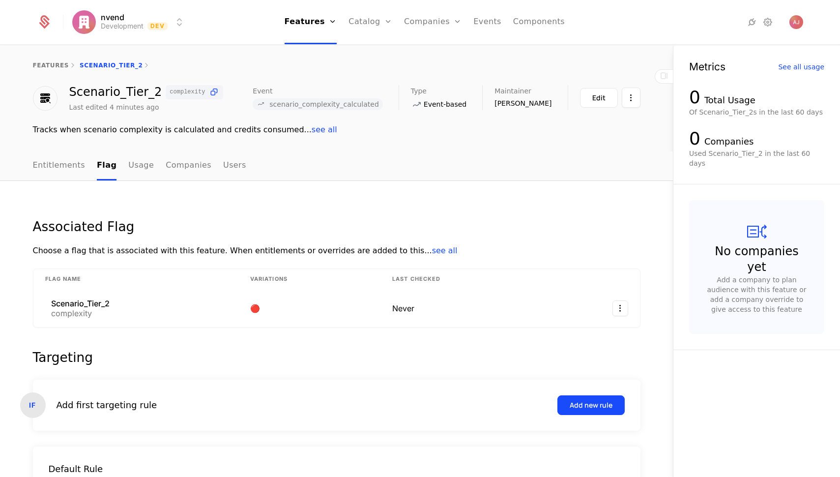
click at [322, 46] on div "Features Flags" at bounding box center [319, 55] width 69 height 47
click at [322, 52] on link "Features" at bounding box center [319, 48] width 45 height 8
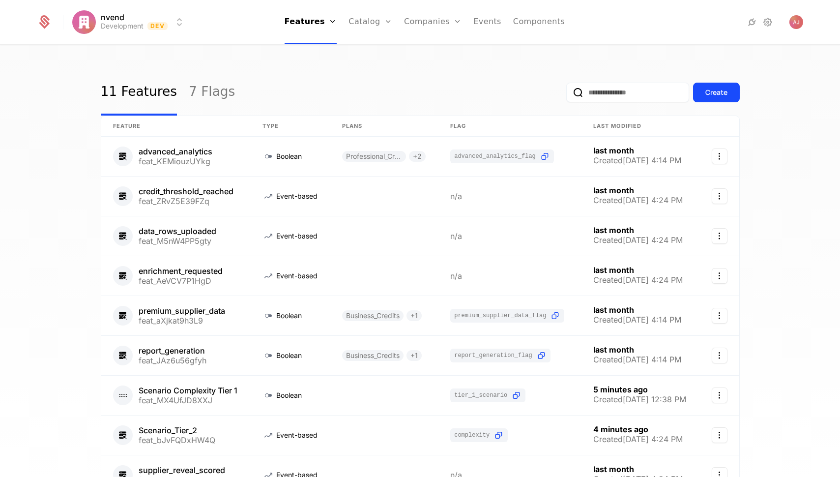
click at [719, 94] on div "Create" at bounding box center [717, 93] width 22 height 10
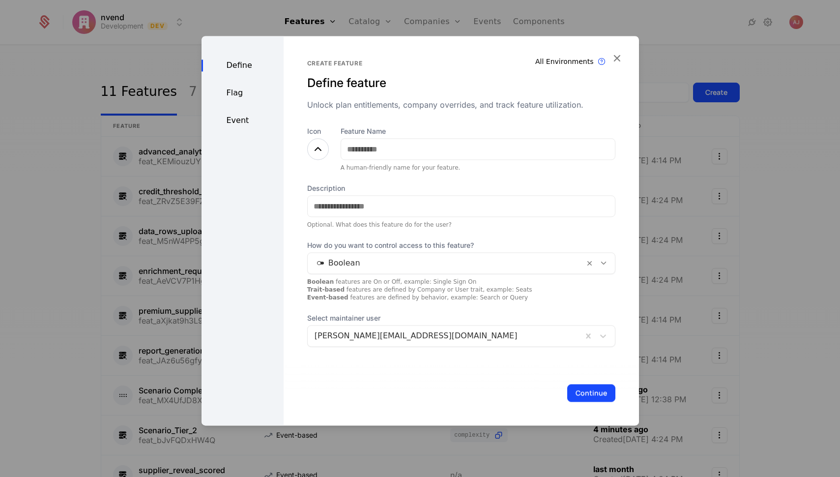
click at [599, 263] on icon at bounding box center [603, 263] width 9 height 9
click at [569, 189] on label "Description" at bounding box center [461, 188] width 308 height 10
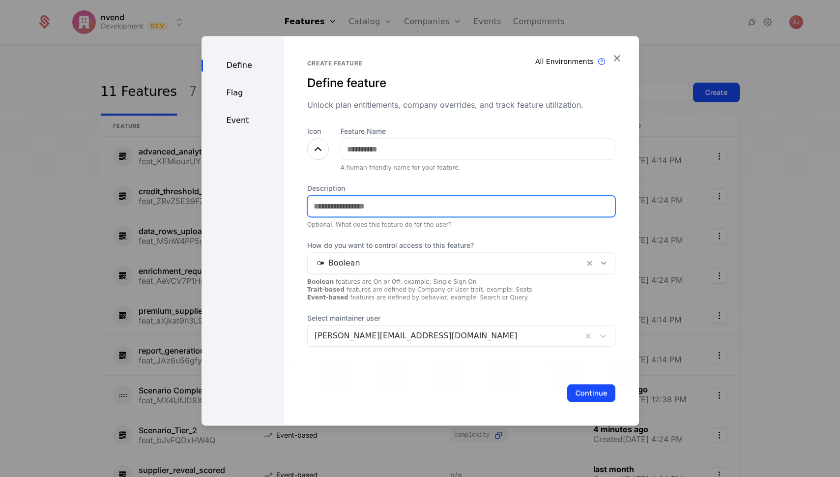
click at [569, 196] on input "Description" at bounding box center [461, 206] width 307 height 21
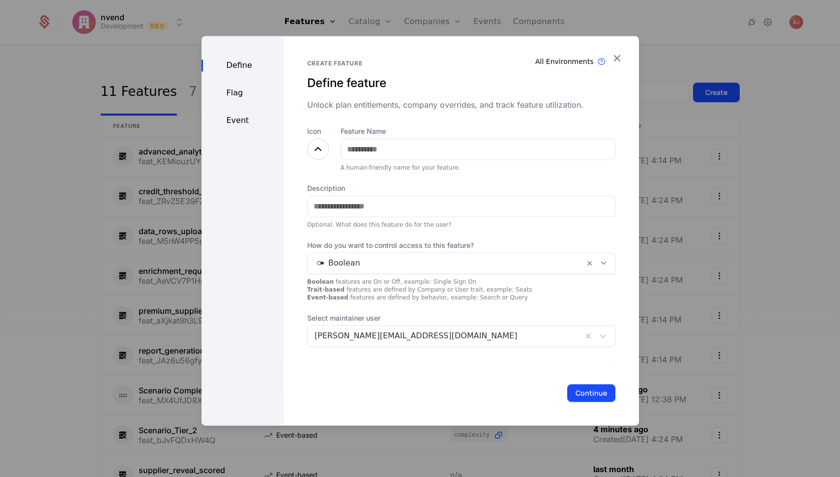
click at [235, 95] on div "Flag" at bounding box center [243, 93] width 82 height 12
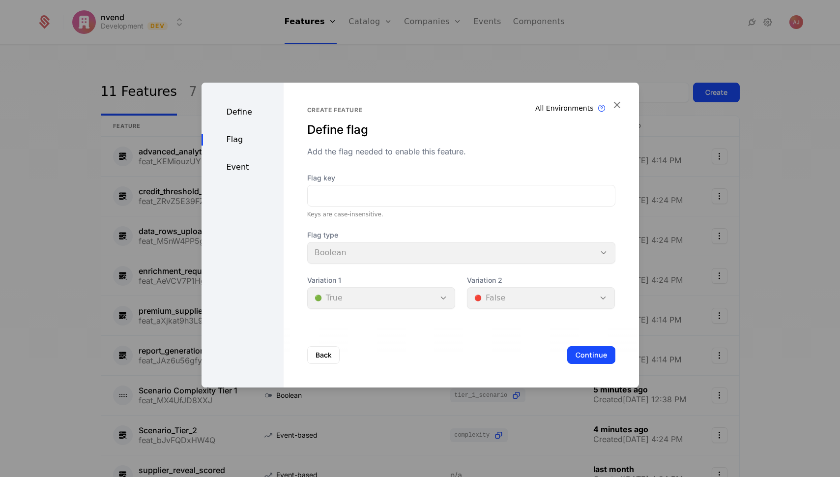
click at [237, 168] on div "Event" at bounding box center [243, 167] width 82 height 12
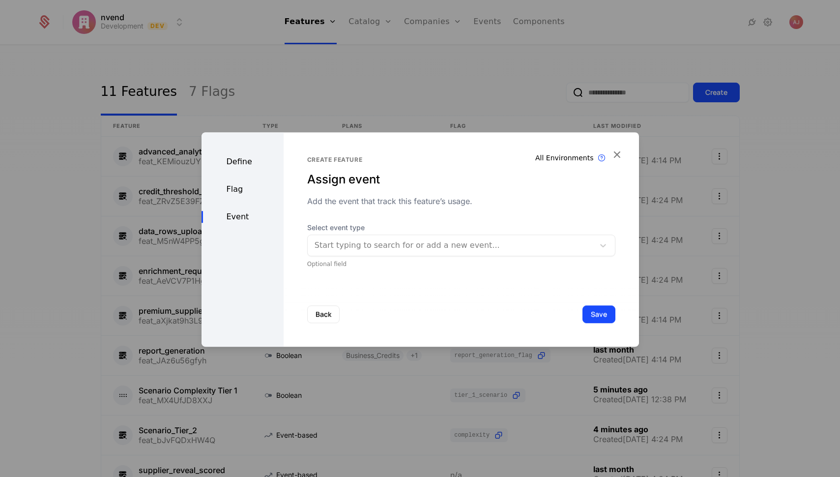
click at [238, 164] on div "Define" at bounding box center [243, 162] width 82 height 12
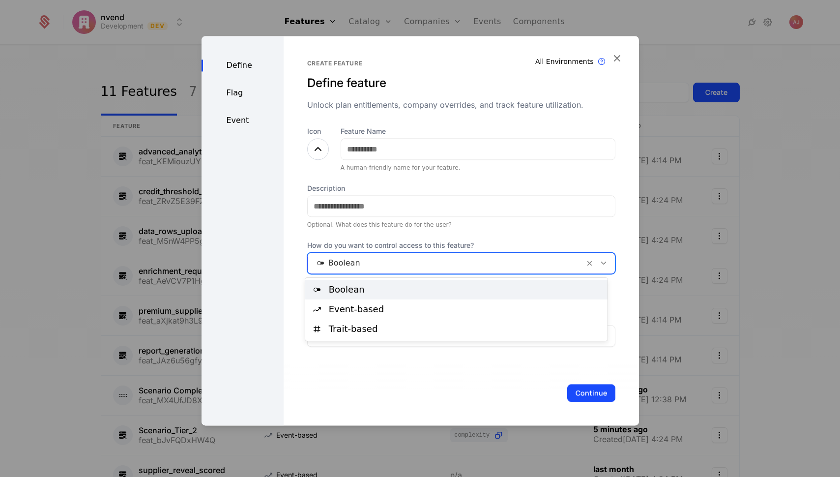
click at [602, 266] on div at bounding box center [604, 263] width 17 height 11
click at [389, 312] on div "Event-based" at bounding box center [465, 309] width 273 height 9
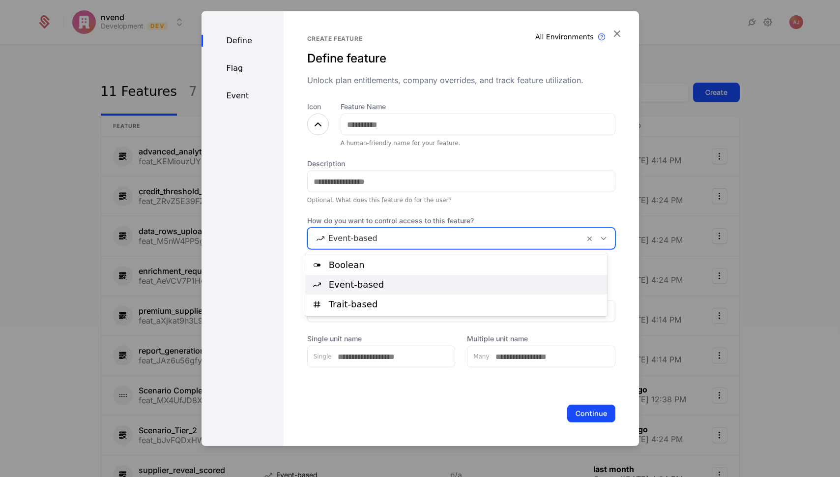
click at [599, 238] on icon at bounding box center [603, 238] width 9 height 9
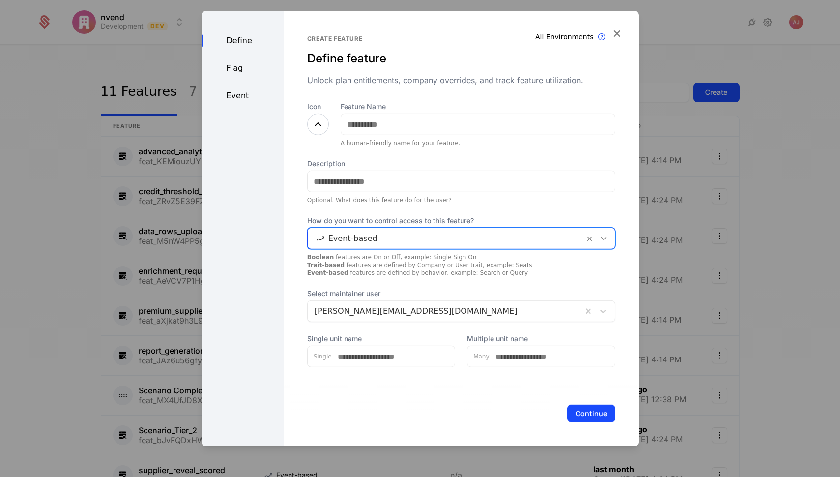
click at [618, 33] on icon "button" at bounding box center [617, 33] width 13 height 13
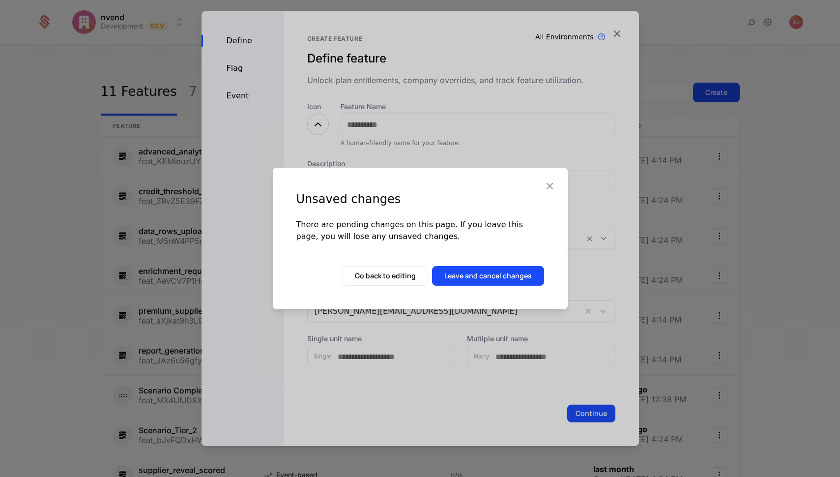
click at [501, 278] on button "Leave and cancel changes" at bounding box center [488, 276] width 112 height 20
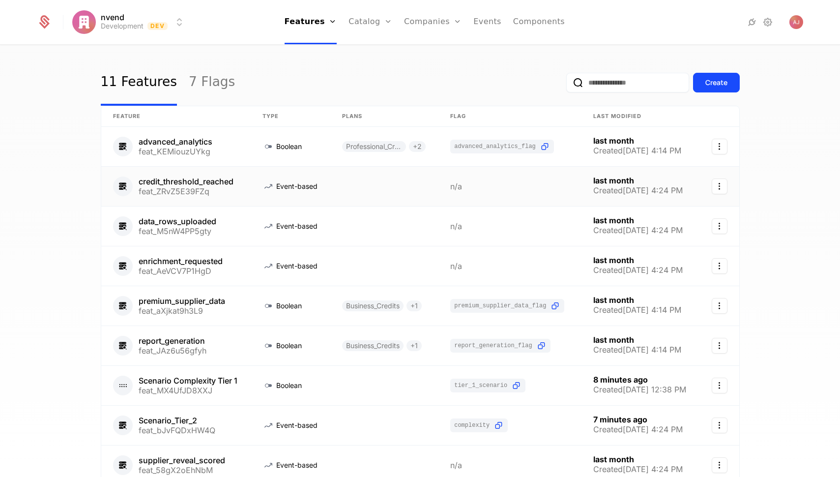
scroll to position [20, 0]
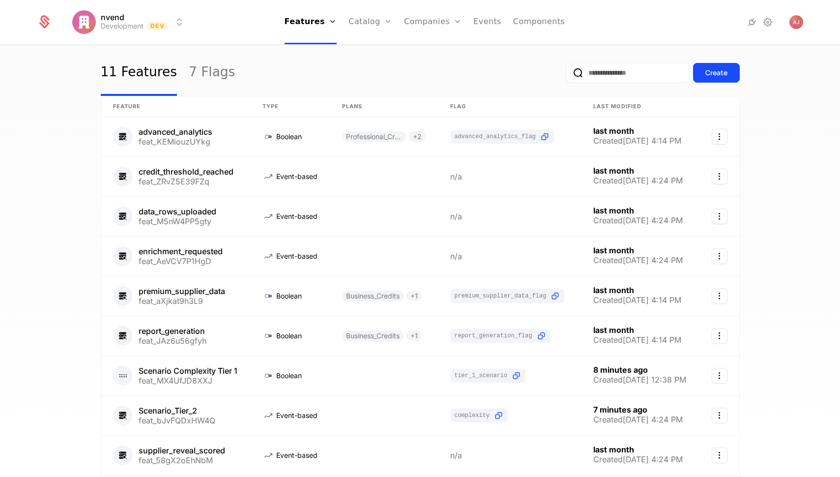
click at [207, 77] on link "7 Flags" at bounding box center [212, 73] width 46 height 46
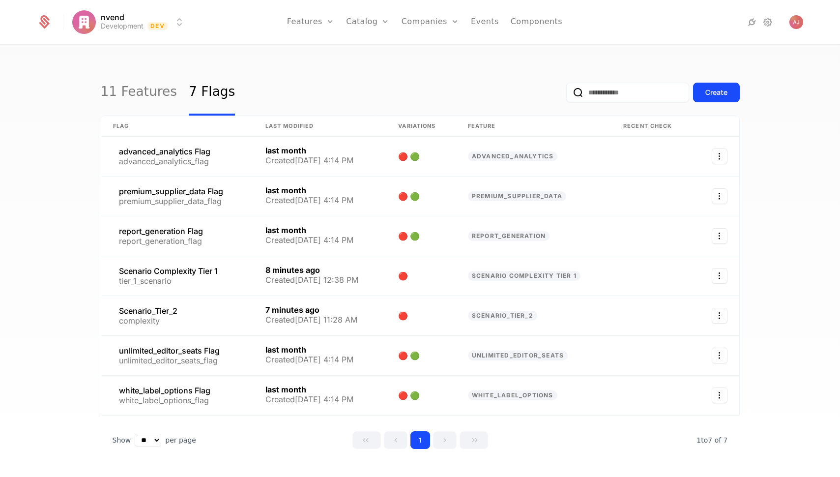
click at [133, 92] on link "11 Features" at bounding box center [139, 92] width 76 height 46
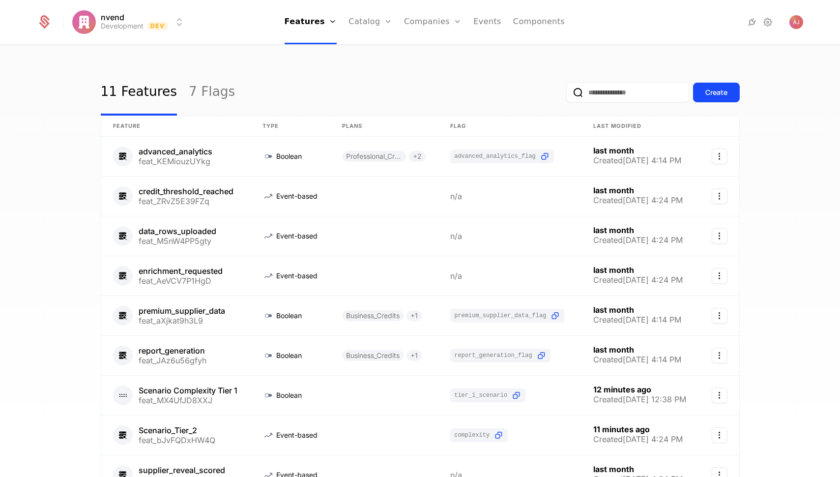
click at [390, 106] on div "Plans Add Ons Credits Configuration" at bounding box center [386, 71] width 74 height 79
click at [391, 99] on link "Configuration" at bounding box center [385, 95] width 51 height 8
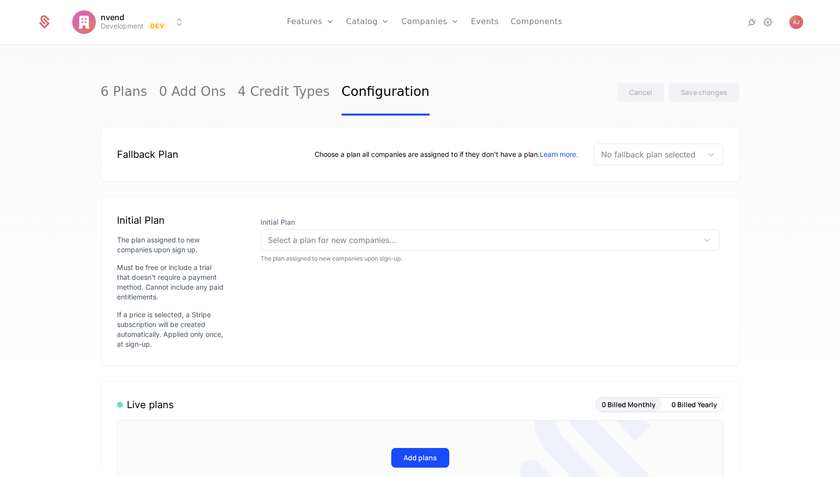
click at [242, 88] on link "4 Credit Types" at bounding box center [284, 92] width 92 height 46
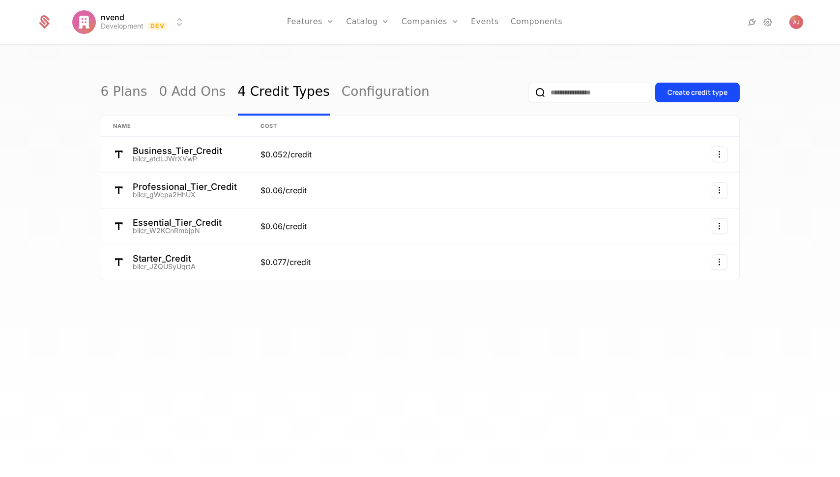
click at [118, 90] on link "6 Plans" at bounding box center [124, 92] width 47 height 46
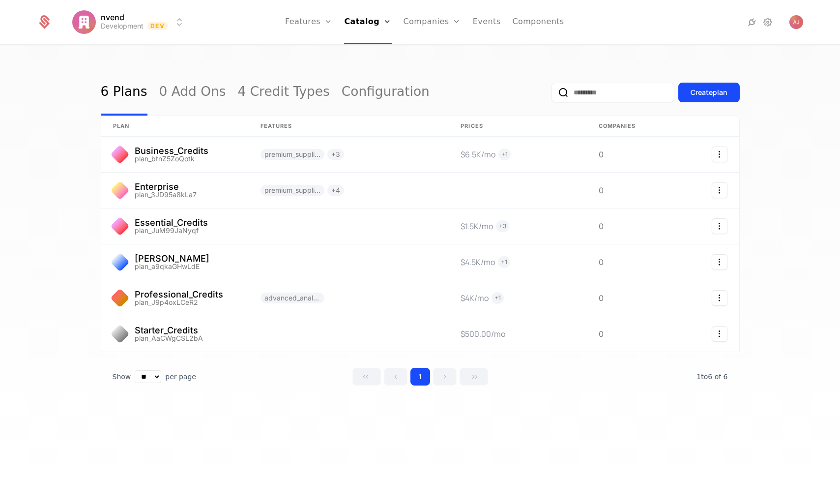
click at [484, 20] on link "Events" at bounding box center [487, 22] width 28 height 44
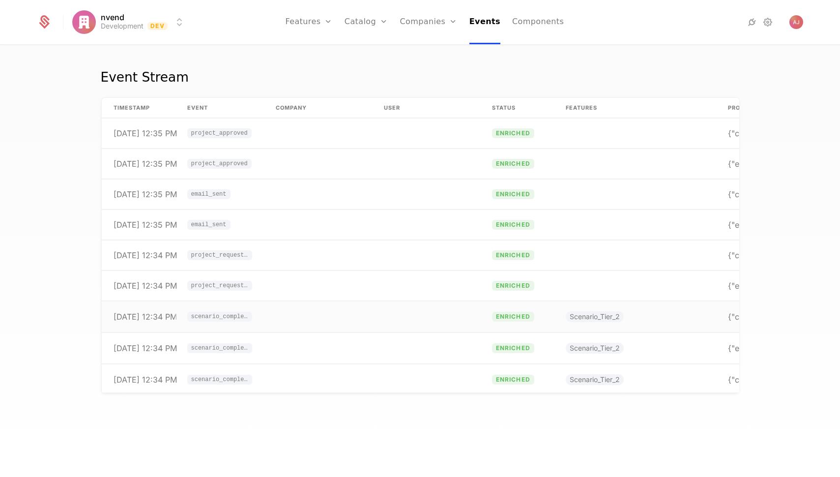
click at [224, 319] on span "scenario_complexity_calculated" at bounding box center [219, 317] width 57 height 6
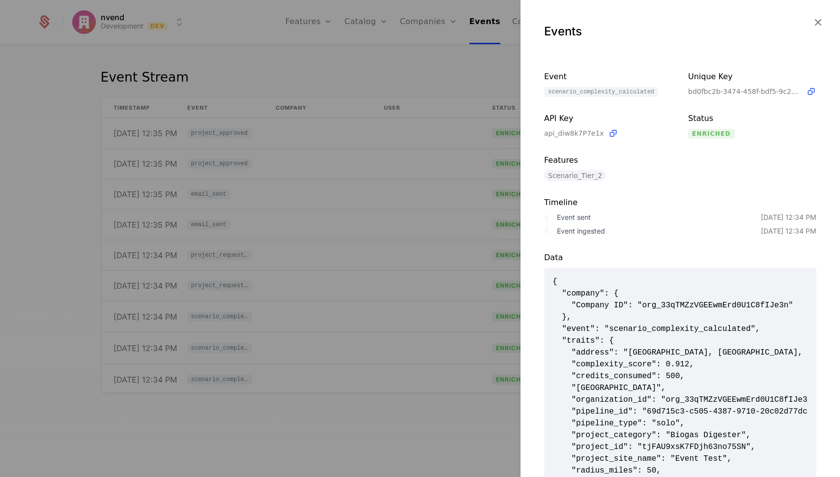
click at [401, 254] on div at bounding box center [420, 238] width 840 height 477
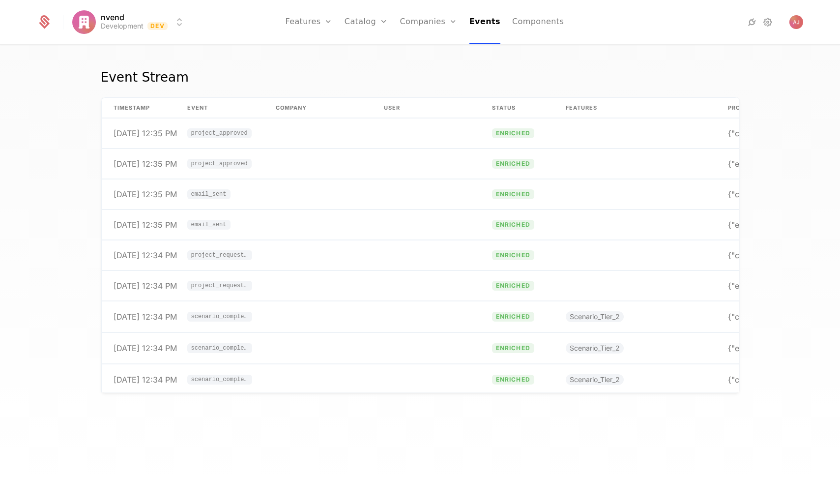
click at [332, 52] on link "Features" at bounding box center [319, 48] width 45 height 8
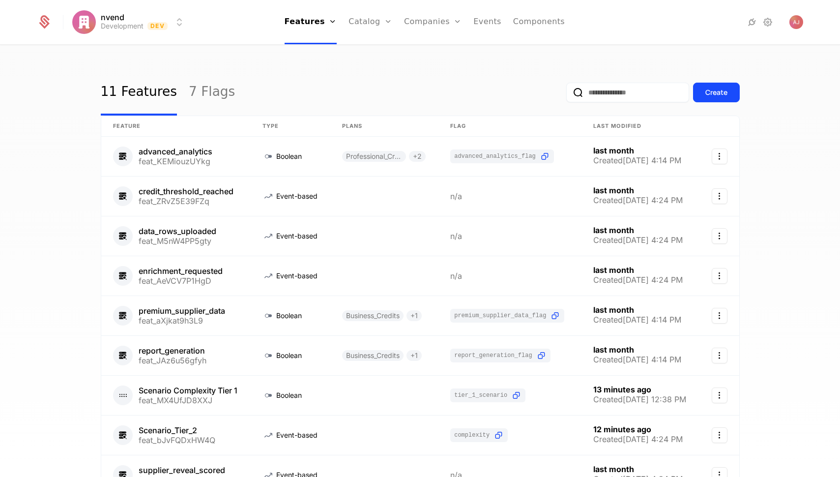
click at [729, 91] on button "Create" at bounding box center [716, 93] width 47 height 20
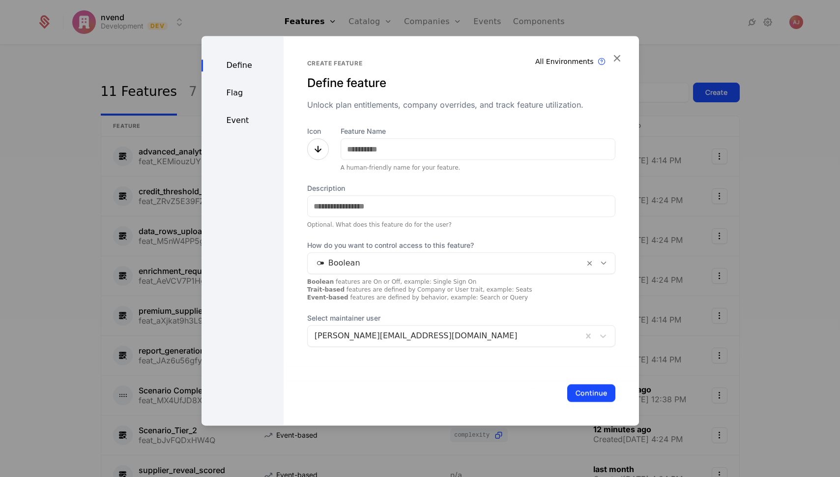
click at [242, 120] on div "Event" at bounding box center [243, 121] width 82 height 12
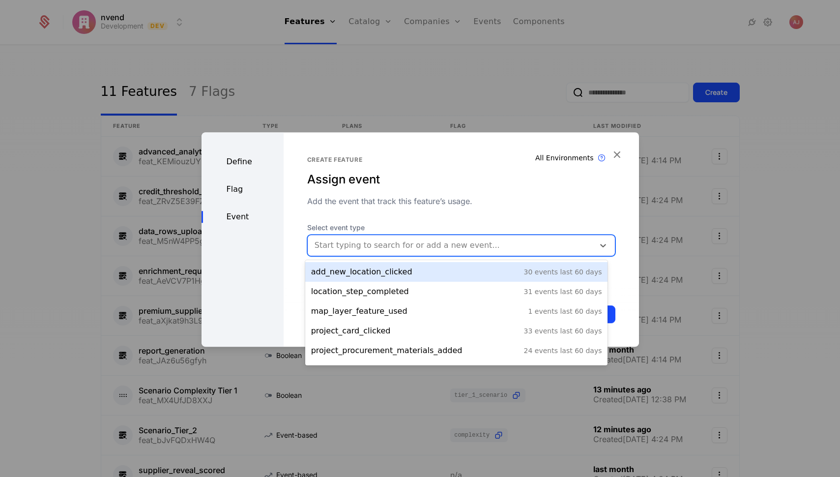
click at [517, 247] on div at bounding box center [451, 246] width 273 height 14
click at [487, 218] on div "Create feature Assign event Add the event that track this feature’s usage. Sele…" at bounding box center [461, 212] width 308 height 112
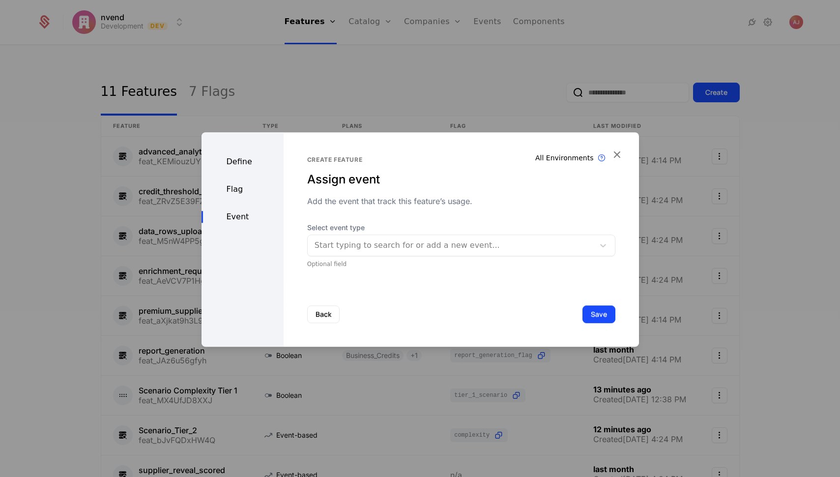
click at [620, 153] on icon "button" at bounding box center [617, 154] width 13 height 13
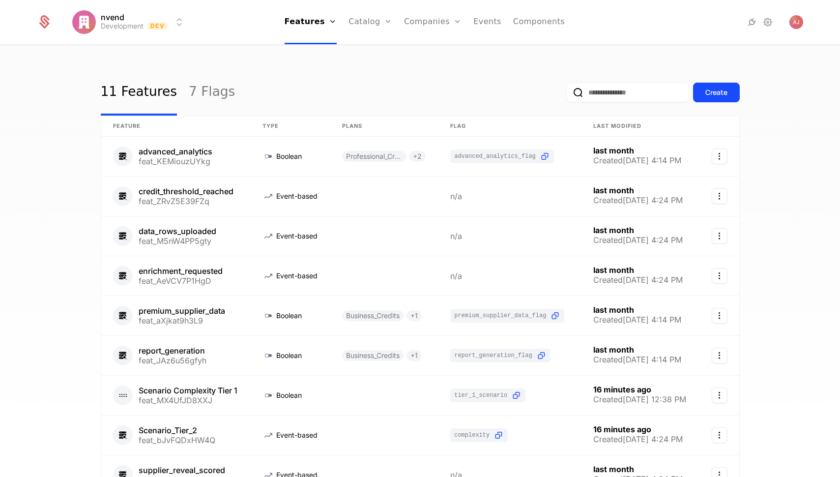
click at [372, 51] on link "Plans" at bounding box center [385, 48] width 51 height 8
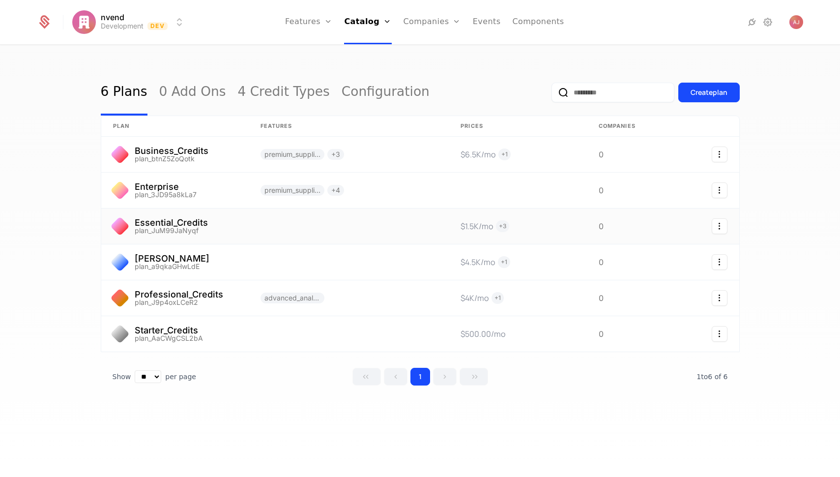
click at [173, 223] on link at bounding box center [175, 226] width 148 height 35
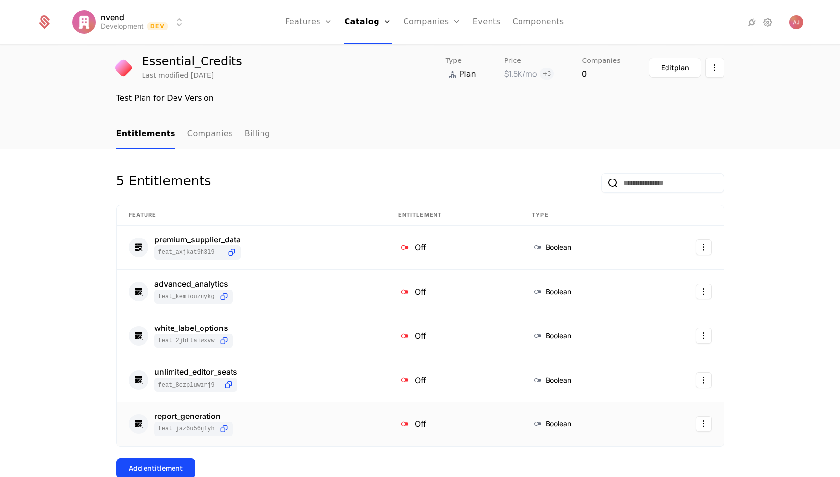
scroll to position [219, 0]
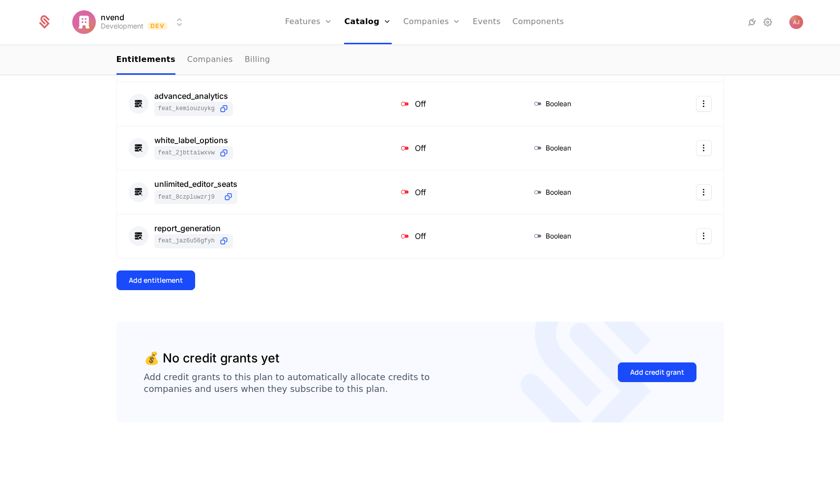
click at [658, 372] on div "Add credit grant" at bounding box center [657, 372] width 54 height 10
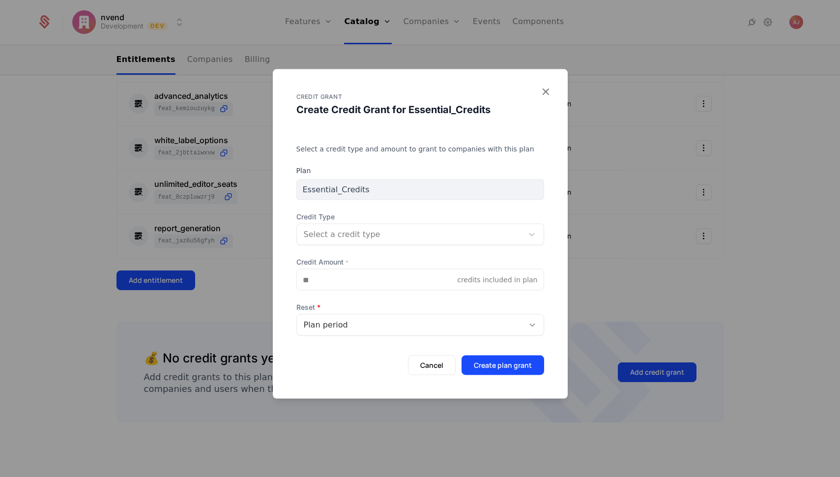
click at [388, 240] on div "Select a credit type" at bounding box center [411, 235] width 214 height 12
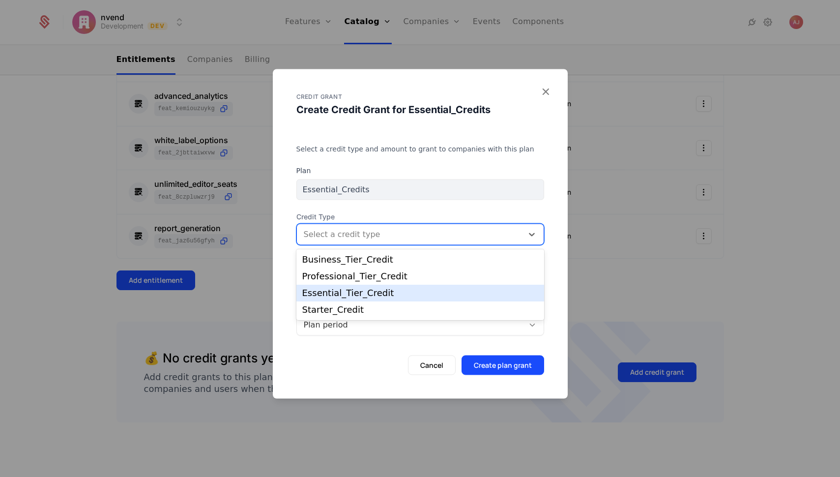
click at [379, 292] on div "Essential_Tier_Credit" at bounding box center [420, 293] width 236 height 9
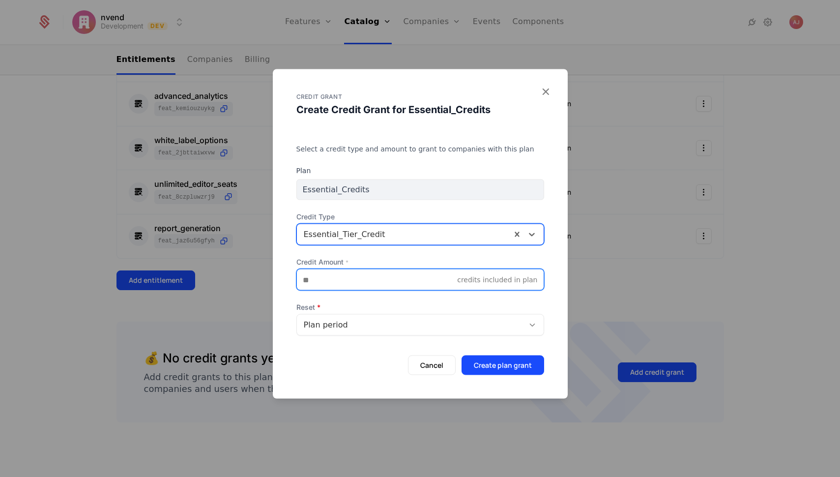
click at [352, 280] on input "Credit Amount *" at bounding box center [377, 279] width 161 height 21
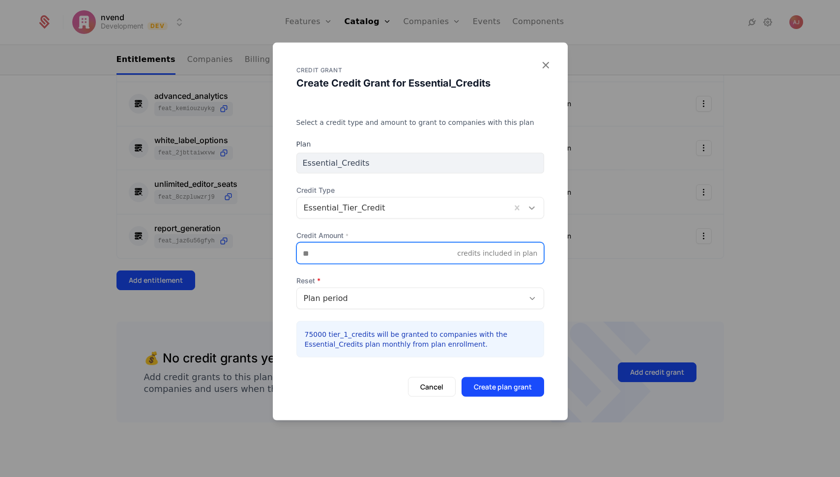
type input "*****"
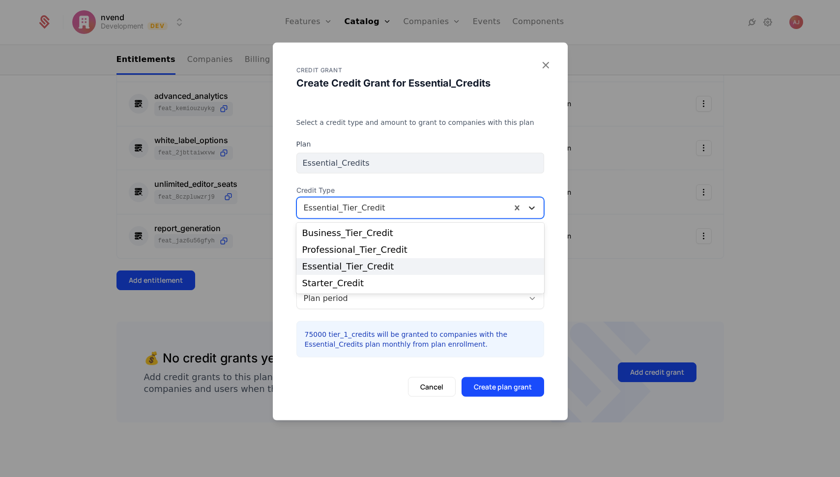
click at [536, 208] on div at bounding box center [532, 208] width 18 height 12
click at [352, 268] on div "Essential_Tier_Credit" at bounding box center [420, 266] width 236 height 9
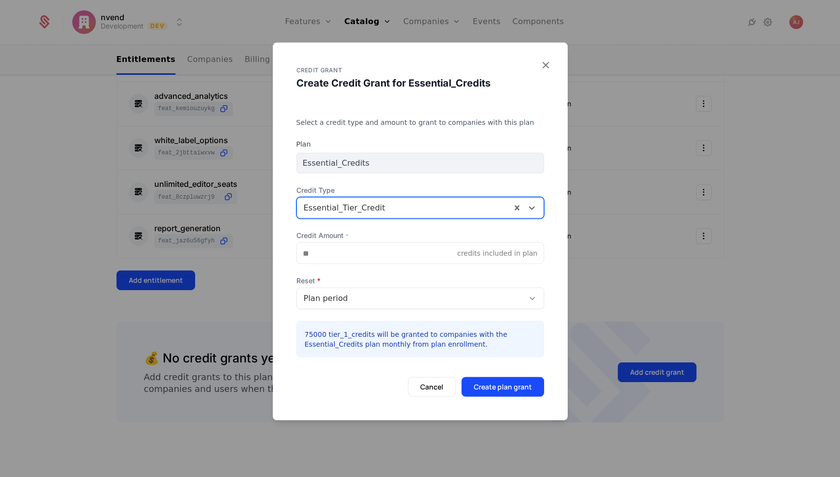
click at [532, 299] on icon at bounding box center [532, 298] width 9 height 9
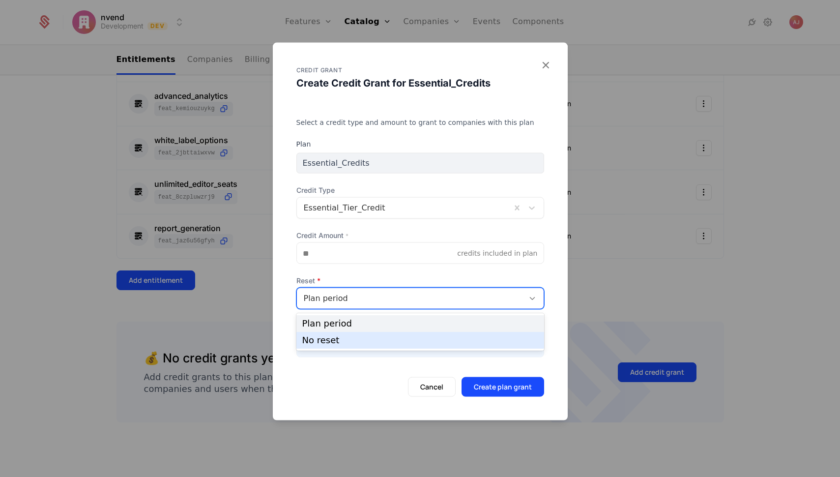
click at [367, 378] on div "Cancel Create plan grant" at bounding box center [421, 383] width 248 height 28
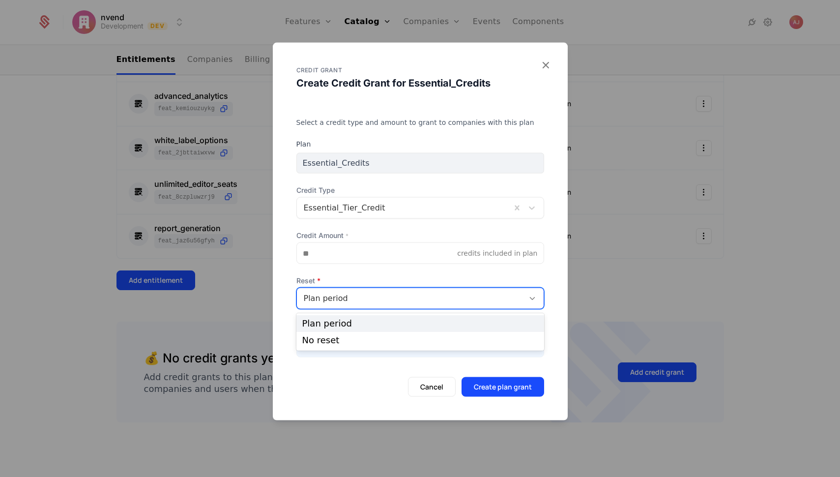
click at [535, 295] on icon at bounding box center [532, 298] width 9 height 9
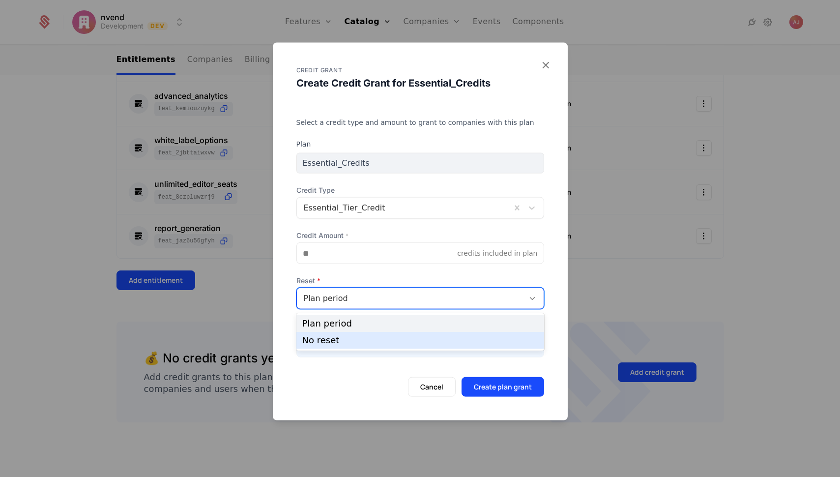
click at [337, 340] on div "No reset" at bounding box center [420, 340] width 236 height 9
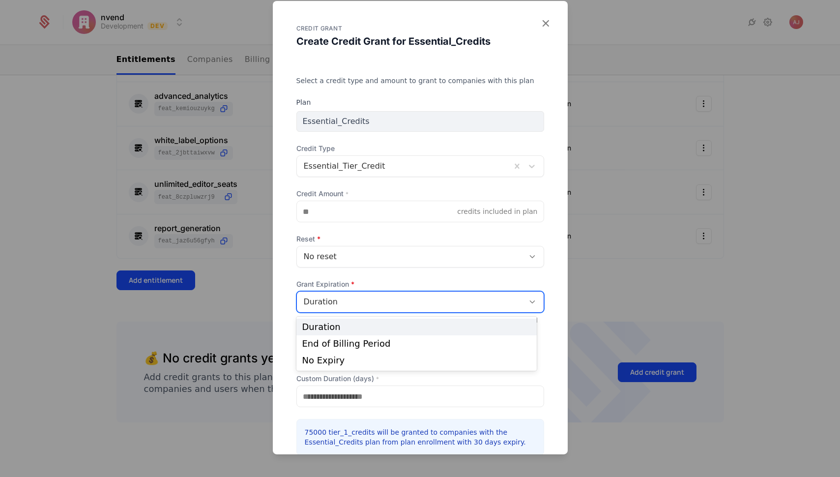
click at [528, 300] on icon at bounding box center [532, 302] width 9 height 9
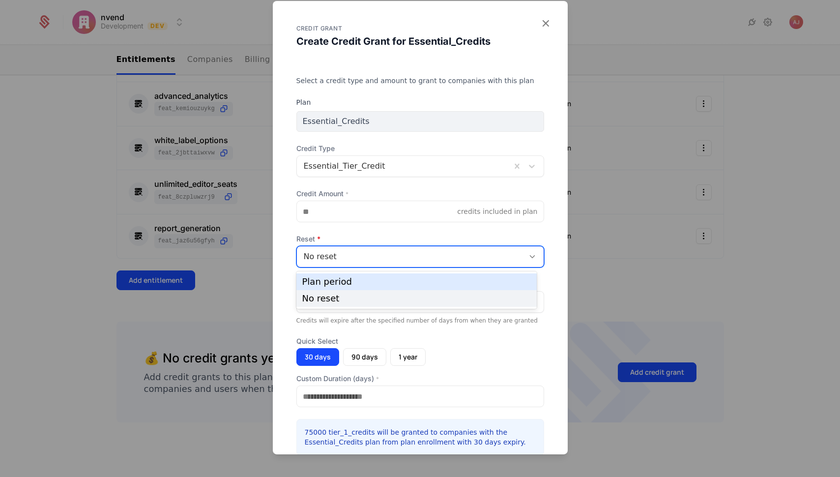
click at [489, 266] on div "No reset" at bounding box center [421, 257] width 248 height 22
click at [545, 333] on div "Select a credit type and amount to grant to companies with this plan Plan Essen…" at bounding box center [420, 285] width 295 height 419
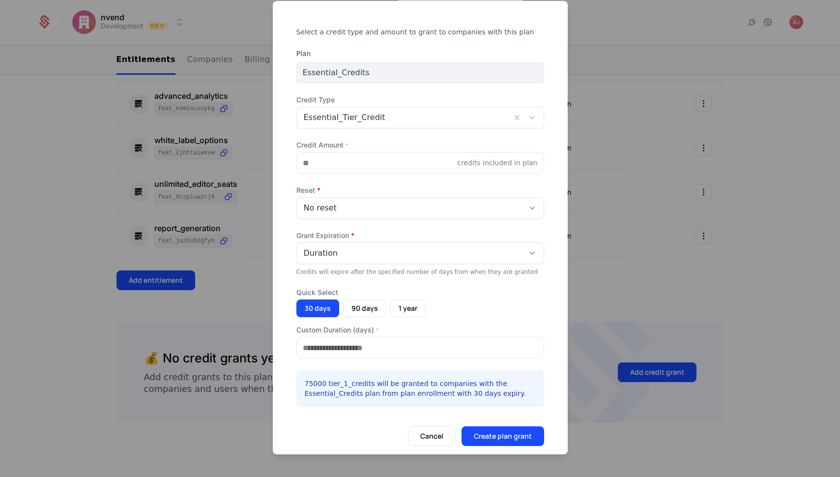
scroll to position [59, 0]
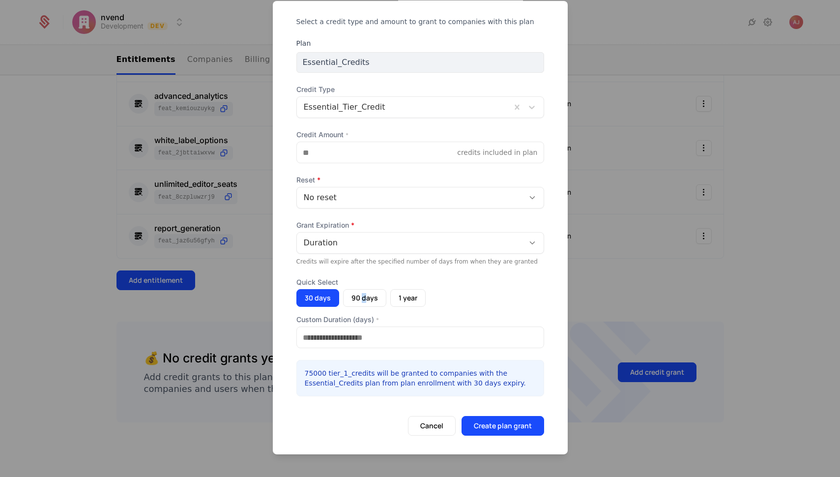
drag, startPoint x: 362, startPoint y: 298, endPoint x: 375, endPoint y: 298, distance: 12.3
click at [363, 299] on button "90 days" at bounding box center [364, 298] width 43 height 18
type input "**"
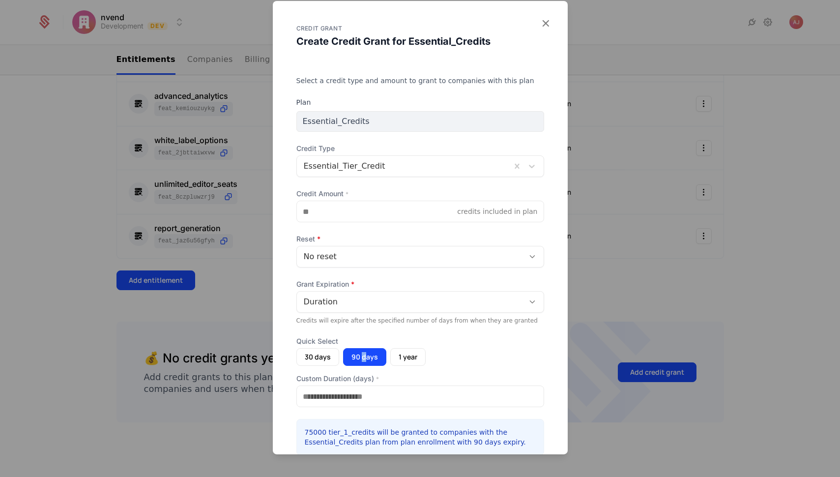
scroll to position [64, 0]
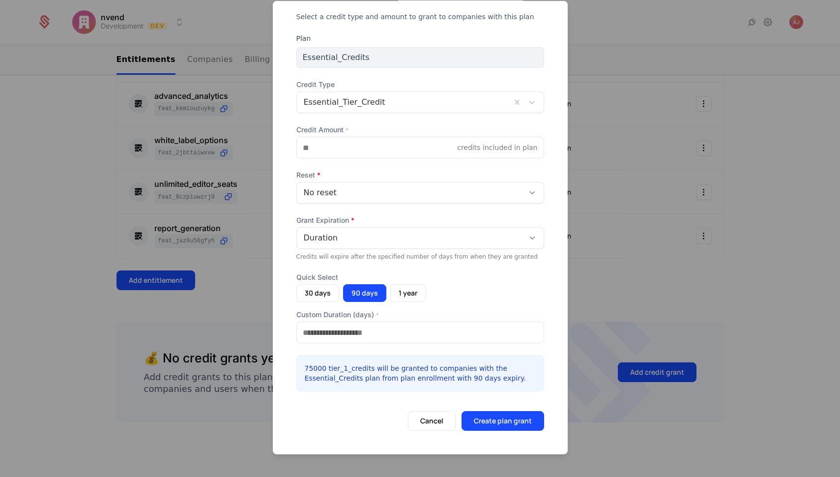
click at [397, 192] on div "No reset" at bounding box center [410, 193] width 213 height 12
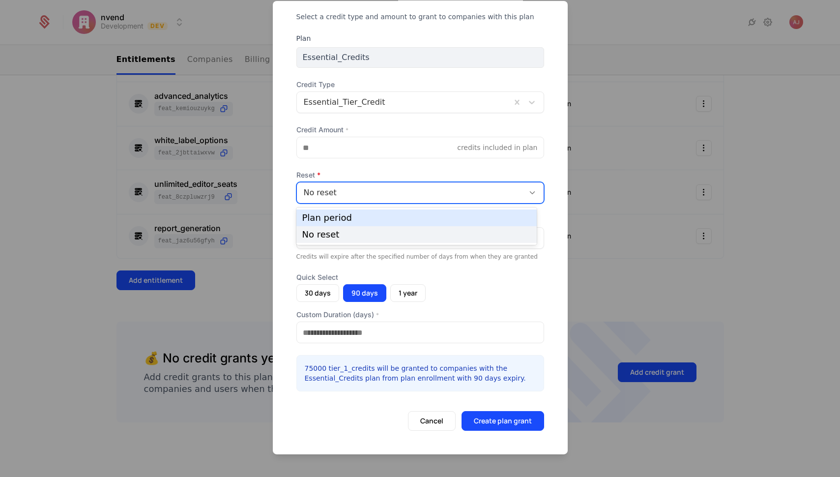
click at [330, 219] on div "Plan period" at bounding box center [416, 217] width 229 height 9
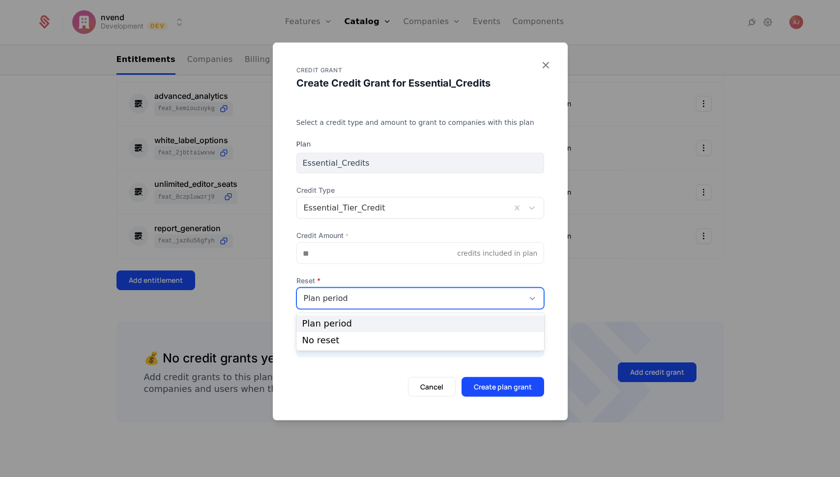
click at [393, 296] on div "Plan period" at bounding box center [410, 299] width 213 height 12
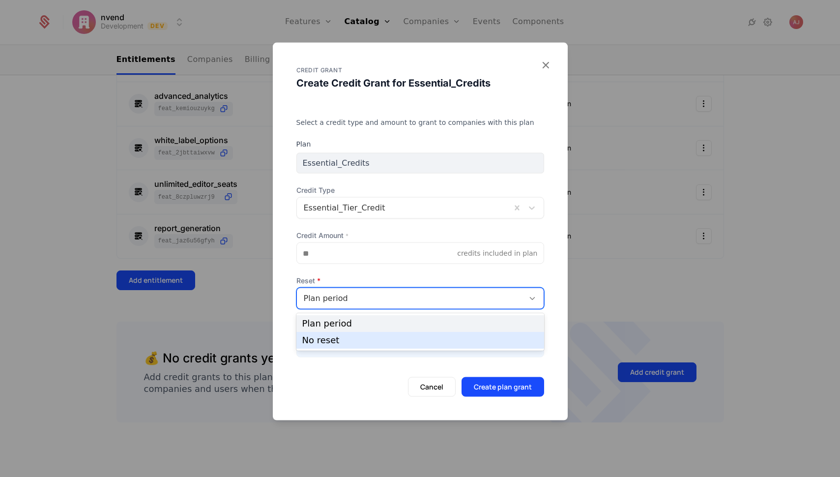
click at [329, 345] on div "No reset" at bounding box center [420, 340] width 236 height 9
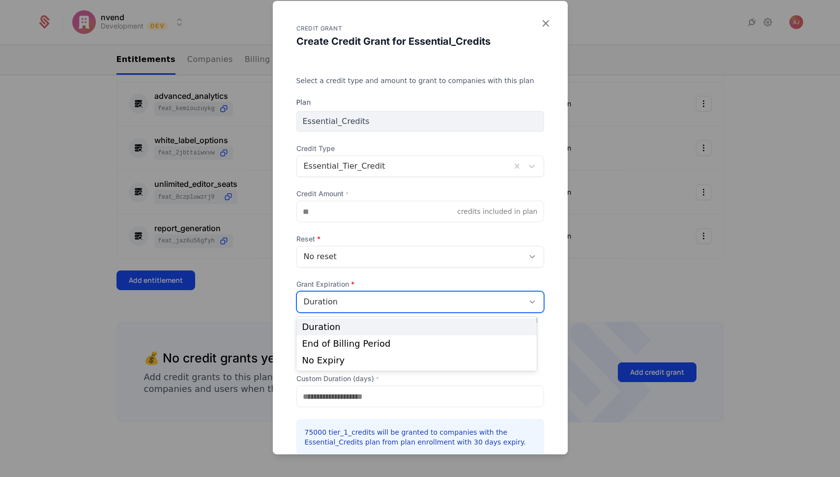
click at [440, 305] on div "Duration" at bounding box center [410, 302] width 213 height 12
click at [349, 329] on div "Duration" at bounding box center [416, 327] width 229 height 9
click at [365, 359] on button "90 days" at bounding box center [364, 357] width 43 height 18
type input "**"
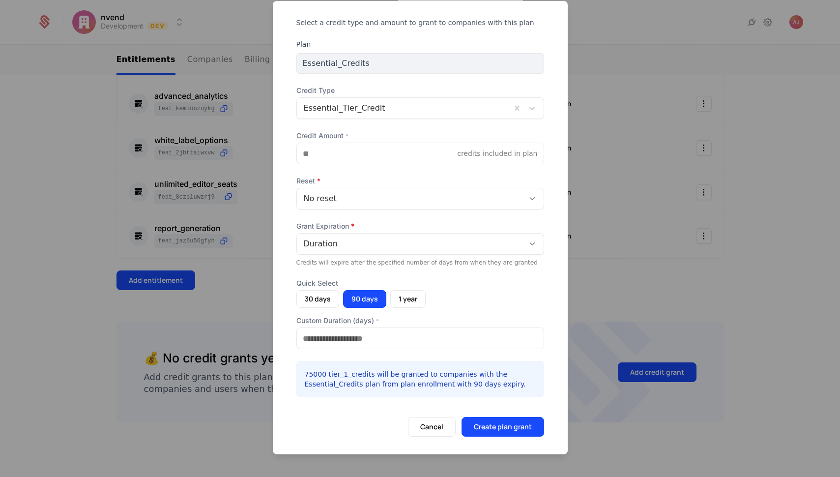
scroll to position [64, 0]
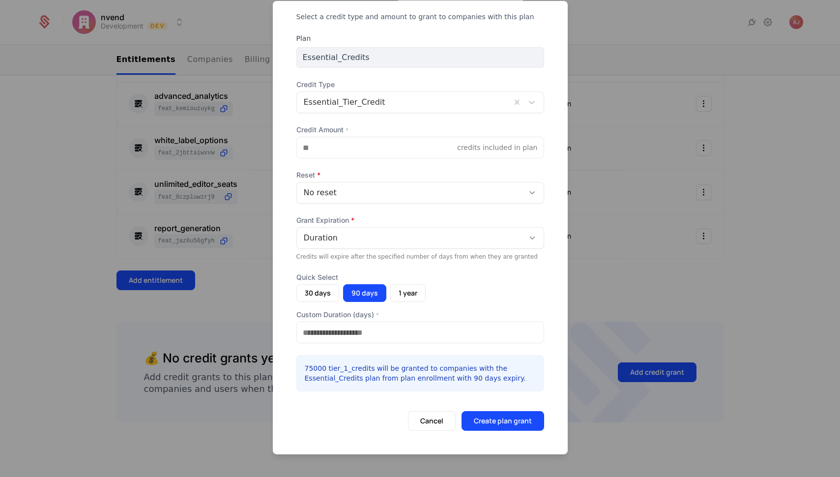
click at [511, 424] on button "Create plan grant" at bounding box center [503, 421] width 83 height 20
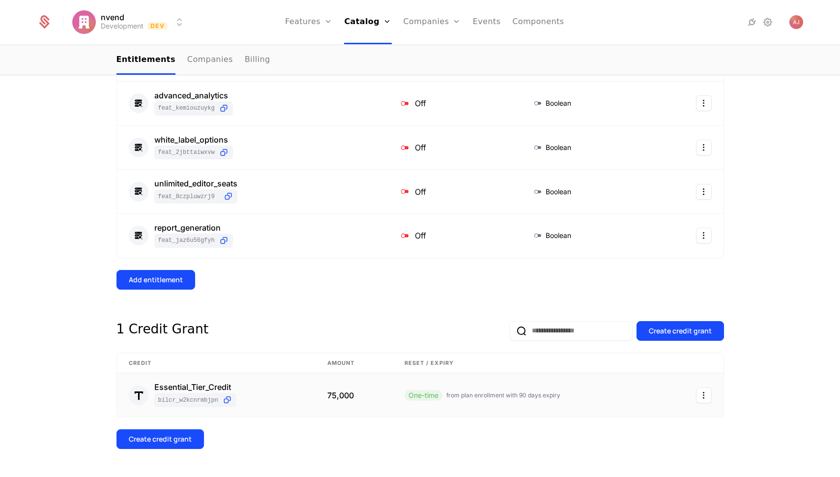
click at [612, 395] on div "One-time from plan enrollment with 90 days expiry" at bounding box center [529, 395] width 248 height 11
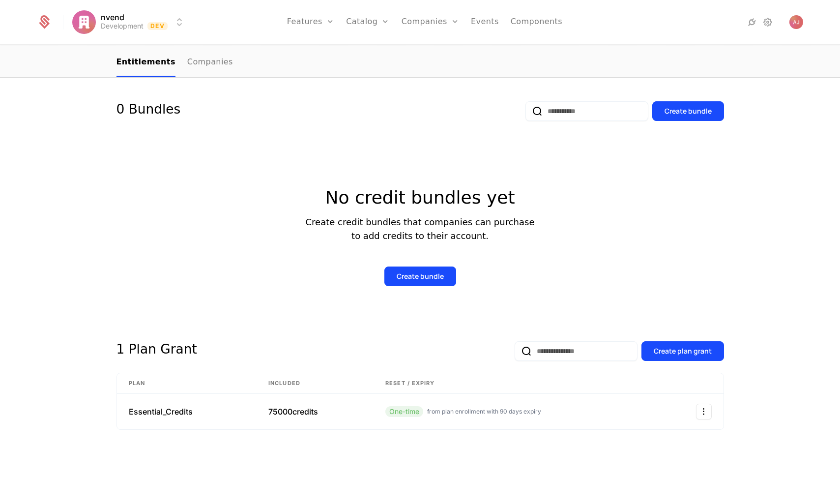
scroll to position [97, 0]
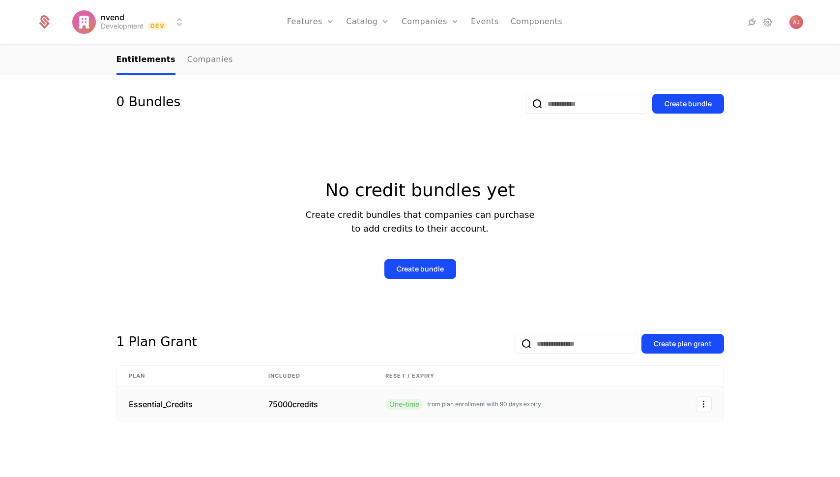
click at [624, 404] on link at bounding box center [517, 404] width 287 height 35
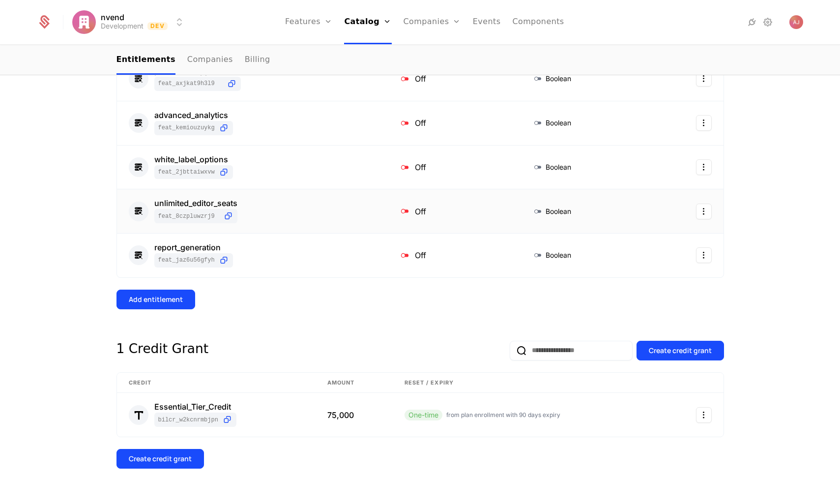
scroll to position [246, 0]
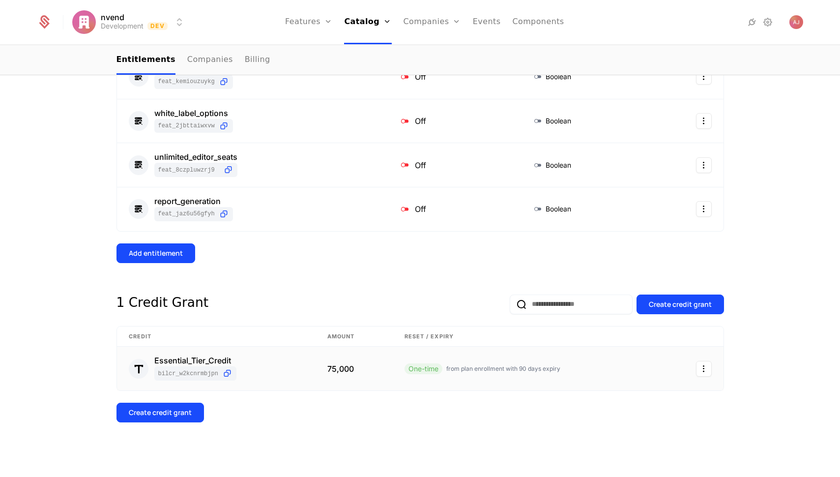
click at [701, 368] on html "nvend Development Dev Features Features Flags Catalog Plans Add Ons Credits Con…" at bounding box center [420, 238] width 840 height 477
click at [651, 418] on div "View credit" at bounding box center [646, 417] width 49 height 14
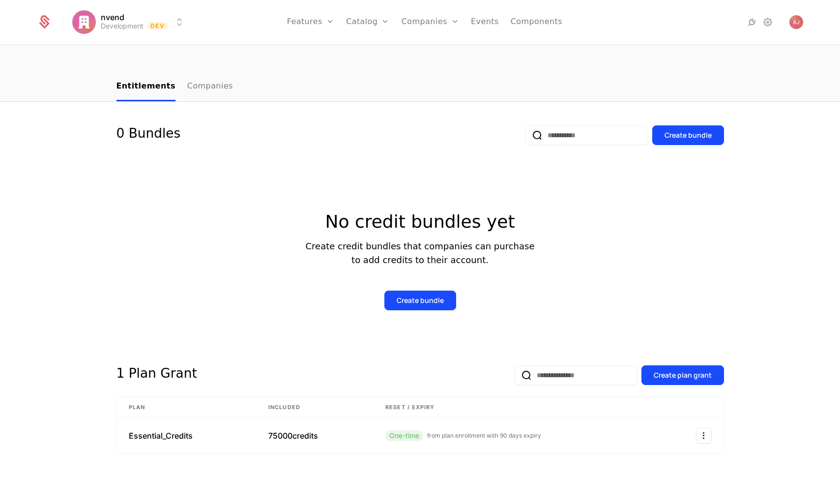
scroll to position [97, 0]
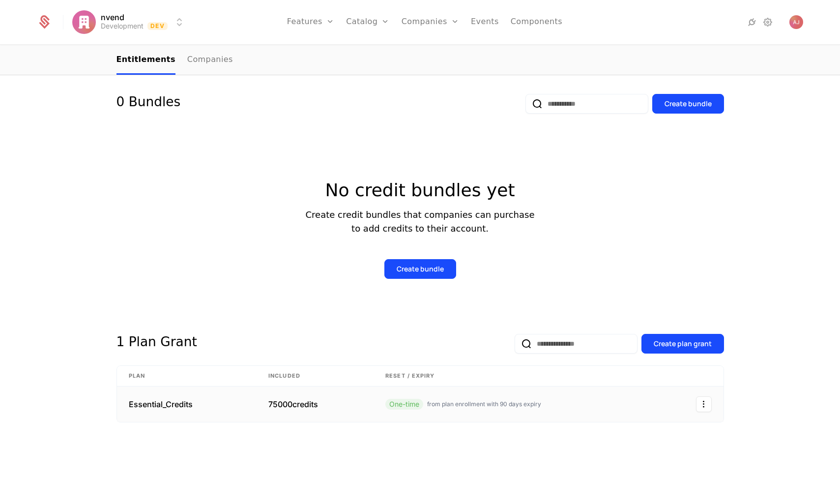
click at [563, 406] on link at bounding box center [517, 404] width 287 height 35
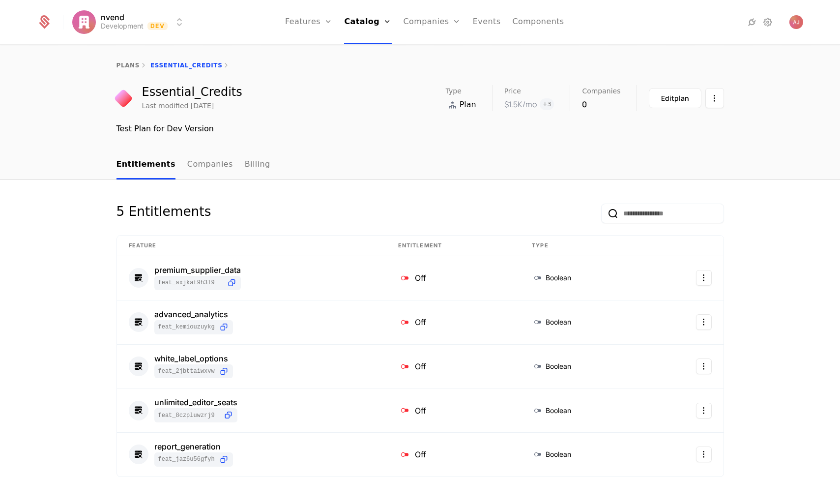
scroll to position [246, 0]
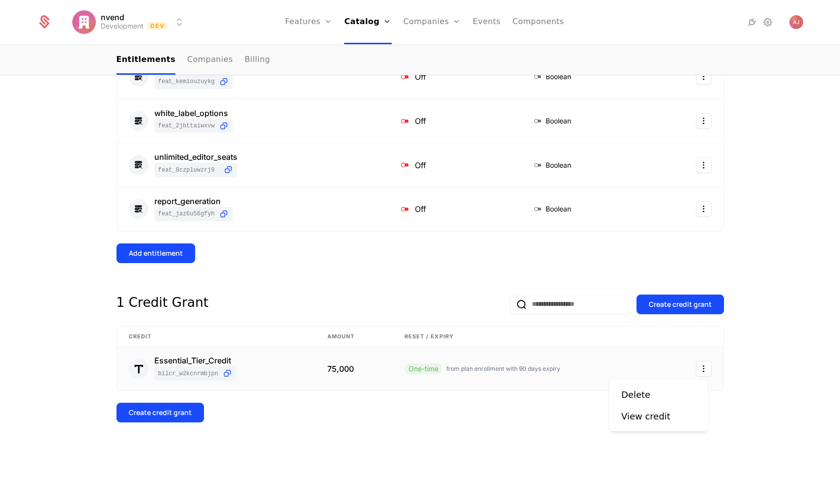
click at [704, 370] on html "nvend Development Dev Features Features Flags Catalog Plans Add Ons Credits Con…" at bounding box center [420, 238] width 840 height 477
click at [511, 373] on html "nvend Development Dev Features Features Flags Catalog Plans Add Ons Credits Con…" at bounding box center [420, 238] width 840 height 477
click at [511, 373] on div "One-time from plan enrollment with 90 days expiry" at bounding box center [529, 368] width 248 height 11
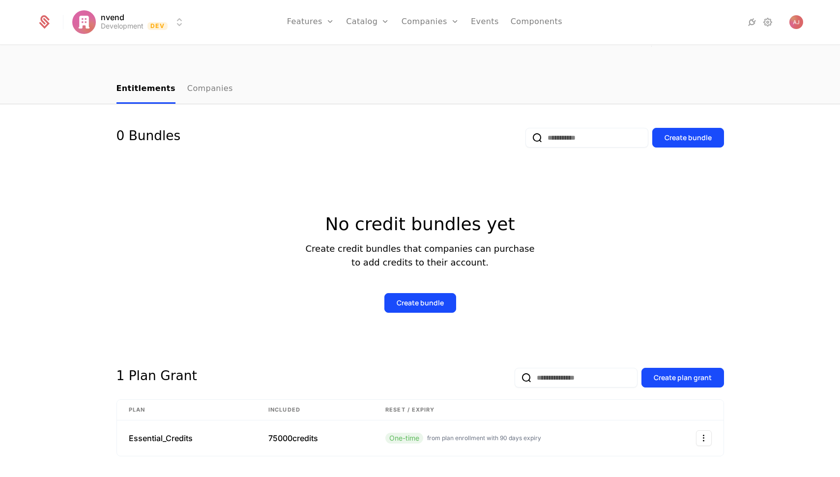
scroll to position [97, 0]
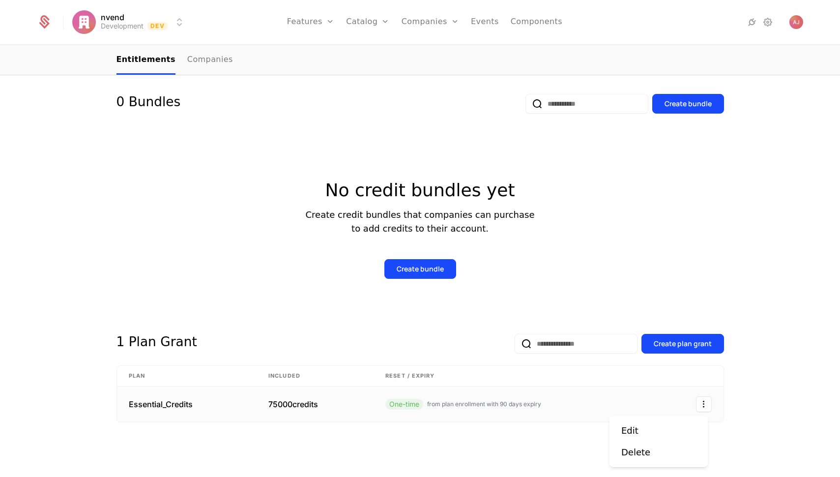
click at [702, 408] on icon "Select action" at bounding box center [704, 404] width 16 height 16
click at [632, 431] on div "Edit" at bounding box center [630, 431] width 17 height 14
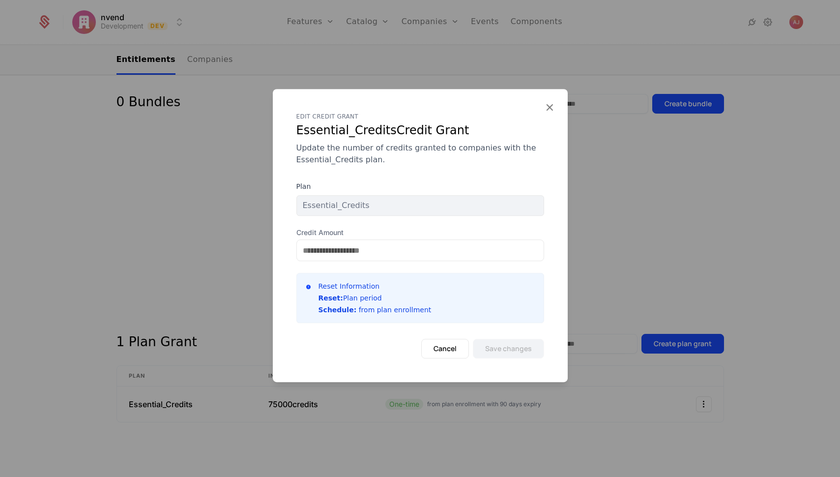
drag, startPoint x: 515, startPoint y: 359, endPoint x: 557, endPoint y: 349, distance: 43.4
click at [548, 355] on div "EDIT CREDIT GRANT Essential_Credits Credit Grant Update the number of credits g…" at bounding box center [420, 235] width 295 height 293
drag, startPoint x: 475, startPoint y: 165, endPoint x: 479, endPoint y: 162, distance: 5.1
click at [476, 164] on div "Update the number of credits granted to companies with the Essential_Credits pl…" at bounding box center [421, 154] width 248 height 24
click at [553, 107] on icon at bounding box center [549, 107] width 13 height 13
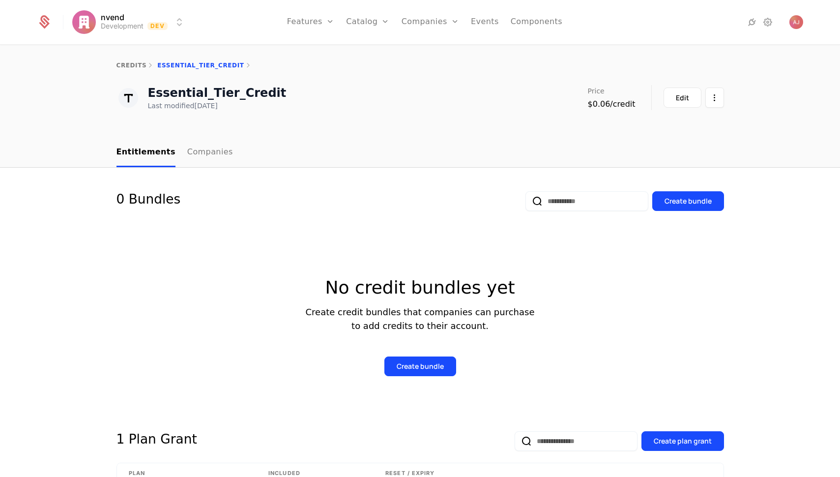
scroll to position [10, 0]
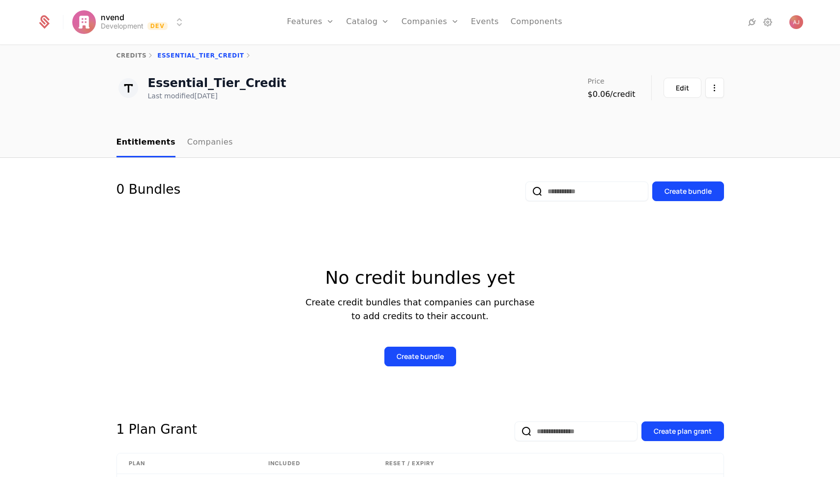
click at [372, 48] on link "Plans" at bounding box center [383, 48] width 51 height 8
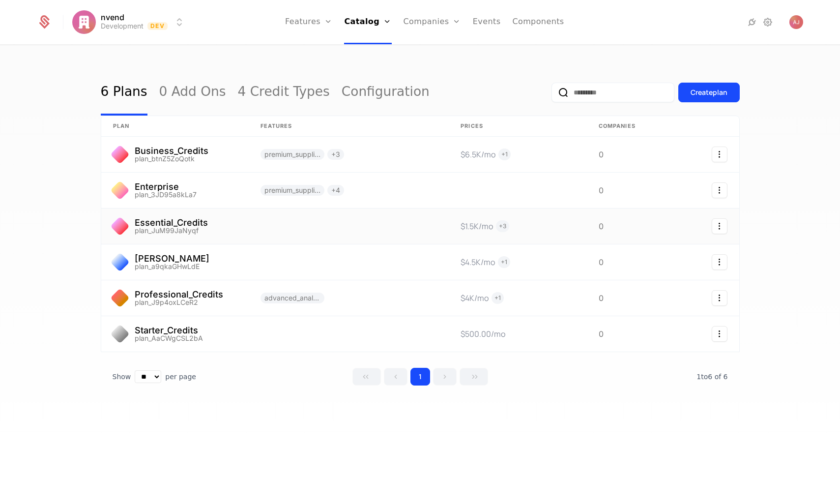
click at [255, 234] on link at bounding box center [349, 226] width 201 height 35
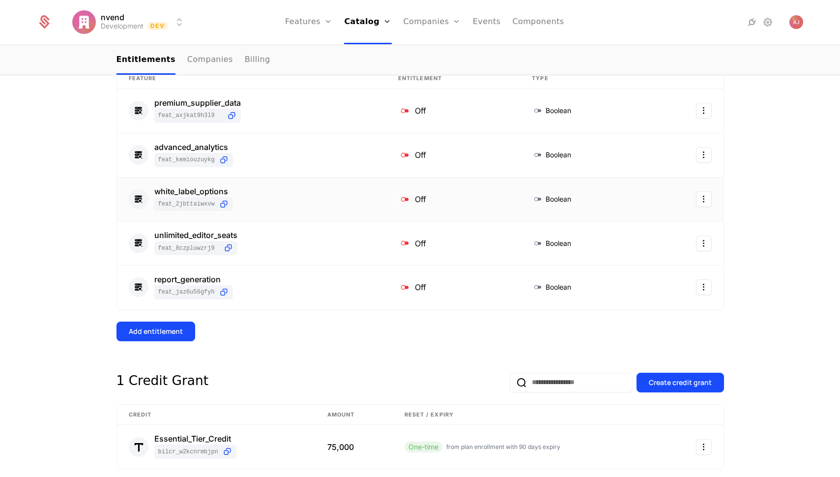
scroll to position [246, 0]
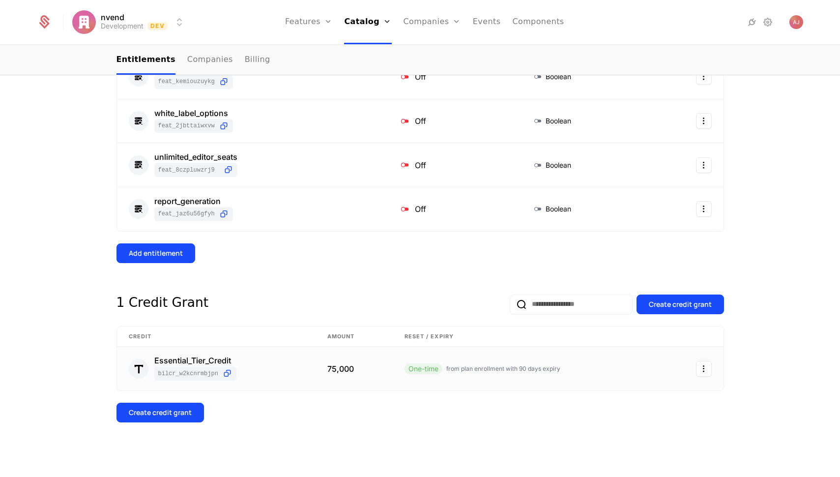
click at [259, 373] on div "Essential_Tier_Credit bilcr_W2KCnRmbjpN" at bounding box center [216, 369] width 175 height 24
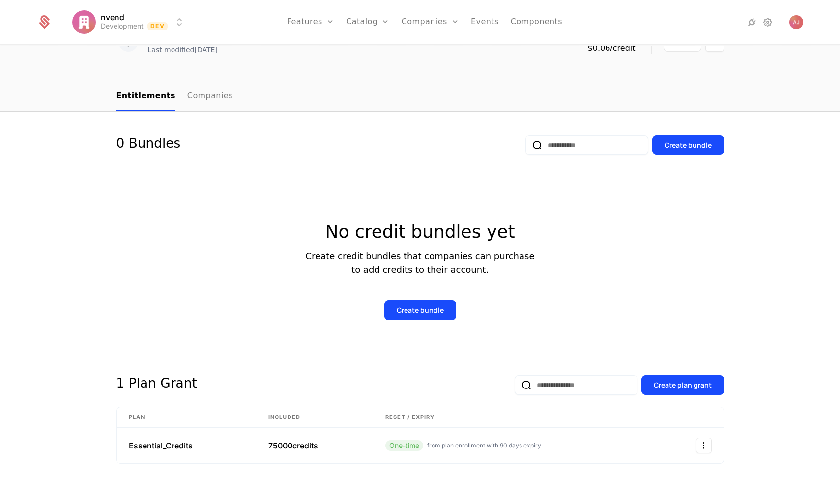
scroll to position [97, 0]
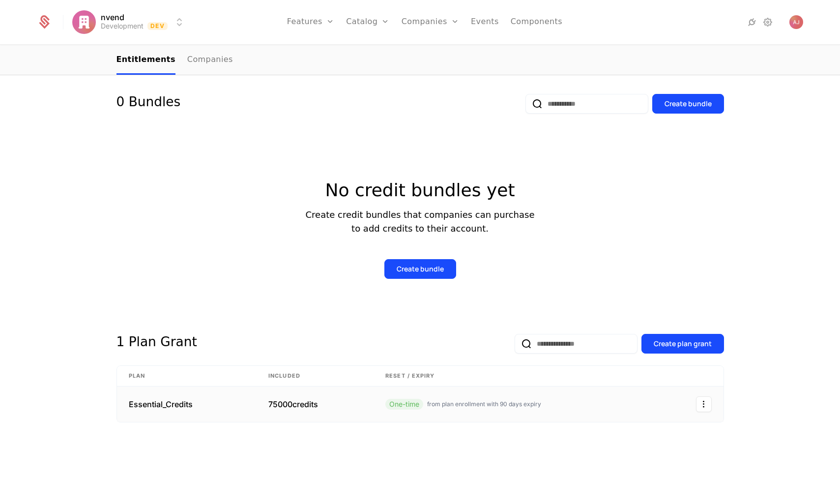
click at [699, 408] on icon "Select action" at bounding box center [704, 404] width 16 height 16
click at [603, 411] on html "nvend Development Dev Features Features Flags Catalog Plans Add Ons Credits Con…" at bounding box center [420, 238] width 840 height 477
click at [501, 410] on link at bounding box center [517, 404] width 287 height 35
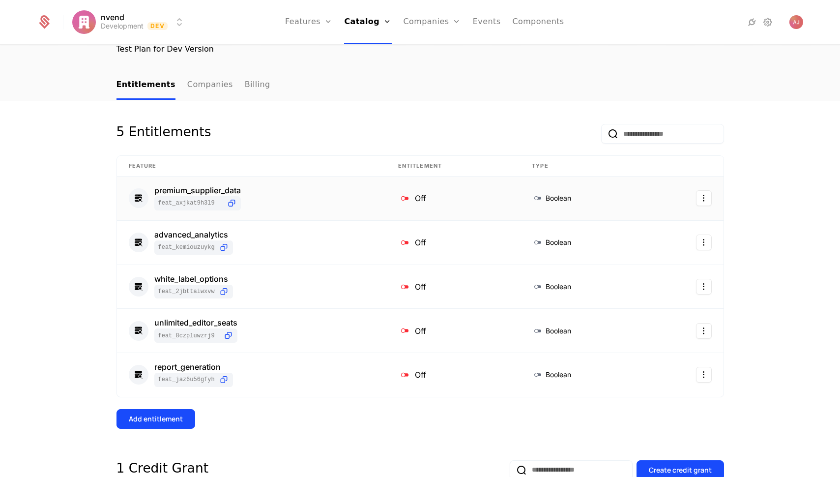
scroll to position [79, 0]
click at [401, 332] on icon at bounding box center [404, 331] width 13 height 13
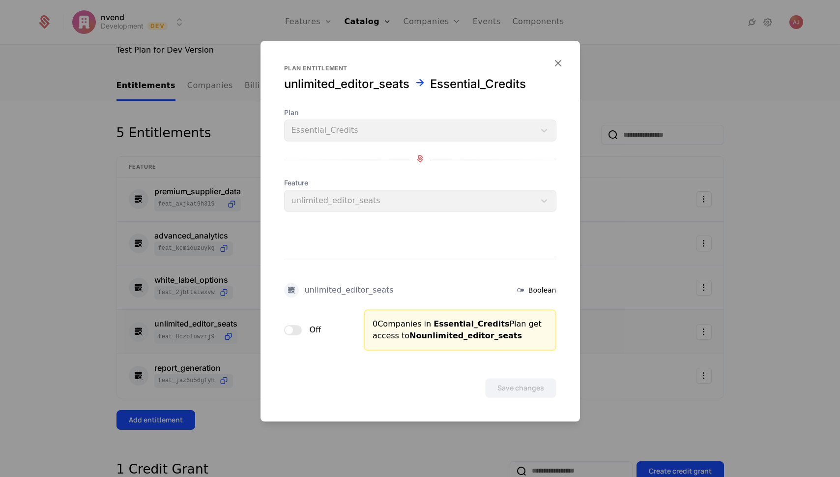
click at [298, 333] on button "Off" at bounding box center [293, 330] width 18 height 10
click at [529, 390] on button "Save changes" at bounding box center [520, 388] width 71 height 20
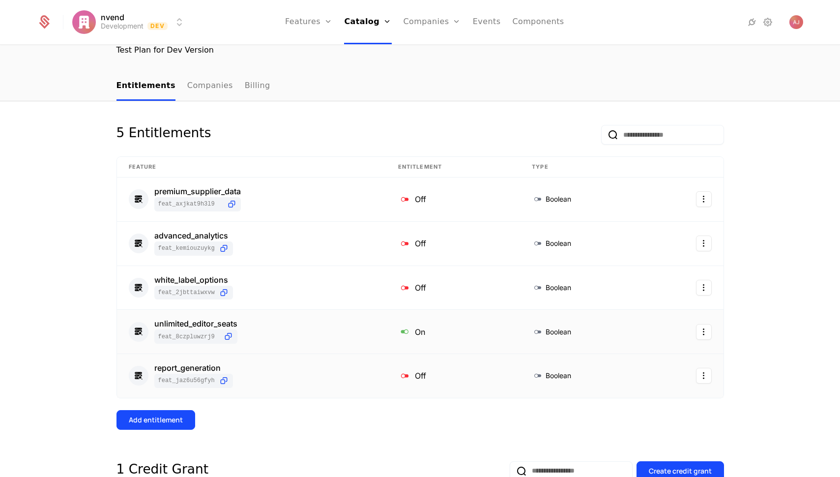
click at [401, 377] on icon at bounding box center [404, 375] width 13 height 13
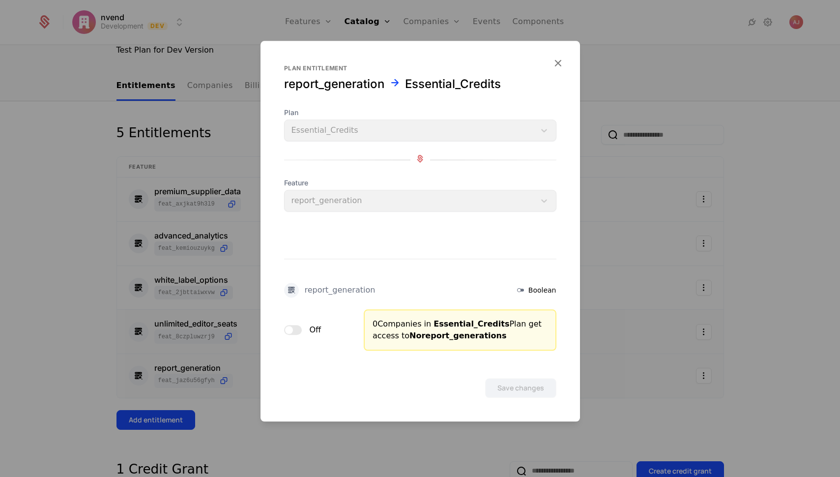
click at [363, 441] on div at bounding box center [420, 238] width 840 height 477
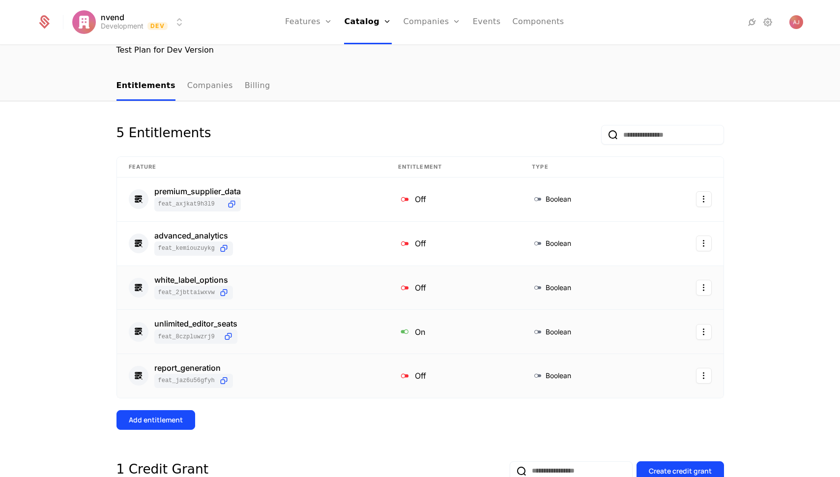
click at [705, 289] on html "nvend Development Dev Features Features Flags Catalog Plans Add Ons Credits Con…" at bounding box center [420, 238] width 840 height 477
click at [633, 317] on div "Delete" at bounding box center [636, 314] width 29 height 14
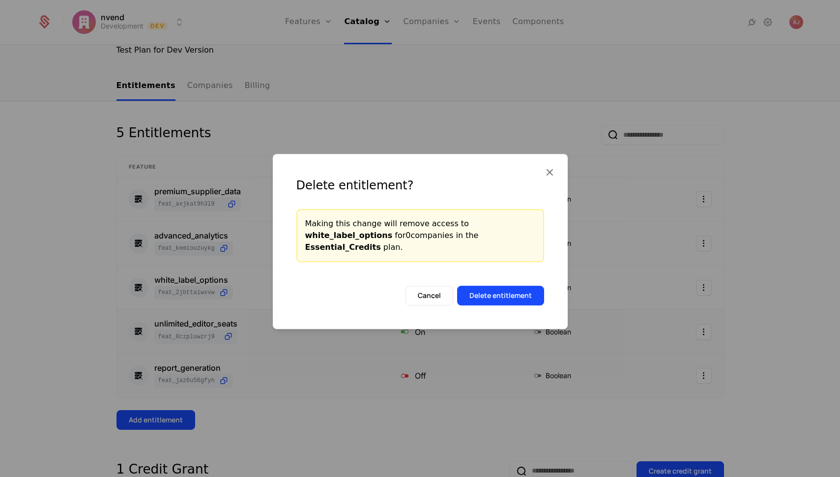
click at [510, 289] on button "Delete entitlement" at bounding box center [500, 296] width 87 height 20
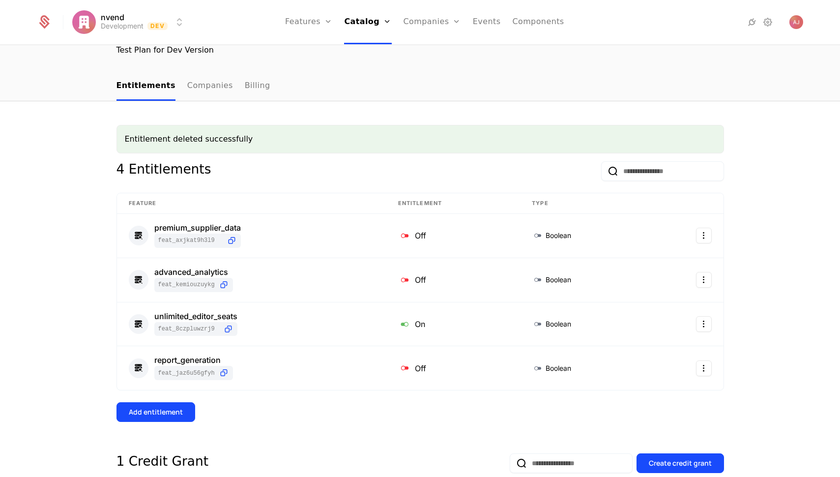
click at [166, 417] on div "Add entitlement" at bounding box center [156, 412] width 54 height 10
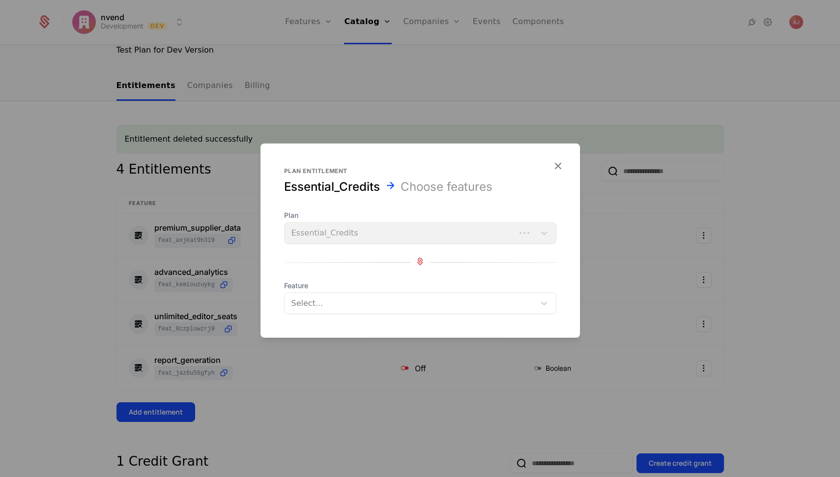
click at [421, 299] on div at bounding box center [410, 304] width 239 height 14
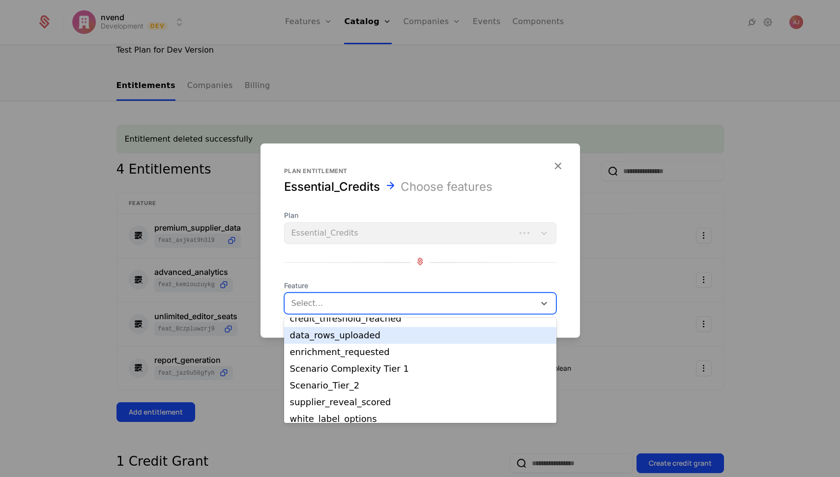
scroll to position [0, 0]
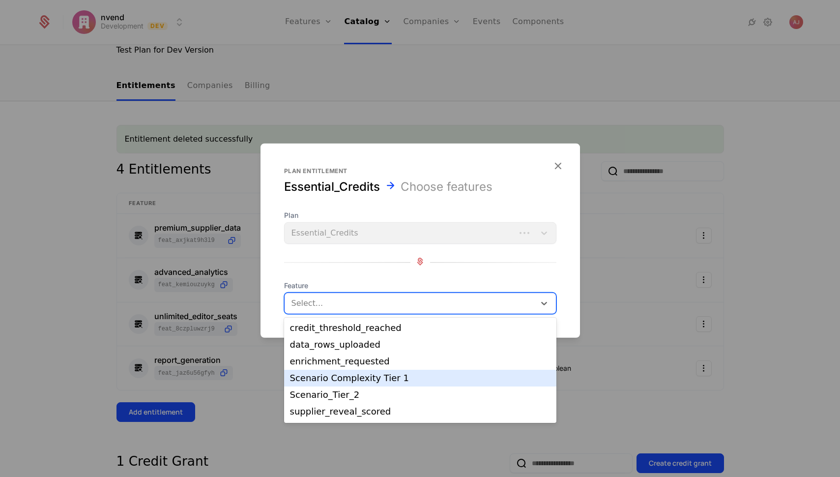
click at [419, 376] on div "Scenario Complexity Tier 1" at bounding box center [420, 378] width 261 height 9
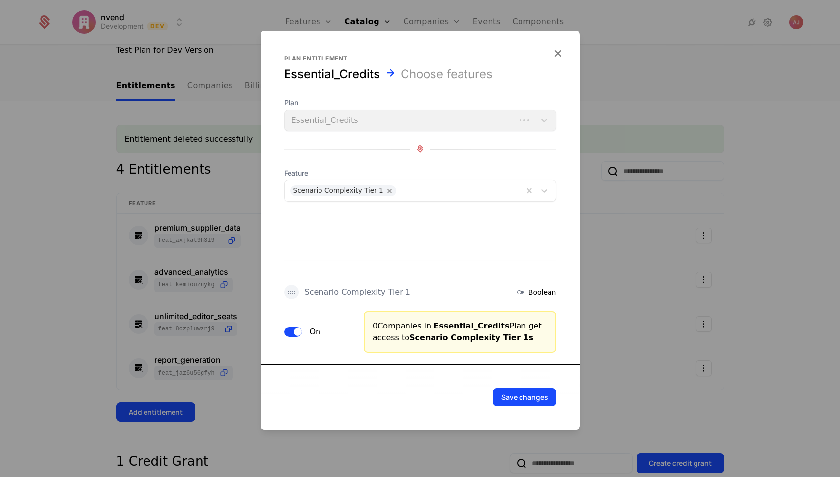
click at [347, 292] on div "Scenario Complexity Tier 1" at bounding box center [358, 292] width 106 height 8
click at [524, 291] on icon at bounding box center [521, 292] width 12 height 12
click at [541, 398] on button "Save changes" at bounding box center [524, 398] width 63 height 18
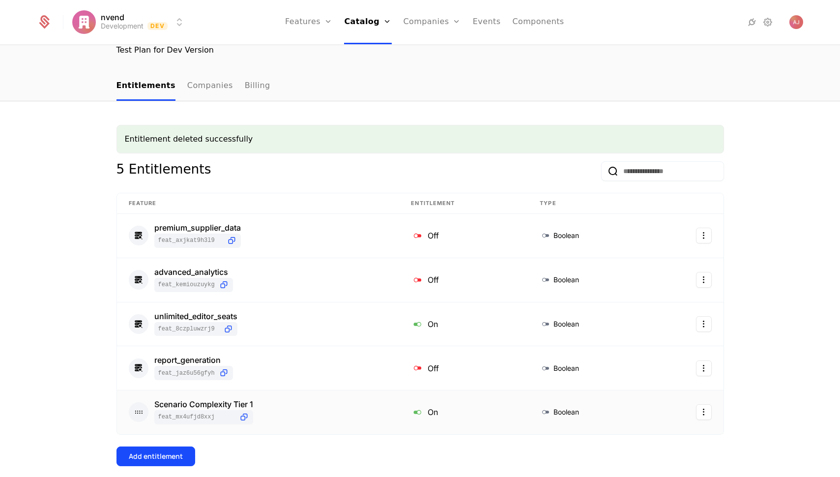
click at [134, 413] on icon at bounding box center [138, 412] width 13 height 13
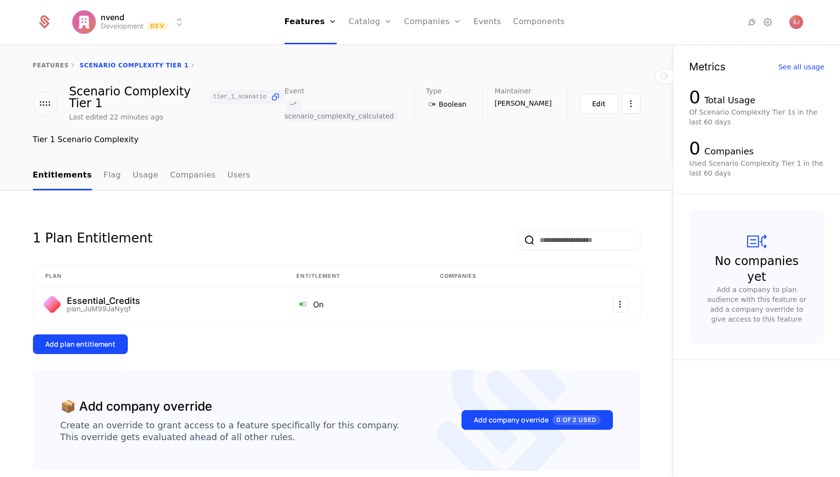
click at [438, 106] on icon at bounding box center [432, 104] width 12 height 12
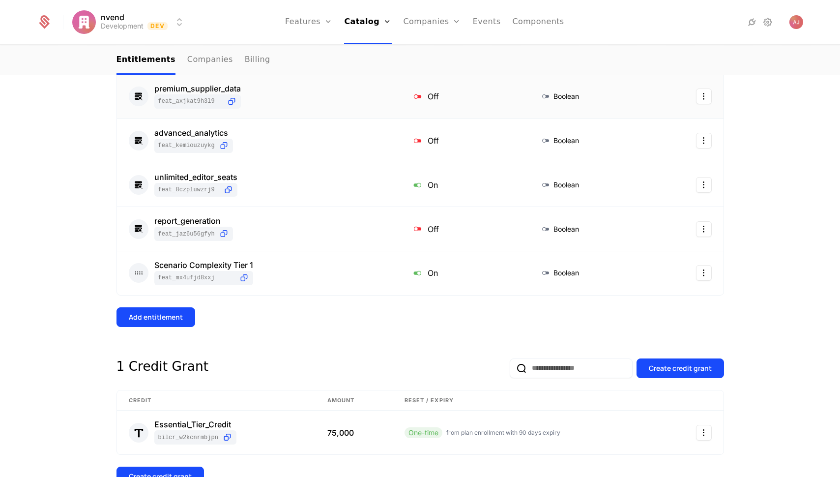
scroll to position [246, 0]
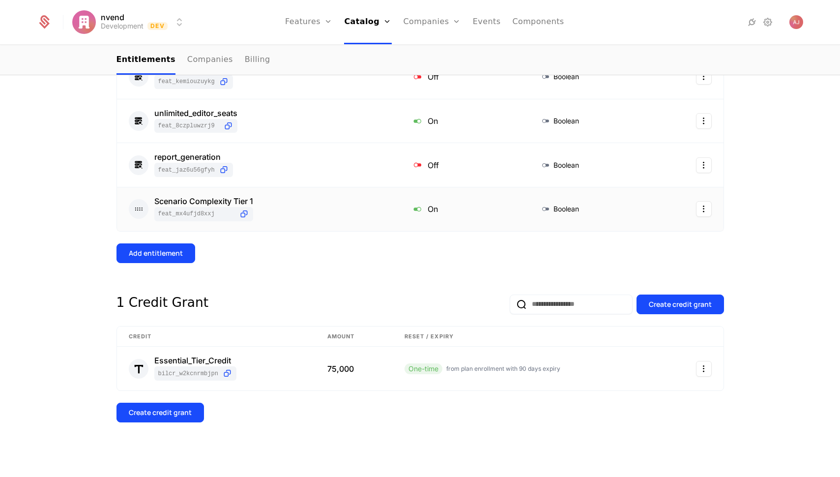
click at [366, 219] on div "Scenario Complexity Tier 1 feat_MX4UfJD8XXJ" at bounding box center [258, 209] width 259 height 24
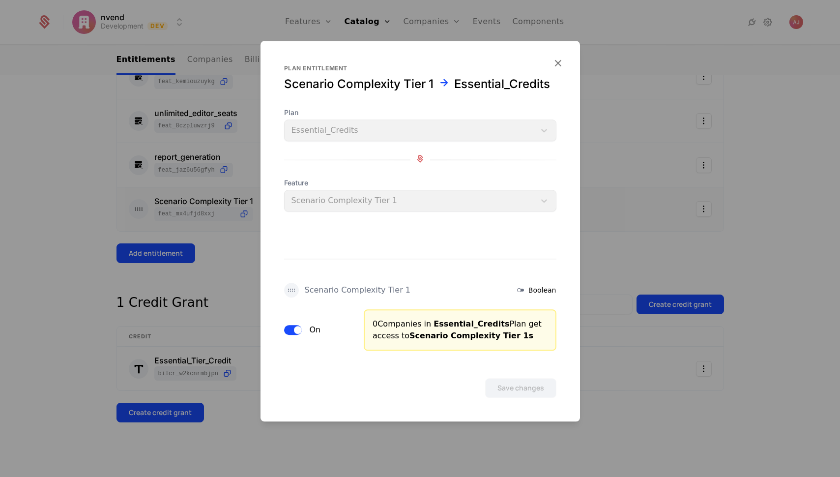
click at [529, 290] on div "Boolean" at bounding box center [536, 290] width 42 height 12
drag, startPoint x: 609, startPoint y: 218, endPoint x: 619, endPoint y: 215, distance: 10.0
click at [610, 218] on div at bounding box center [420, 238] width 840 height 477
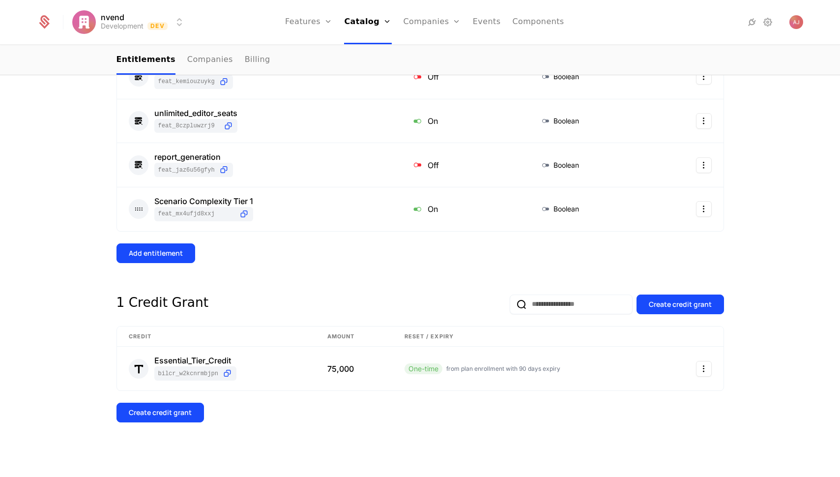
click at [155, 252] on div "Add entitlement" at bounding box center [156, 253] width 54 height 10
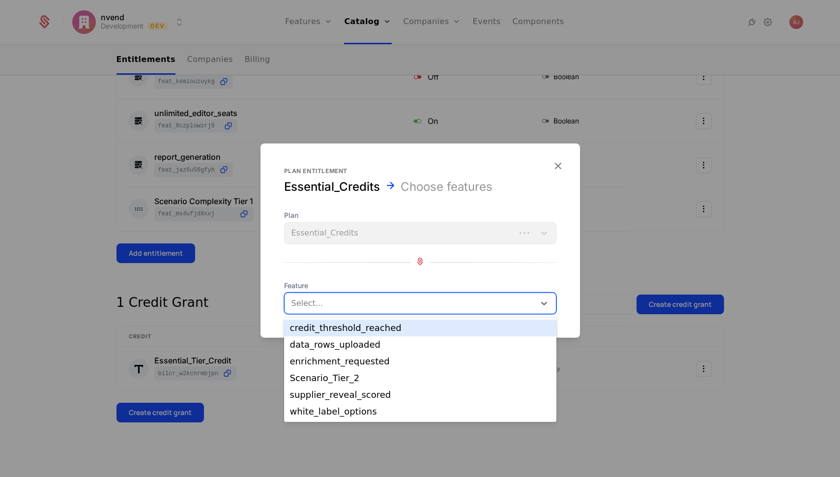
click at [412, 309] on div at bounding box center [410, 304] width 239 height 14
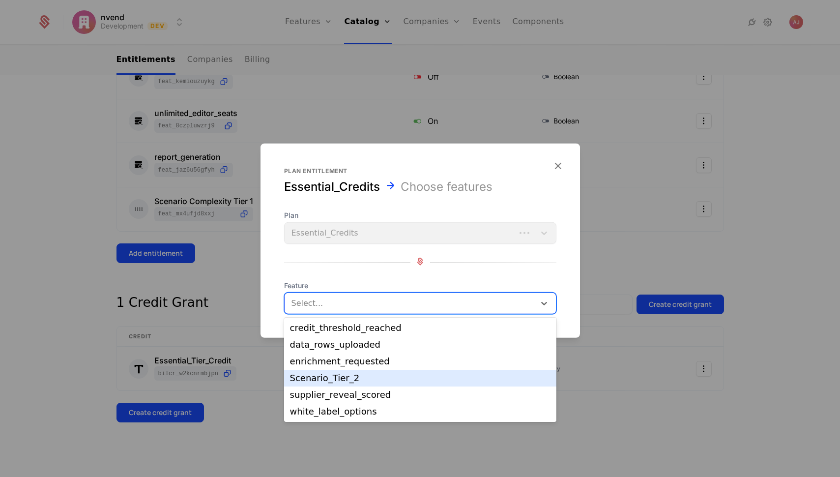
click at [366, 377] on div "Scenario_Tier_2" at bounding box center [420, 378] width 261 height 9
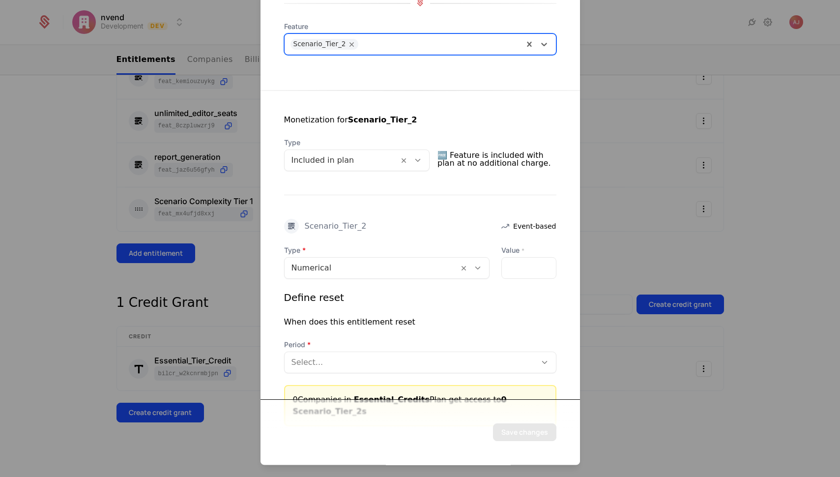
scroll to position [142, 0]
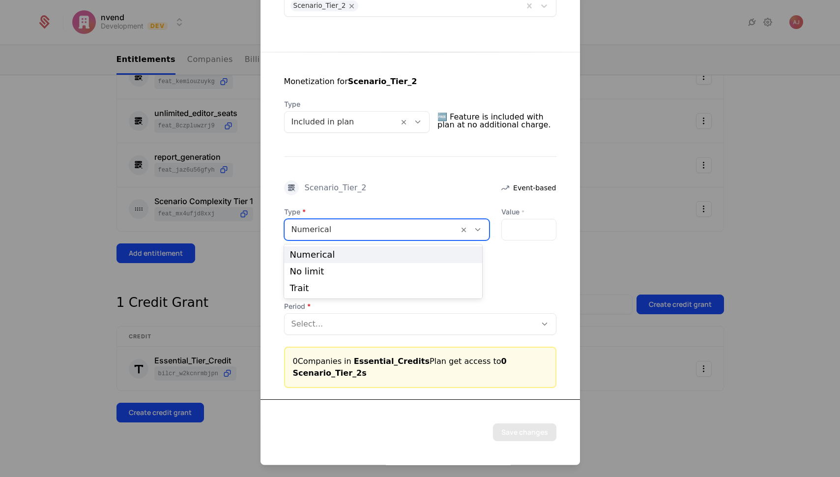
click at [475, 232] on div at bounding box center [478, 230] width 17 height 11
click at [416, 120] on icon at bounding box center [418, 122] width 9 height 9
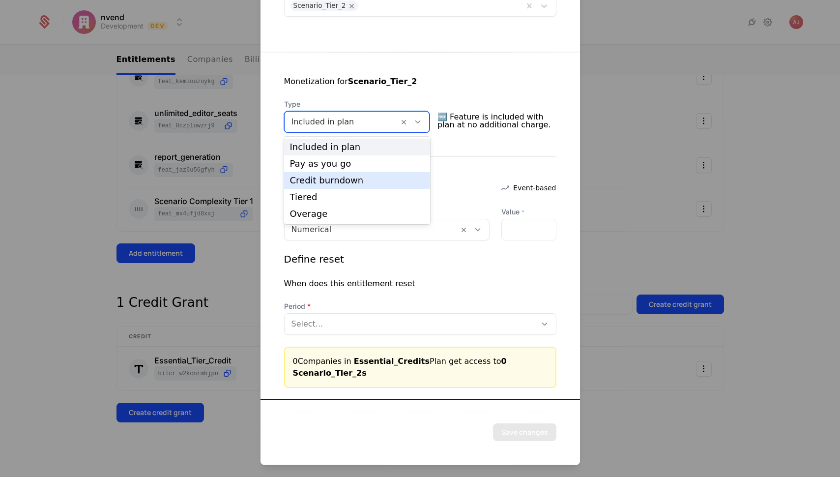
click at [335, 179] on div "Credit burndown" at bounding box center [357, 180] width 135 height 9
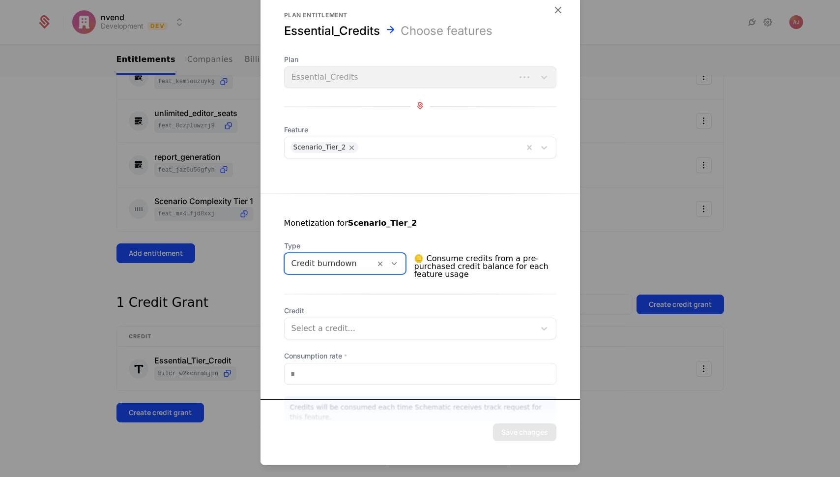
scroll to position [40, 0]
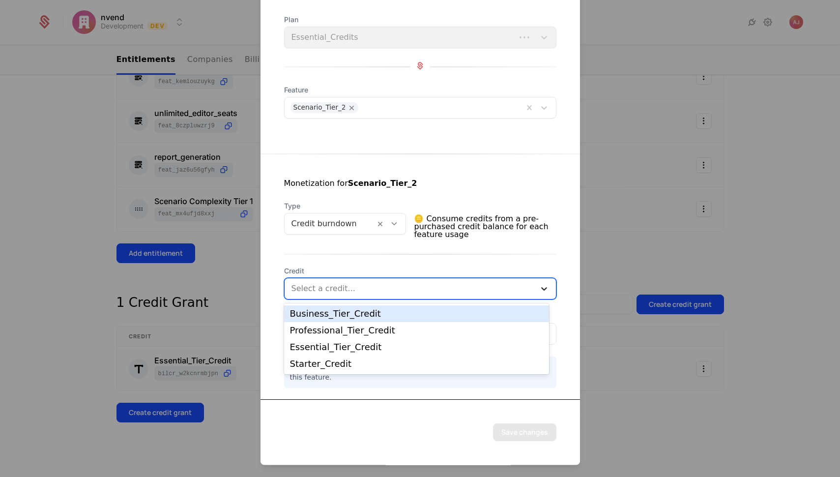
click at [539, 291] on icon at bounding box center [544, 289] width 10 height 10
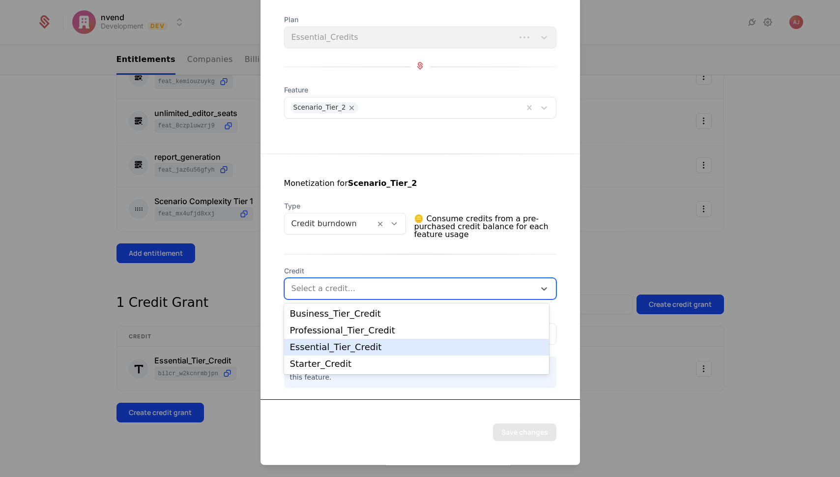
click at [372, 350] on div "Essential_Tier_Credit" at bounding box center [416, 347] width 253 height 9
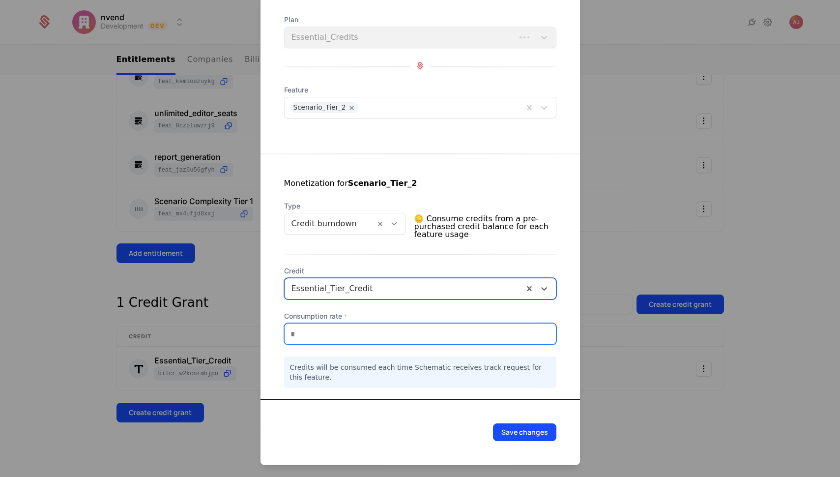
click at [312, 334] on input "*" at bounding box center [420, 334] width 271 height 21
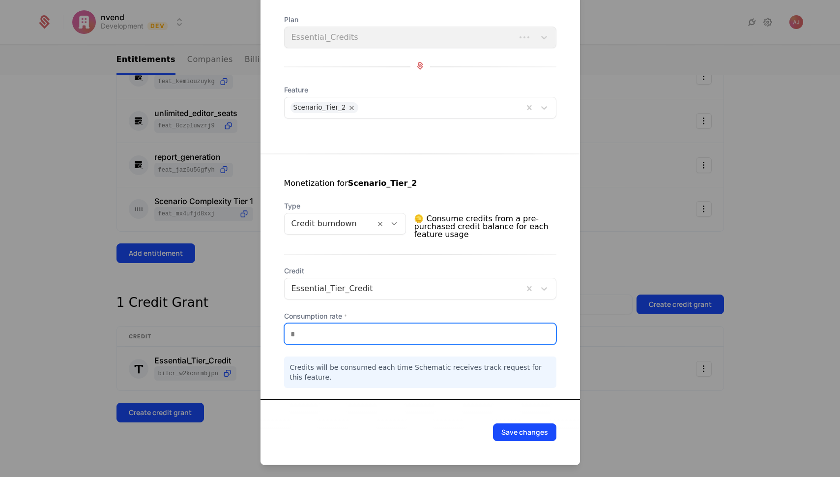
type input "***"
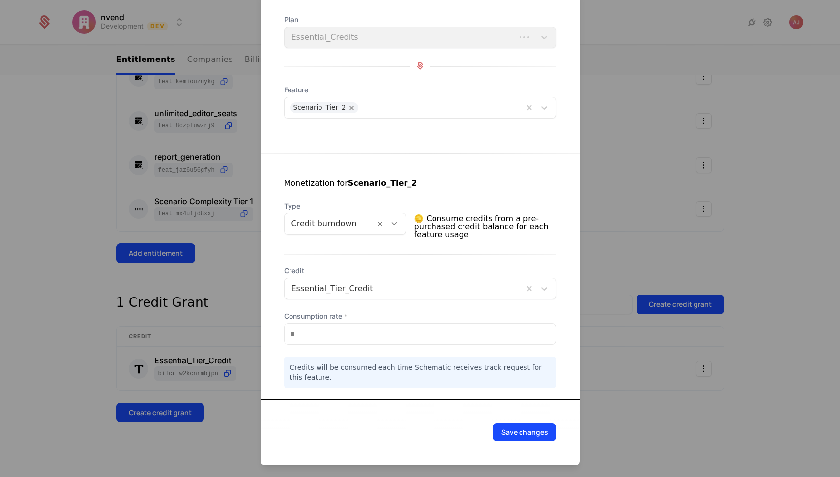
click at [518, 437] on button "Save changes" at bounding box center [524, 433] width 63 height 18
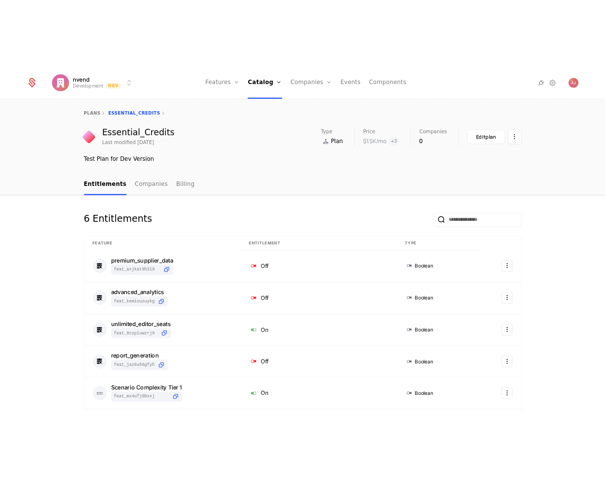
scroll to position [0, 0]
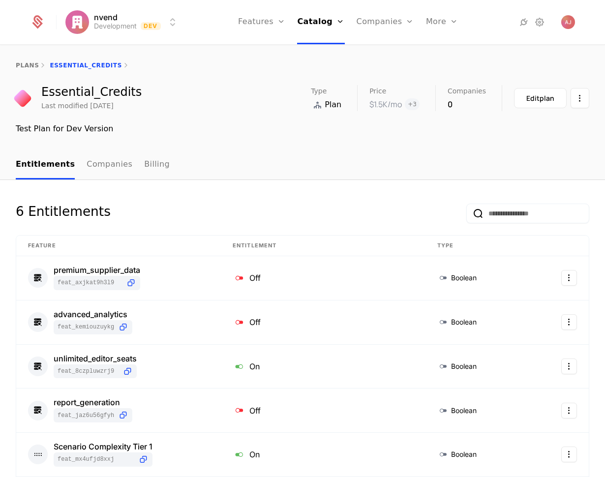
click at [451, 49] on link "Events" at bounding box center [461, 48] width 47 height 8
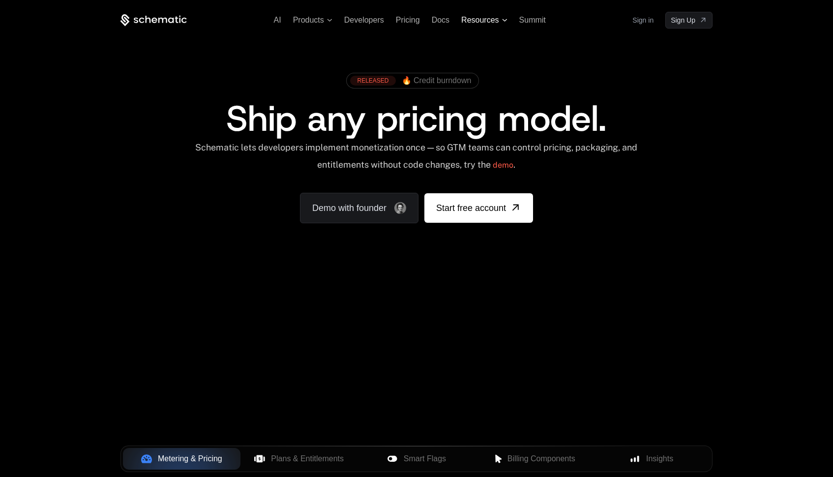
click at [483, 20] on span "Resources" at bounding box center [479, 20] width 37 height 9
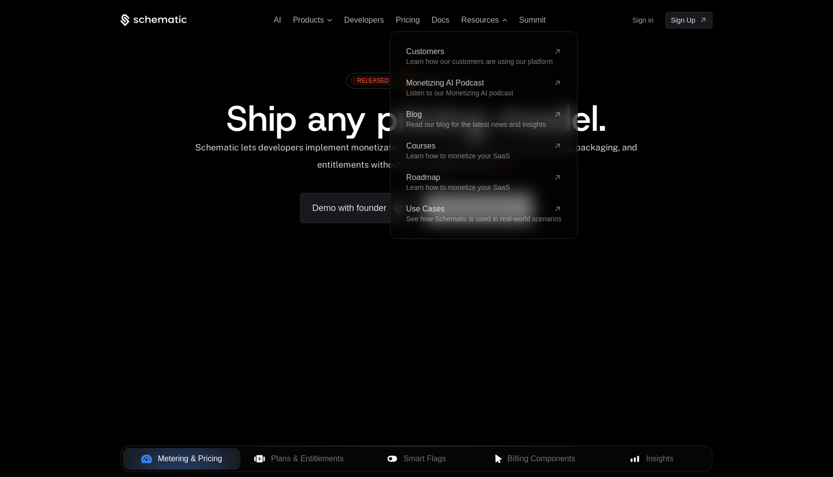
click at [450, 22] on ul "AI Products Developers Pricing Docs Resources Customers Learn how our customers…" at bounding box center [410, 20] width 272 height 9
click at [444, 21] on span "Docs" at bounding box center [441, 20] width 18 height 8
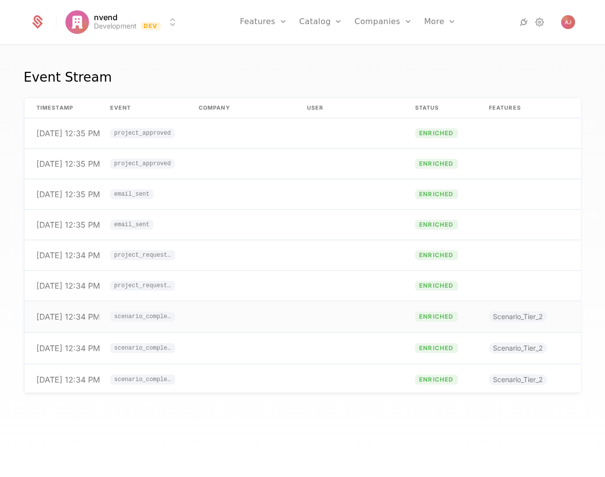
click at [152, 320] on span "scenario_complexity_calculated" at bounding box center [142, 317] width 65 height 10
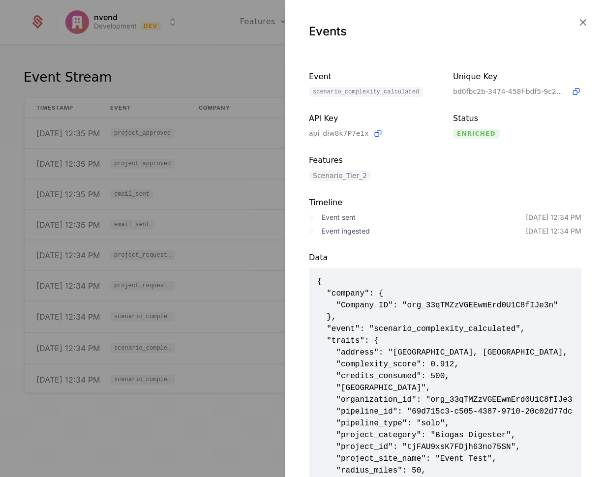
click at [576, 21] on icon "button" at bounding box center [582, 22] width 13 height 13
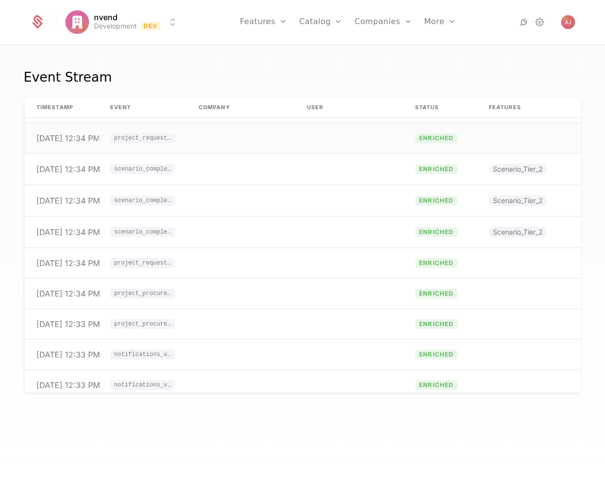
scroll to position [1072, 0]
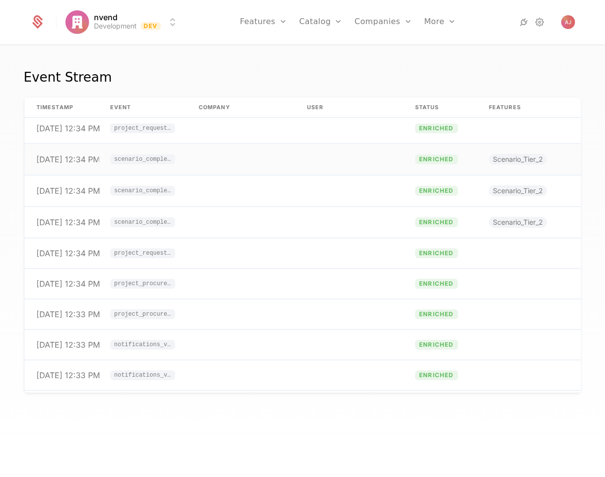
click at [134, 159] on span "scenario_complexity_calculated" at bounding box center [142, 159] width 57 height 6
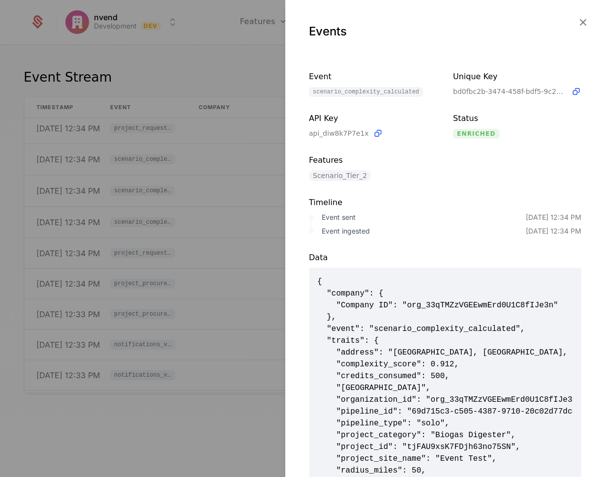
click at [576, 27] on icon "button" at bounding box center [582, 22] width 13 height 13
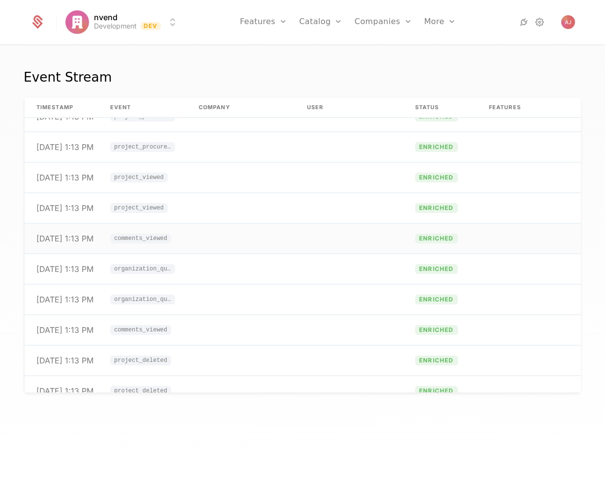
scroll to position [0, 0]
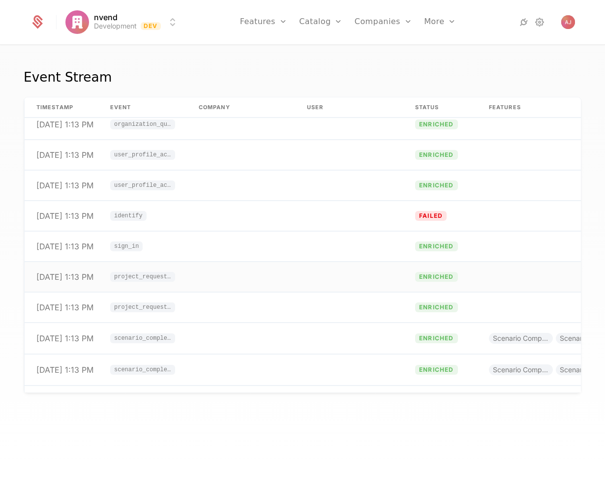
scroll to position [256, 0]
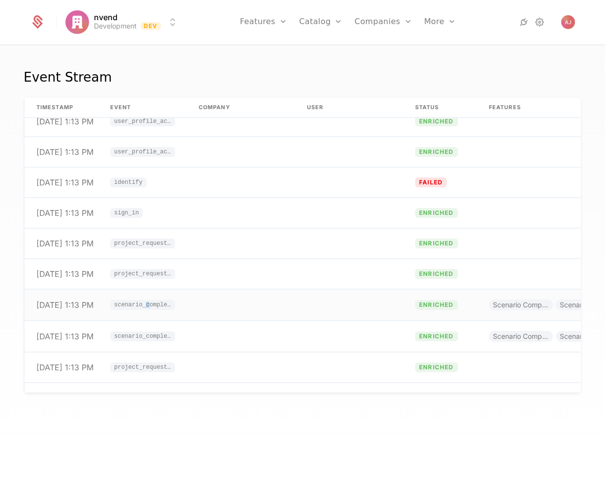
click at [148, 307] on span "scenario_complexity_calculated" at bounding box center [142, 305] width 57 height 6
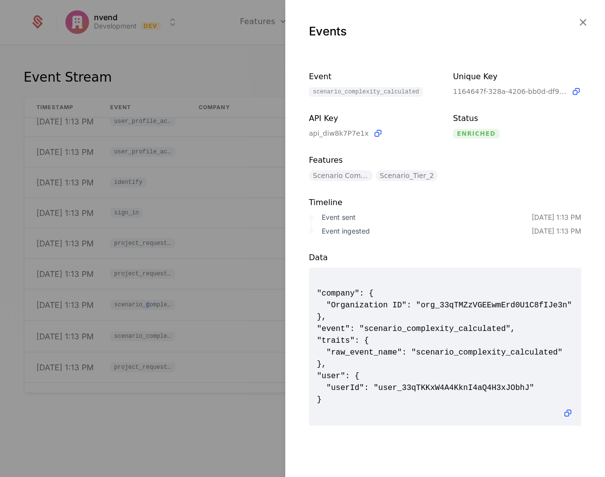
scroll to position [0, 0]
click at [184, 345] on div at bounding box center [302, 238] width 605 height 477
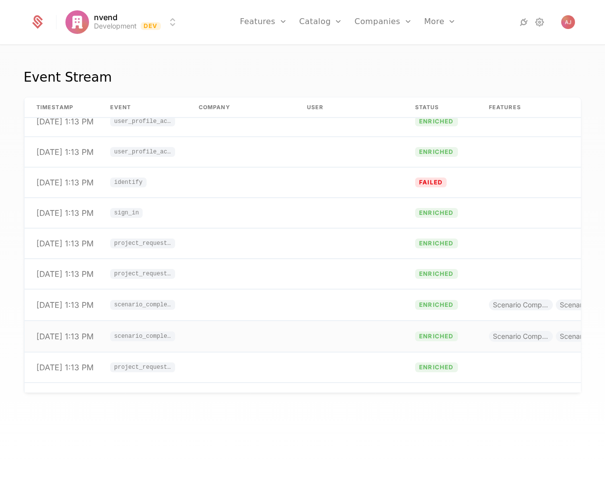
click at [150, 336] on span "scenario_complexity_calculated" at bounding box center [142, 336] width 57 height 6
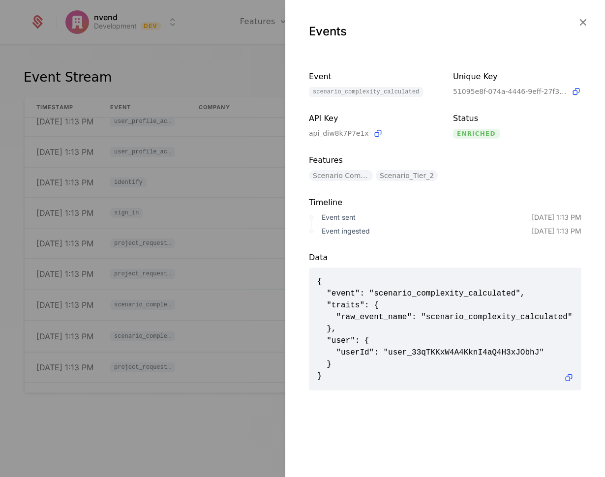
scroll to position [1, 0]
click at [241, 333] on div at bounding box center [302, 238] width 605 height 477
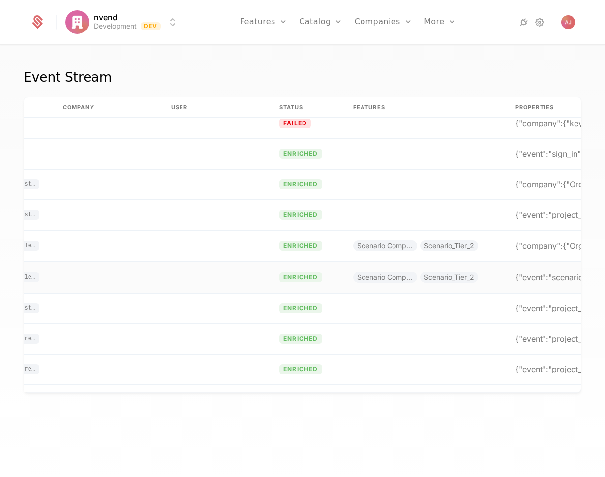
scroll to position [315, 0]
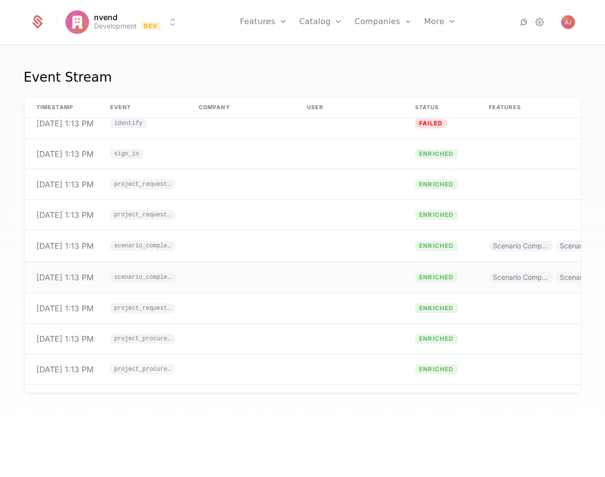
click at [134, 275] on span "scenario_complexity_calculated" at bounding box center [142, 277] width 57 height 6
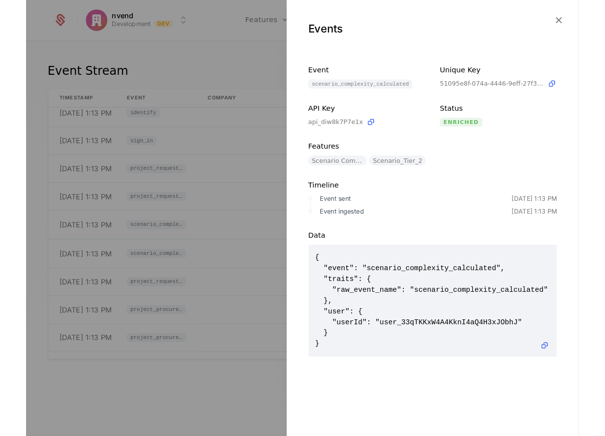
scroll to position [0, 0]
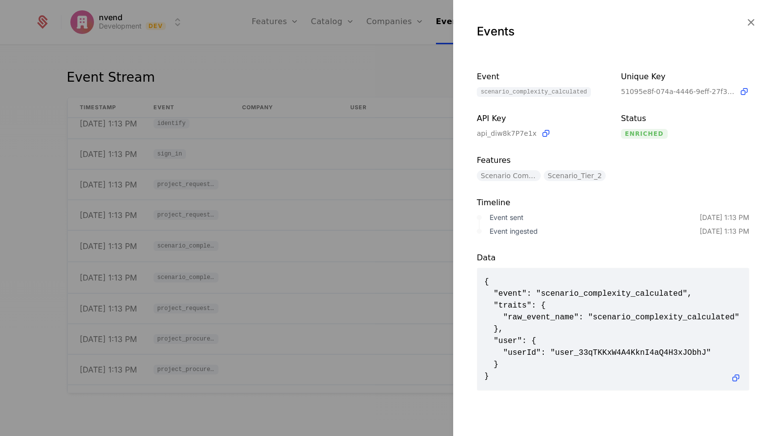
click at [332, 227] on div at bounding box center [386, 218] width 773 height 436
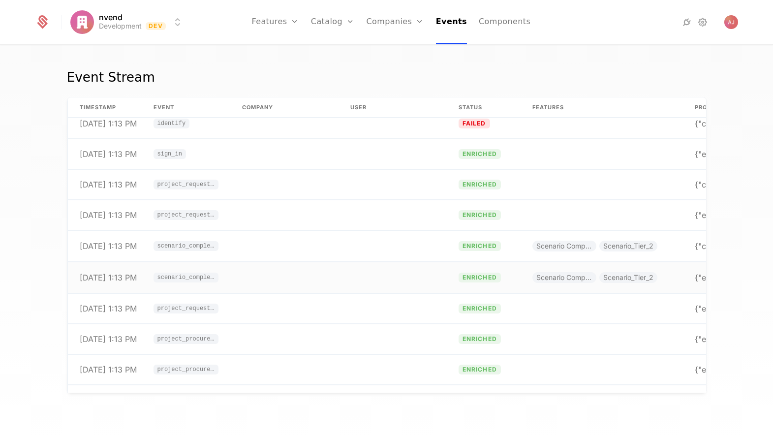
click at [193, 278] on span "scenario_complexity_calculated" at bounding box center [185, 277] width 57 height 6
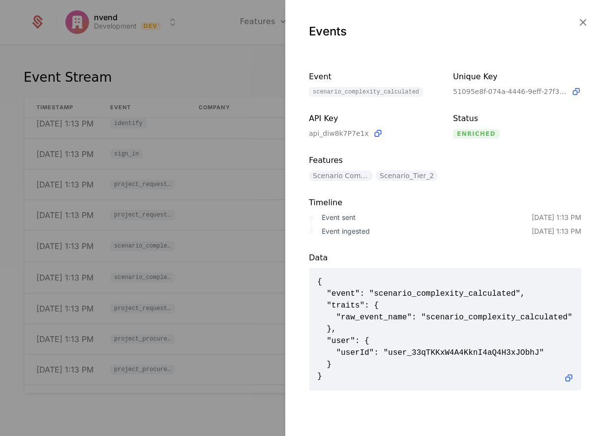
click at [209, 74] on div at bounding box center [302, 218] width 605 height 436
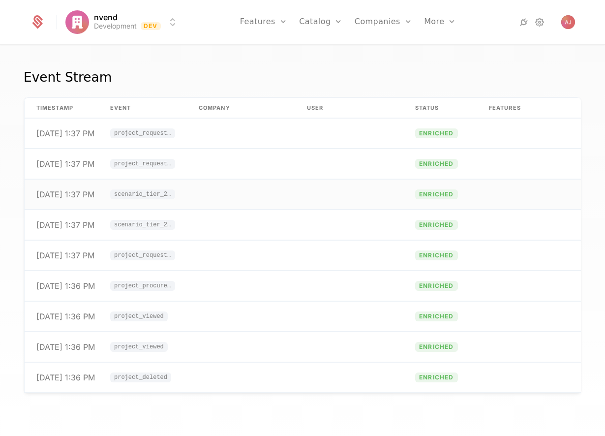
click at [153, 193] on span "scenario_tier_2_calculated" at bounding box center [142, 194] width 57 height 6
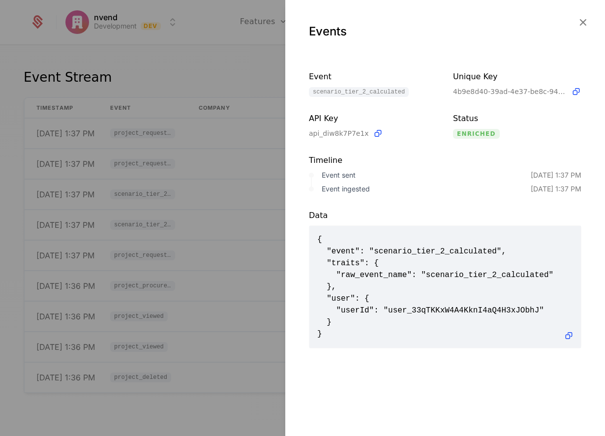
click at [215, 191] on div at bounding box center [302, 218] width 605 height 436
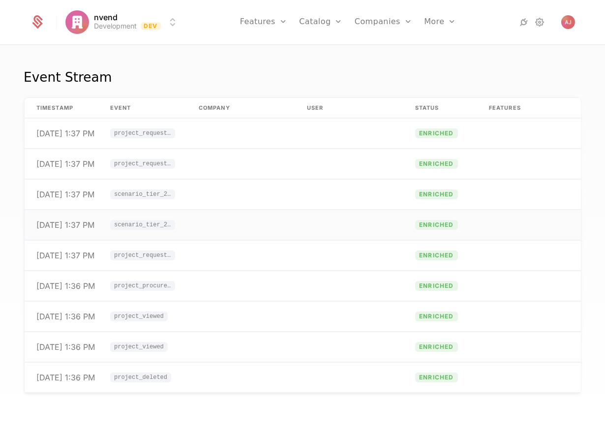
click at [143, 224] on span "scenario_tier_2_calculated" at bounding box center [142, 225] width 57 height 6
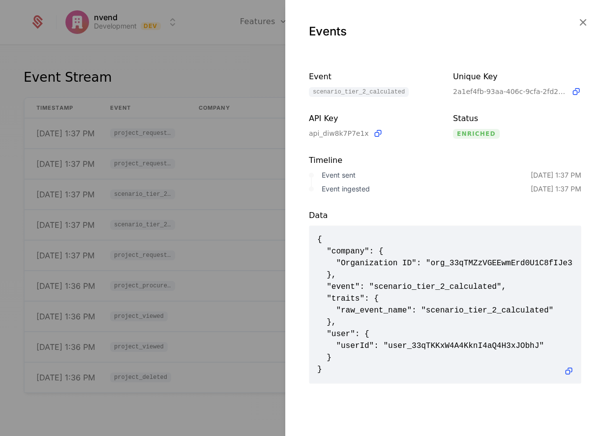
click at [229, 230] on div at bounding box center [302, 218] width 605 height 436
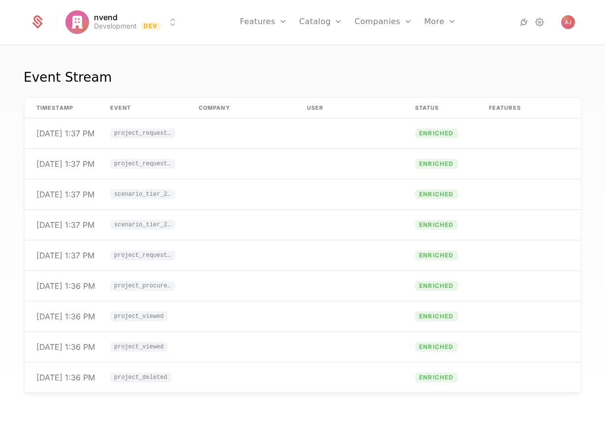
click at [273, 49] on link "Features" at bounding box center [274, 48] width 45 height 8
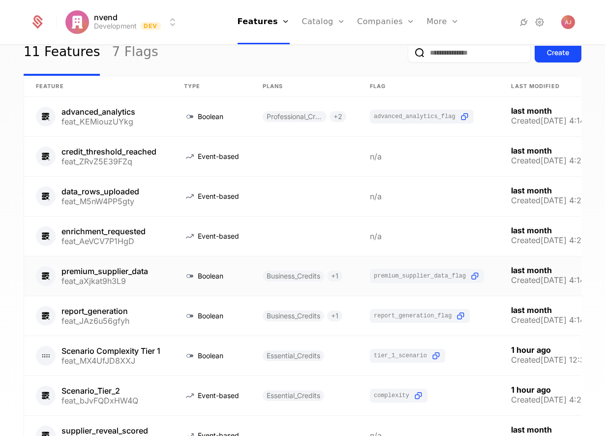
scroll to position [108, 0]
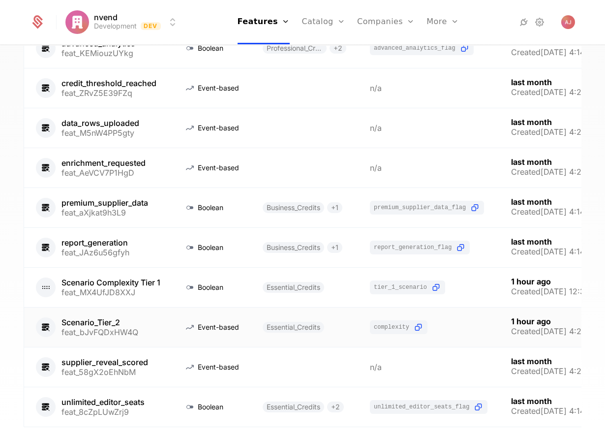
click at [153, 326] on link at bounding box center [98, 326] width 148 height 39
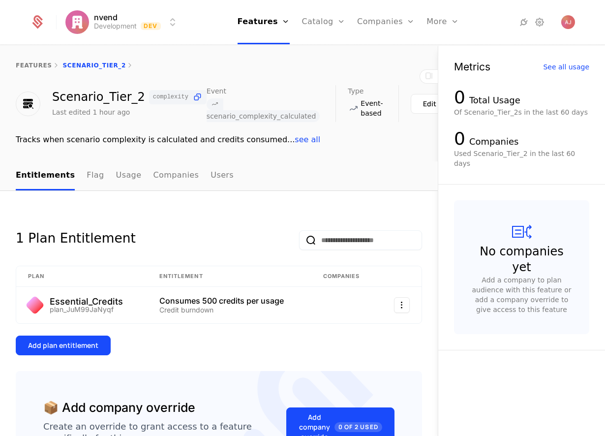
click at [423, 105] on div "Edit" at bounding box center [429, 104] width 13 height 10
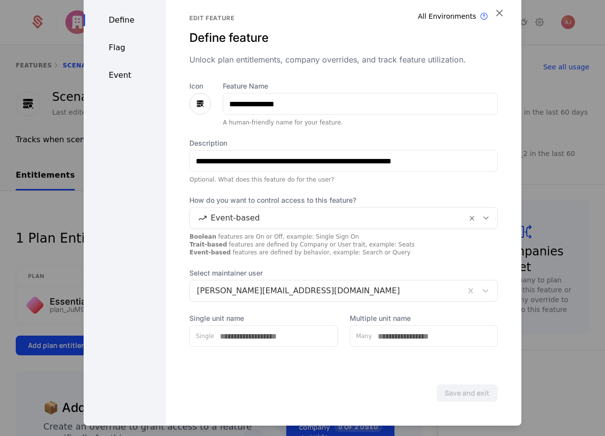
click at [121, 76] on div "Event" at bounding box center [125, 75] width 82 height 12
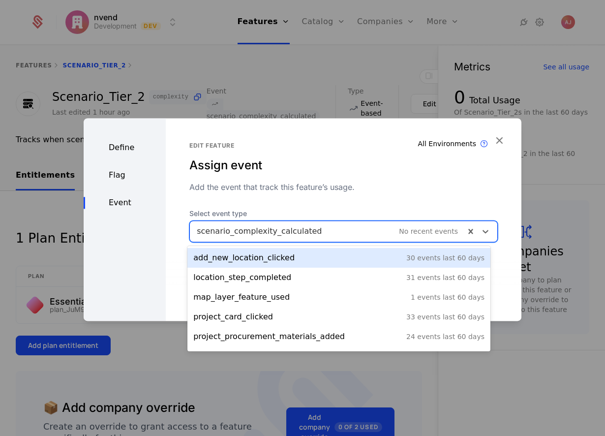
click at [370, 230] on div at bounding box center [327, 231] width 261 height 14
drag, startPoint x: 323, startPoint y: 232, endPoint x: 251, endPoint y: 231, distance: 71.3
click at [251, 233] on div at bounding box center [327, 231] width 261 height 14
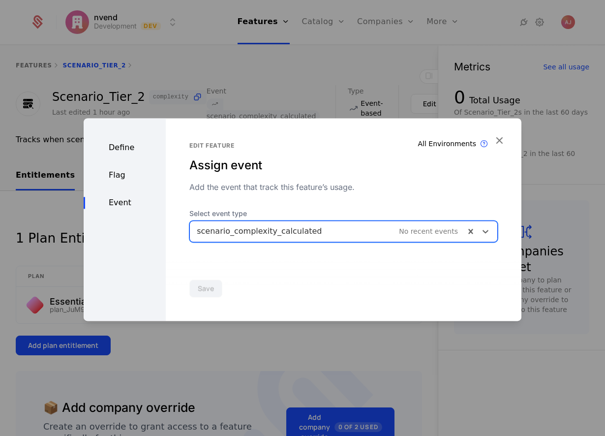
drag, startPoint x: 310, startPoint y: 232, endPoint x: 244, endPoint y: 233, distance: 65.9
click at [244, 233] on div at bounding box center [327, 231] width 261 height 14
click at [230, 232] on div at bounding box center [327, 231] width 261 height 14
drag, startPoint x: 232, startPoint y: 234, endPoint x: 299, endPoint y: 228, distance: 68.1
click at [299, 228] on div at bounding box center [327, 231] width 261 height 14
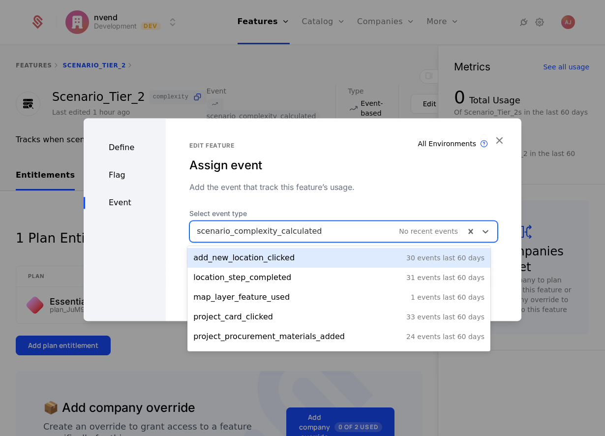
click at [341, 228] on div at bounding box center [327, 231] width 261 height 14
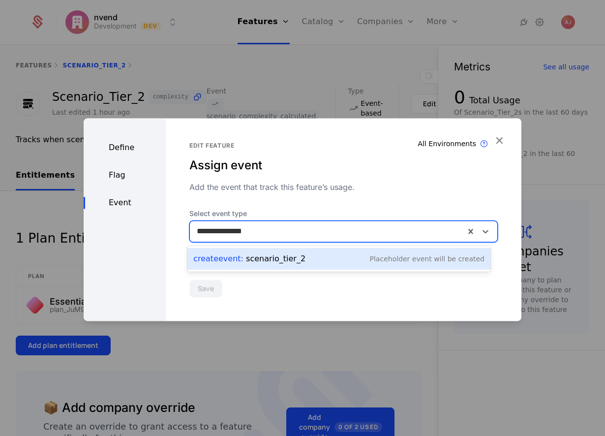
type input "**********"
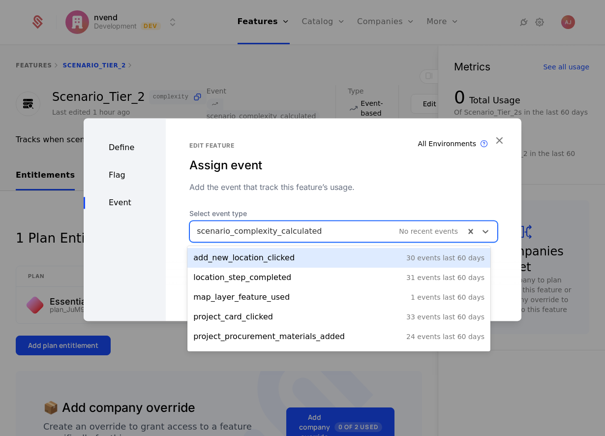
click at [334, 228] on div at bounding box center [327, 231] width 261 height 14
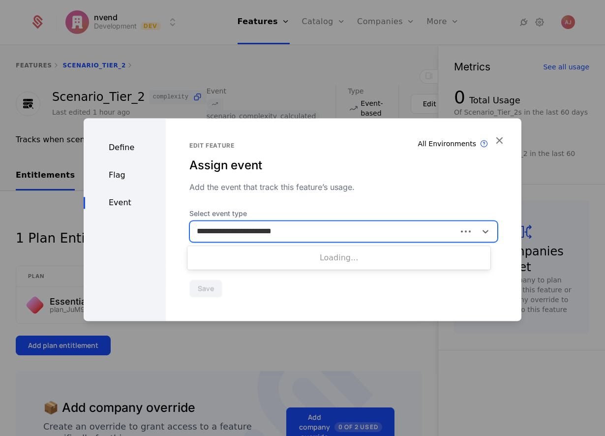
type input "**********"
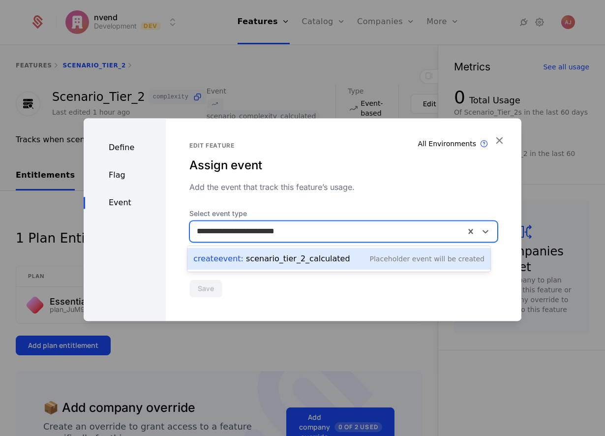
click at [328, 263] on div "Create Event : scenario_tier_2_calculated" at bounding box center [271, 259] width 156 height 12
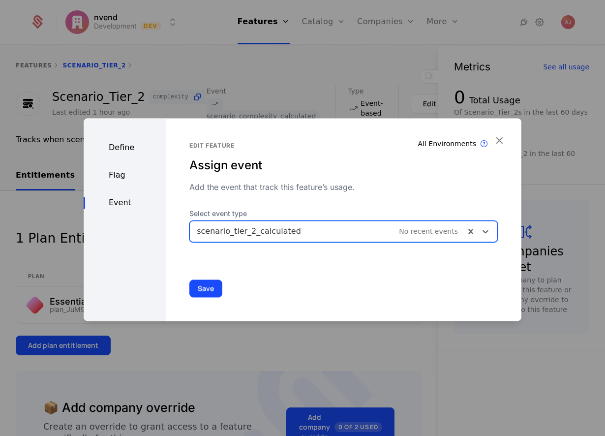
click at [206, 289] on button "Save" at bounding box center [205, 288] width 33 height 18
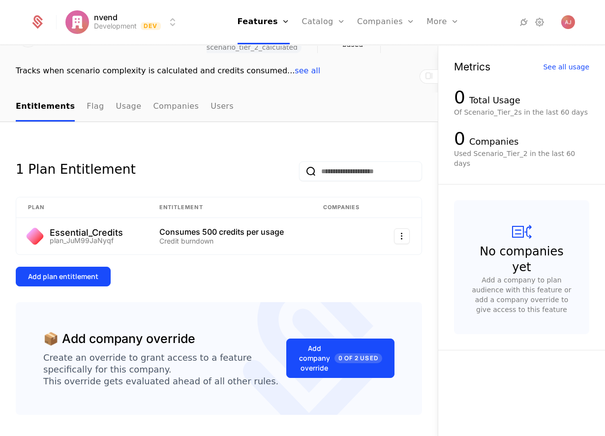
scroll to position [77, 0]
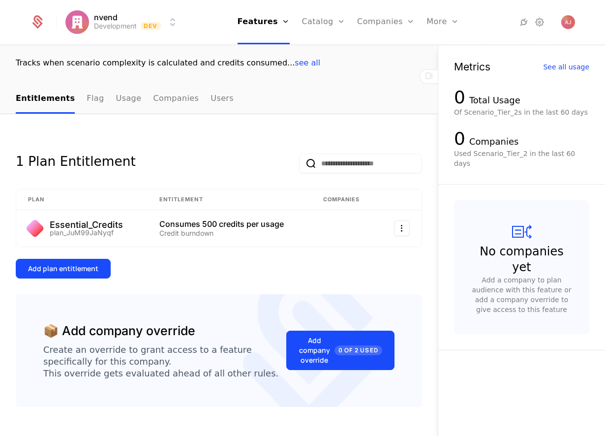
click at [81, 274] on button "Add plan entitlement" at bounding box center [63, 269] width 95 height 20
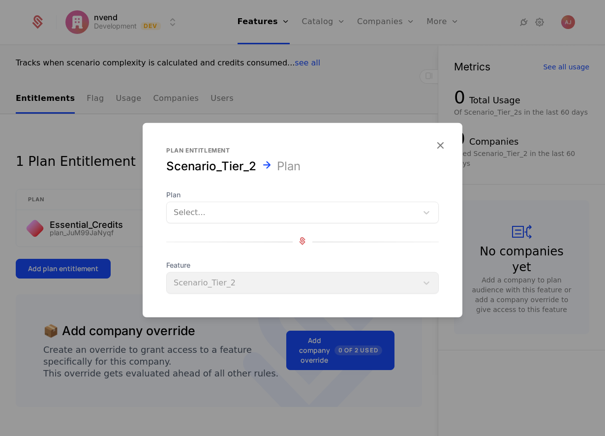
click at [278, 214] on div at bounding box center [292, 213] width 237 height 14
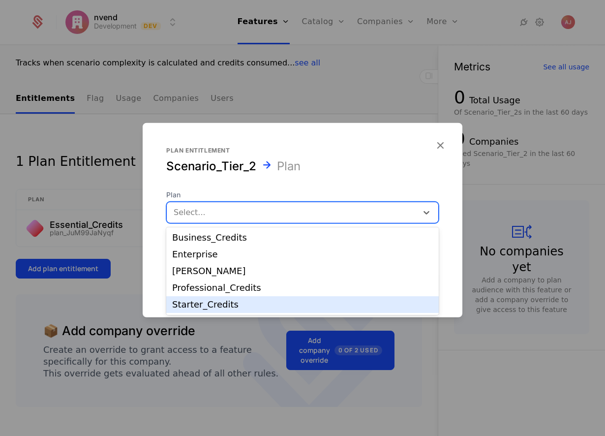
click at [228, 306] on div "Starter_Credits" at bounding box center [302, 304] width 261 height 9
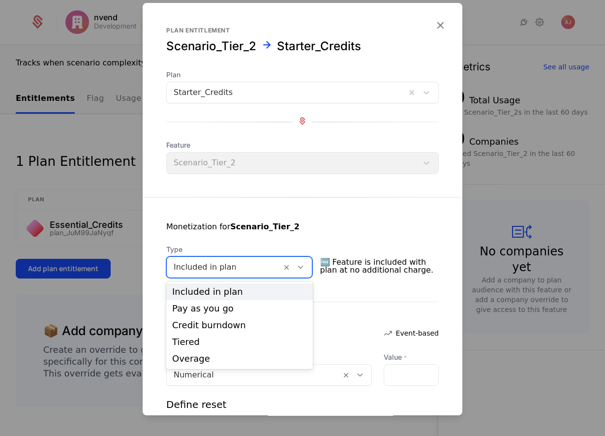
click at [305, 269] on div at bounding box center [300, 267] width 17 height 11
click at [256, 328] on div "Credit burndown" at bounding box center [239, 325] width 135 height 9
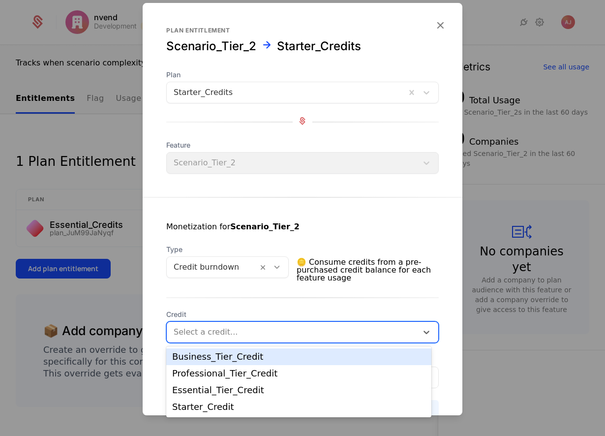
click at [265, 336] on div at bounding box center [292, 332] width 237 height 14
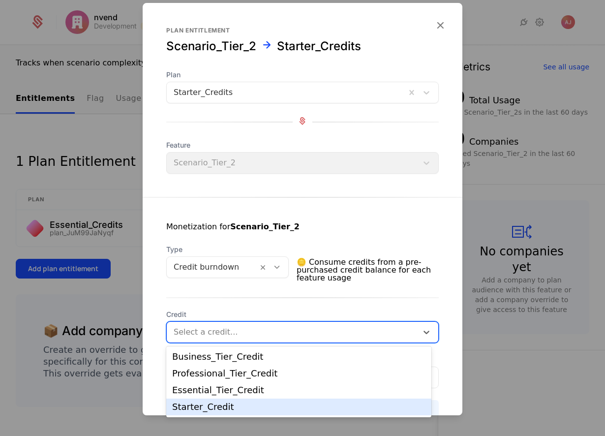
click at [239, 407] on div "Starter_Credit" at bounding box center [298, 406] width 253 height 9
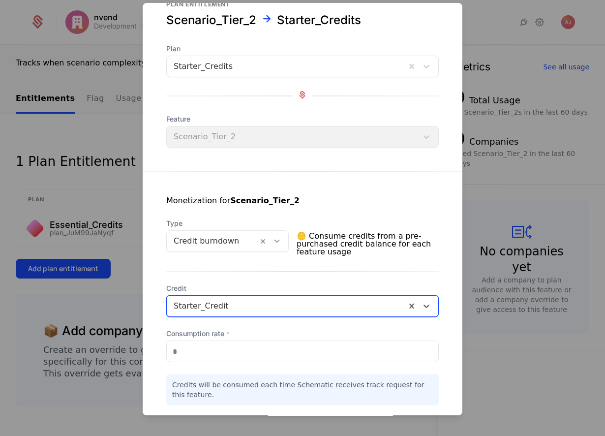
scroll to position [87, 0]
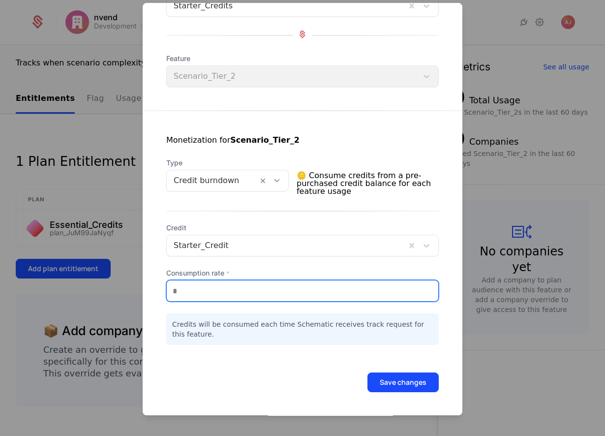
drag, startPoint x: 195, startPoint y: 293, endPoint x: 189, endPoint y: 291, distance: 5.8
click at [190, 291] on input "*" at bounding box center [302, 290] width 271 height 21
drag, startPoint x: 172, startPoint y: 290, endPoint x: 163, endPoint y: 288, distance: 9.0
click at [167, 288] on input "*" at bounding box center [302, 290] width 271 height 21
type input "***"
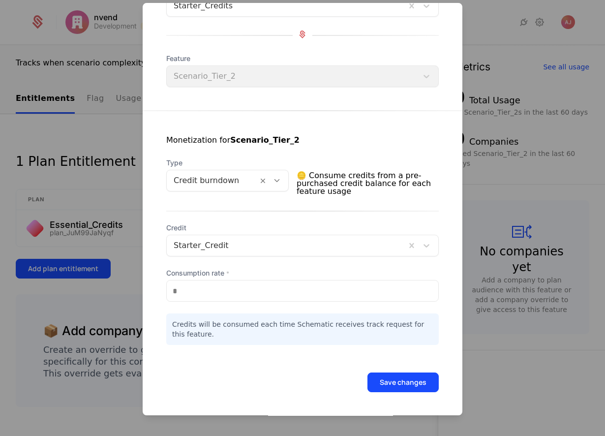
click at [405, 383] on button "Save changes" at bounding box center [402, 382] width 71 height 20
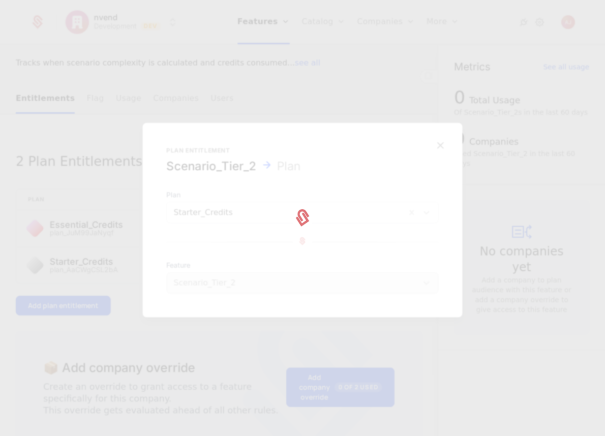
scroll to position [0, 0]
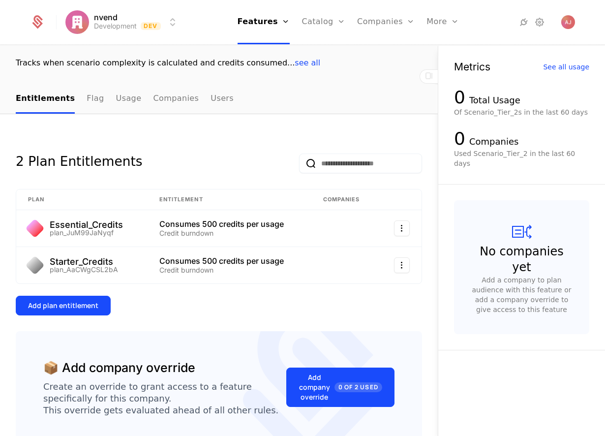
click at [68, 307] on div "Add plan entitlement" at bounding box center [63, 305] width 70 height 10
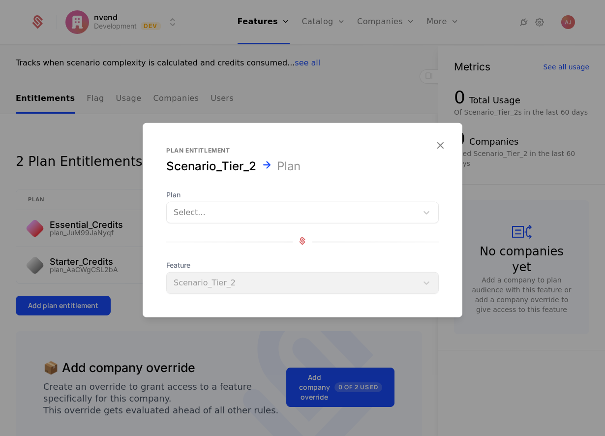
click at [251, 208] on div at bounding box center [292, 213] width 237 height 14
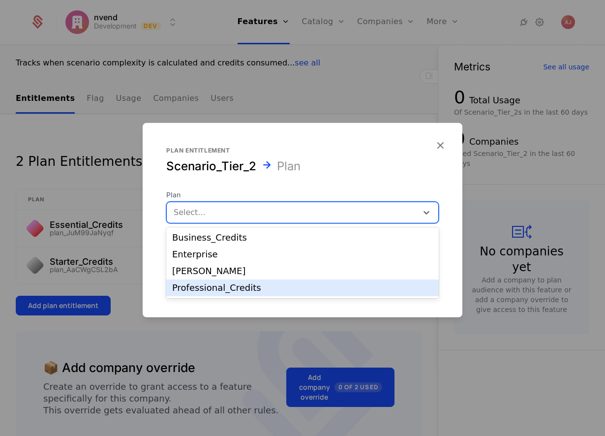
click at [244, 292] on div "Professional_Credits" at bounding box center [302, 287] width 261 height 9
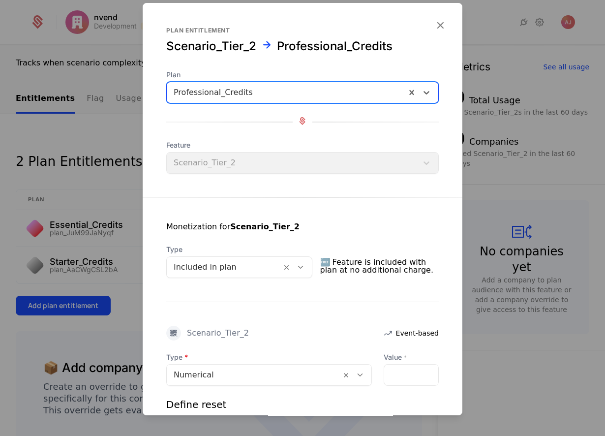
click at [302, 266] on icon at bounding box center [300, 267] width 9 height 9
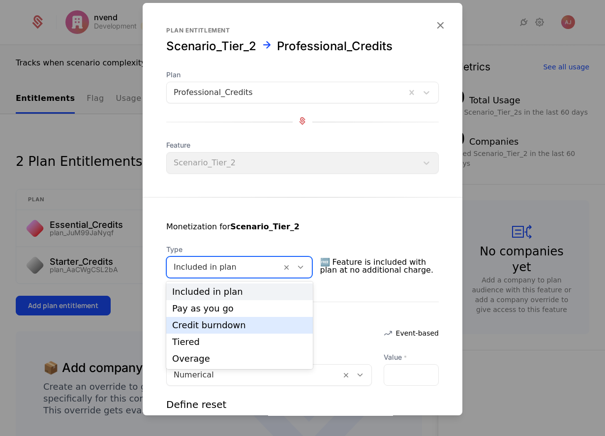
click at [228, 322] on div "Credit burndown" at bounding box center [239, 325] width 135 height 9
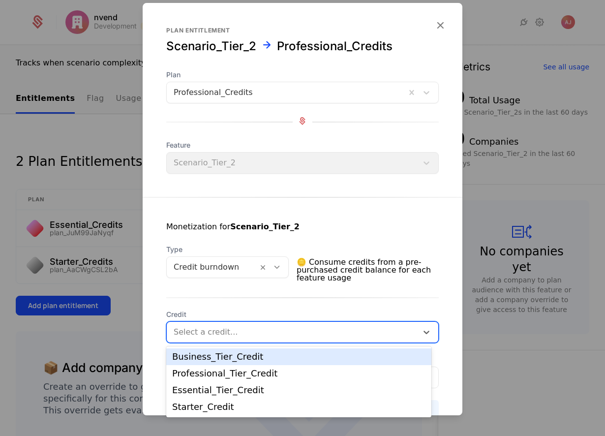
click at [238, 334] on div at bounding box center [292, 332] width 237 height 14
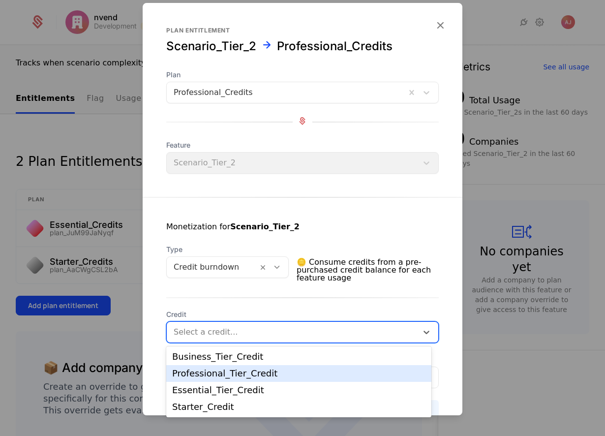
click at [266, 370] on div "Professional_Tier_Credit" at bounding box center [298, 373] width 253 height 9
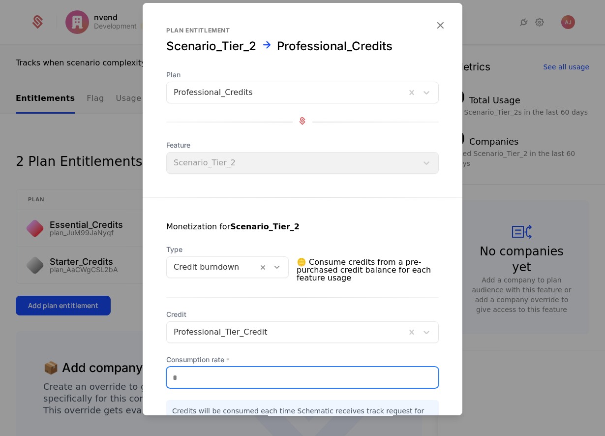
drag, startPoint x: 217, startPoint y: 379, endPoint x: 167, endPoint y: 375, distance: 50.8
click at [167, 376] on input "*" at bounding box center [302, 377] width 271 height 21
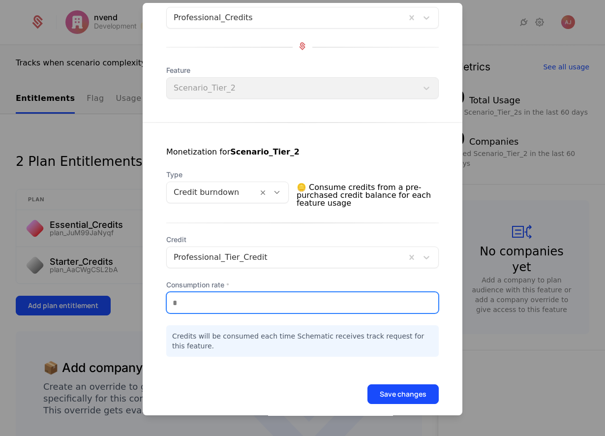
scroll to position [87, 0]
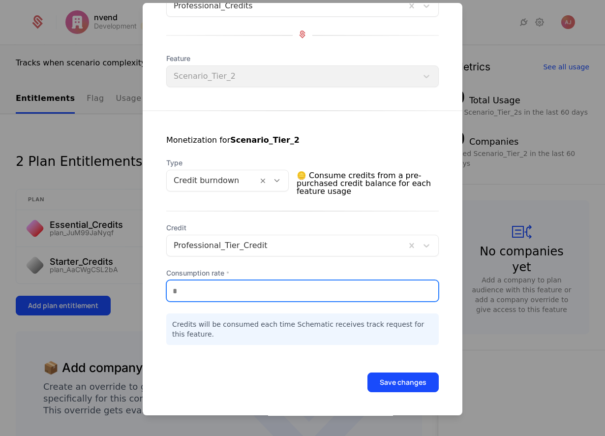
type input "***"
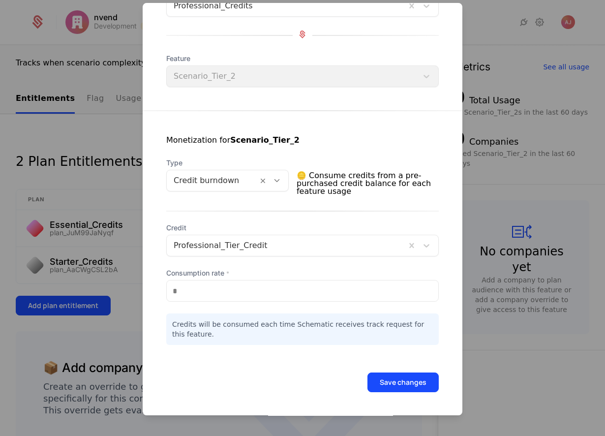
click at [417, 389] on button "Save changes" at bounding box center [402, 382] width 71 height 20
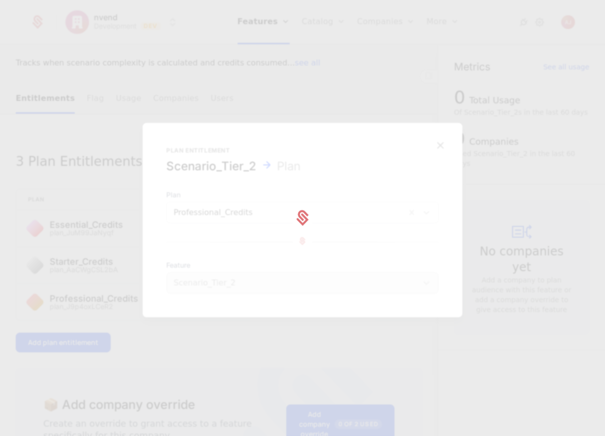
scroll to position [0, 0]
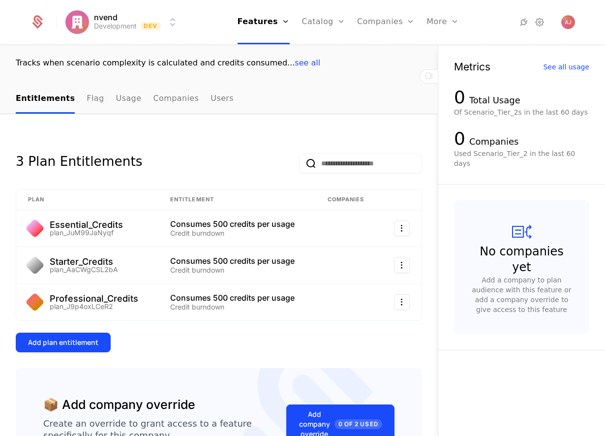
click at [75, 341] on div "Add plan entitlement" at bounding box center [63, 342] width 70 height 10
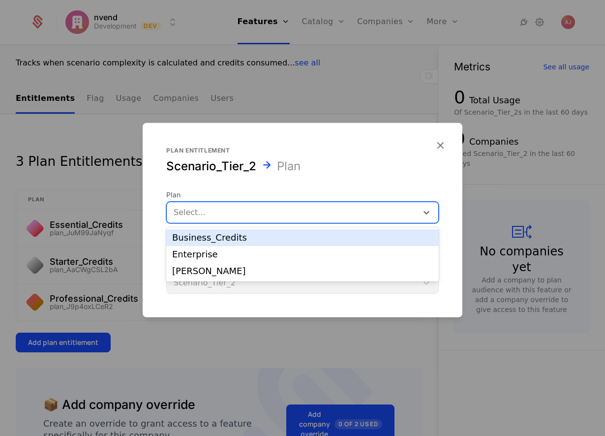
click at [239, 210] on div at bounding box center [292, 213] width 237 height 14
click at [230, 236] on div "Business_Credits" at bounding box center [302, 237] width 261 height 9
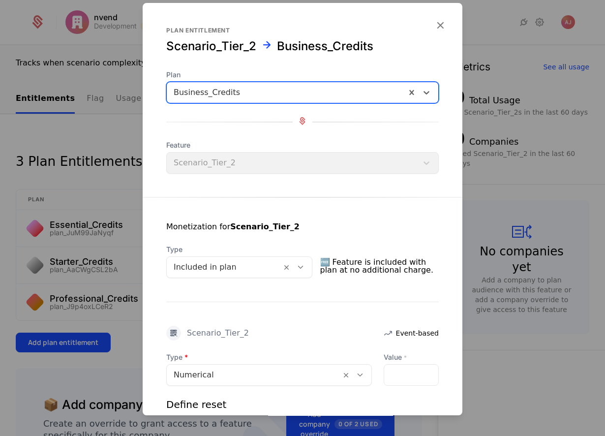
click at [302, 265] on icon at bounding box center [300, 267] width 9 height 9
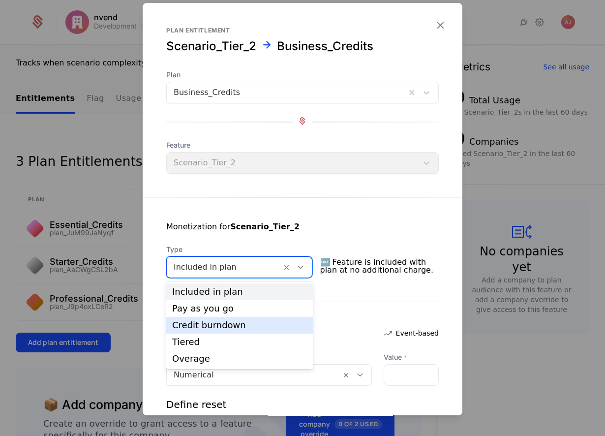
click at [234, 324] on div "Credit burndown" at bounding box center [239, 325] width 135 height 9
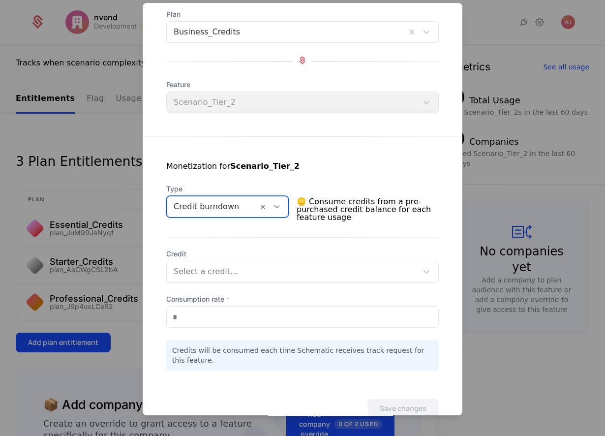
scroll to position [87, 0]
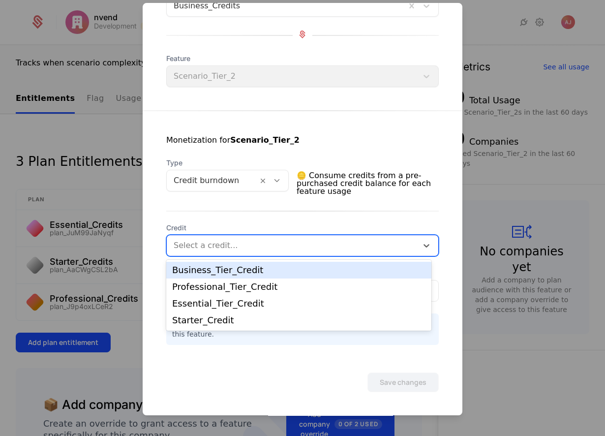
click at [294, 251] on div at bounding box center [292, 246] width 237 height 14
click at [272, 267] on div "Business_Tier_Credit" at bounding box center [298, 270] width 253 height 9
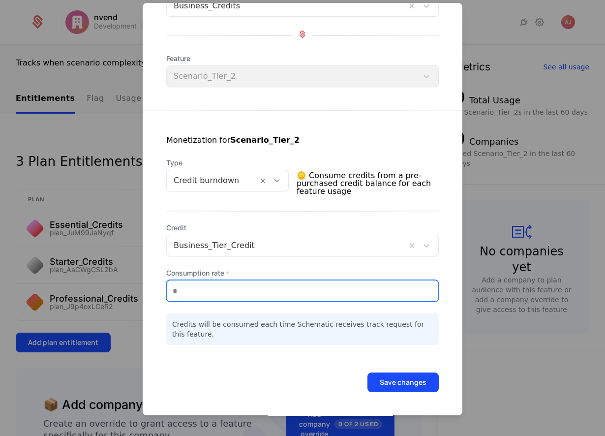
click at [250, 290] on input "*" at bounding box center [302, 290] width 271 height 21
drag, startPoint x: 219, startPoint y: 292, endPoint x: 157, endPoint y: 286, distance: 62.7
click at [167, 287] on input "*" at bounding box center [302, 290] width 271 height 21
type input "***"
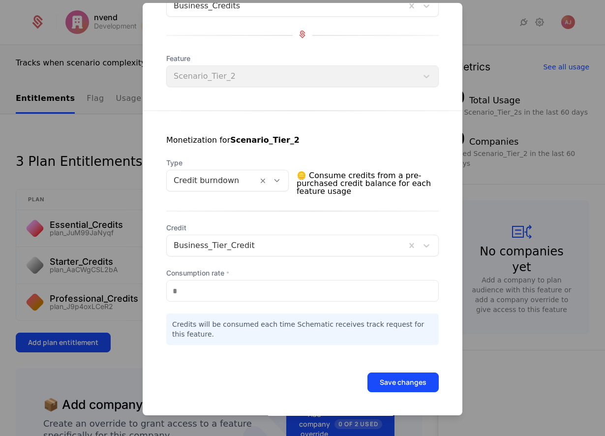
click at [407, 385] on button "Save changes" at bounding box center [402, 382] width 71 height 20
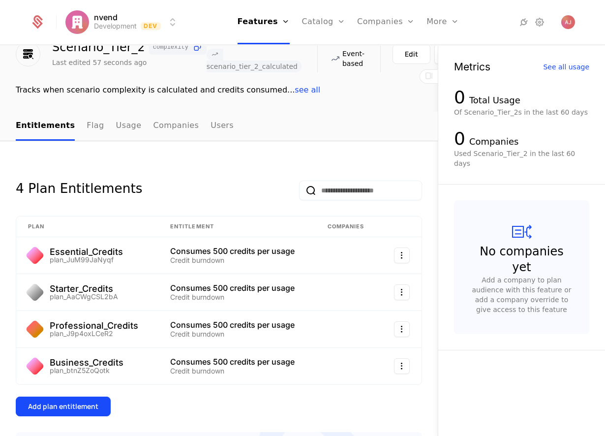
scroll to position [37, 0]
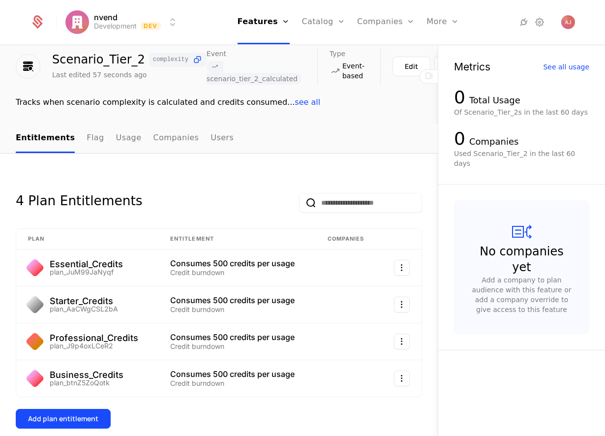
click at [87, 141] on link "Flag" at bounding box center [95, 138] width 17 height 29
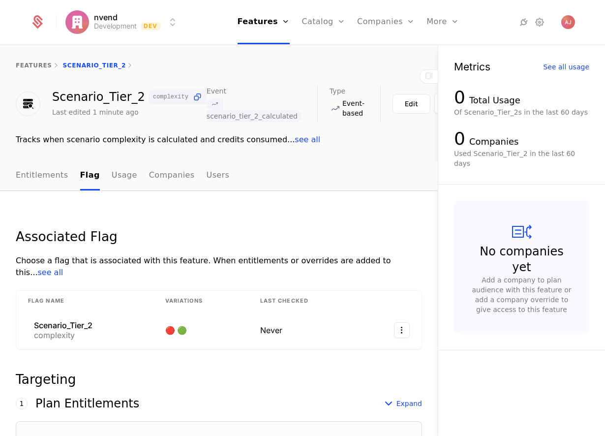
click at [127, 178] on link "Usage" at bounding box center [125, 175] width 26 height 29
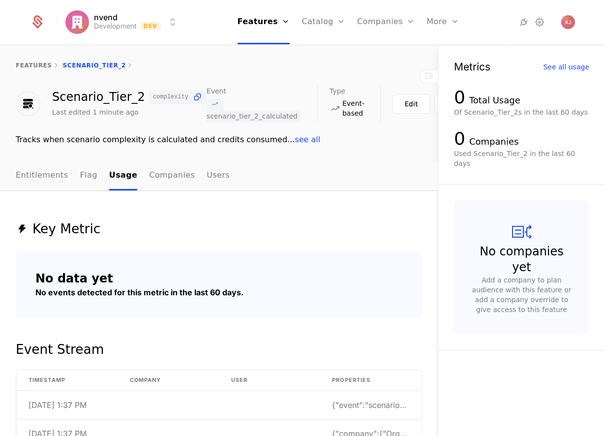
click at [165, 180] on link "Companies" at bounding box center [172, 175] width 46 height 29
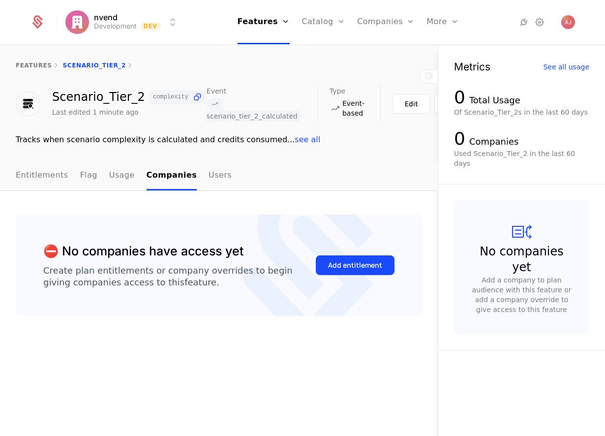
click at [209, 178] on link "Users" at bounding box center [220, 175] width 23 height 29
click at [389, 68] on link "Users" at bounding box center [391, 64] width 45 height 8
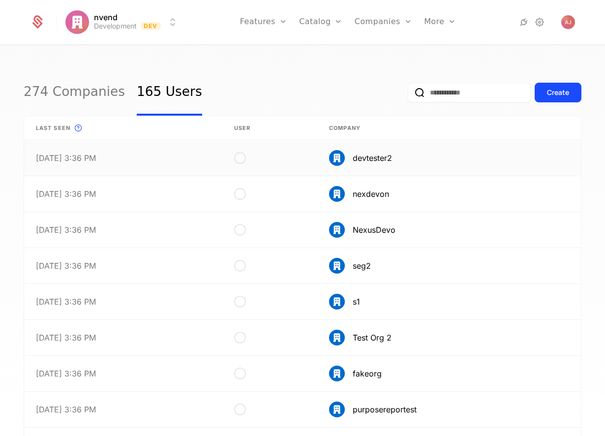
click at [178, 158] on link at bounding box center [123, 157] width 198 height 35
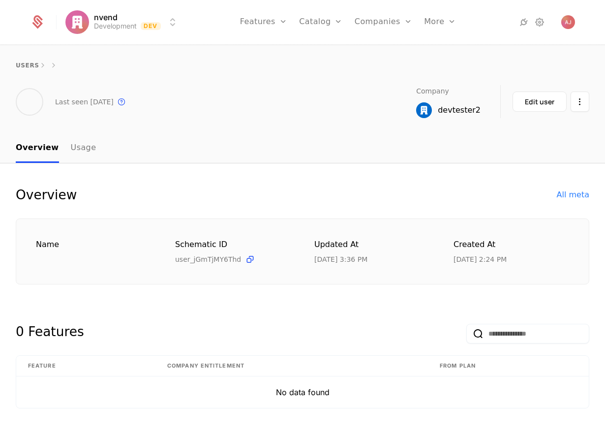
scroll to position [19, 0]
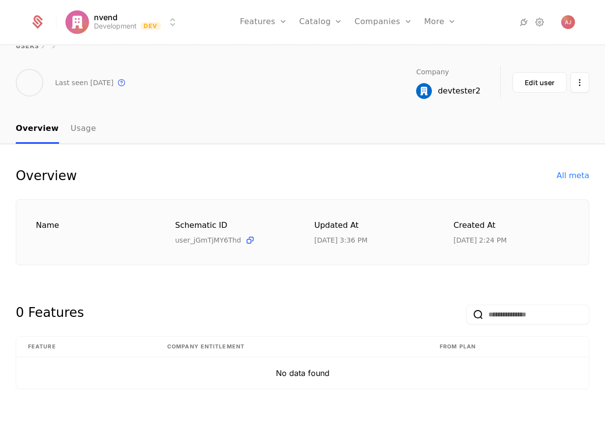
click at [76, 127] on link "Usage" at bounding box center [84, 129] width 26 height 29
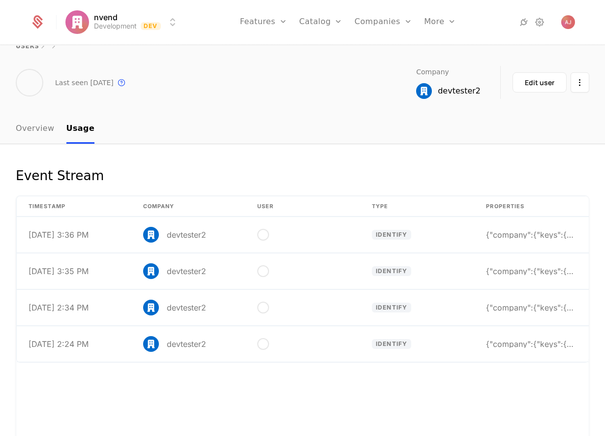
click at [33, 132] on link "Overview" at bounding box center [35, 129] width 39 height 29
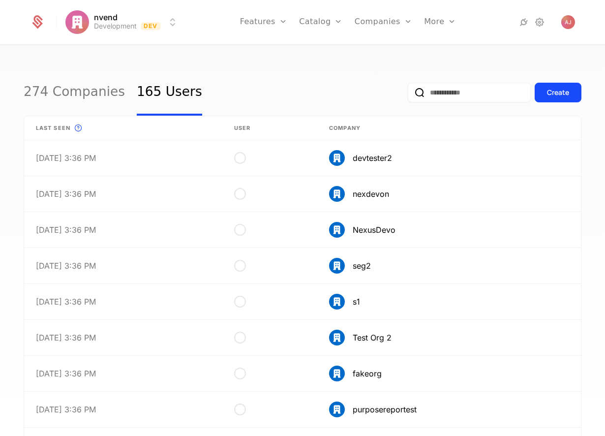
click at [488, 99] on input "email" at bounding box center [469, 93] width 123 height 20
drag, startPoint x: 419, startPoint y: 94, endPoint x: 383, endPoint y: 92, distance: 36.4
click at [408, 92] on input "***" at bounding box center [469, 93] width 123 height 20
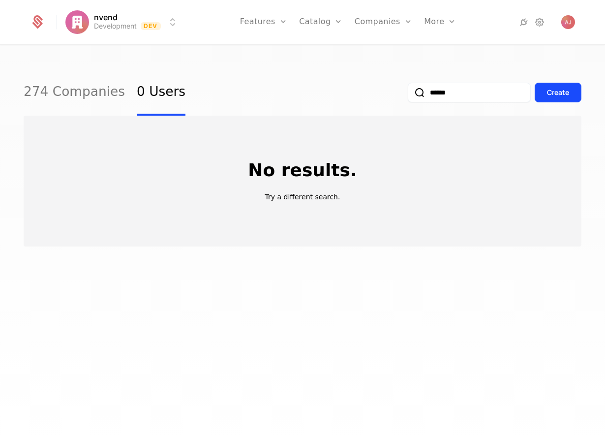
type input "******"
click at [77, 85] on link "274 Companies" at bounding box center [74, 92] width 101 height 46
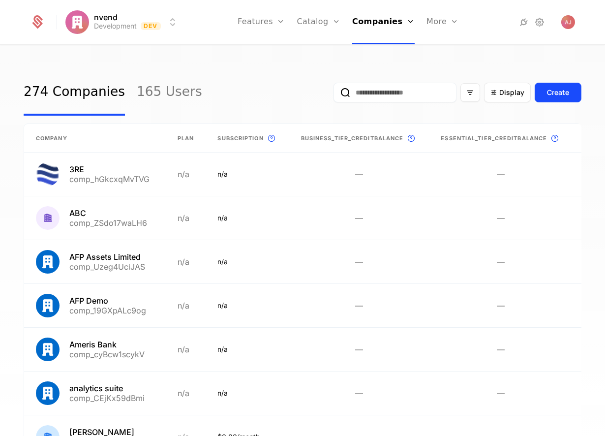
click at [357, 94] on input "email" at bounding box center [394, 93] width 123 height 20
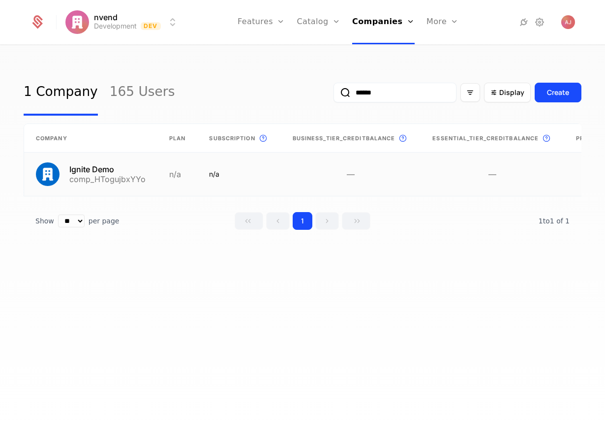
type input "******"
click at [255, 175] on link at bounding box center [238, 173] width 83 height 43
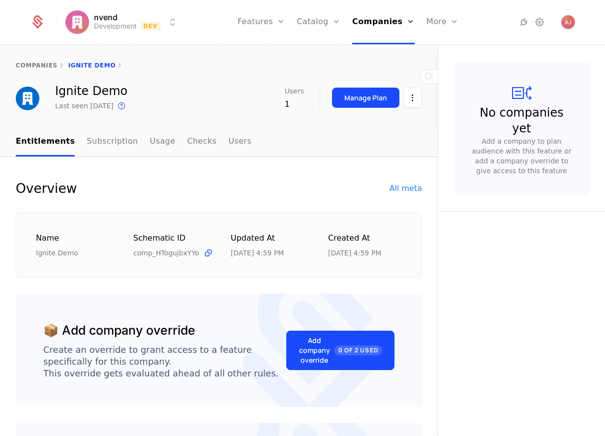
click at [151, 142] on link "Usage" at bounding box center [163, 141] width 26 height 29
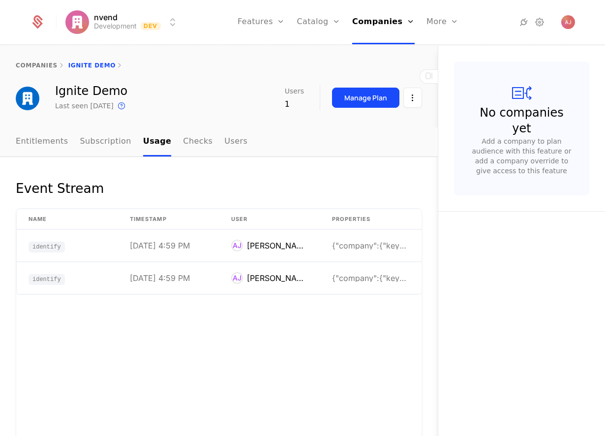
click at [98, 133] on link "Subscription" at bounding box center [105, 141] width 51 height 29
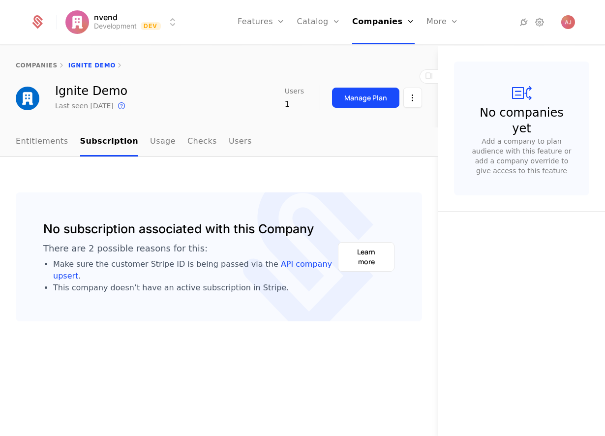
click at [372, 101] on div "Manage Plan" at bounding box center [365, 98] width 43 height 10
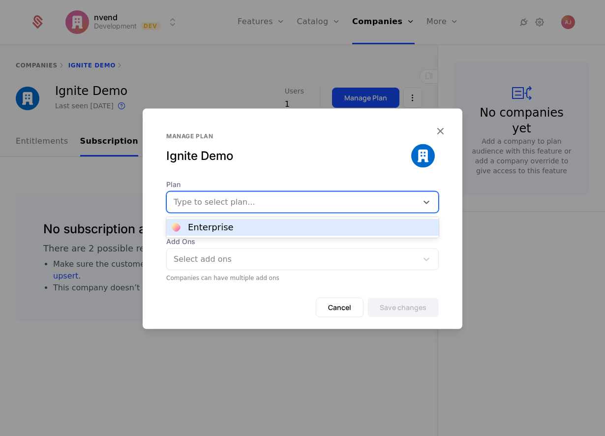
click at [307, 206] on div at bounding box center [292, 202] width 237 height 14
click at [246, 226] on div "Enterprise" at bounding box center [302, 227] width 261 height 9
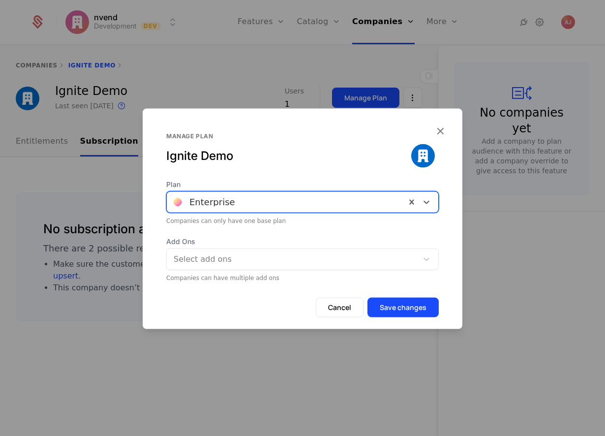
click at [275, 201] on div at bounding box center [286, 202] width 225 height 14
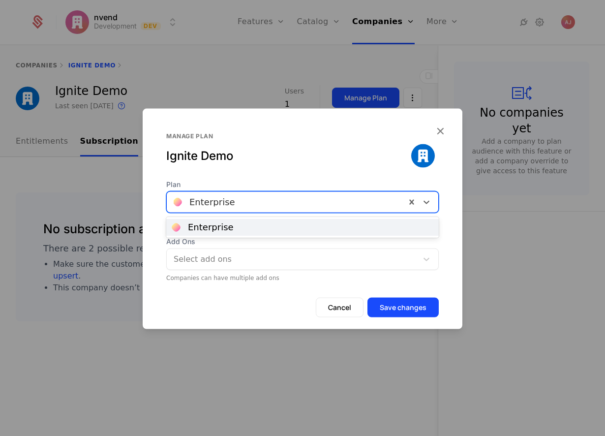
click at [231, 229] on div "Enterprise" at bounding box center [302, 227] width 261 height 9
click at [280, 207] on div at bounding box center [286, 202] width 225 height 14
click at [294, 236] on div "Enterprise" at bounding box center [302, 227] width 272 height 21
click at [470, 245] on div at bounding box center [302, 218] width 605 height 436
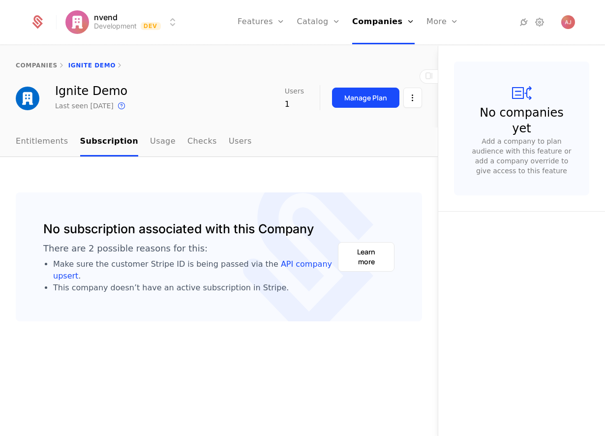
click at [42, 141] on link "Entitlements" at bounding box center [42, 141] width 53 height 29
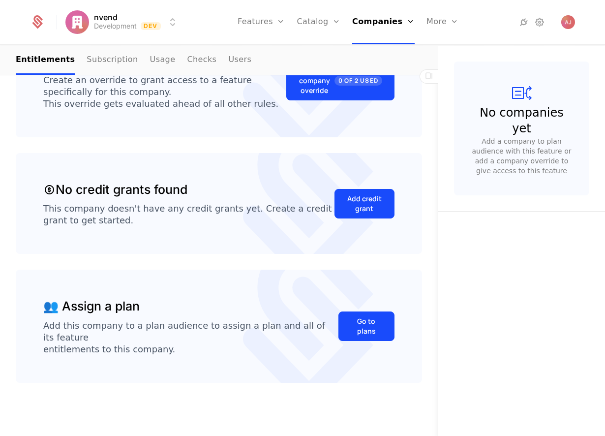
scroll to position [271, 0]
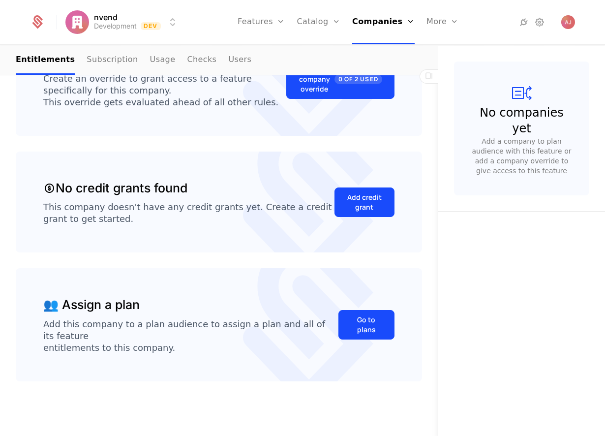
click at [356, 331] on div "Go to plans" at bounding box center [366, 325] width 31 height 20
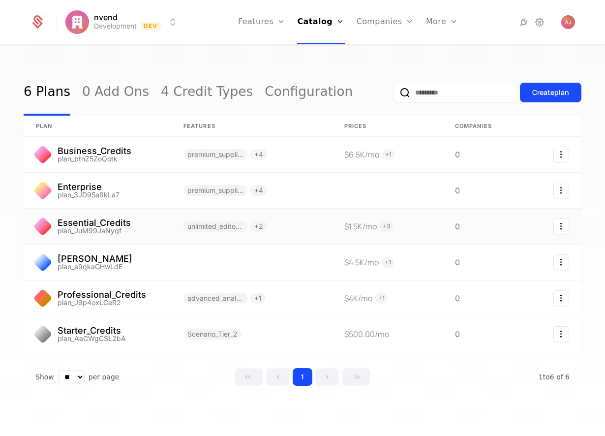
click at [302, 231] on link at bounding box center [252, 226] width 161 height 35
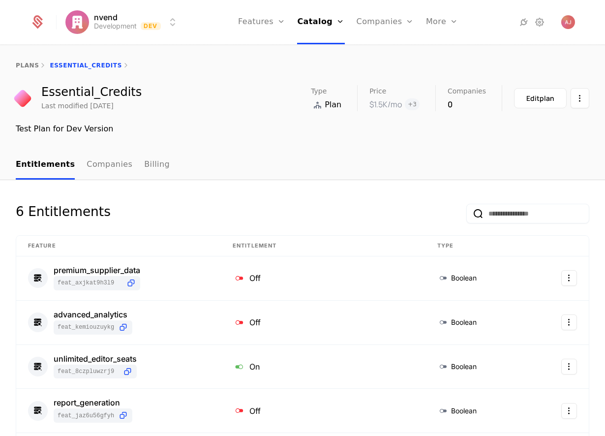
click at [94, 166] on link "Companies" at bounding box center [110, 164] width 46 height 29
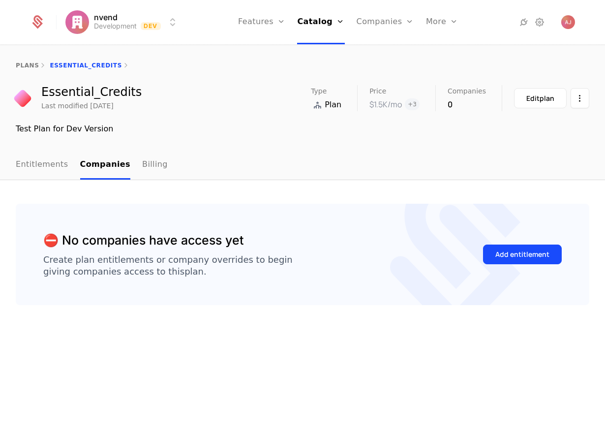
click at [538, 261] on button "Add entitlement" at bounding box center [522, 254] width 79 height 20
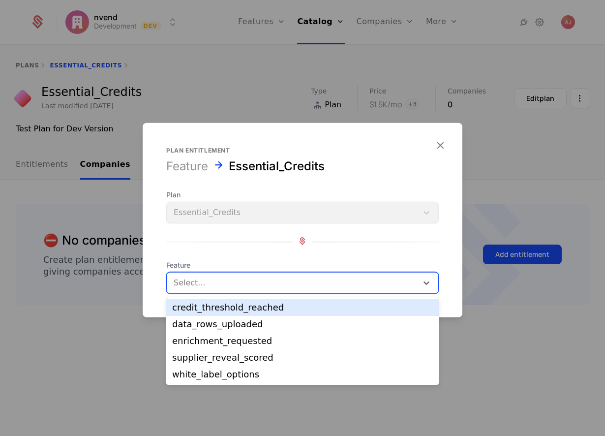
click at [284, 280] on div at bounding box center [292, 283] width 237 height 14
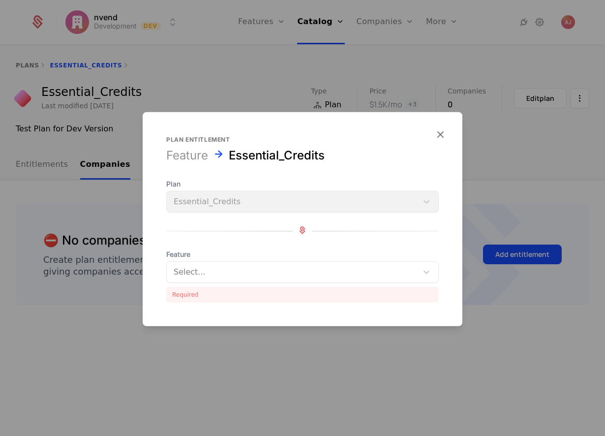
click at [74, 282] on div at bounding box center [302, 218] width 605 height 436
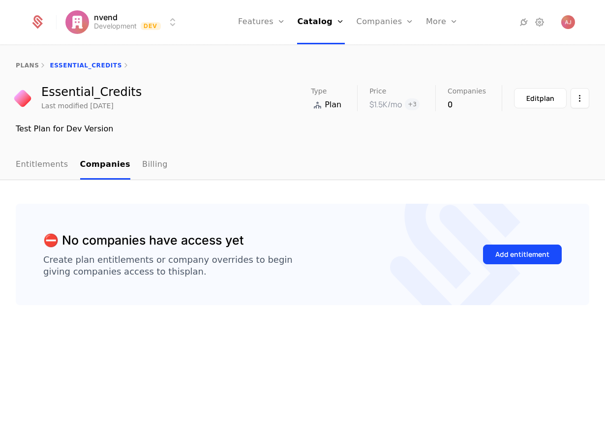
click at [38, 171] on link "Entitlements" at bounding box center [42, 164] width 53 height 29
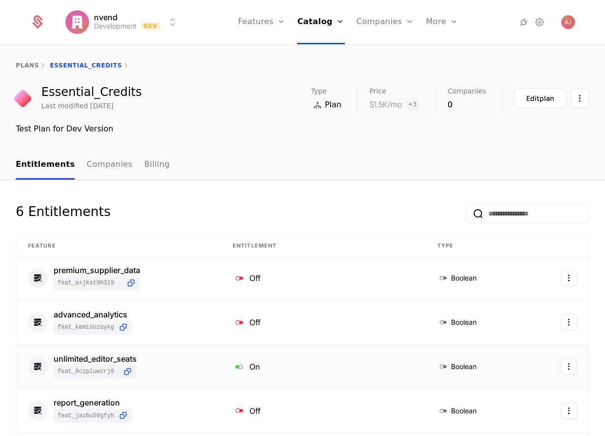
scroll to position [331, 0]
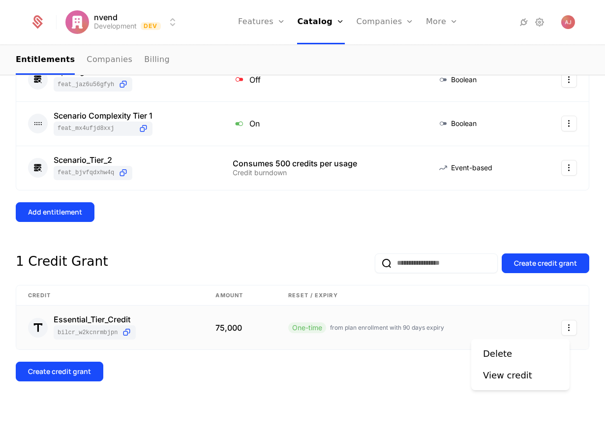
click at [562, 326] on html "nvend Development Dev Features Features Flags Catalog Plans Add Ons Credits Con…" at bounding box center [302, 218] width 605 height 436
click at [510, 376] on div "View credit" at bounding box center [507, 375] width 49 height 14
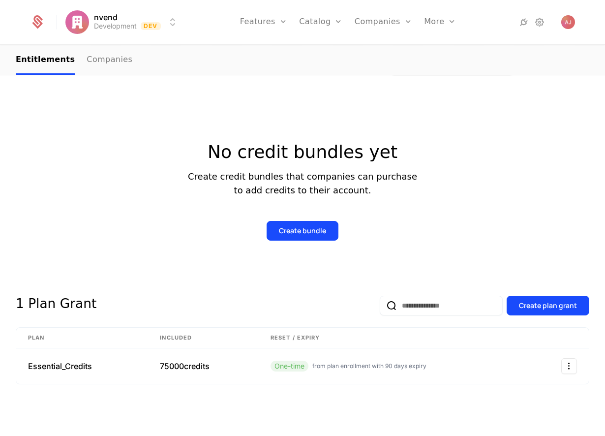
scroll to position [139, 0]
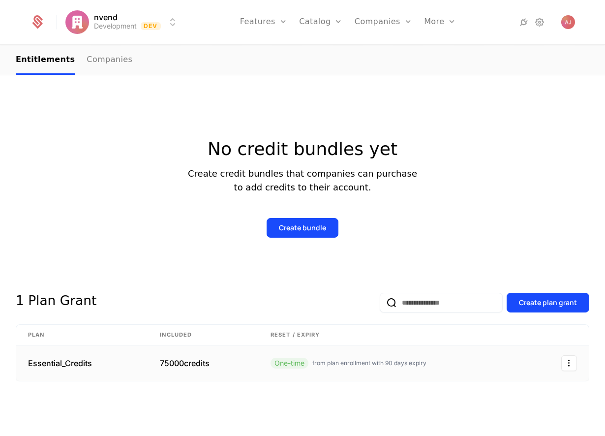
click at [477, 364] on link at bounding box center [394, 362] width 270 height 35
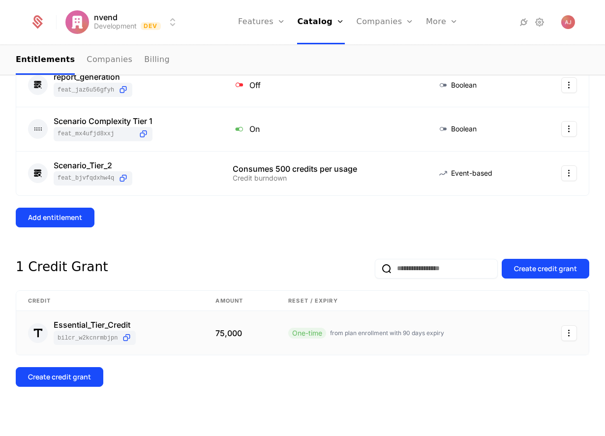
scroll to position [331, 0]
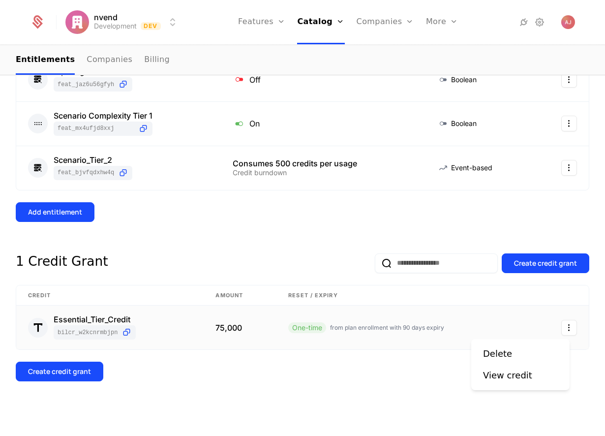
click at [567, 330] on html "nvend Development Dev Features Features Flags Catalog Plans Add Ons Credits Con…" at bounding box center [302, 218] width 605 height 436
click at [502, 377] on div "View credit" at bounding box center [507, 375] width 49 height 14
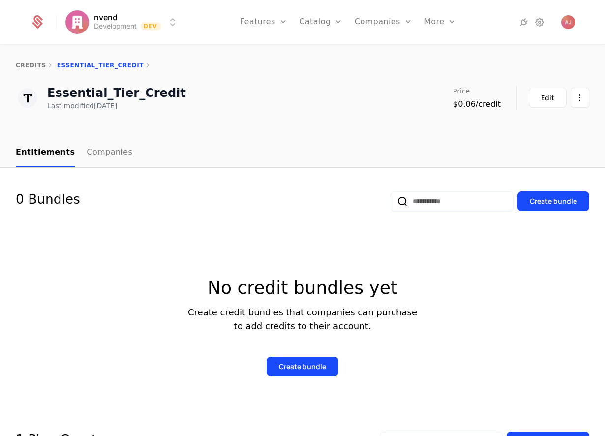
click at [529, 96] on button "Edit" at bounding box center [548, 98] width 38 height 20
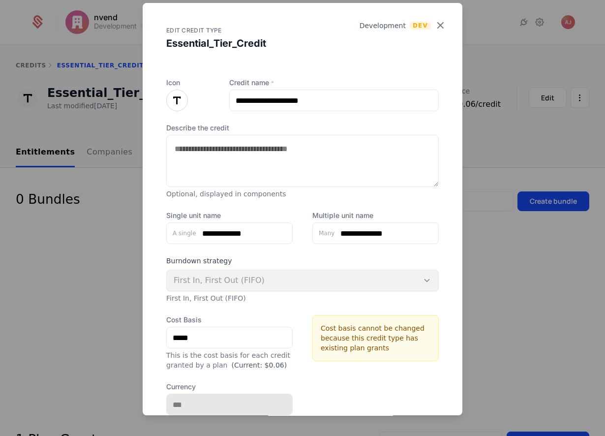
click at [333, 285] on div "First In, First Out (FIFO)" at bounding box center [302, 280] width 272 height 22
click at [434, 22] on icon "button" at bounding box center [440, 25] width 13 height 13
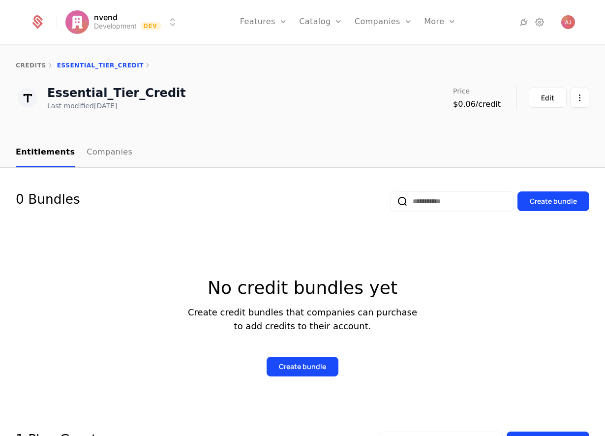
click at [112, 153] on link "Companies" at bounding box center [110, 152] width 46 height 29
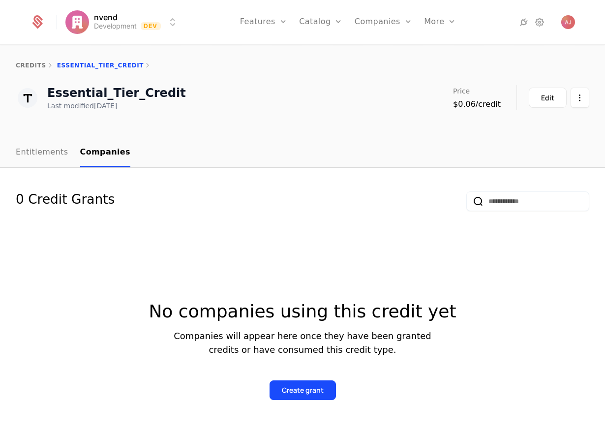
click at [49, 157] on link "Entitlements" at bounding box center [42, 152] width 53 height 29
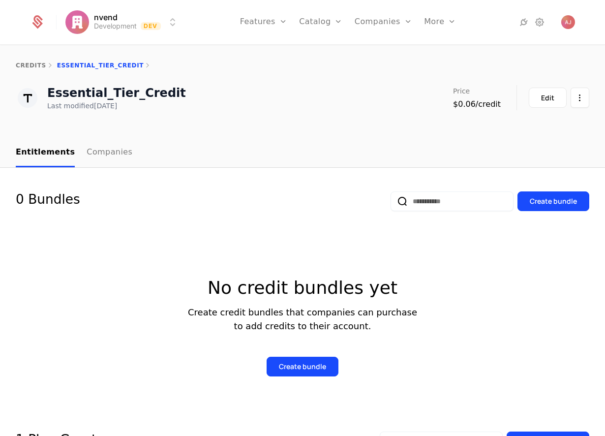
click at [31, 65] on link "credits" at bounding box center [31, 65] width 30 height 7
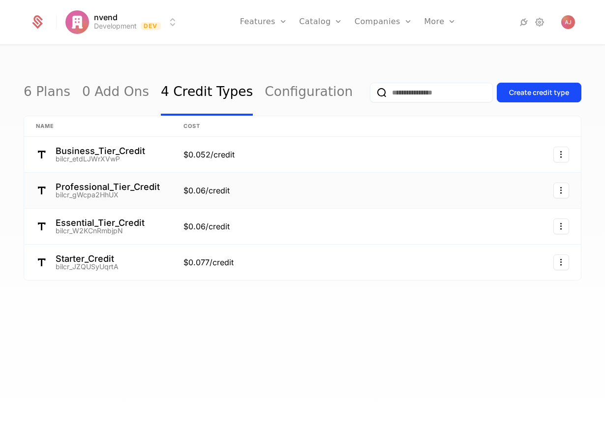
click at [203, 189] on link at bounding box center [306, 190] width 268 height 35
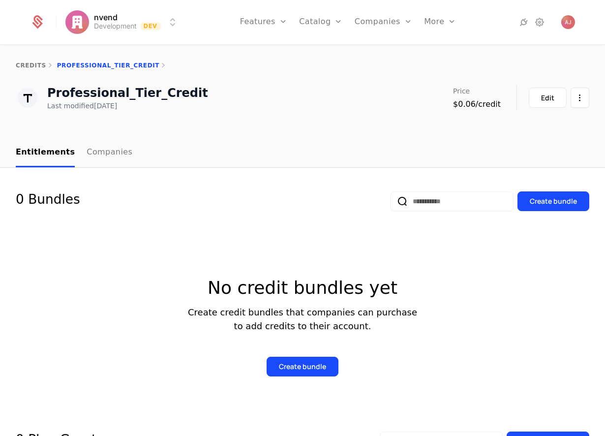
click at [87, 150] on link "Companies" at bounding box center [110, 152] width 46 height 29
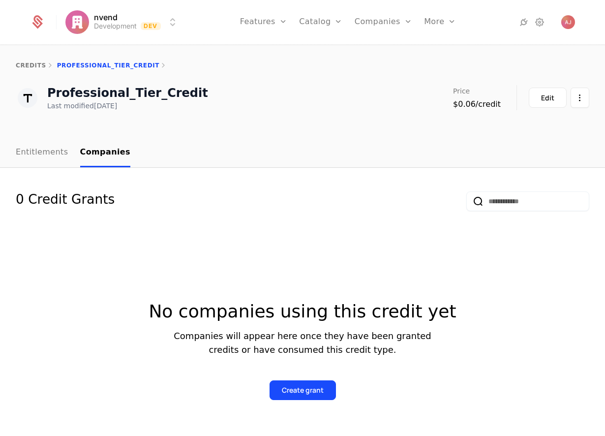
click at [47, 149] on link "Entitlements" at bounding box center [42, 152] width 53 height 29
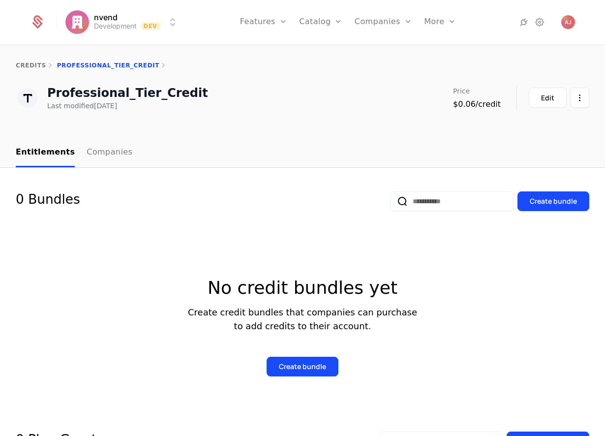
click at [383, 52] on link "Companies" at bounding box center [388, 48] width 45 height 8
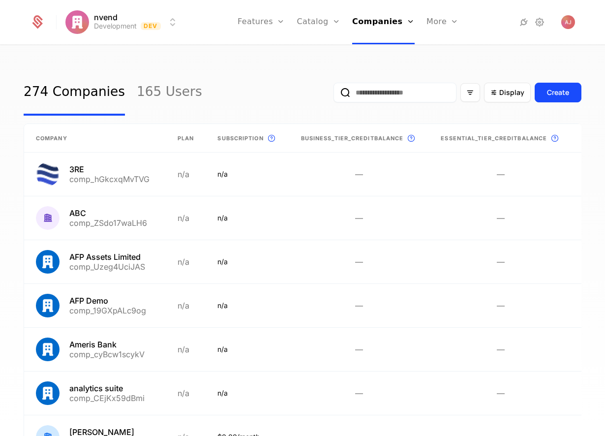
click at [383, 96] on input "email" at bounding box center [394, 93] width 123 height 20
click at [150, 90] on link "165 Users" at bounding box center [169, 92] width 65 height 46
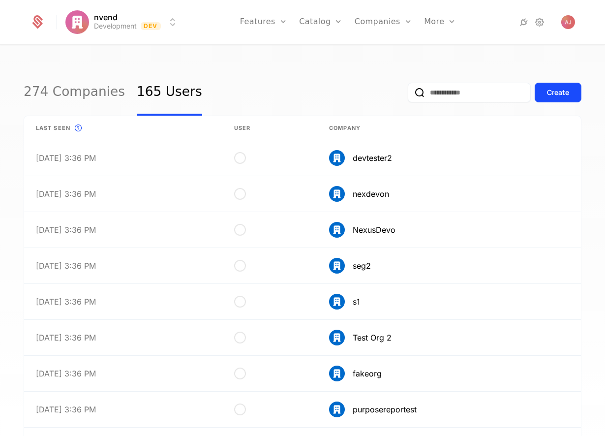
click at [77, 90] on link "274 Companies" at bounding box center [74, 92] width 101 height 46
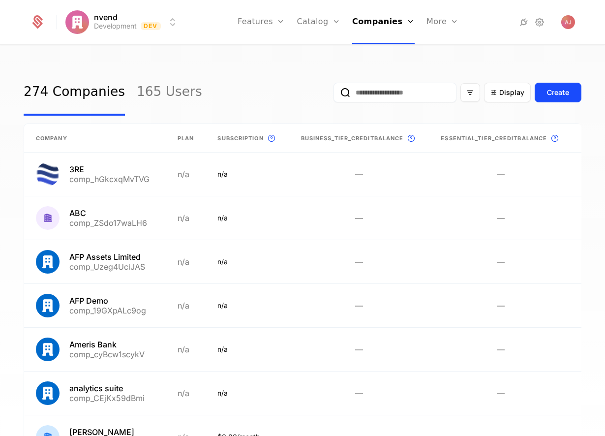
click at [402, 96] on input "email" at bounding box center [394, 93] width 123 height 20
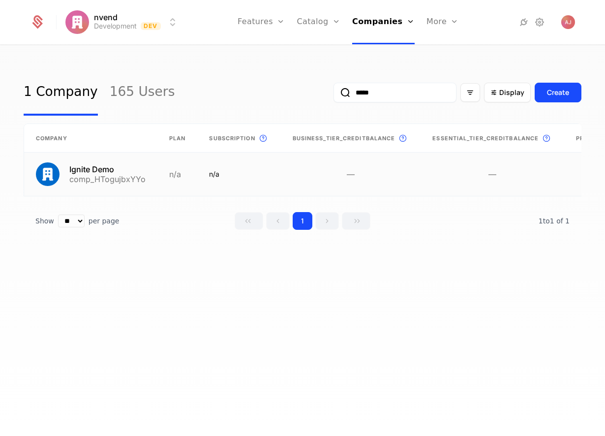
type input "*****"
click at [275, 179] on link at bounding box center [238, 173] width 83 height 43
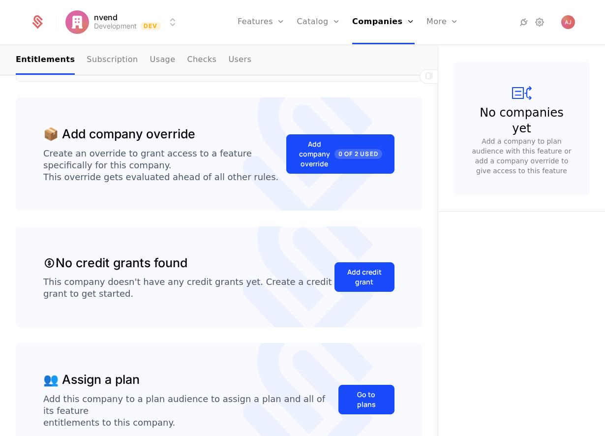
scroll to position [271, 0]
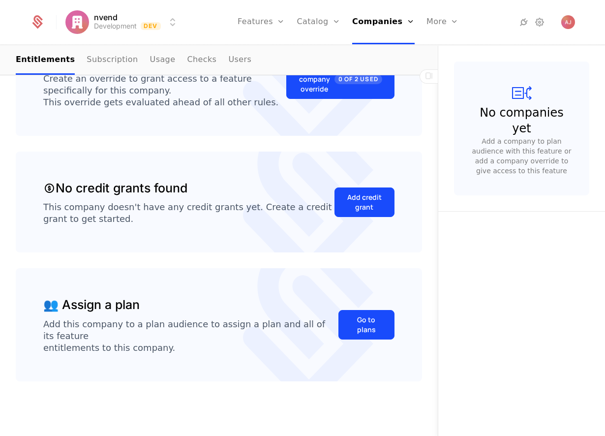
click at [347, 196] on div "Add credit grant" at bounding box center [364, 202] width 35 height 20
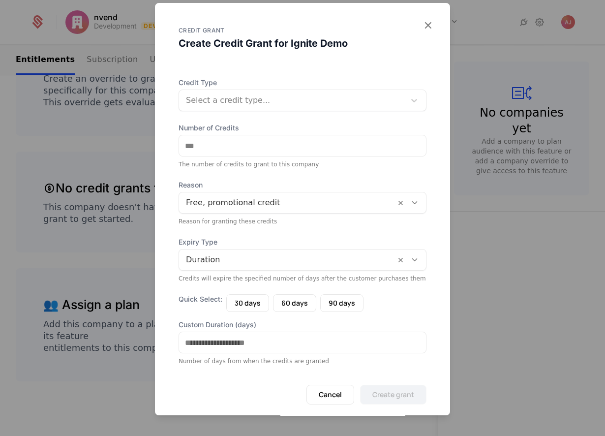
click at [318, 102] on div at bounding box center [292, 100] width 212 height 14
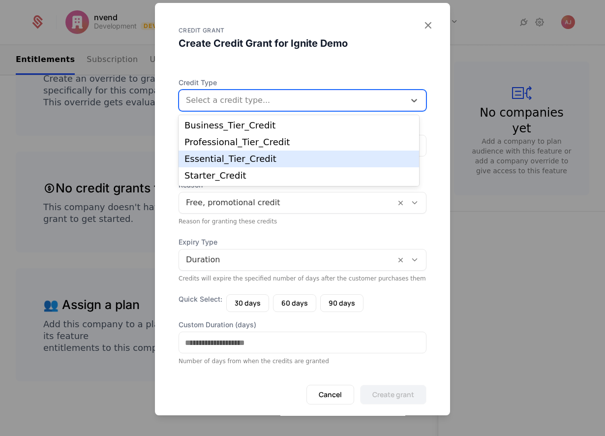
click at [303, 159] on div "Essential_Tier_Credit" at bounding box center [298, 158] width 229 height 9
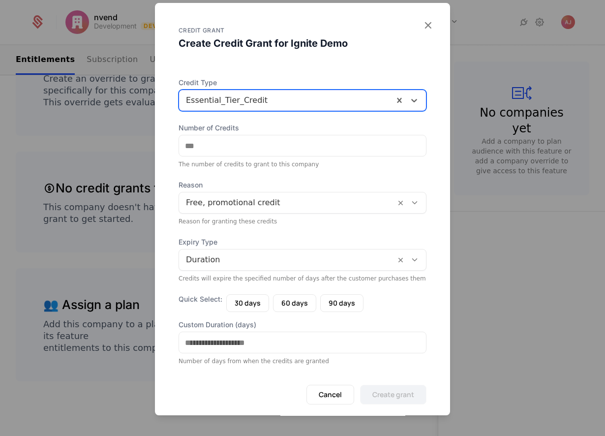
click at [300, 257] on div at bounding box center [287, 260] width 203 height 14
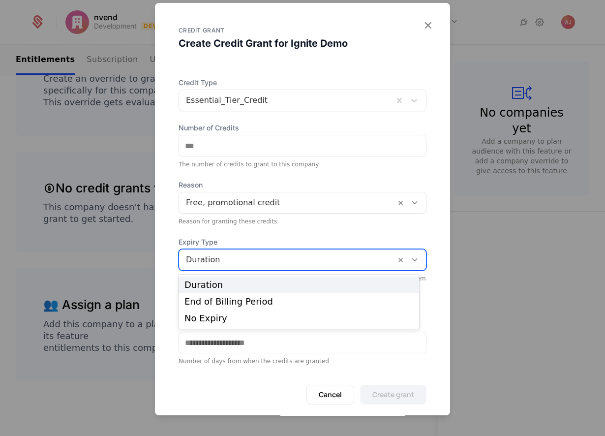
click at [300, 258] on div at bounding box center [287, 260] width 203 height 14
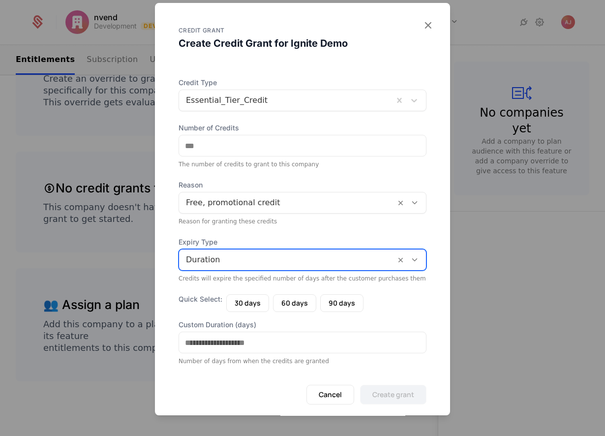
click at [332, 204] on div at bounding box center [287, 203] width 203 height 14
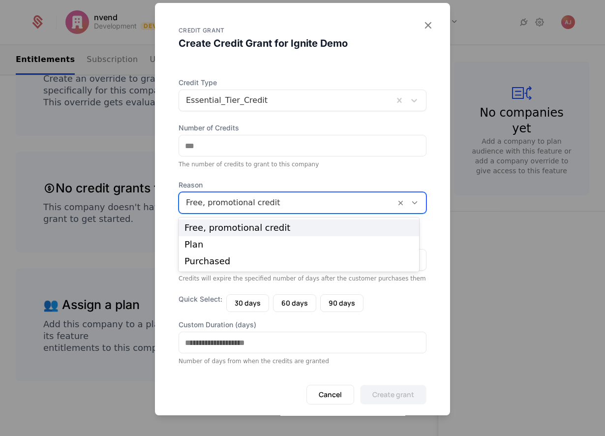
click at [332, 202] on div at bounding box center [287, 203] width 203 height 14
click at [292, 200] on div at bounding box center [287, 203] width 203 height 14
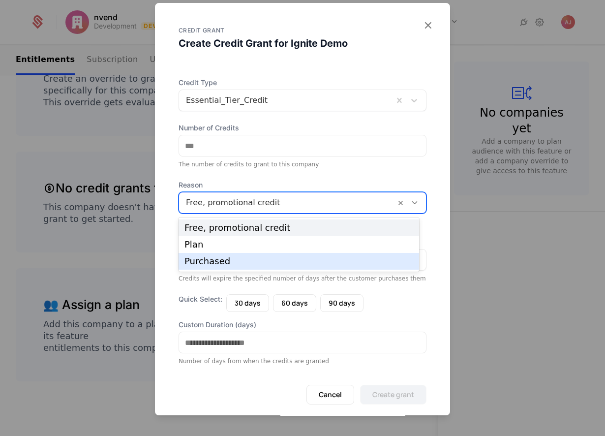
click at [241, 259] on div "Purchased" at bounding box center [298, 261] width 229 height 9
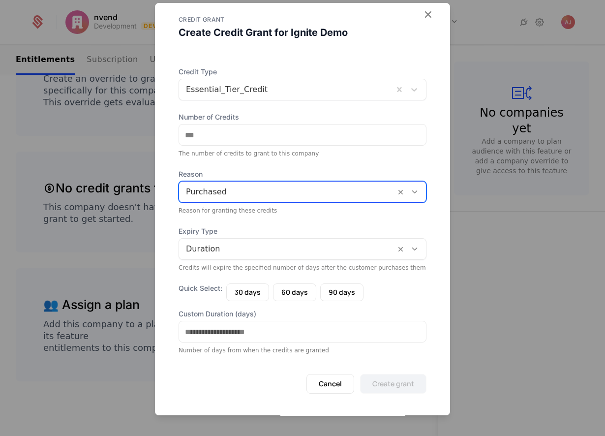
scroll to position [13, 0]
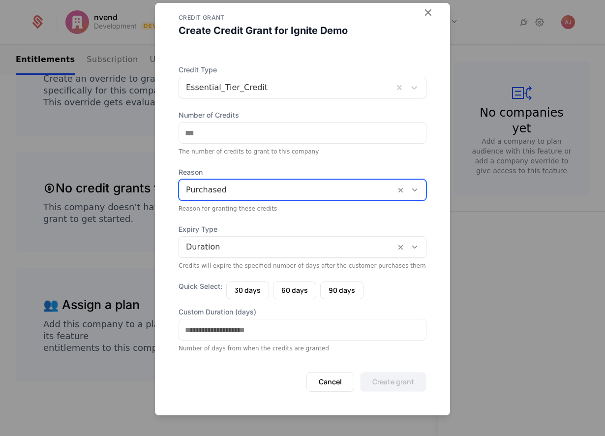
click at [340, 288] on button "90 days" at bounding box center [341, 290] width 43 height 18
type input "**"
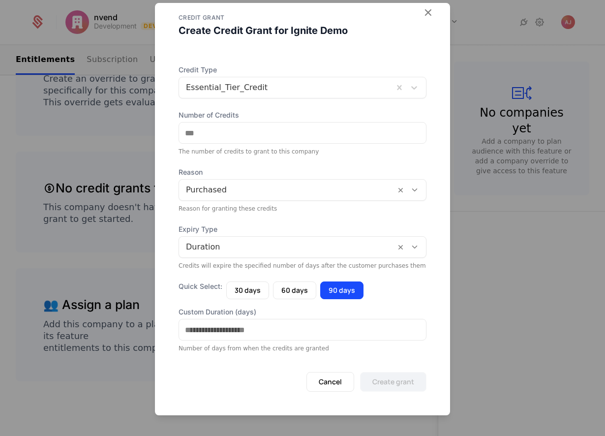
click at [297, 253] on div at bounding box center [287, 247] width 203 height 14
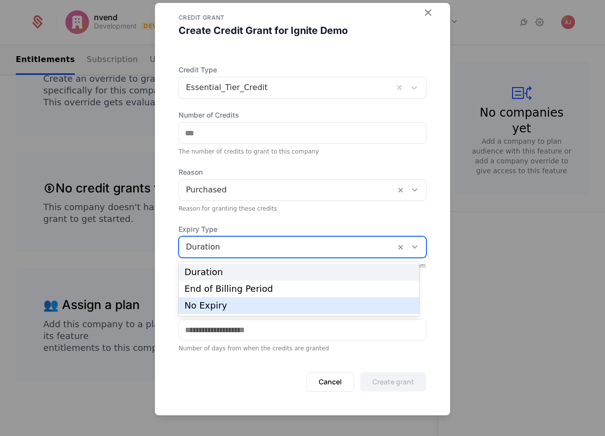
click at [226, 303] on div "No Expiry" at bounding box center [298, 305] width 229 height 9
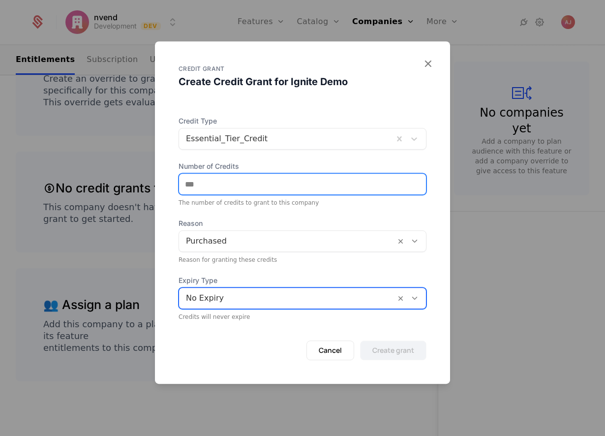
click at [260, 180] on input "Number of Credits" at bounding box center [302, 184] width 247 height 21
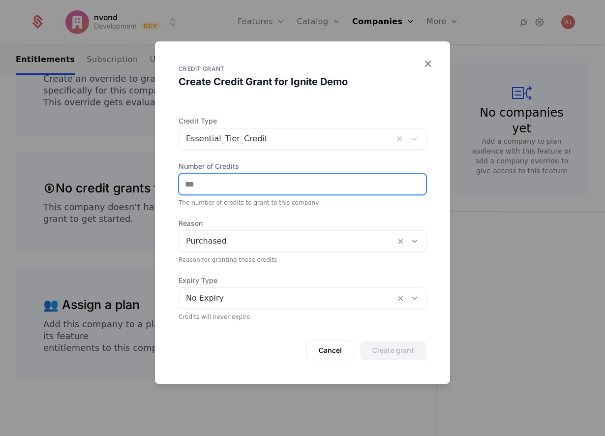
click at [299, 190] on input "Number of Credits" at bounding box center [302, 184] width 247 height 21
drag, startPoint x: 303, startPoint y: 186, endPoint x: 185, endPoint y: 181, distance: 117.6
click at [185, 181] on input "Number of Credits" at bounding box center [302, 184] width 247 height 21
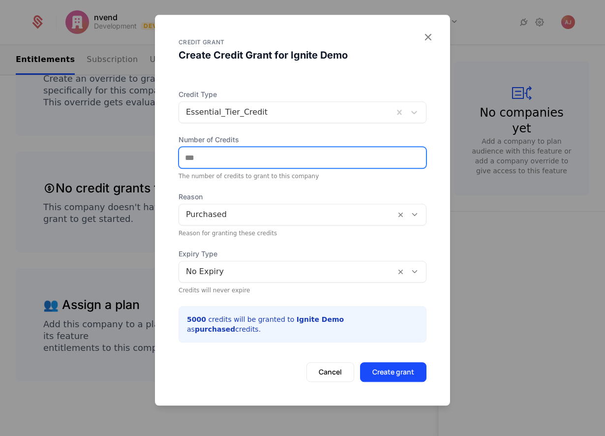
type input "****"
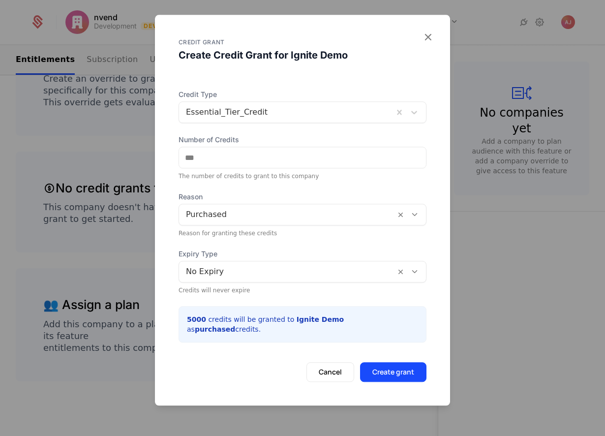
click at [393, 366] on button "Create grant" at bounding box center [393, 372] width 66 height 20
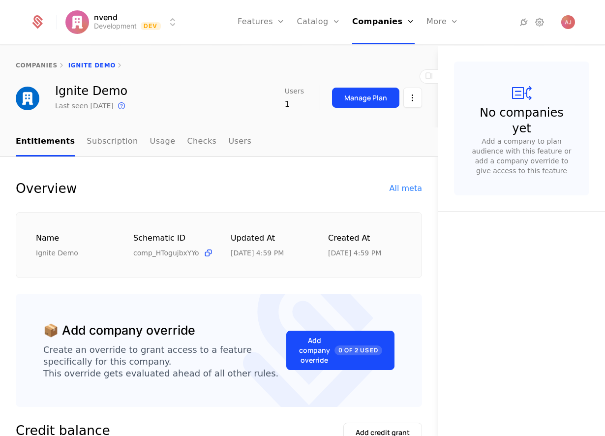
click at [152, 141] on link "Usage" at bounding box center [163, 141] width 26 height 29
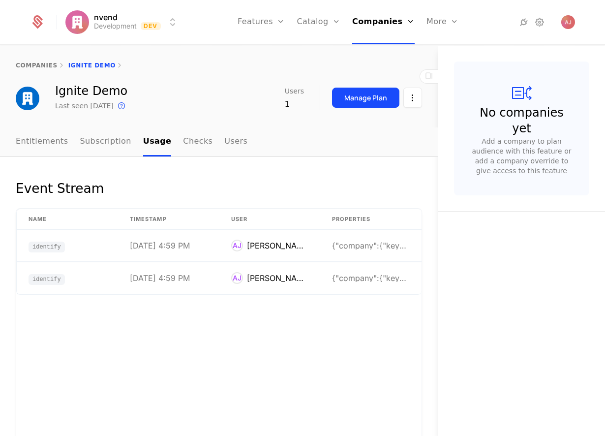
click at [34, 140] on link "Entitlements" at bounding box center [42, 141] width 53 height 29
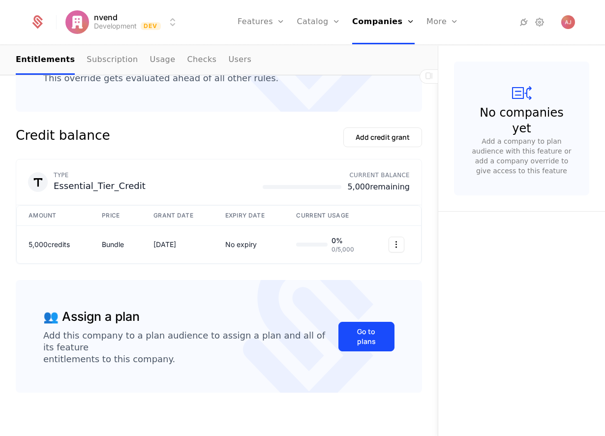
scroll to position [285, 0]
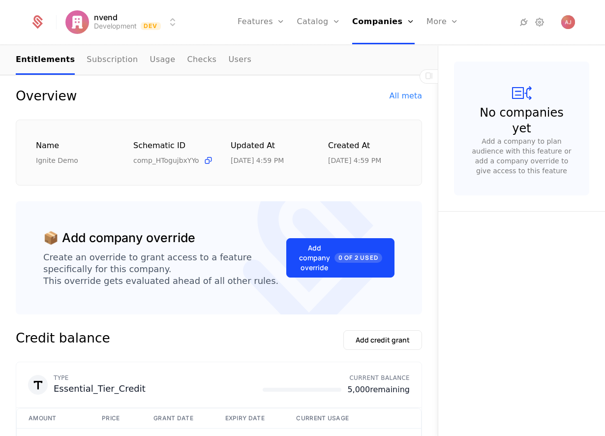
scroll to position [79, 0]
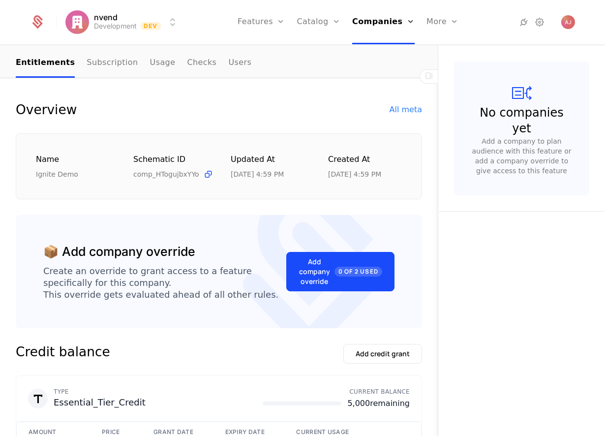
click at [150, 64] on link "Usage" at bounding box center [163, 63] width 26 height 29
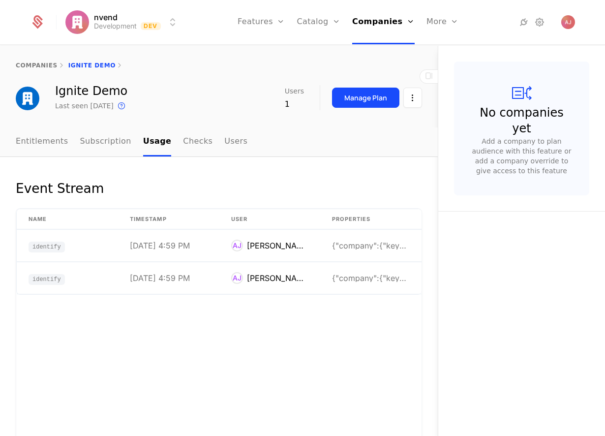
click at [103, 144] on link "Subscription" at bounding box center [105, 141] width 51 height 29
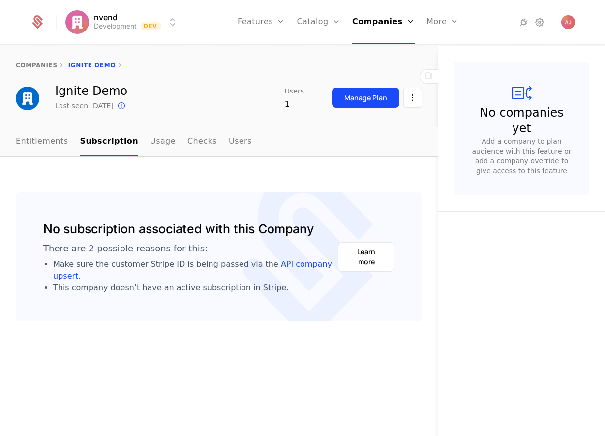
click at [155, 142] on link "Usage" at bounding box center [163, 141] width 26 height 29
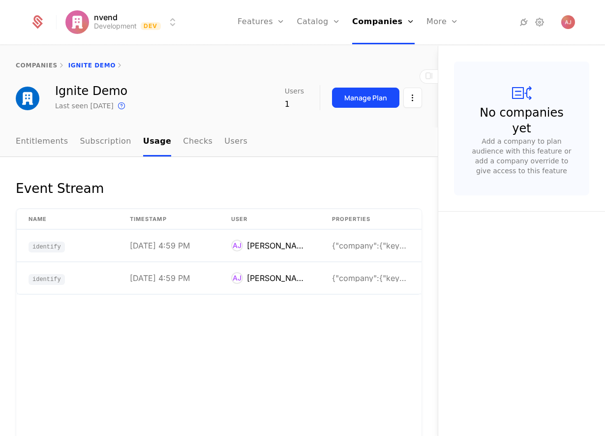
click at [36, 142] on link "Entitlements" at bounding box center [42, 141] width 53 height 29
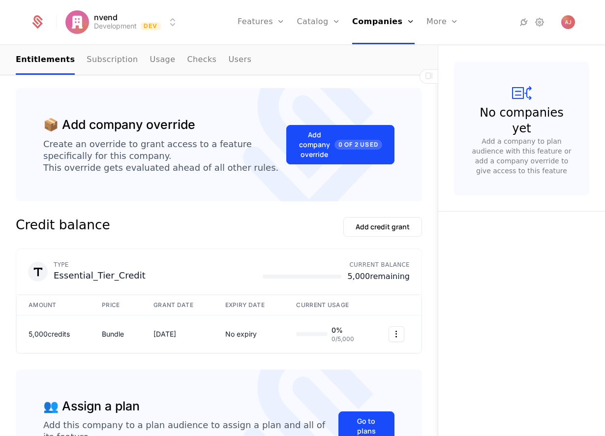
scroll to position [246, 0]
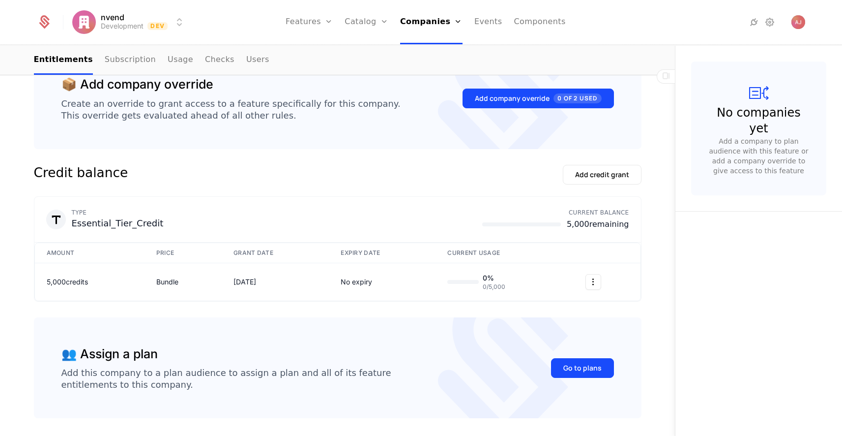
scroll to position [283, 0]
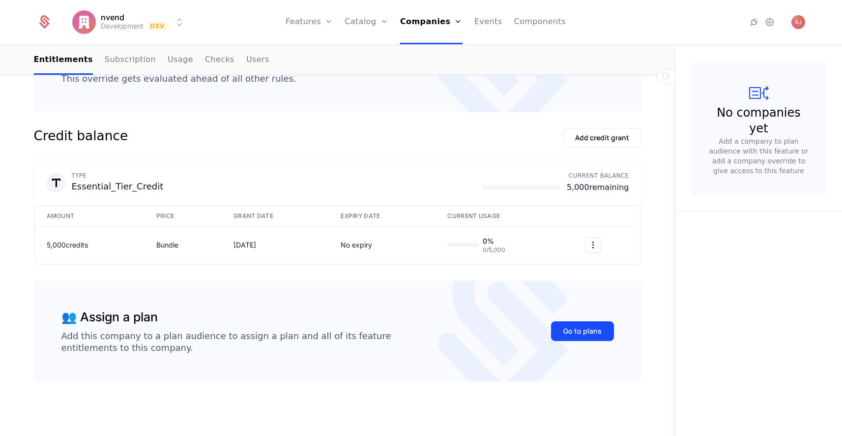
click at [171, 60] on link "Usage" at bounding box center [181, 60] width 26 height 29
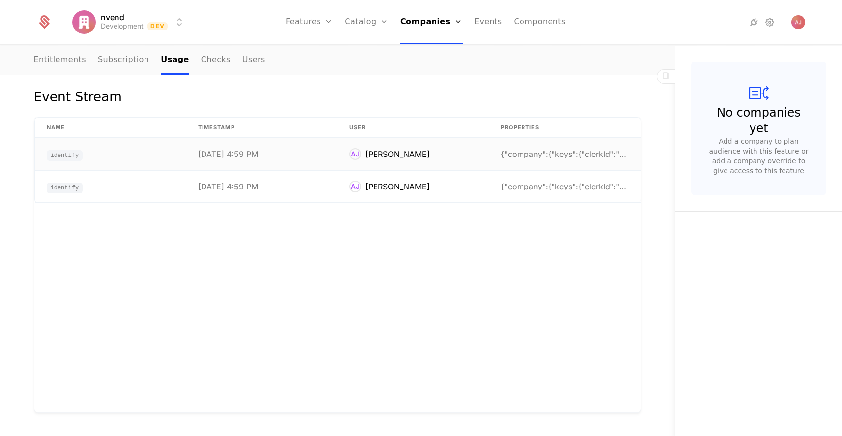
click at [143, 155] on td "identify" at bounding box center [110, 154] width 151 height 32
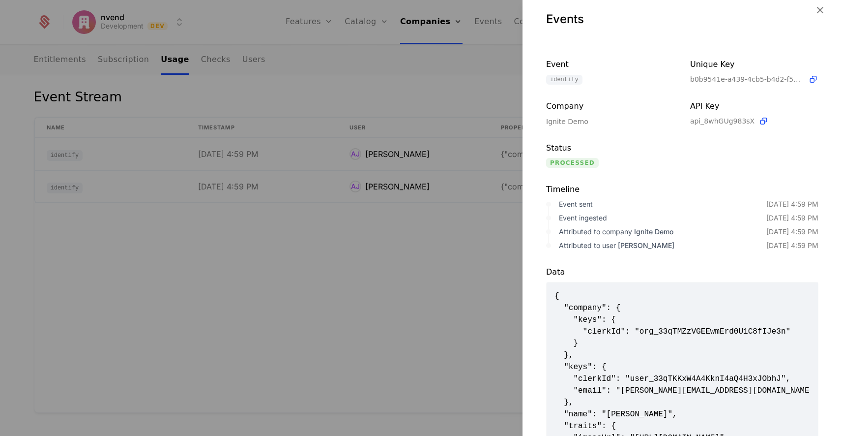
scroll to position [0, 0]
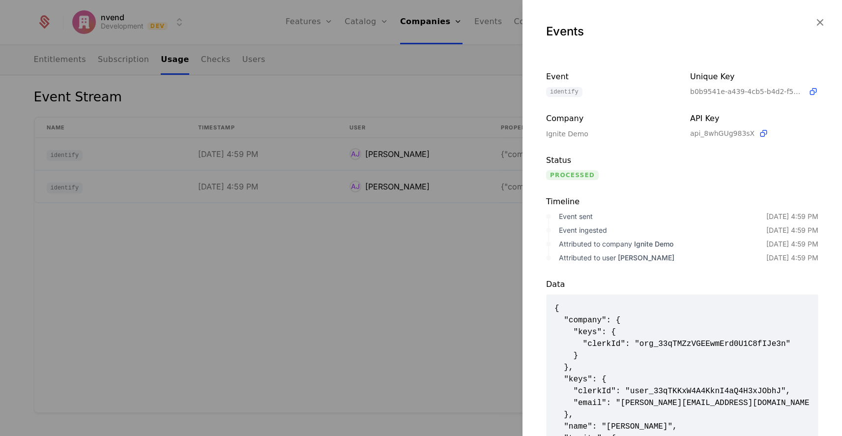
click at [129, 186] on div at bounding box center [421, 218] width 842 height 436
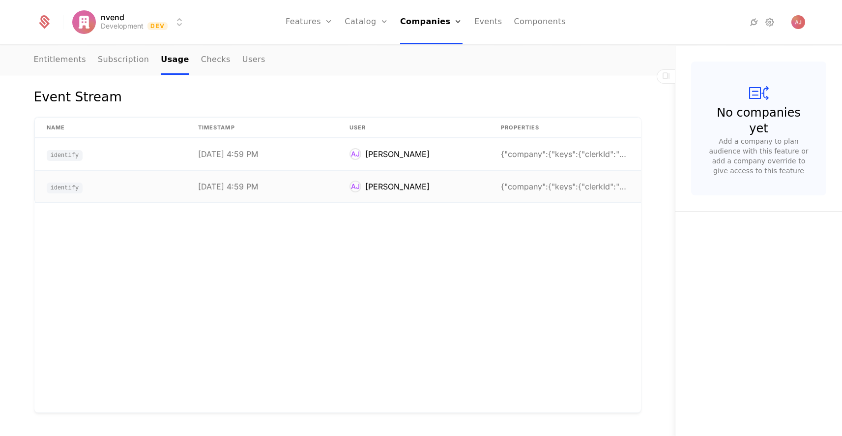
click at [139, 190] on td "identify" at bounding box center [110, 186] width 151 height 31
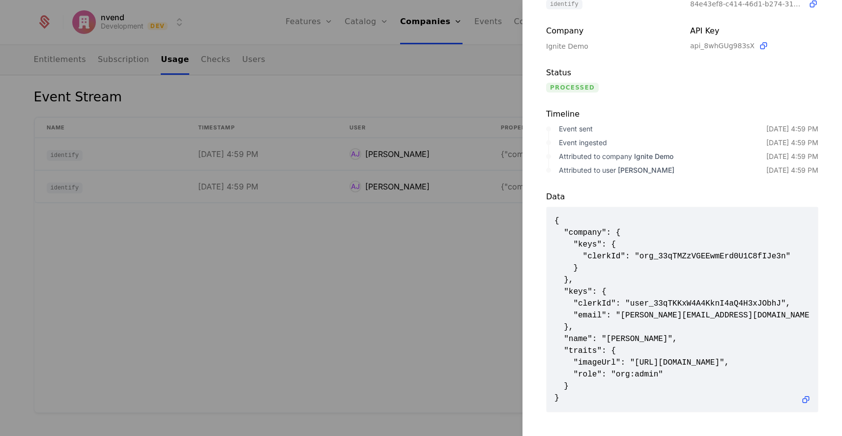
click at [372, 241] on div at bounding box center [421, 218] width 842 height 436
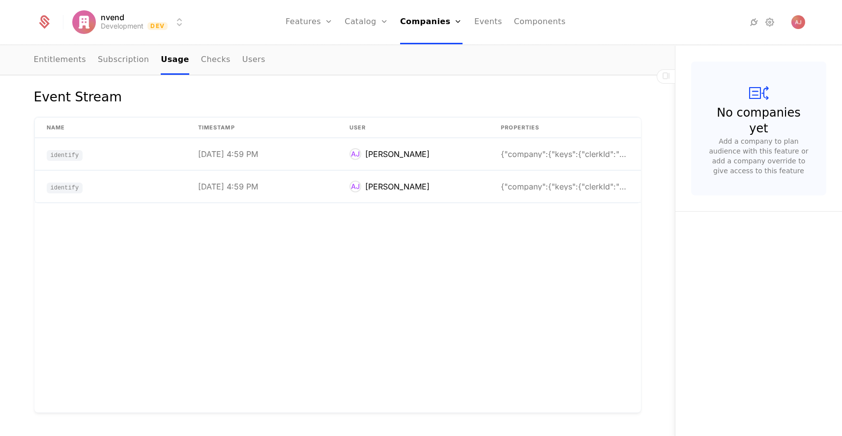
click at [483, 25] on link "Events" at bounding box center [489, 22] width 28 height 44
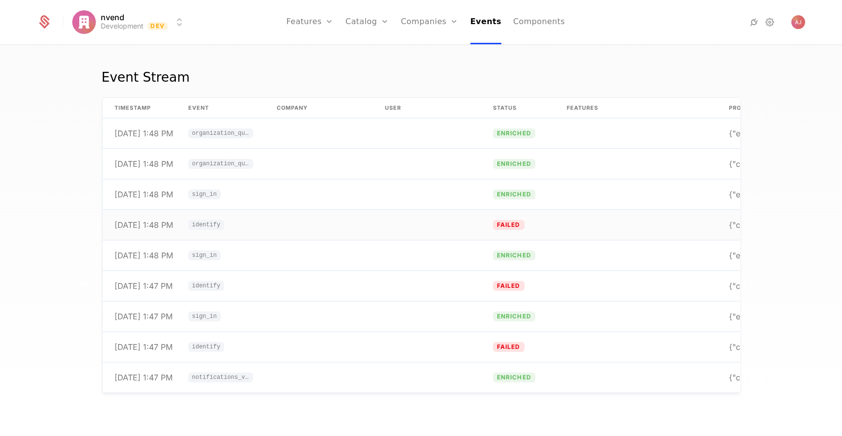
click at [267, 227] on td at bounding box center [319, 225] width 108 height 30
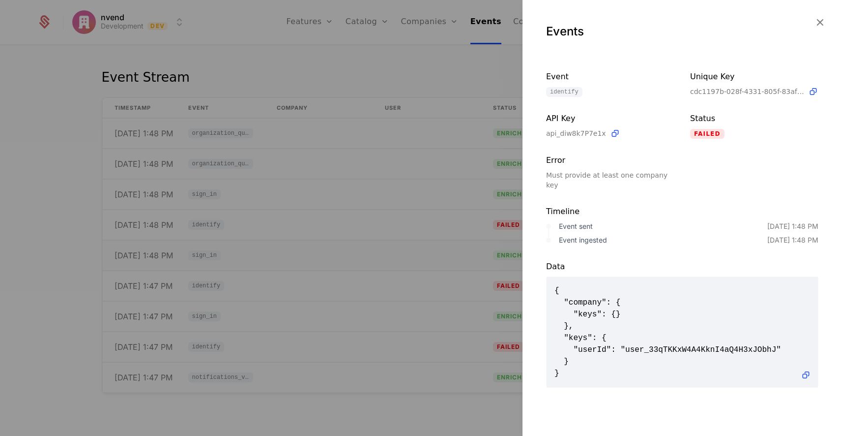
click at [424, 243] on div at bounding box center [421, 218] width 842 height 436
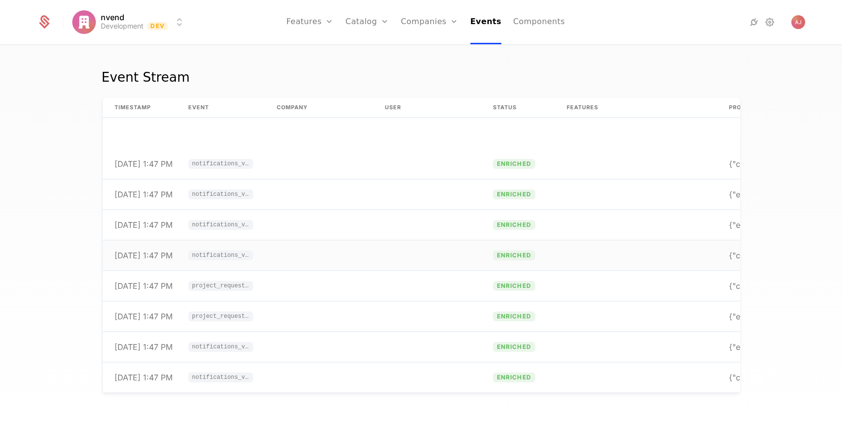
scroll to position [599, 0]
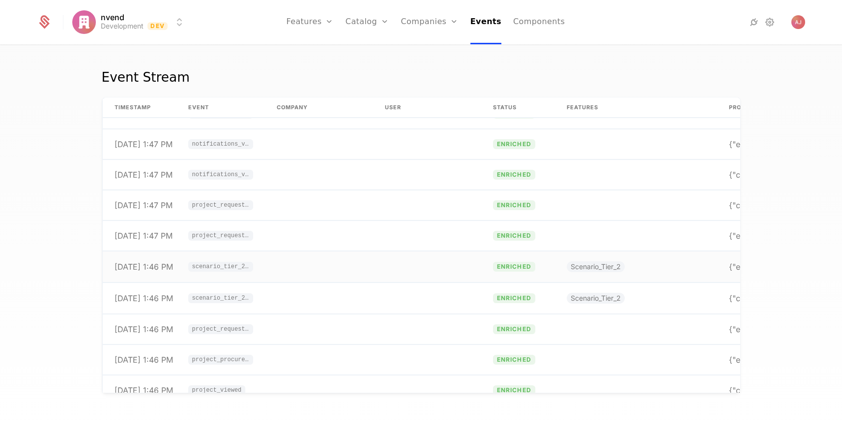
click at [286, 268] on td at bounding box center [319, 266] width 108 height 31
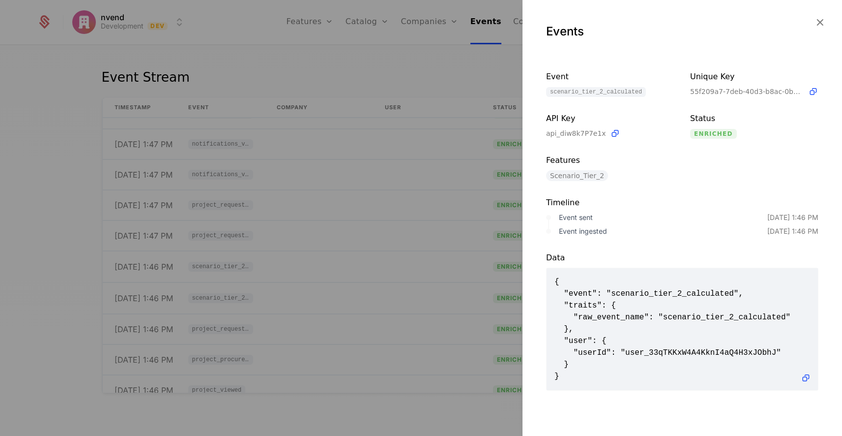
scroll to position [1, 0]
click at [371, 263] on div at bounding box center [421, 218] width 842 height 436
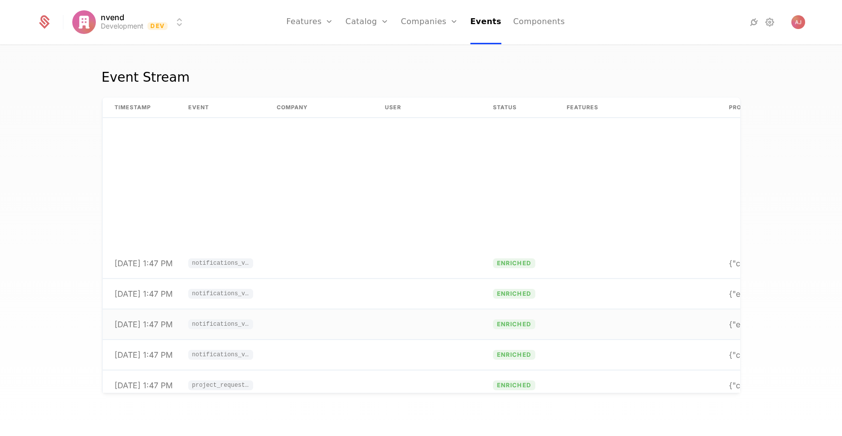
scroll to position [0, 0]
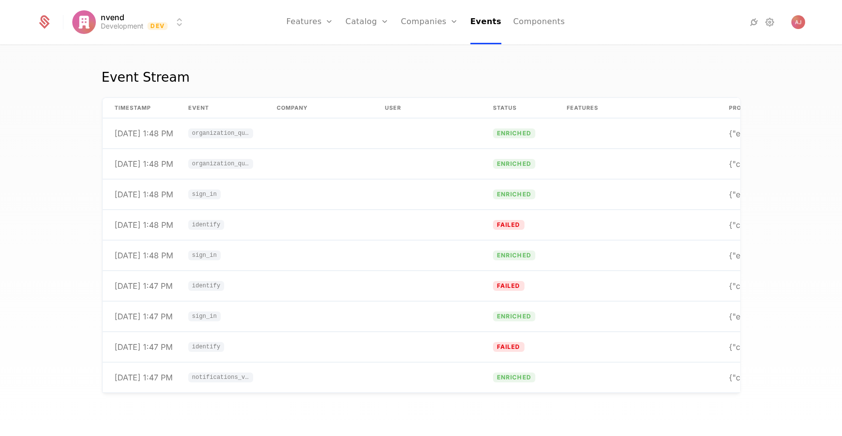
click at [440, 52] on link "Companies" at bounding box center [435, 48] width 45 height 8
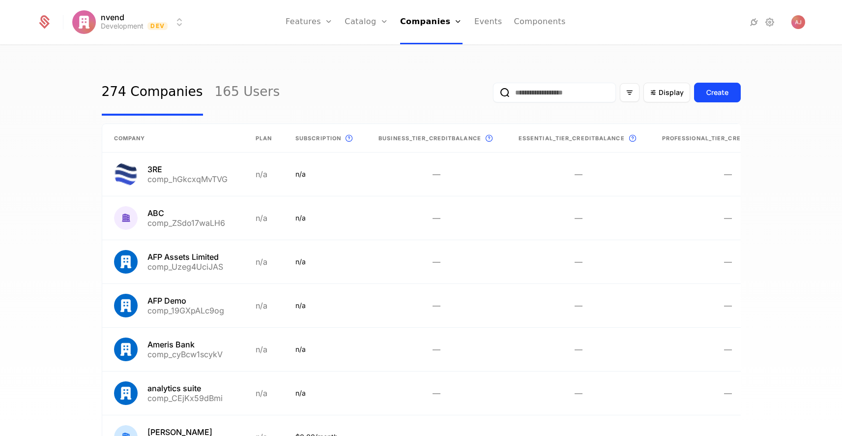
click at [239, 90] on link "165 Users" at bounding box center [247, 92] width 65 height 46
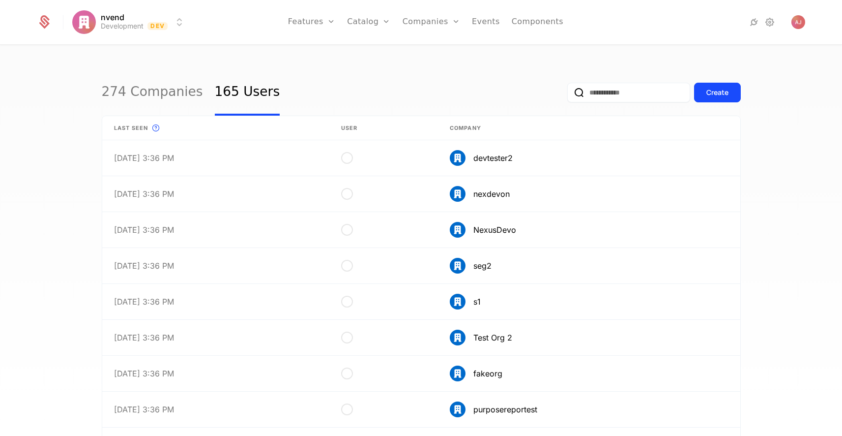
click at [604, 91] on input "email" at bounding box center [629, 93] width 123 height 20
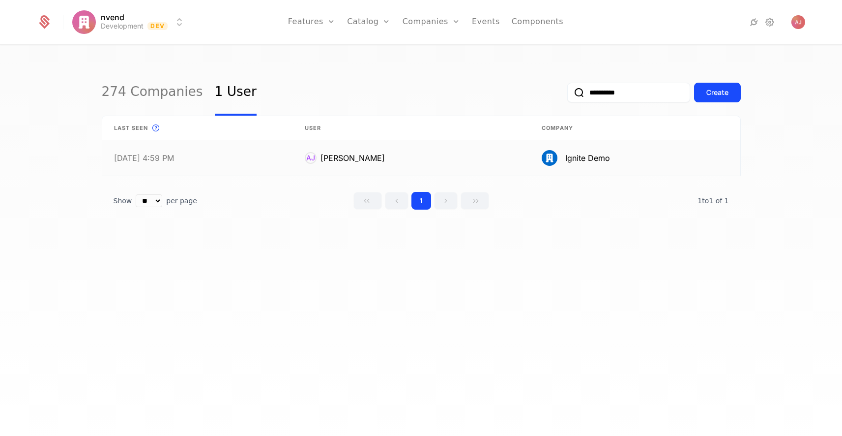
type input "**********"
click at [382, 157] on link at bounding box center [411, 157] width 237 height 35
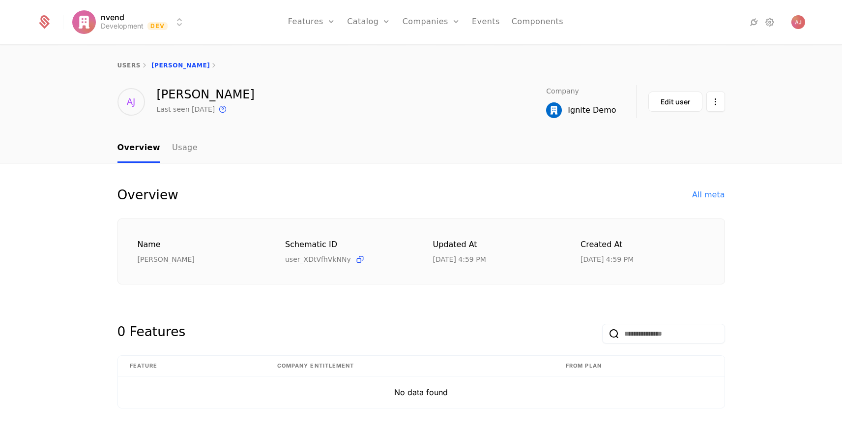
click at [181, 152] on link "Usage" at bounding box center [185, 148] width 26 height 29
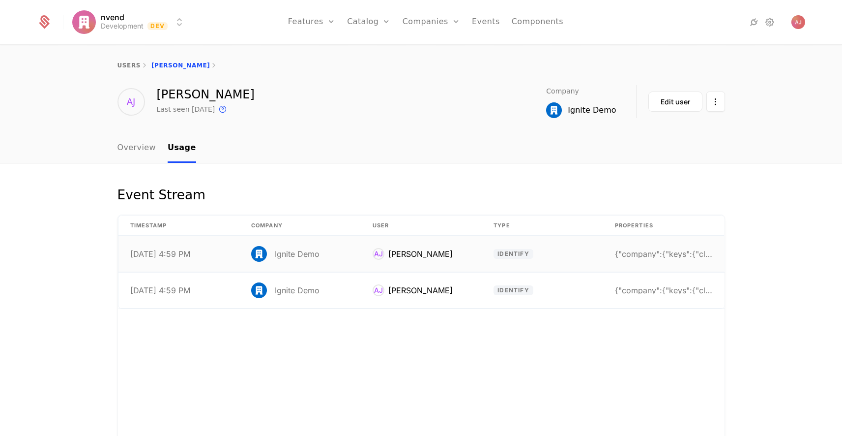
click at [161, 255] on div "[DATE] 4:59 PM" at bounding box center [160, 254] width 60 height 8
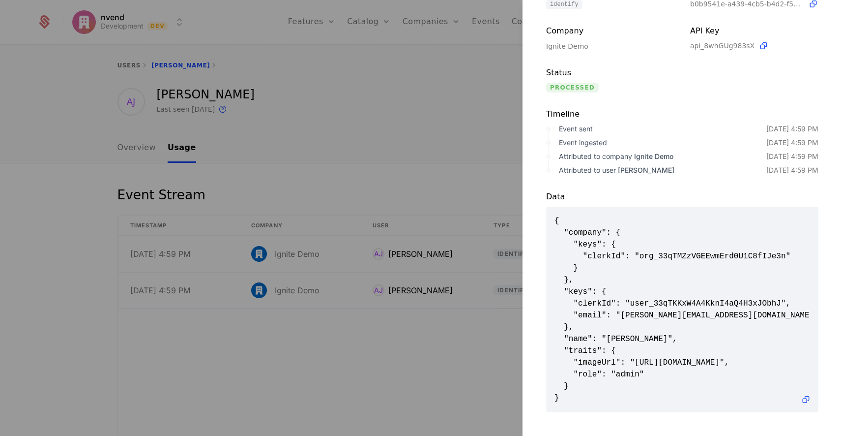
scroll to position [102, 0]
click at [320, 152] on div at bounding box center [421, 218] width 842 height 436
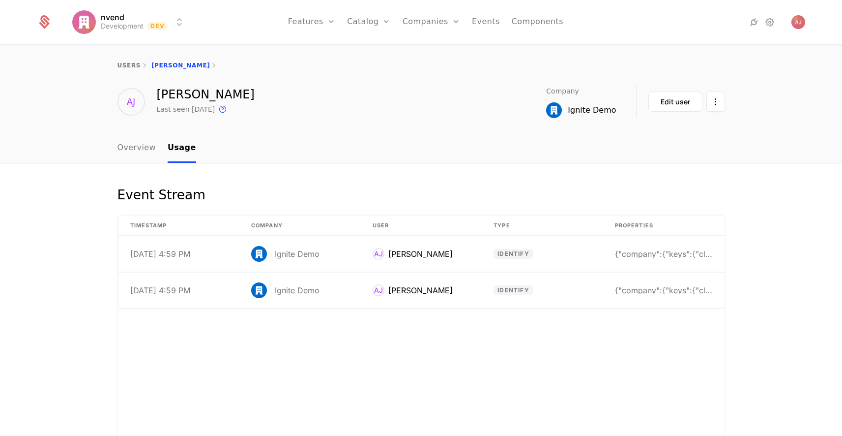
click at [130, 148] on link "Overview" at bounding box center [137, 148] width 39 height 29
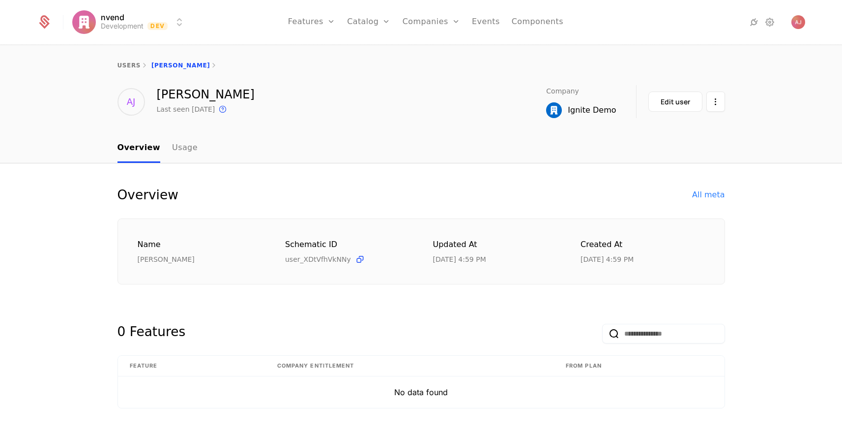
scroll to position [19, 0]
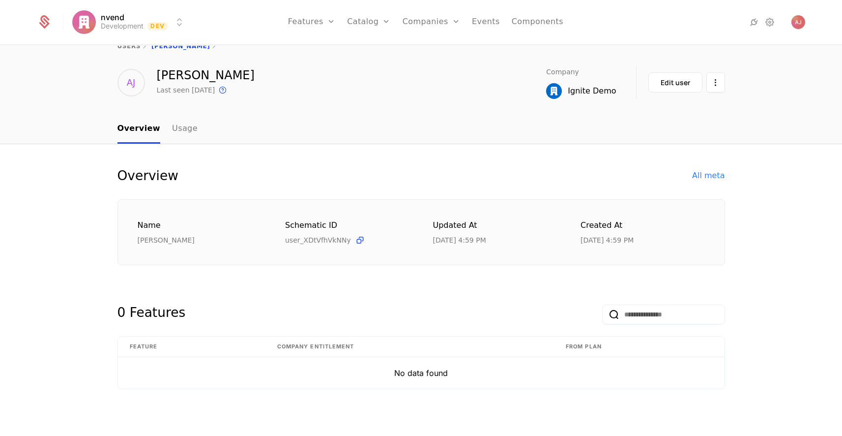
click at [355, 240] on icon at bounding box center [360, 240] width 10 height 10
click at [476, 19] on link "Events" at bounding box center [486, 22] width 28 height 44
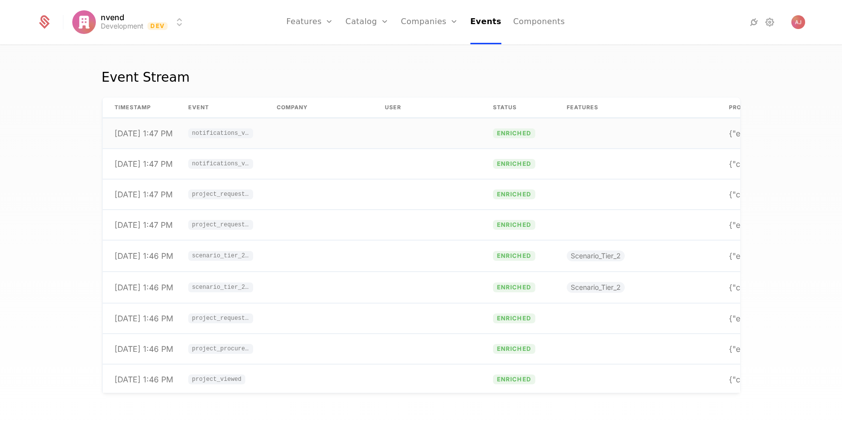
scroll to position [620, 0]
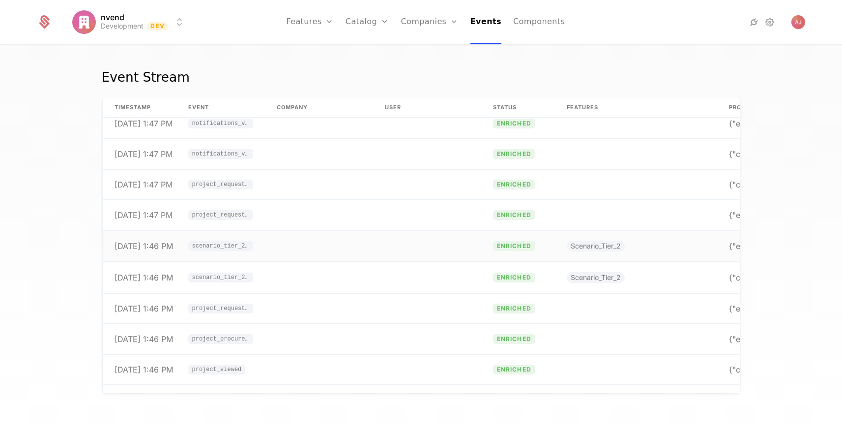
click at [280, 249] on td at bounding box center [319, 246] width 108 height 31
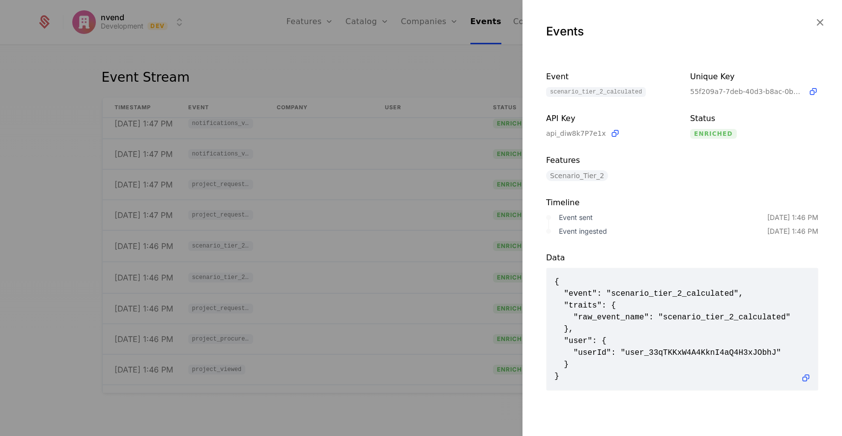
drag, startPoint x: 664, startPoint y: 359, endPoint x: 650, endPoint y: 357, distance: 14.6
click at [604, 359] on span "{ "event": "scenario_tier_2_calculated", "traits": { "raw_event_name": "scenari…" at bounding box center [683, 329] width 256 height 106
drag, startPoint x: 622, startPoint y: 353, endPoint x: 630, endPoint y: 353, distance: 7.9
click at [604, 353] on span "{ "event": "scenario_tier_2_calculated", "traits": { "raw_event_name": "scenari…" at bounding box center [683, 329] width 256 height 106
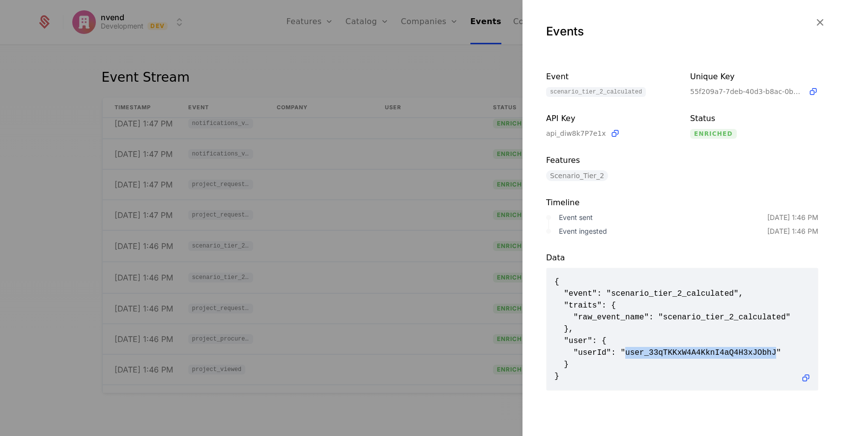
drag, startPoint x: 626, startPoint y: 354, endPoint x: 777, endPoint y: 348, distance: 150.6
click at [604, 350] on span "{ "event": "scenario_tier_2_calculated", "traits": { "raw_event_name": "scenari…" at bounding box center [683, 329] width 256 height 106
copy span "user_33qTKKxW4A4KknI4aQ4H3xJObhJ"
click at [383, 227] on div at bounding box center [421, 218] width 842 height 436
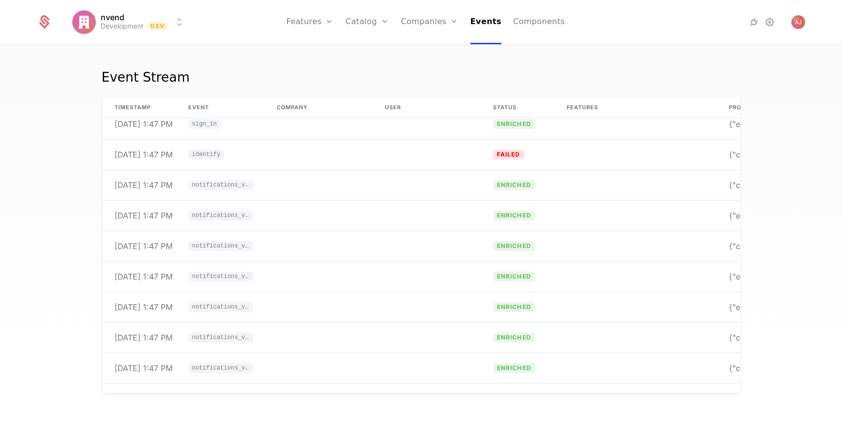
scroll to position [305, 0]
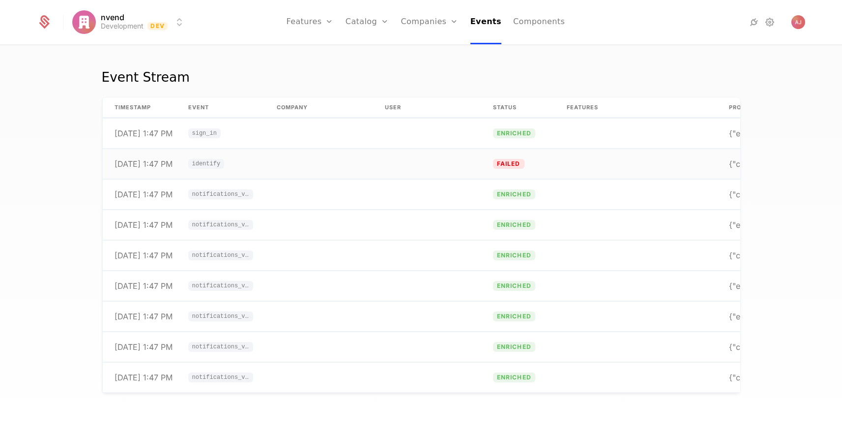
click at [314, 163] on td at bounding box center [319, 164] width 108 height 30
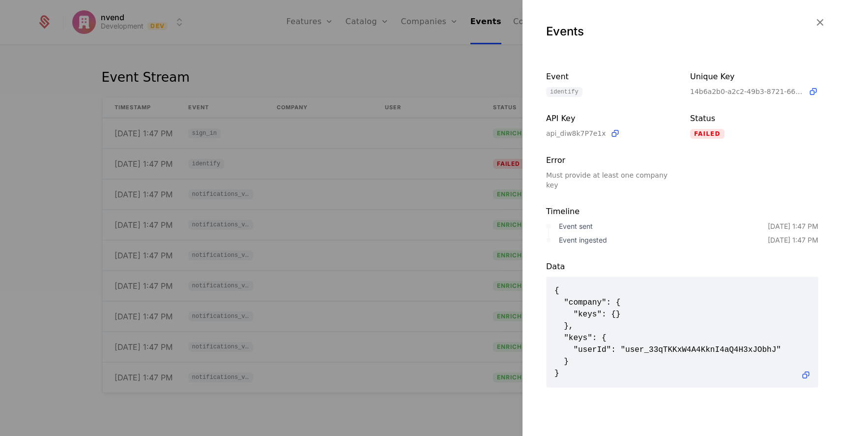
click at [246, 145] on div at bounding box center [421, 218] width 842 height 436
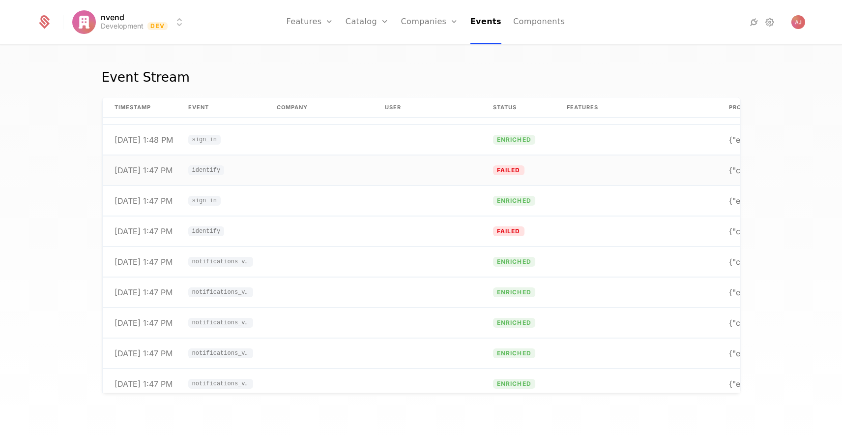
scroll to position [226, 0]
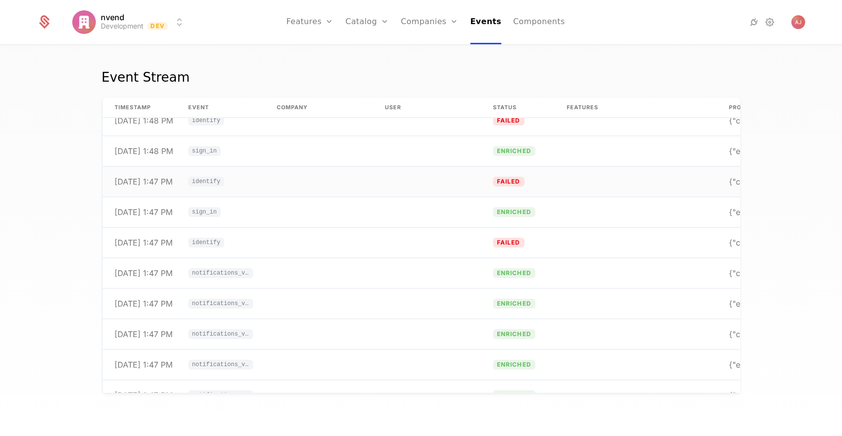
click at [257, 180] on td "identify" at bounding box center [221, 182] width 89 height 30
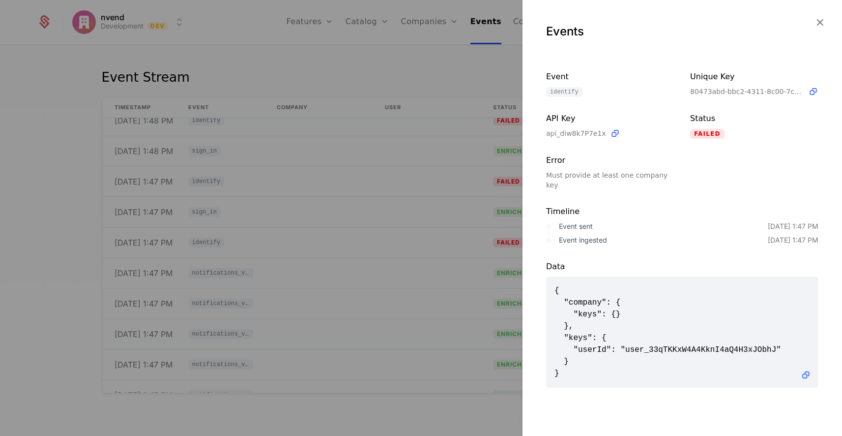
click at [258, 177] on div at bounding box center [421, 218] width 842 height 436
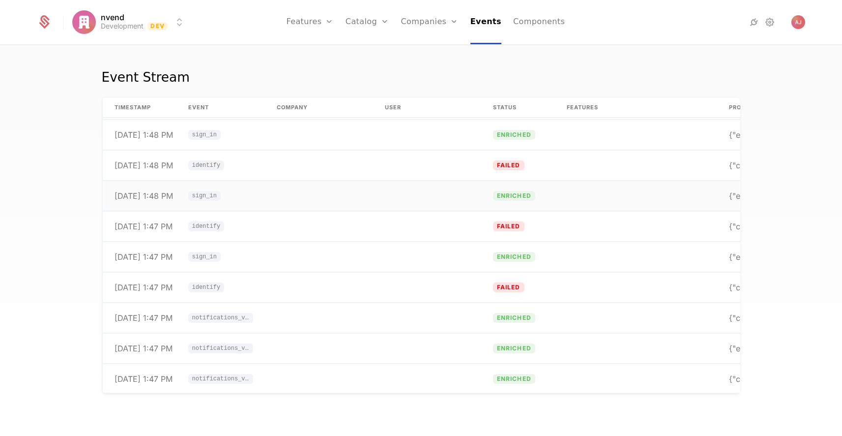
scroll to position [177, 0]
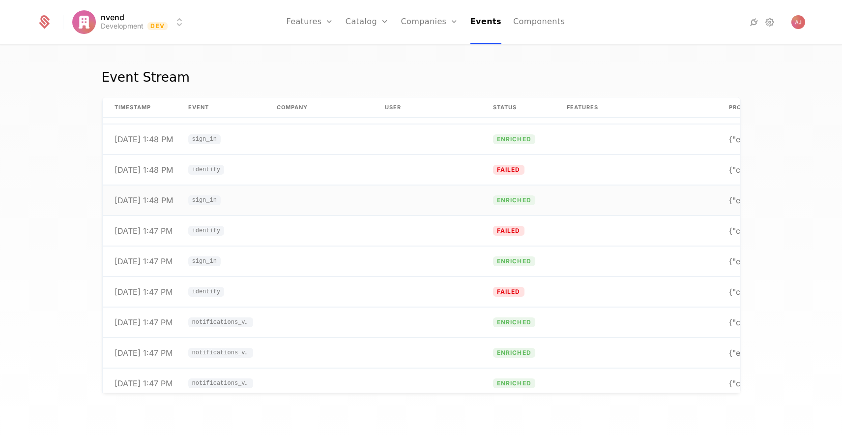
click at [259, 161] on td "identify" at bounding box center [221, 170] width 89 height 30
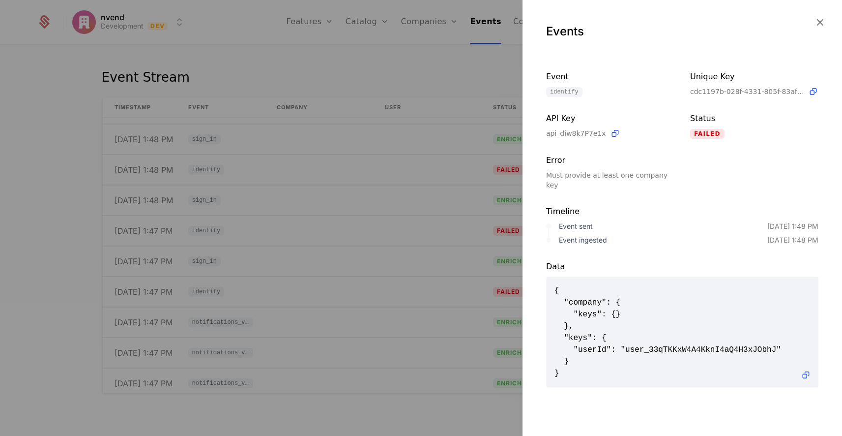
click at [259, 176] on div at bounding box center [421, 218] width 842 height 436
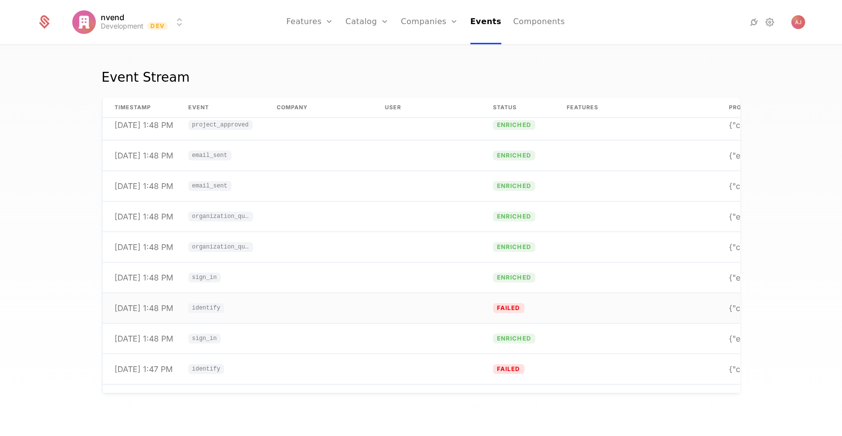
scroll to position [39, 0]
click at [247, 307] on td "identify" at bounding box center [221, 308] width 89 height 30
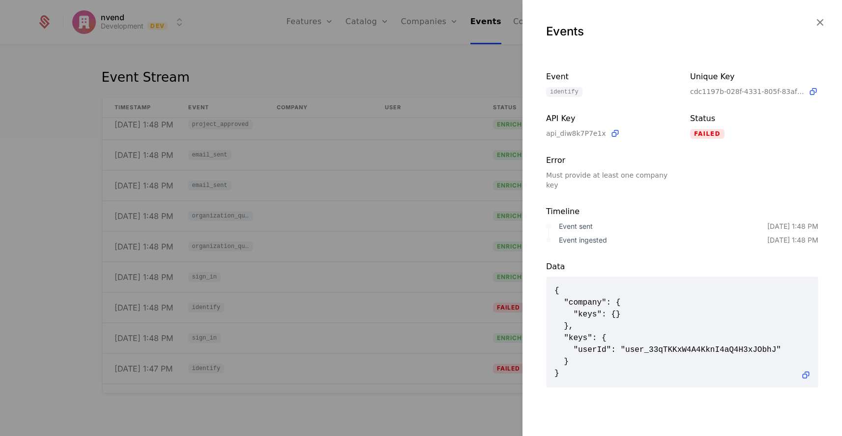
click at [303, 281] on div at bounding box center [421, 218] width 842 height 436
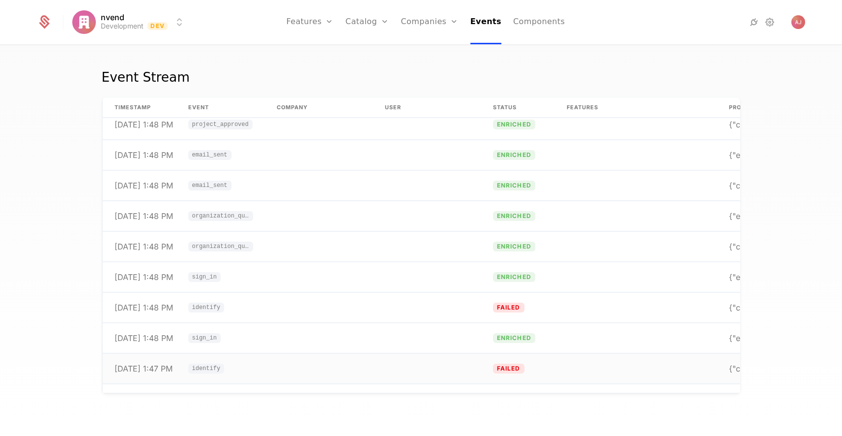
click at [241, 366] on td "identify" at bounding box center [221, 369] width 89 height 30
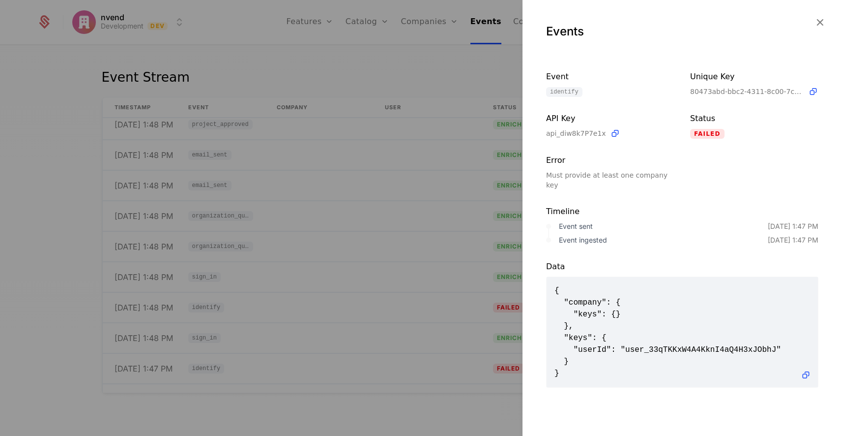
click at [256, 262] on div at bounding box center [421, 218] width 842 height 436
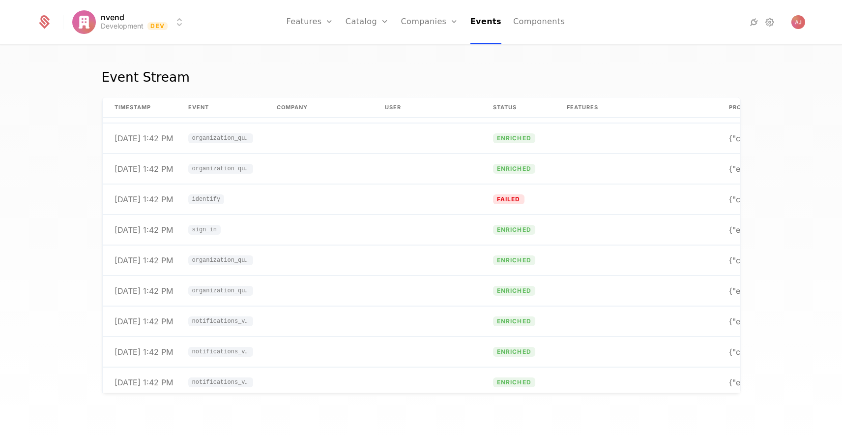
scroll to position [1407, 0]
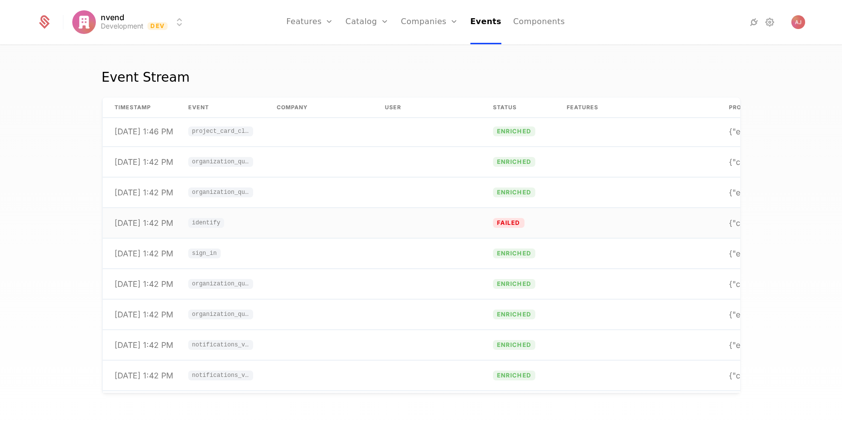
click at [309, 217] on td at bounding box center [319, 223] width 108 height 30
